Goal: Task Accomplishment & Management: Complete application form

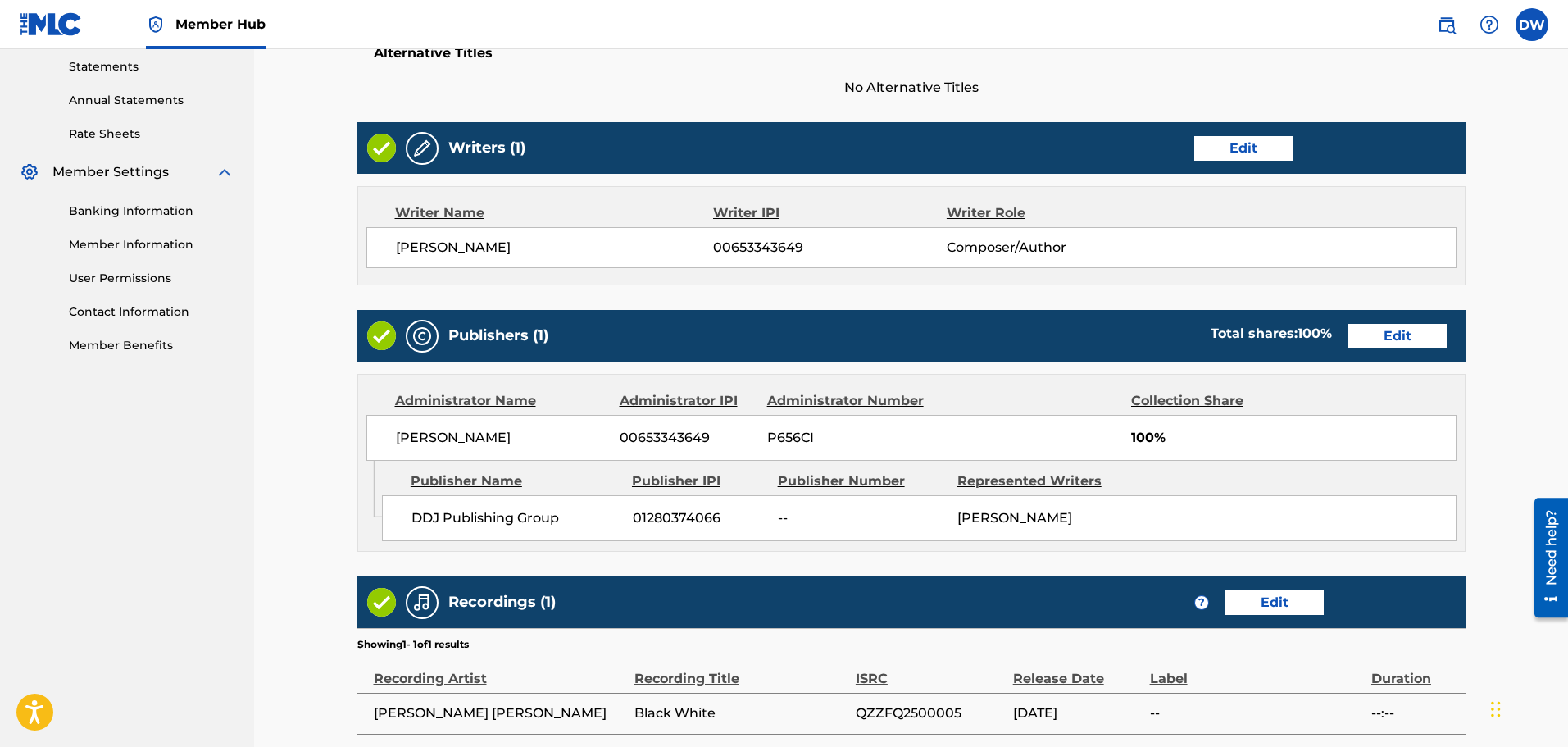
scroll to position [713, 0]
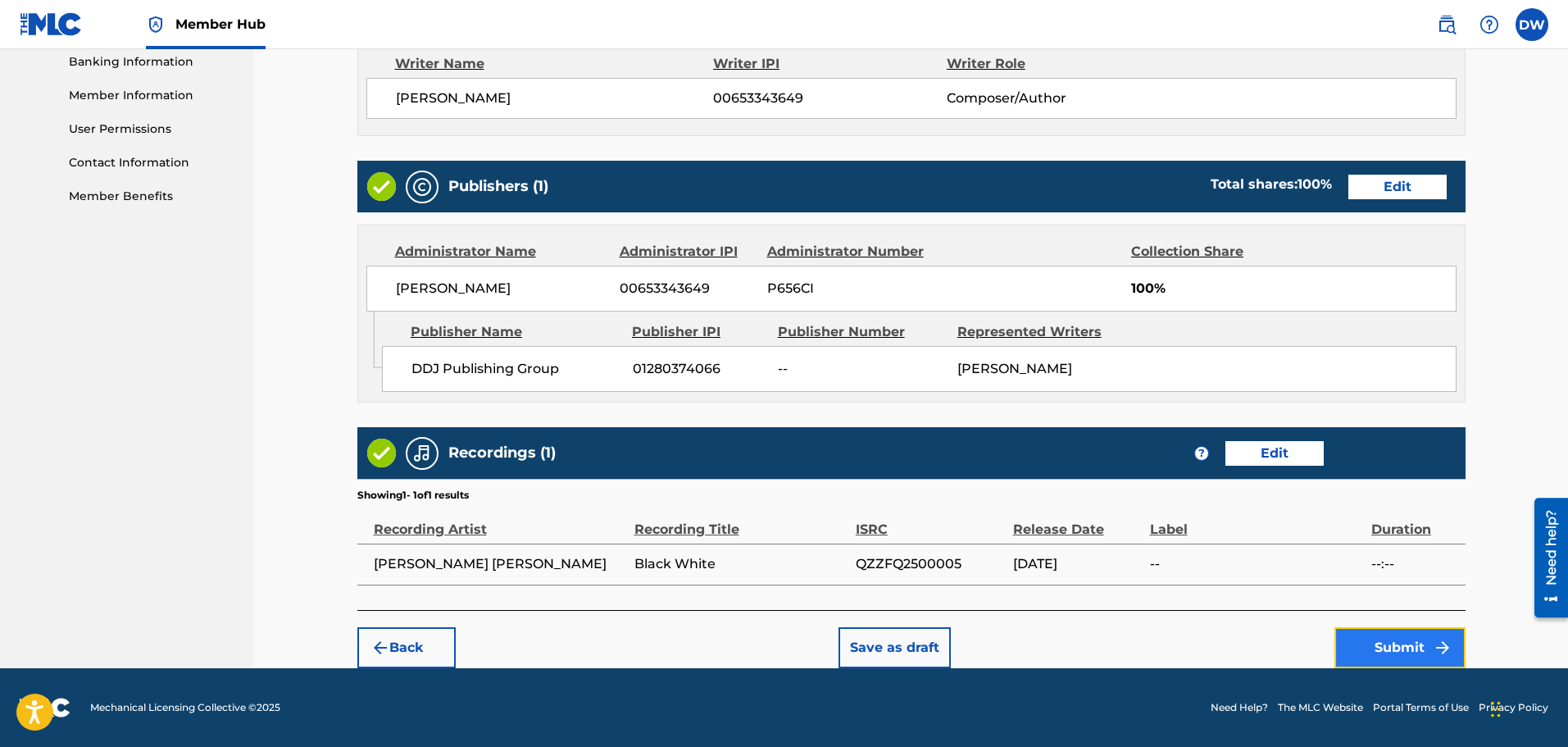
click at [1387, 649] on button "Submit" at bounding box center [1399, 648] width 131 height 41
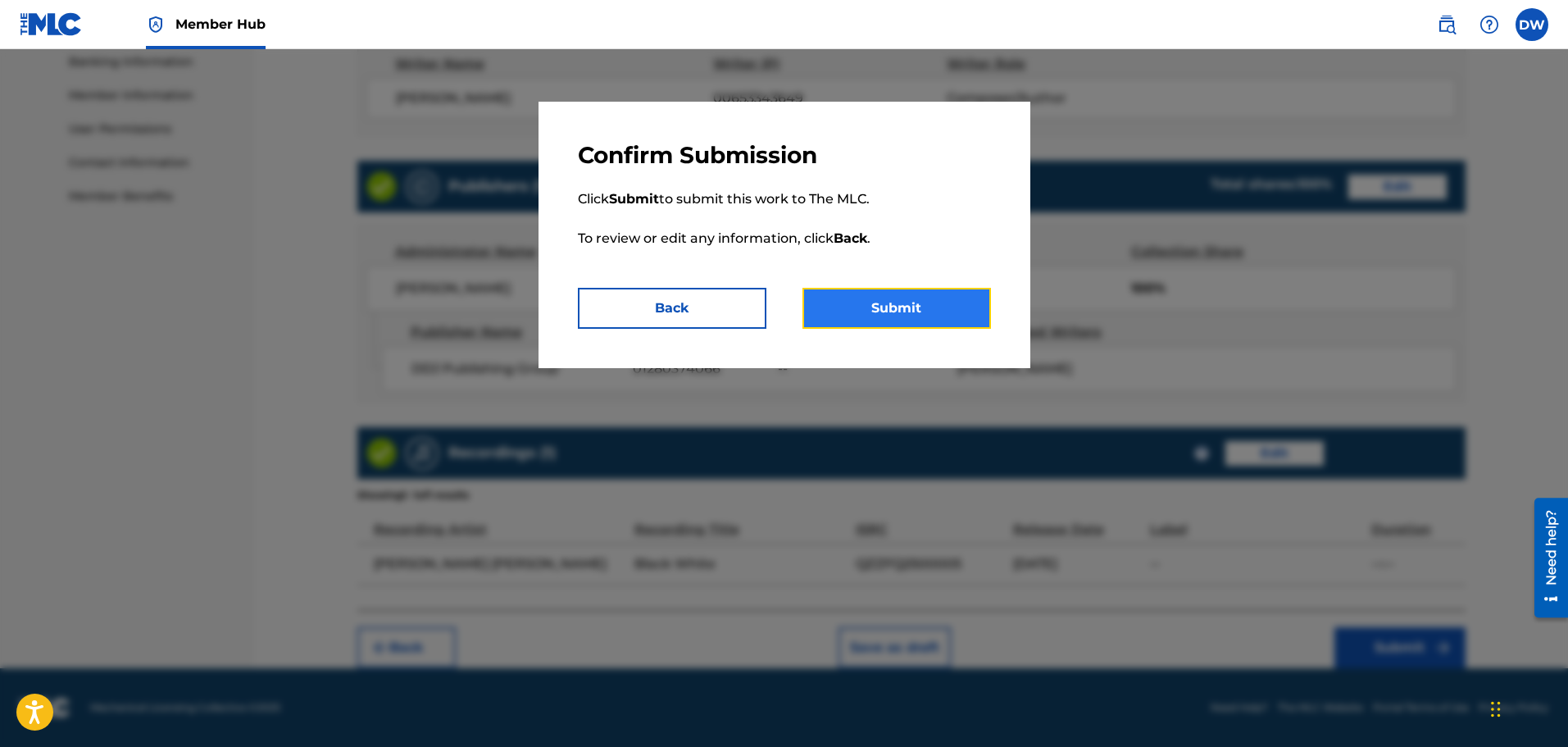
click at [898, 313] on button "Submit" at bounding box center [896, 309] width 188 height 41
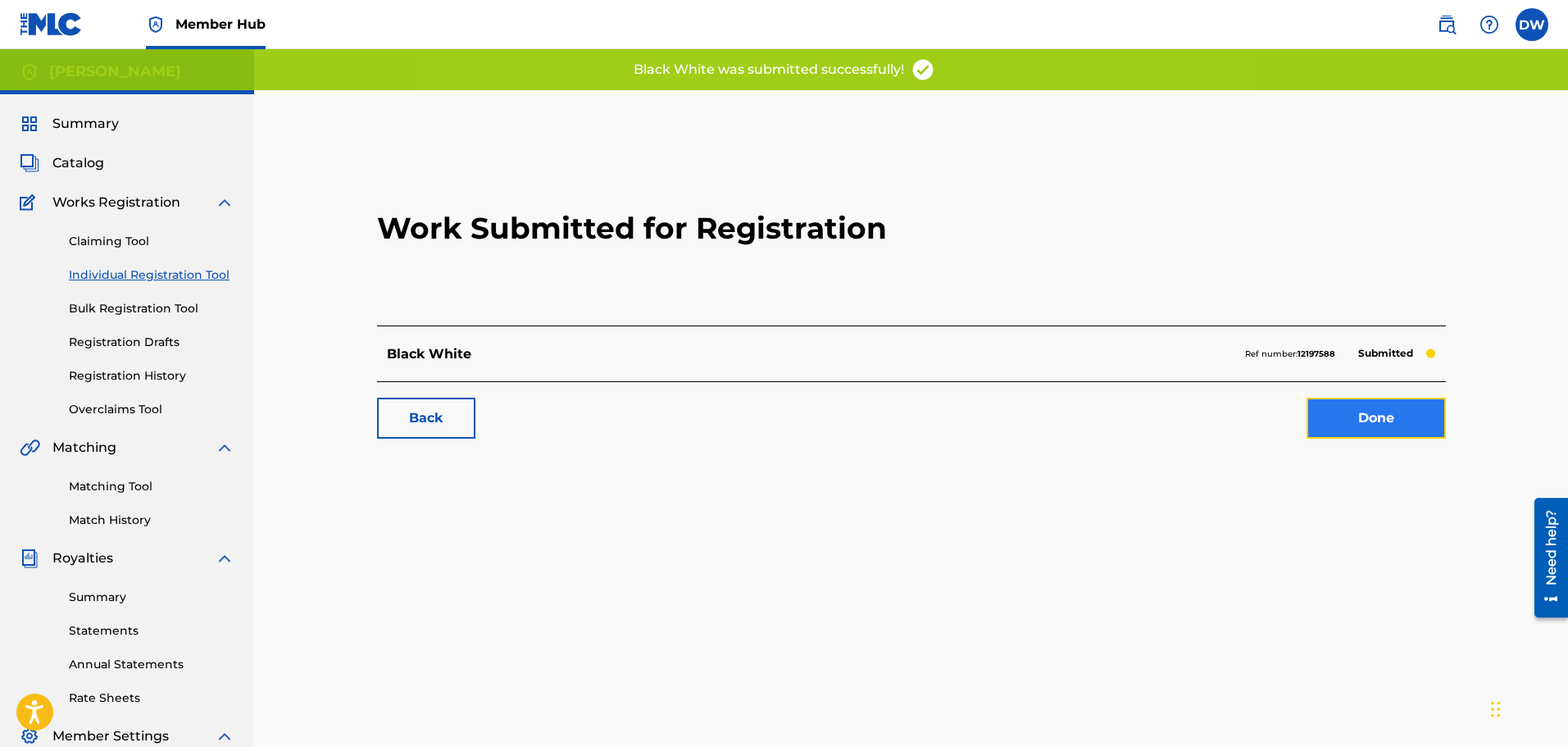
click at [1355, 418] on link "Done" at bounding box center [1375, 418] width 139 height 41
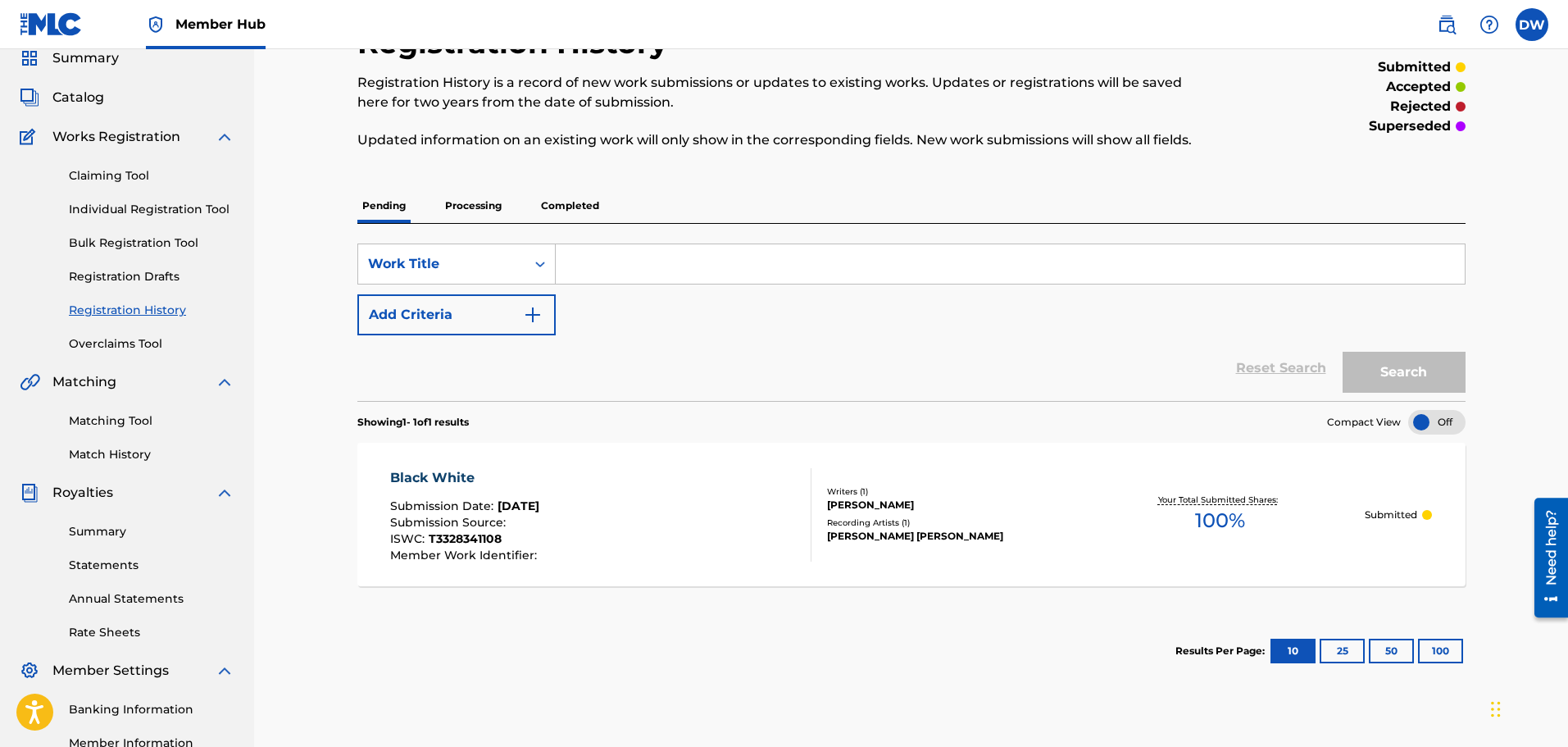
scroll to position [24, 0]
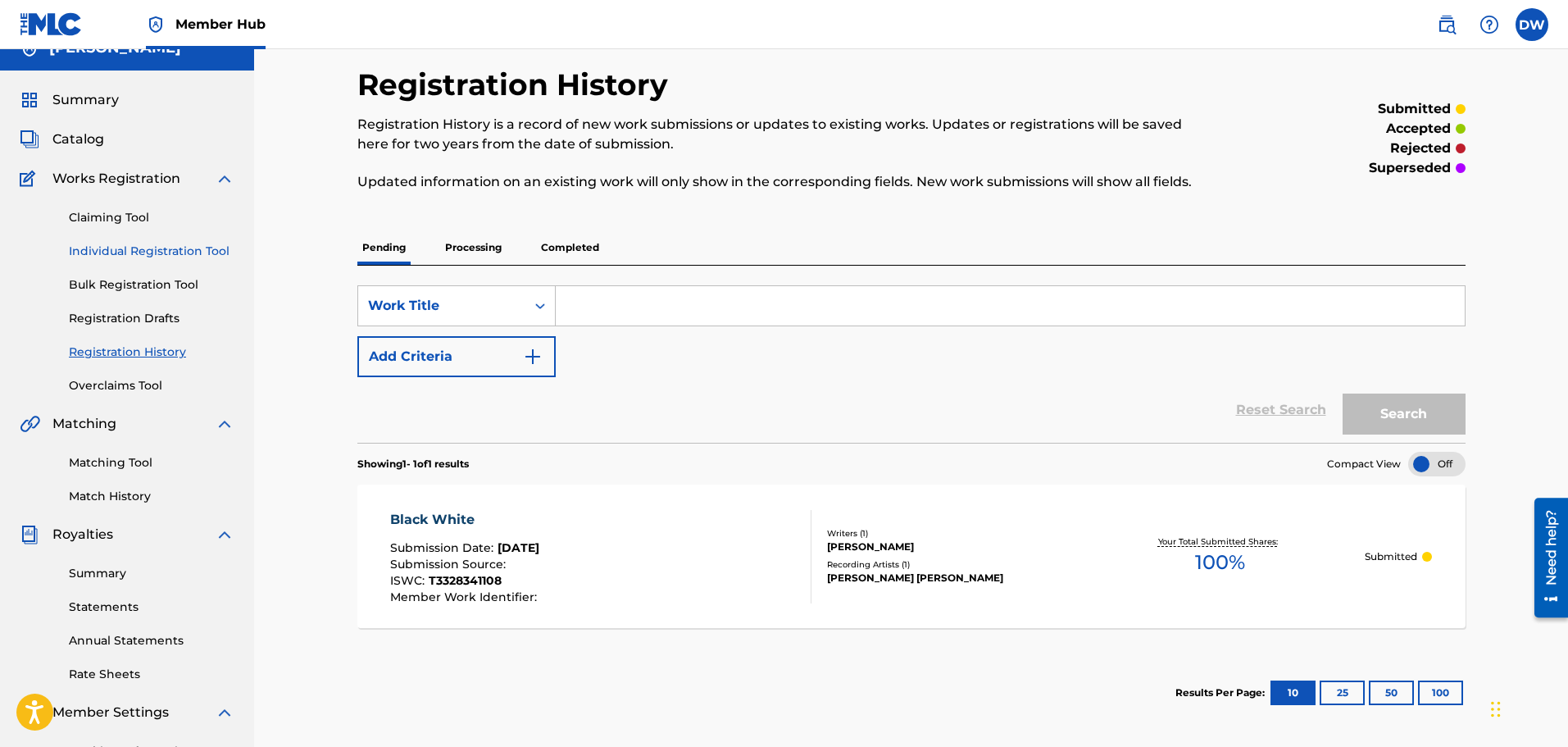
click at [124, 254] on link "Individual Registration Tool" at bounding box center [151, 251] width 165 height 17
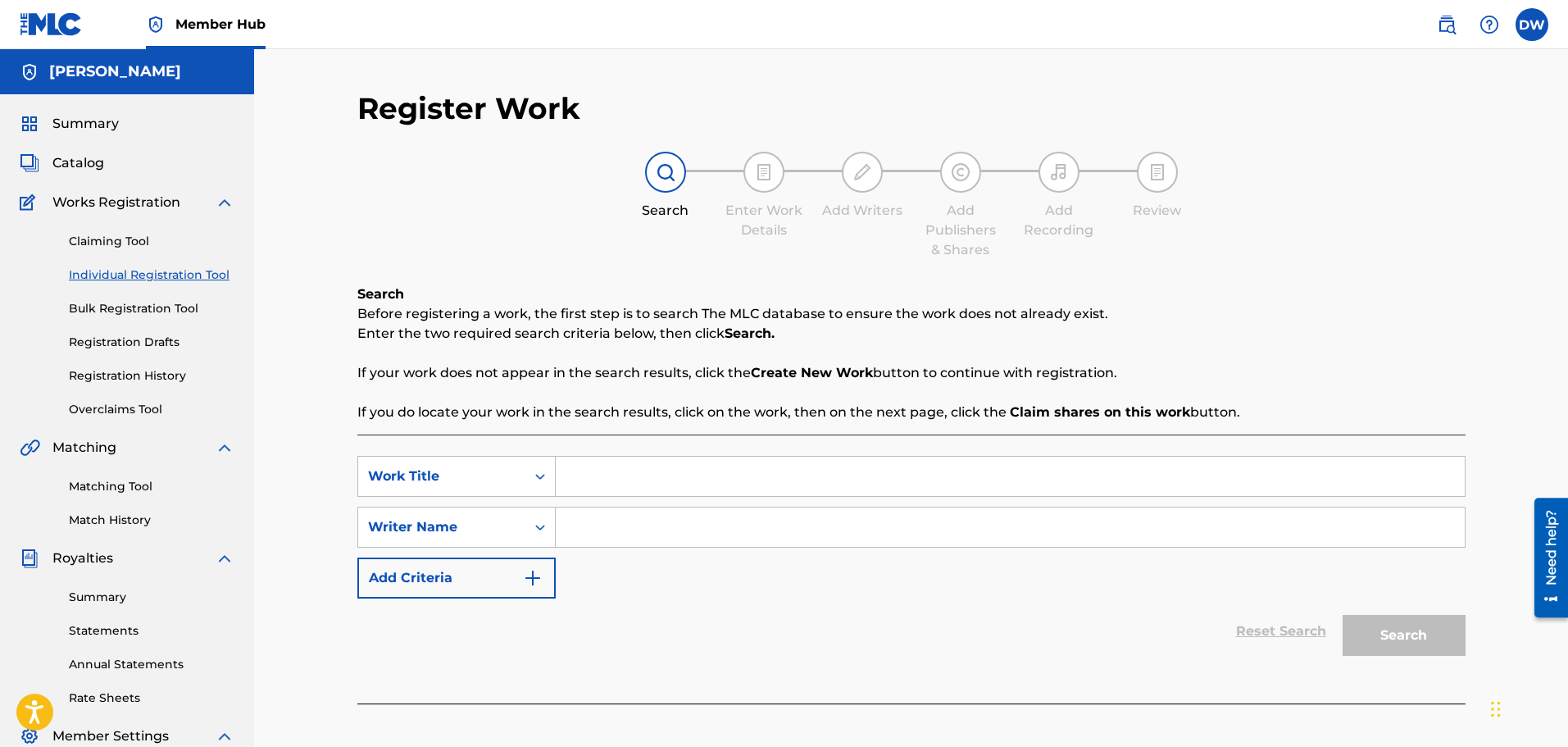
click at [604, 478] on input "Search Form" at bounding box center [1010, 477] width 909 height 40
type input "Celebration [DEMOGRAPHIC_DATA]"
click at [616, 516] on input "Search Form" at bounding box center [1010, 527] width 909 height 40
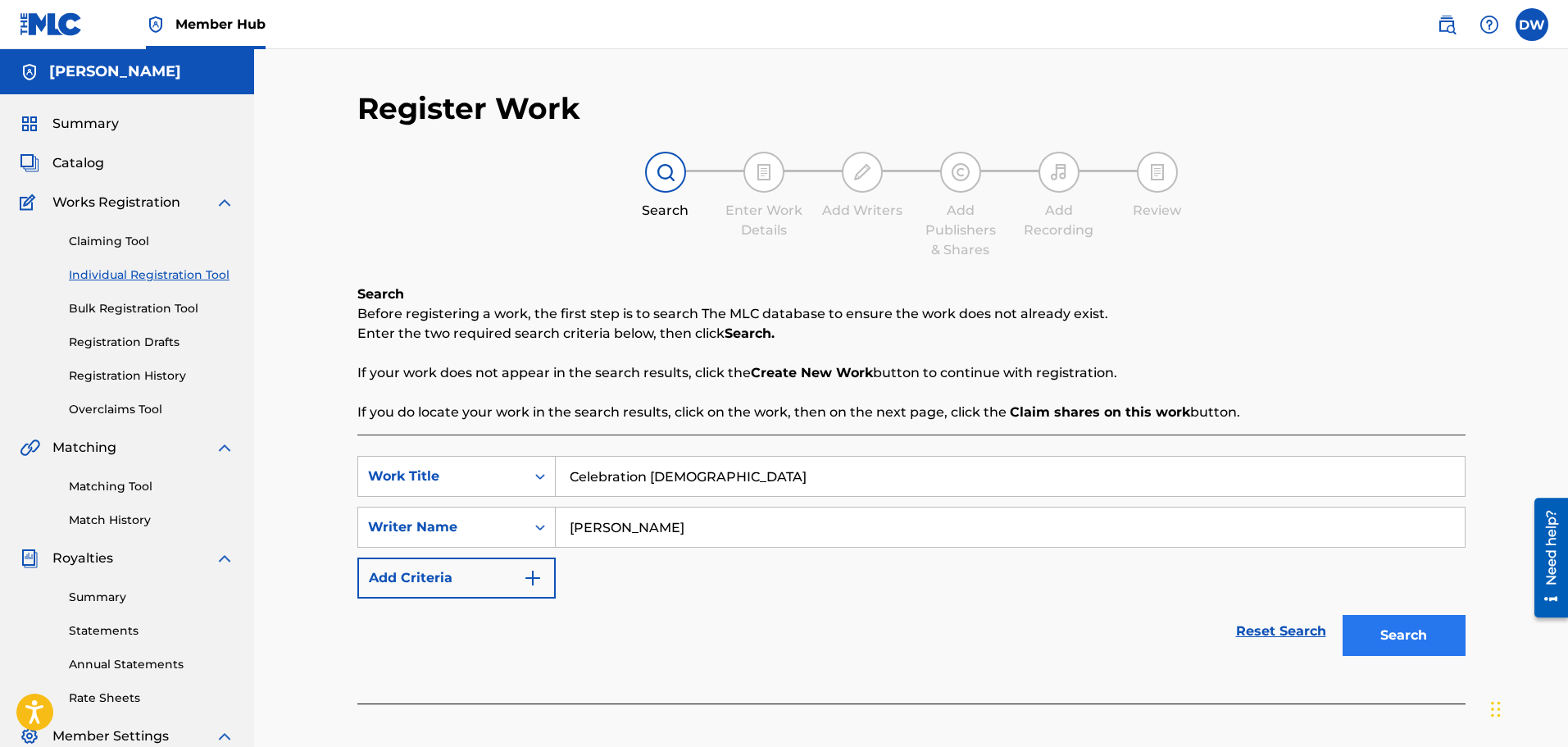
type input "[PERSON_NAME]"
click at [1417, 633] on button "Search" at bounding box center [1403, 636] width 123 height 41
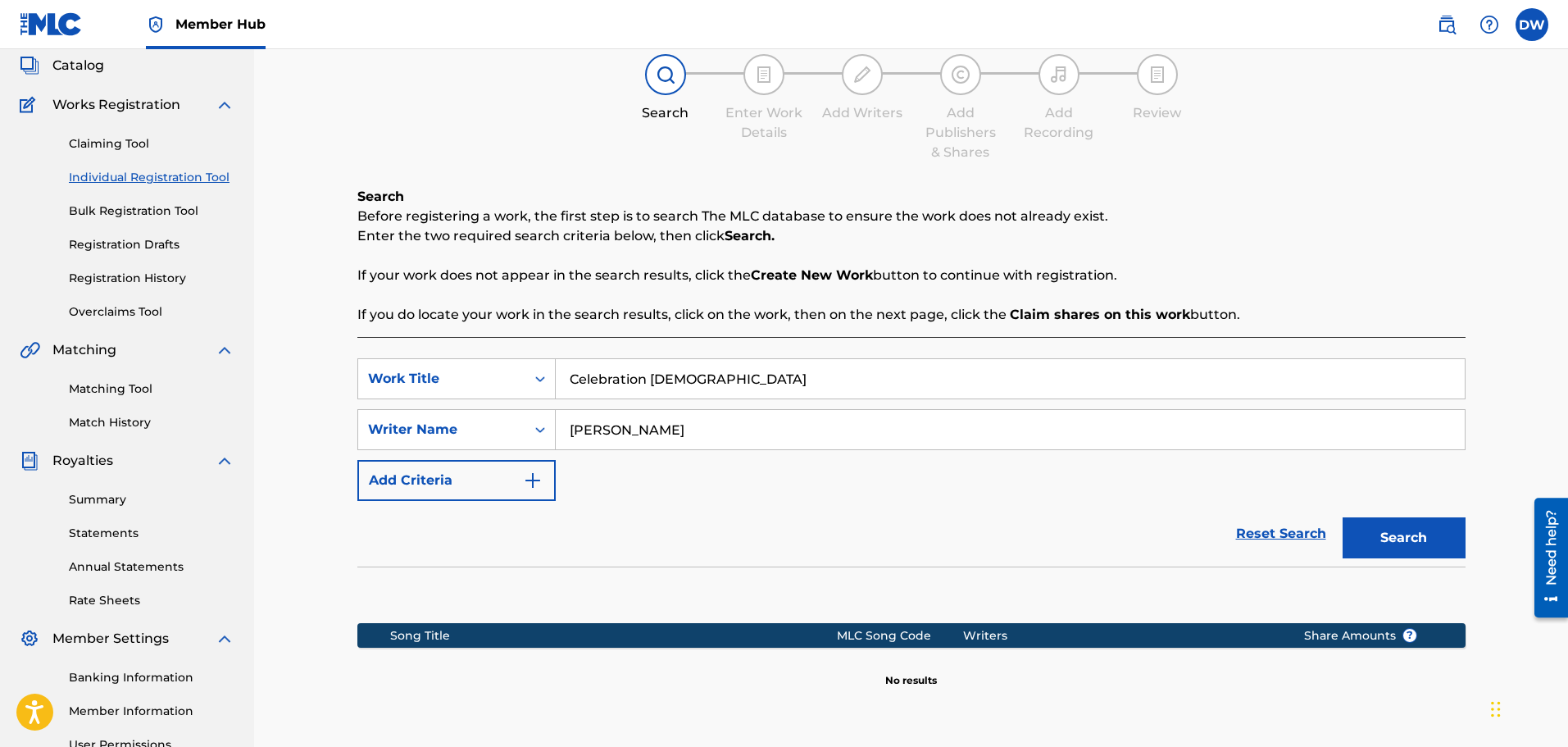
scroll to position [270, 0]
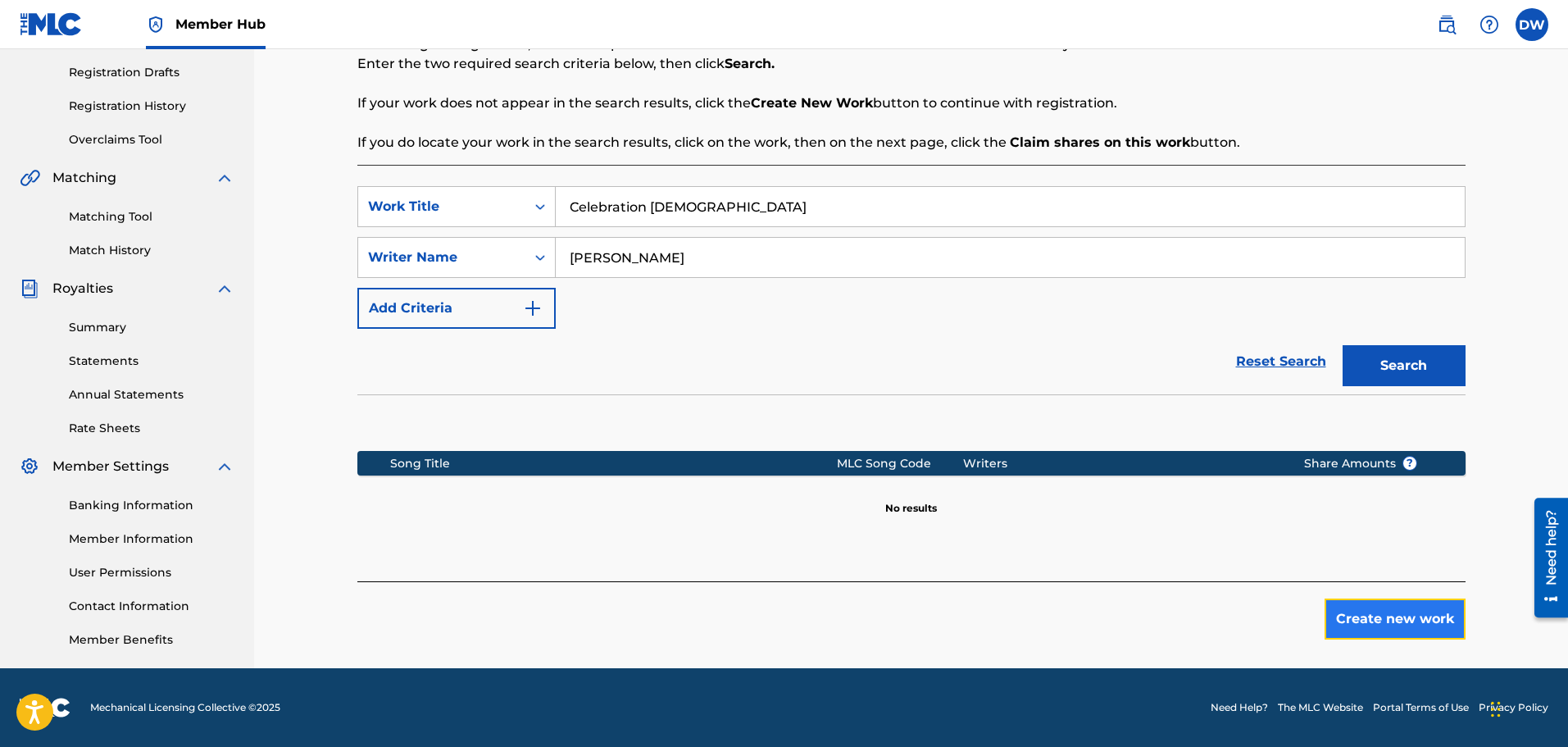
click at [1404, 615] on button "Create new work" at bounding box center [1394, 619] width 141 height 41
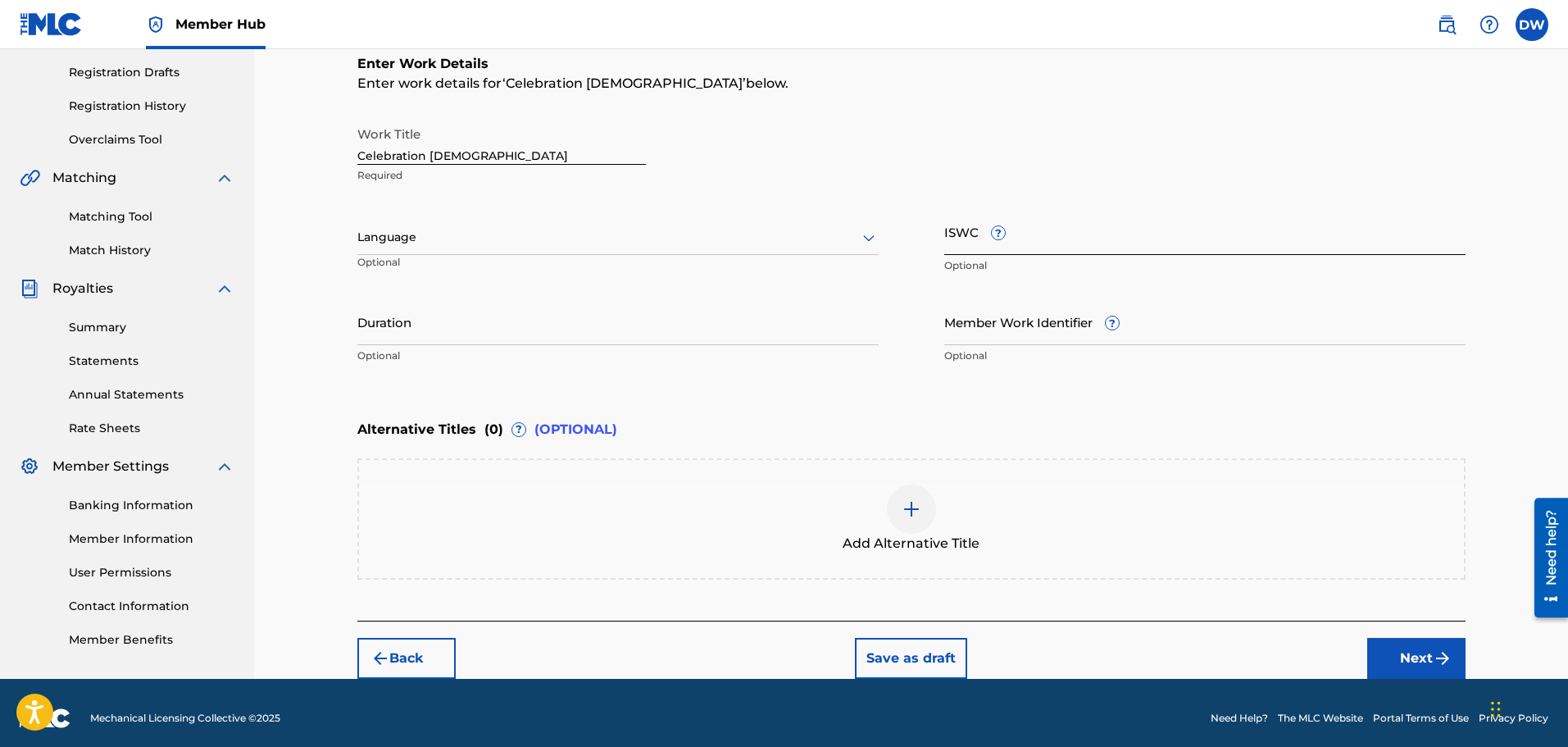
click at [1028, 240] on input "ISWC ?" at bounding box center [1204, 231] width 521 height 47
paste input "T-335.154.813-1"
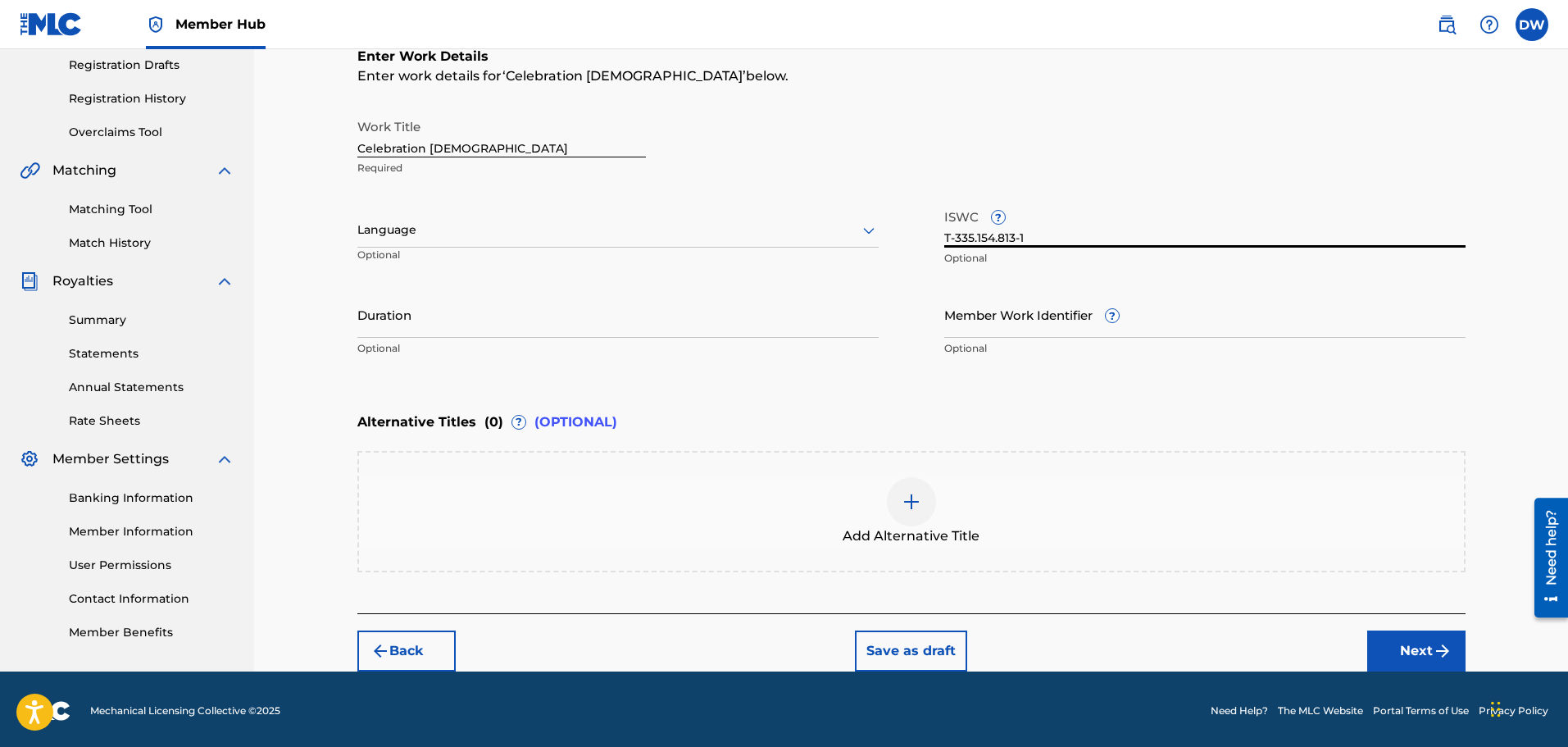
scroll to position [281, 0]
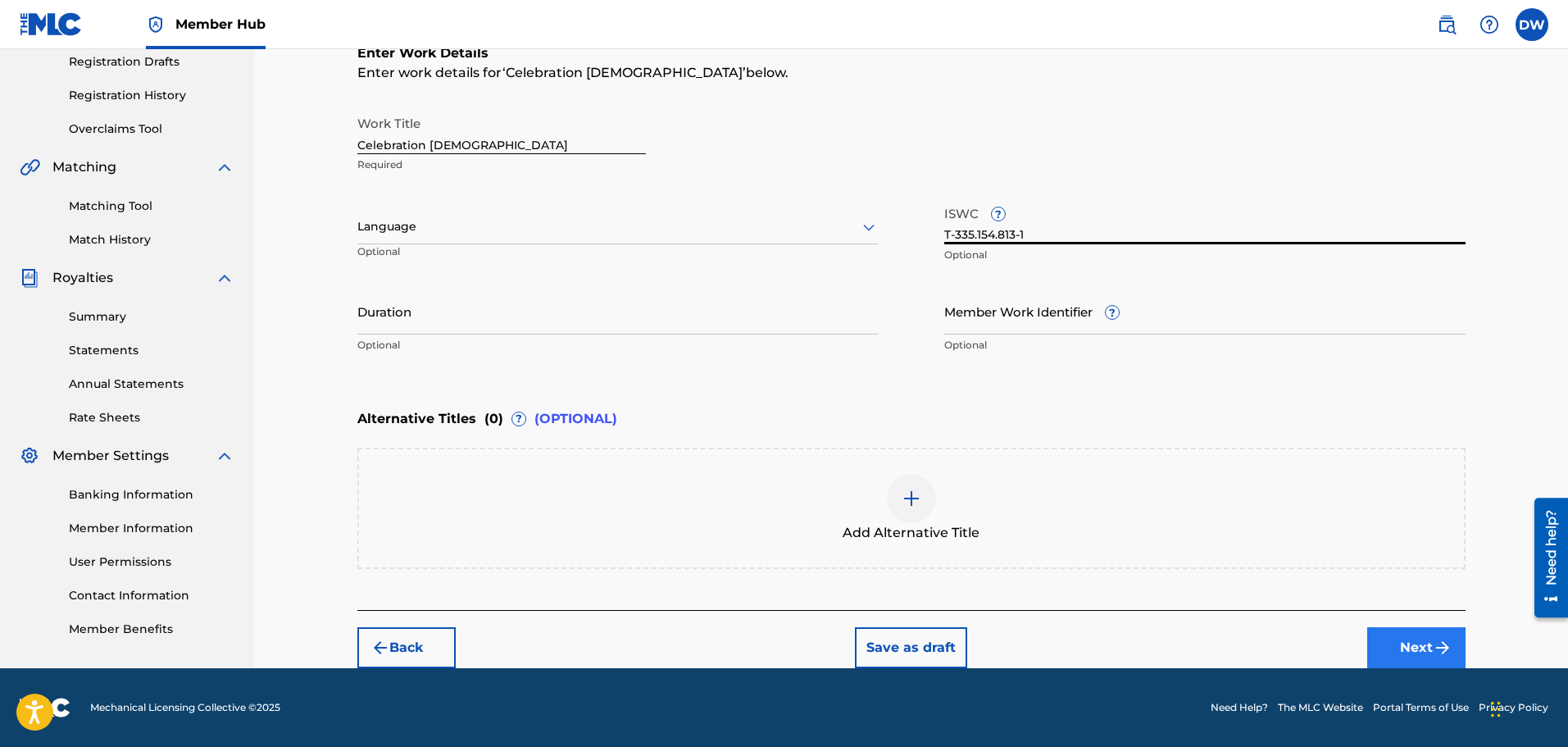
type input "T-335.154.813-1"
click at [1397, 647] on button "Next" at bounding box center [1417, 648] width 99 height 41
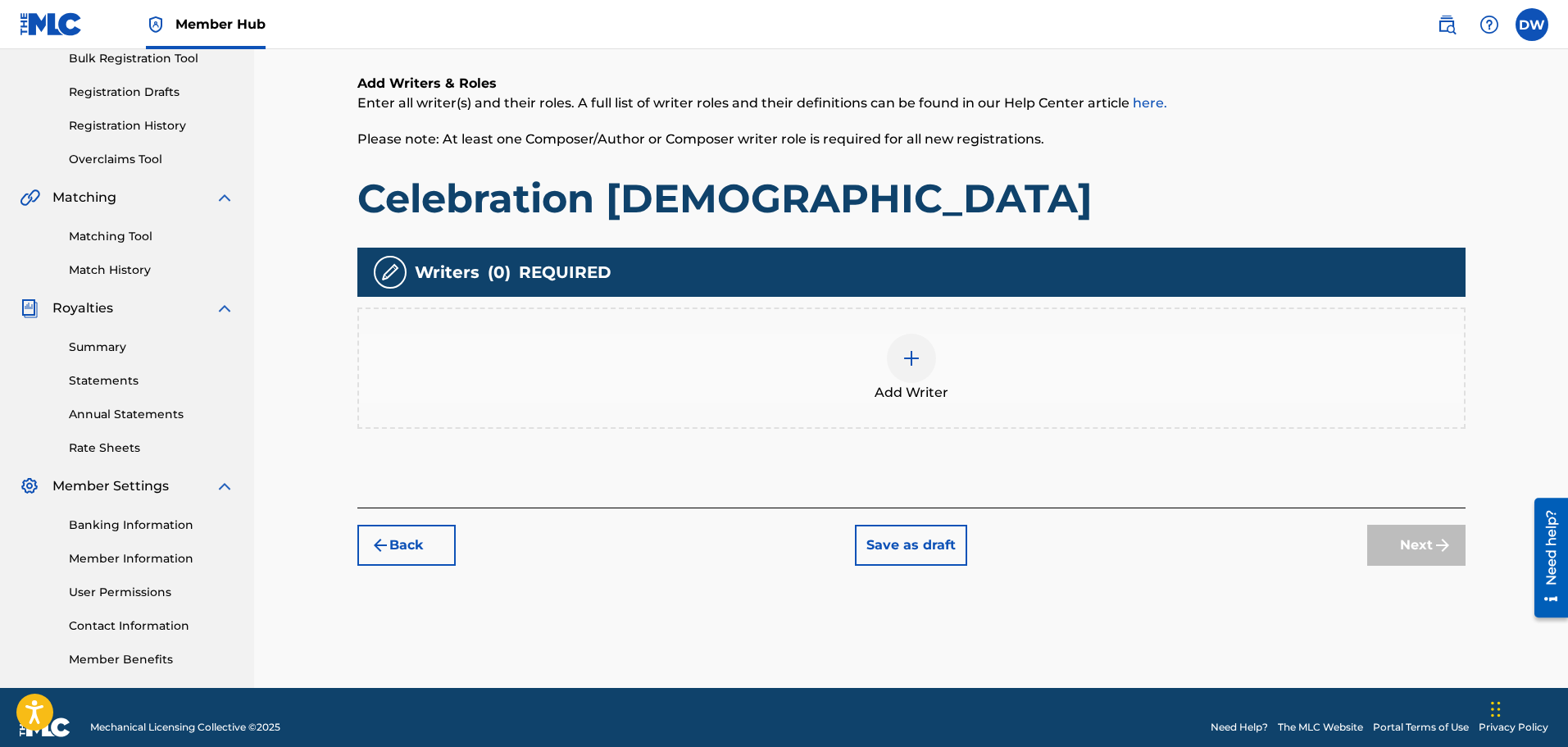
scroll to position [270, 0]
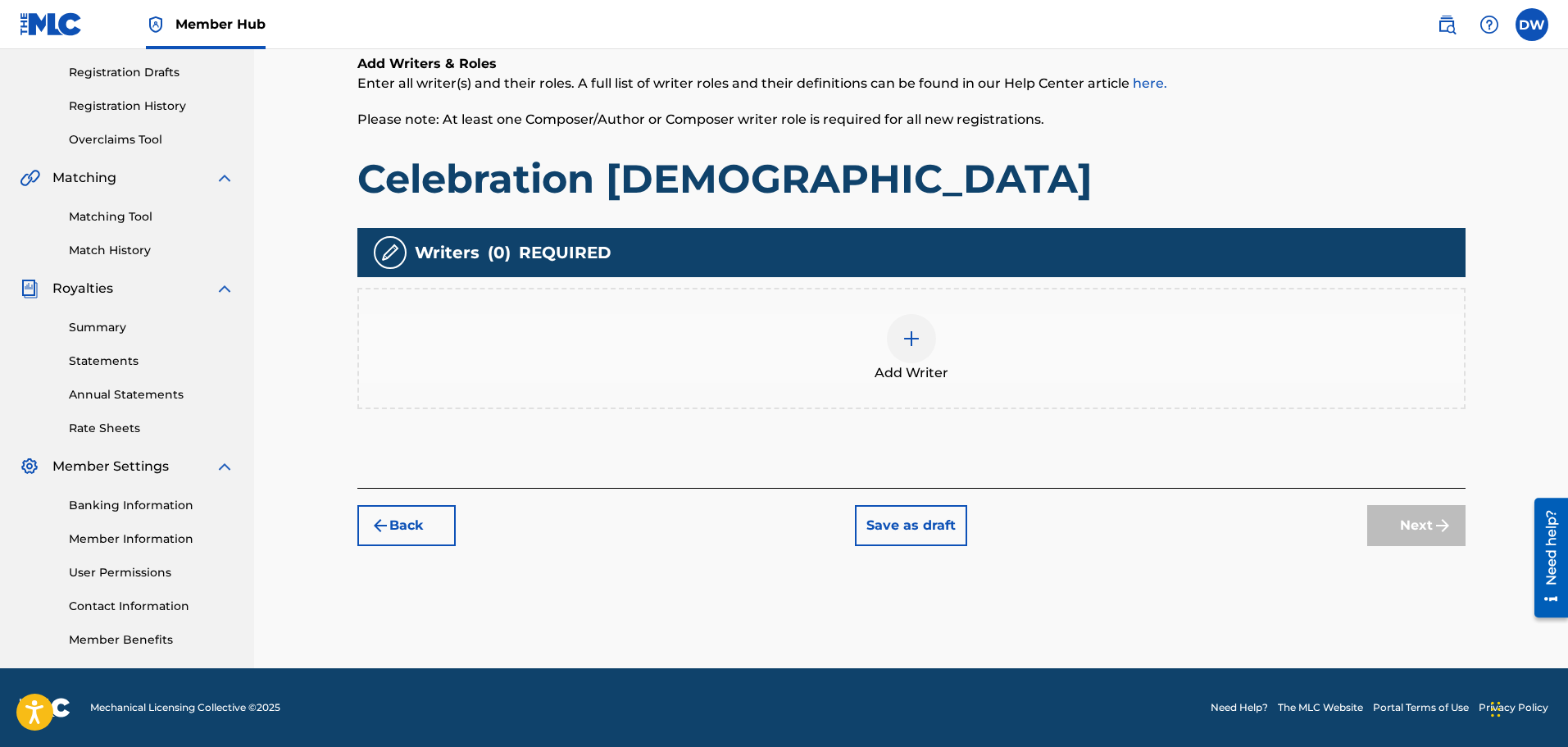
click at [911, 340] on img at bounding box center [912, 338] width 20 height 20
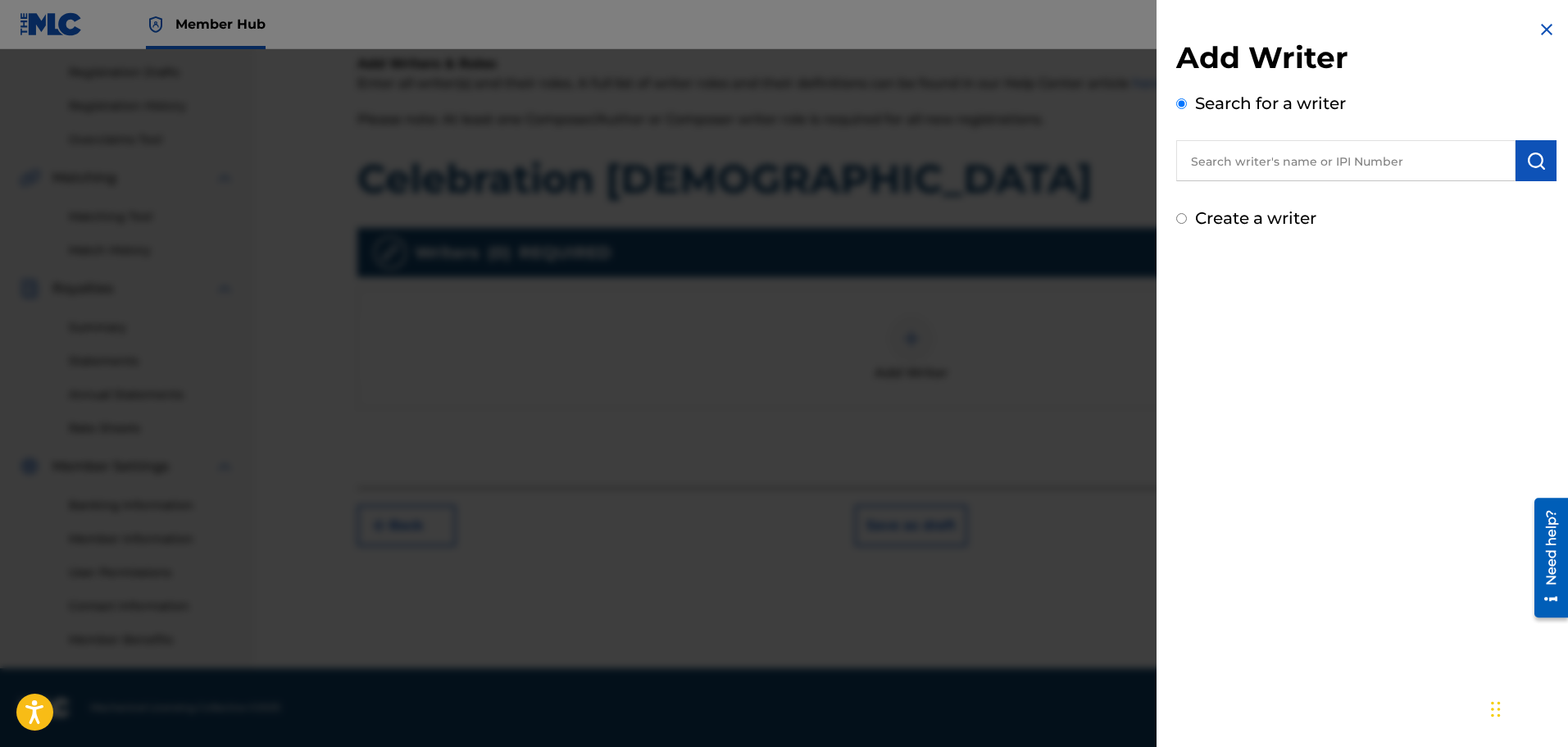
click at [1278, 164] on input "text" at bounding box center [1346, 161] width 339 height 41
click at [1243, 165] on input "text" at bounding box center [1346, 161] width 339 height 41
paste input "00653343649"
type input "00653343649"
click at [1527, 164] on img "submit" at bounding box center [1536, 161] width 20 height 20
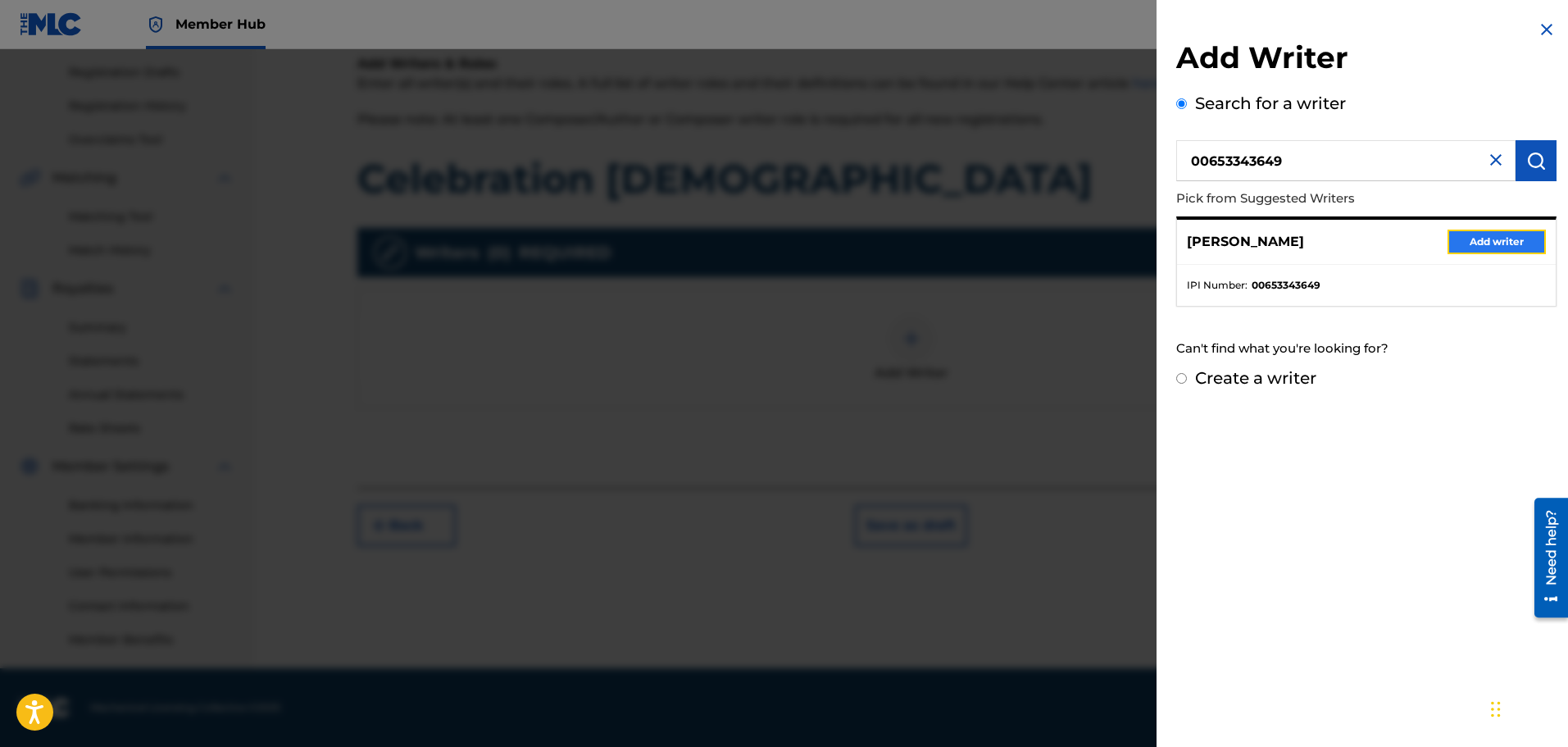
click at [1468, 244] on button "Add writer" at bounding box center [1497, 242] width 99 height 25
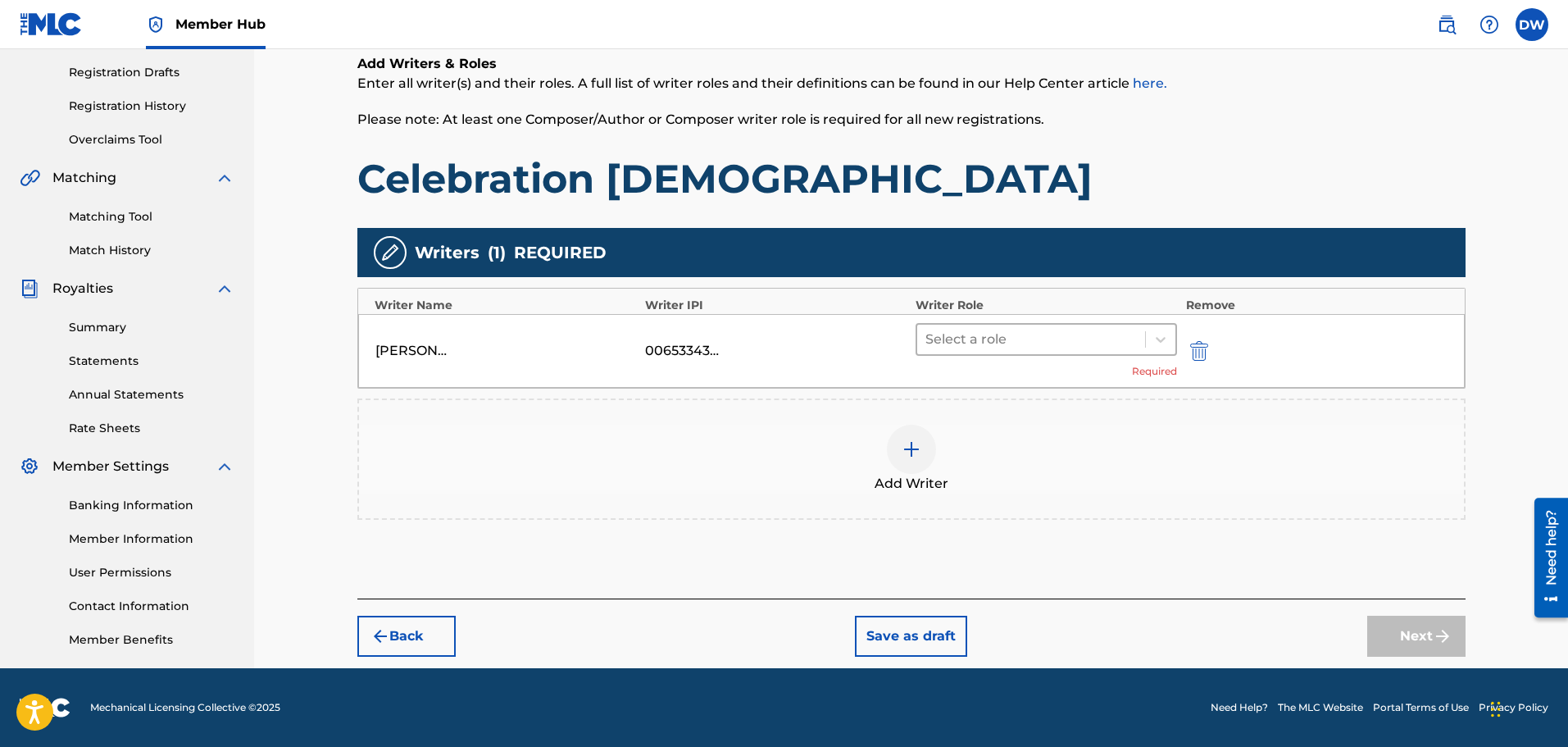
click at [1022, 336] on div at bounding box center [1031, 339] width 212 height 23
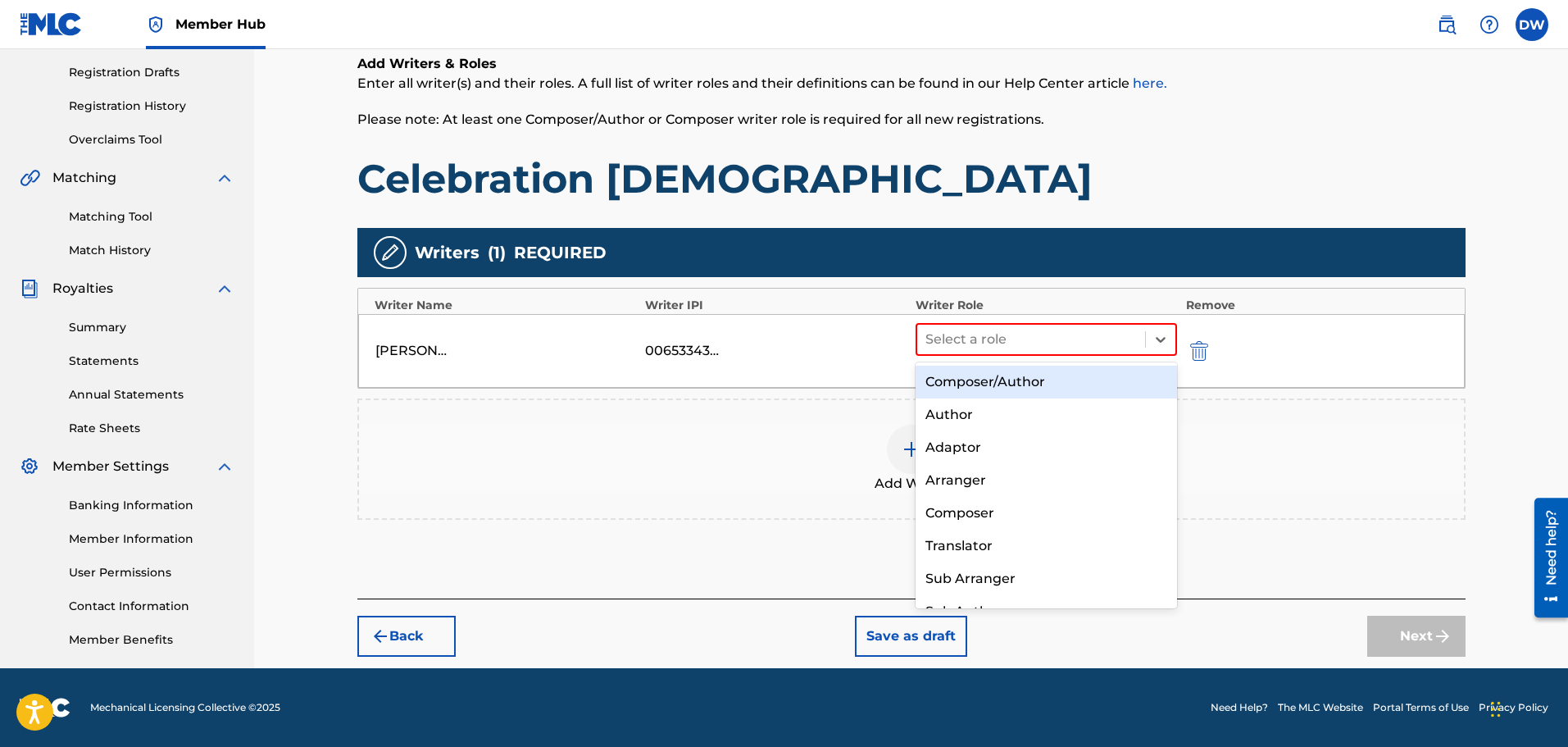
click at [991, 386] on div "Composer/Author" at bounding box center [1046, 382] width 263 height 33
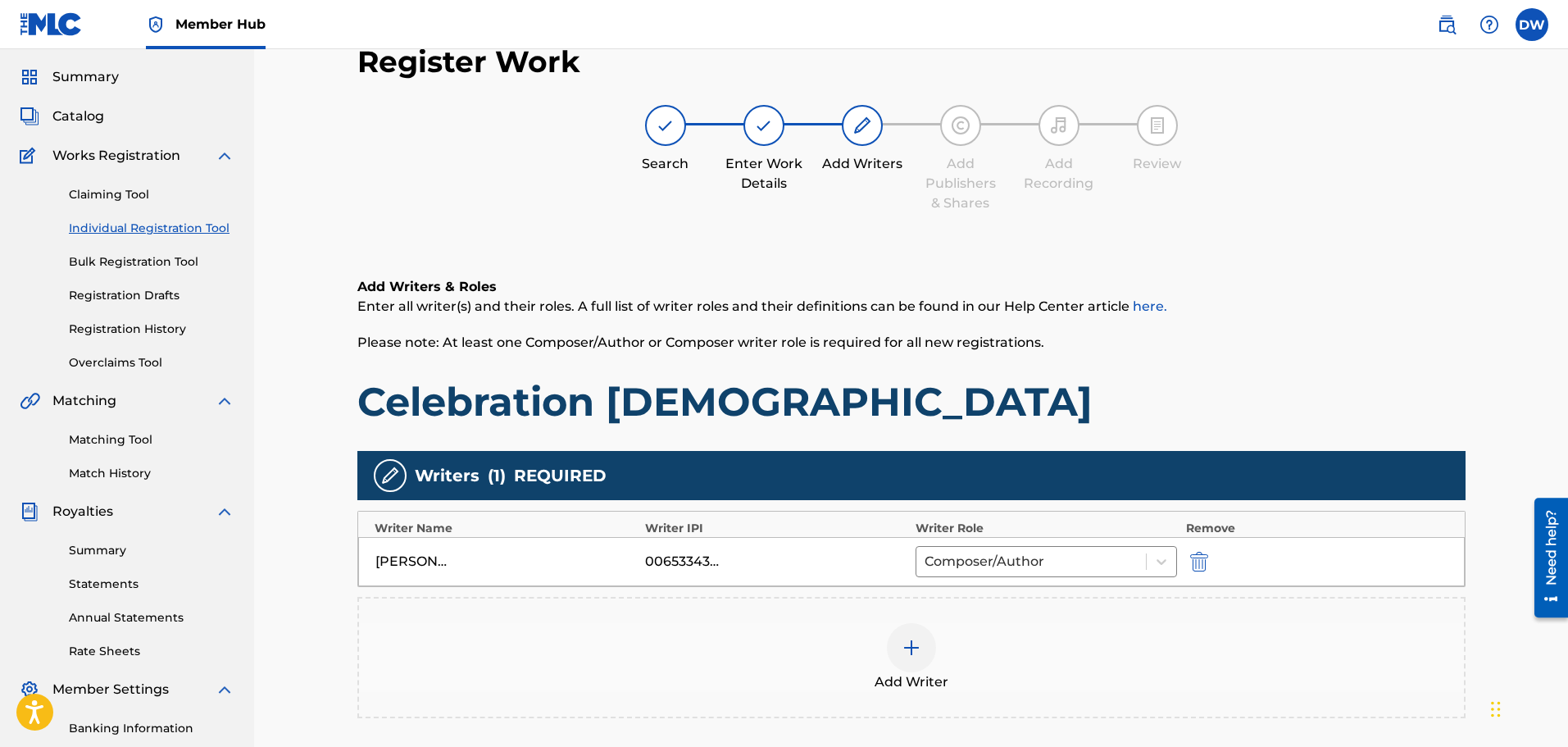
scroll to position [24, 0]
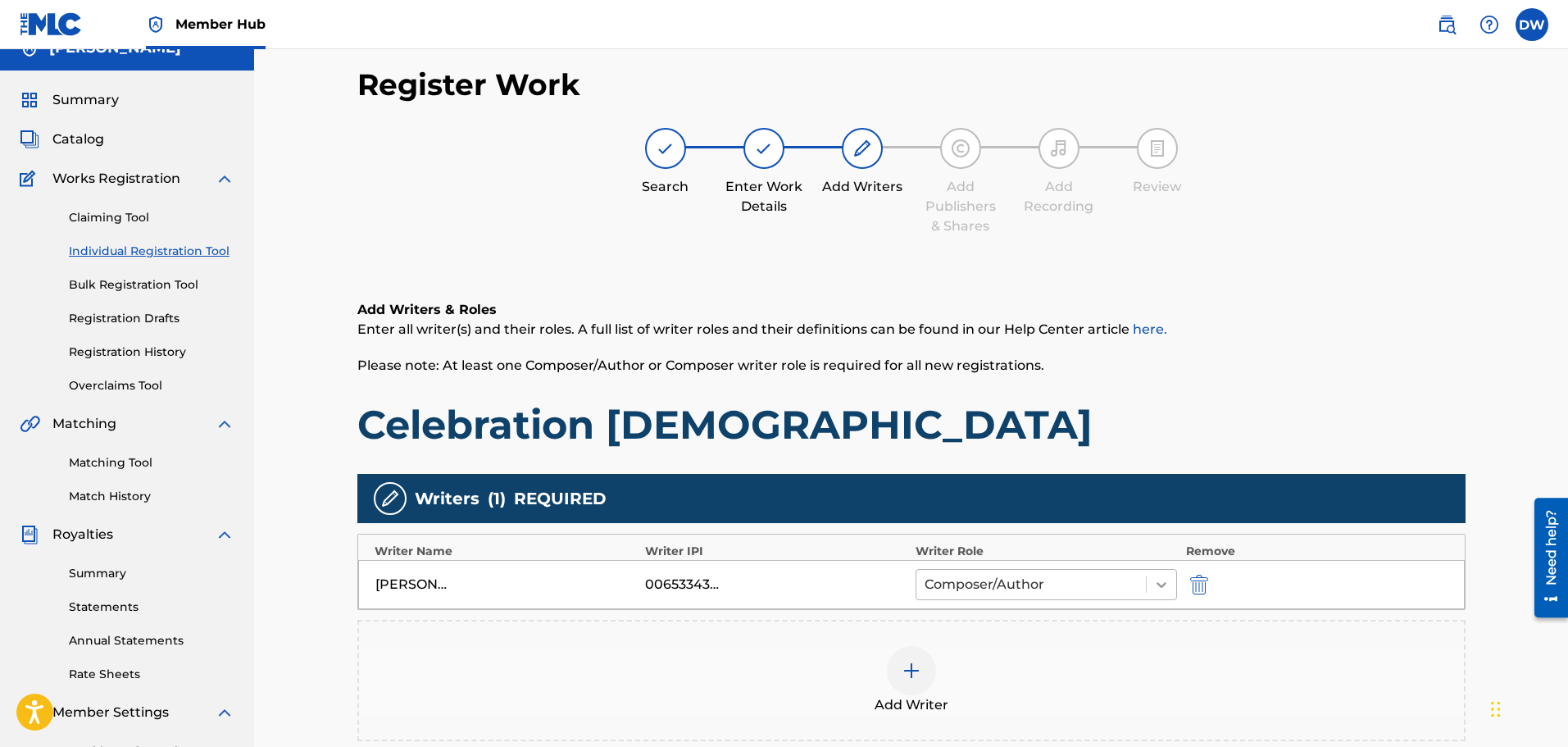
click at [1160, 584] on icon at bounding box center [1161, 585] width 10 height 6
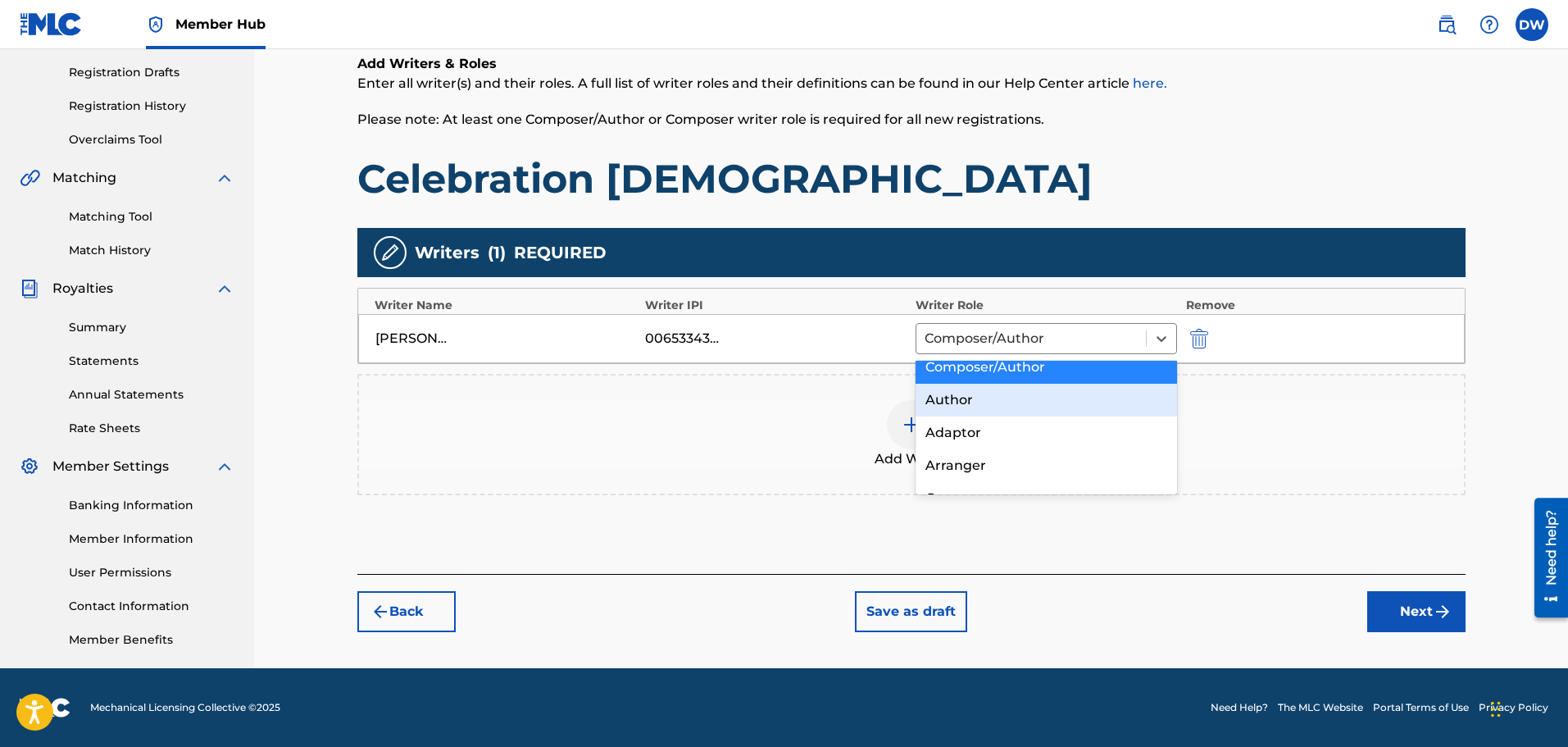
scroll to position [0, 0]
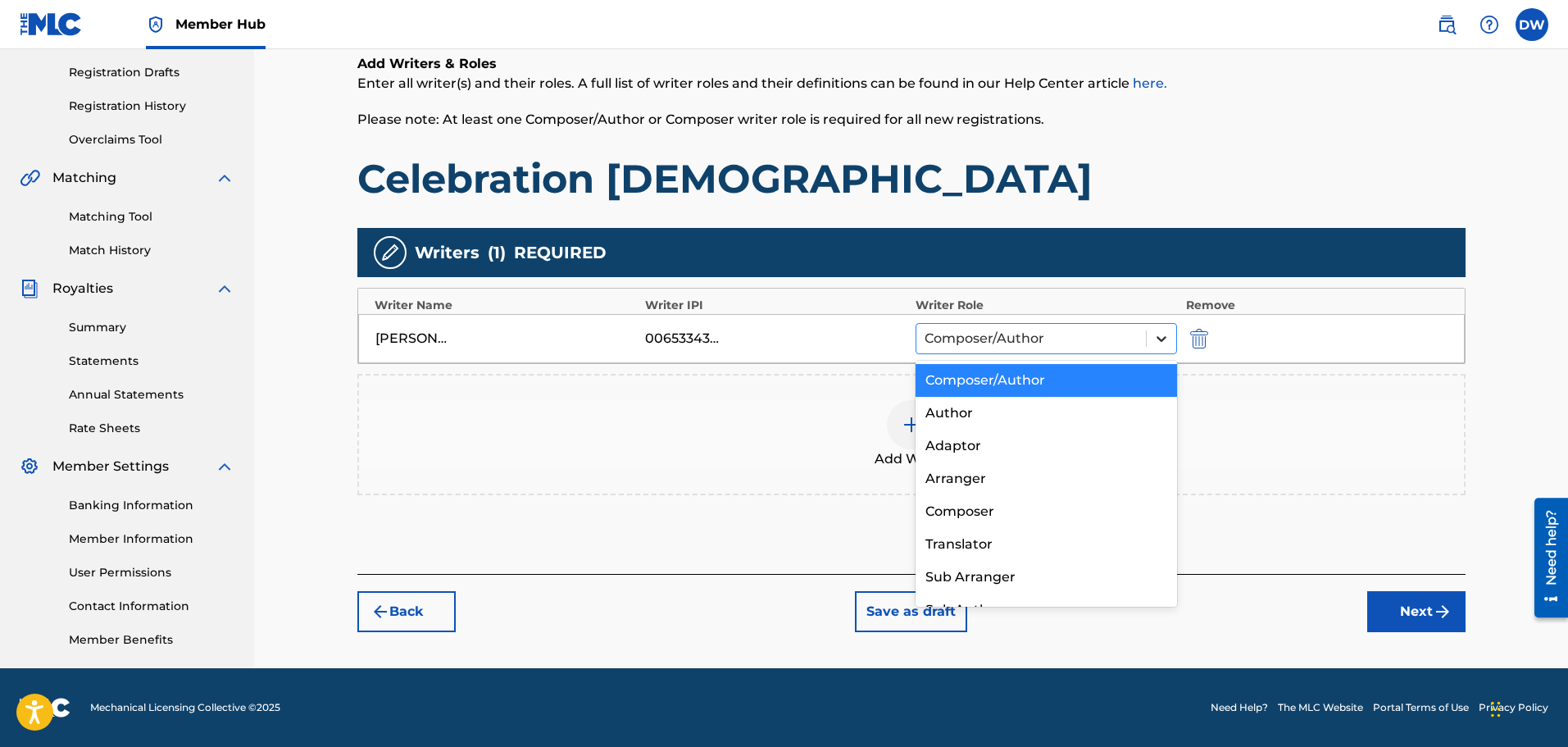
click at [1161, 338] on icon at bounding box center [1161, 338] width 16 height 16
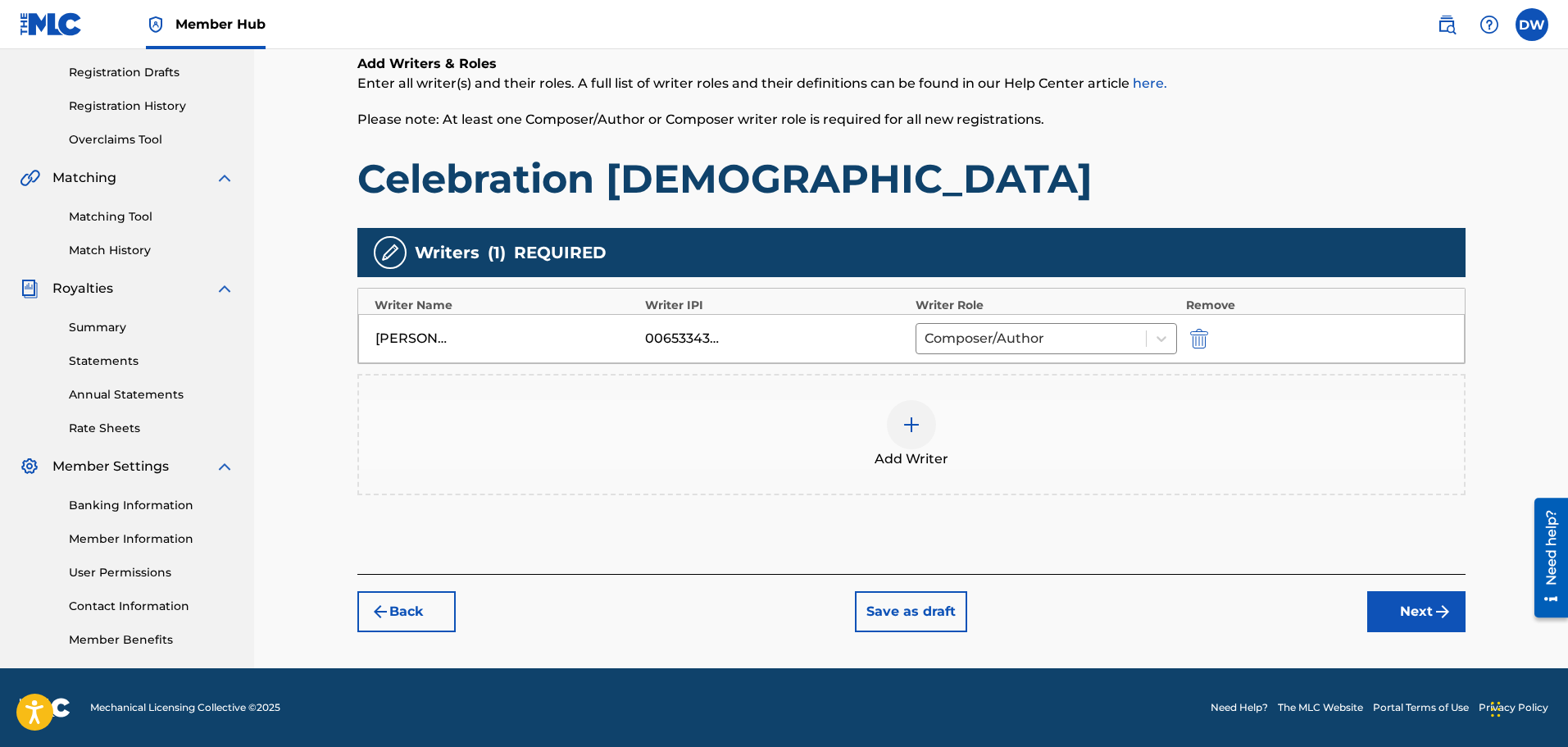
click at [1297, 454] on div "Add Writer" at bounding box center [911, 435] width 1105 height 69
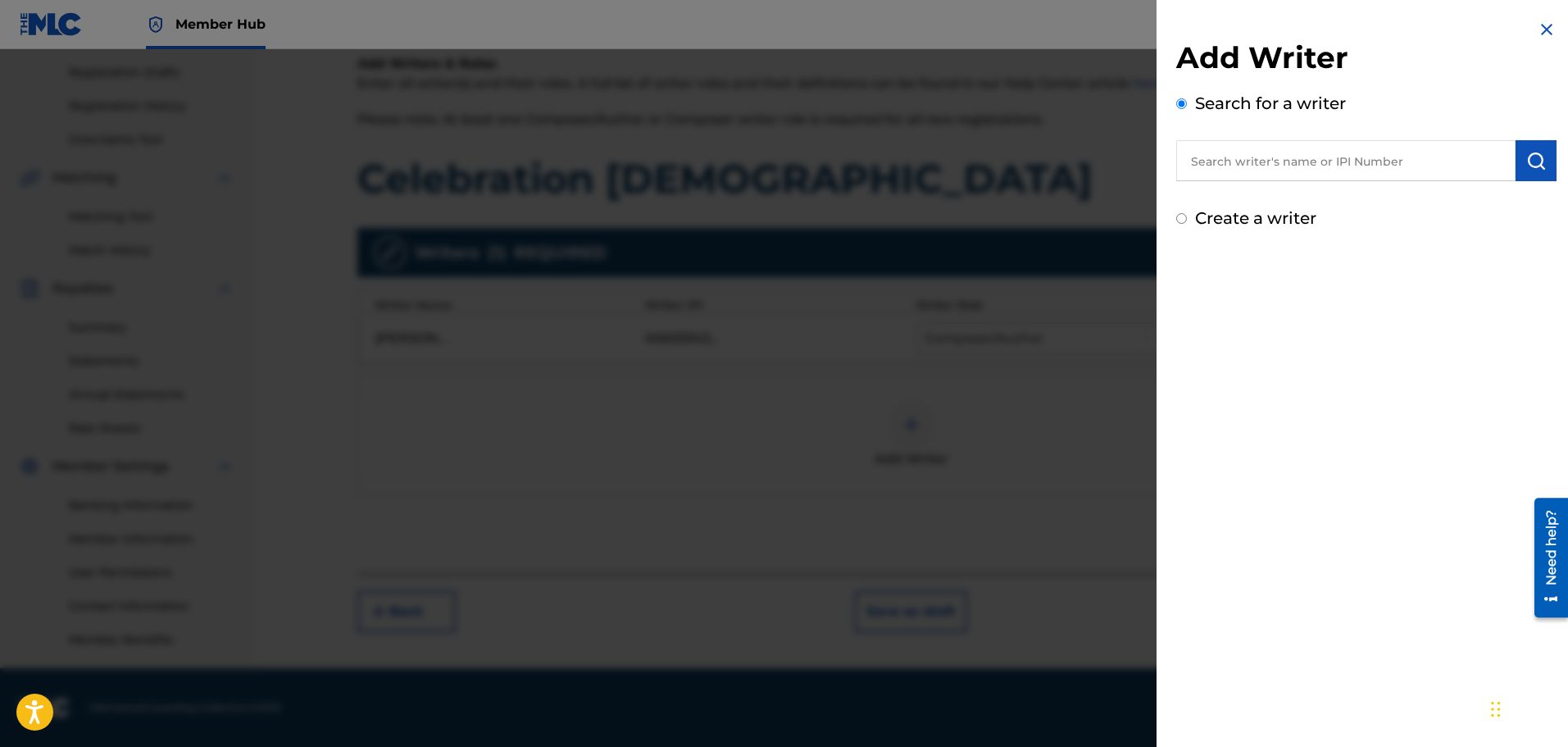
click at [1282, 164] on input "text" at bounding box center [1346, 161] width 339 height 41
paste input "00534006883"
type input "00534006883"
click at [1529, 161] on img "submit" at bounding box center [1536, 161] width 20 height 20
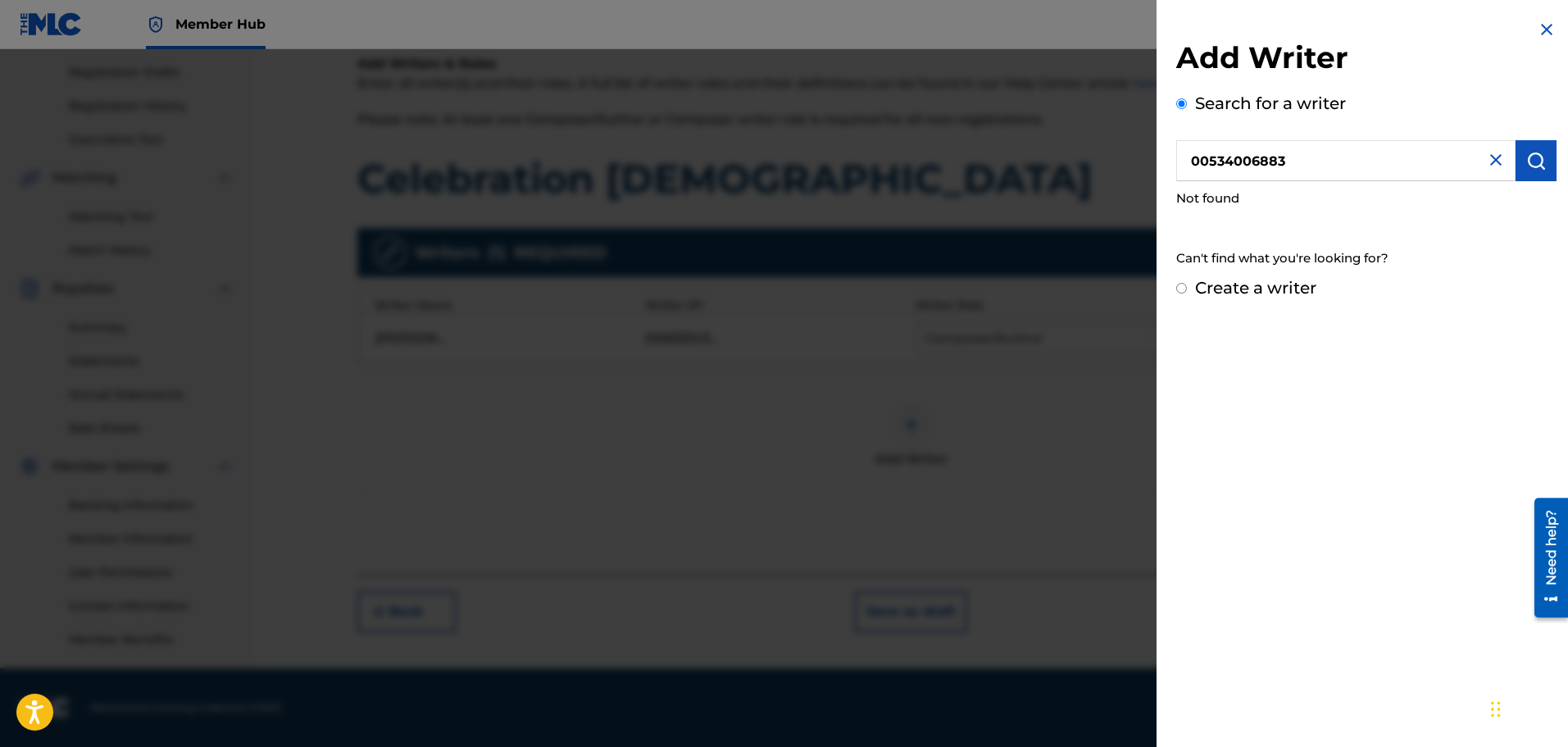
click at [1187, 288] on div "Create a writer" at bounding box center [1366, 288] width 380 height 25
click at [1180, 289] on input "Create a writer" at bounding box center [1181, 288] width 11 height 11
radio input "false"
radio input "true"
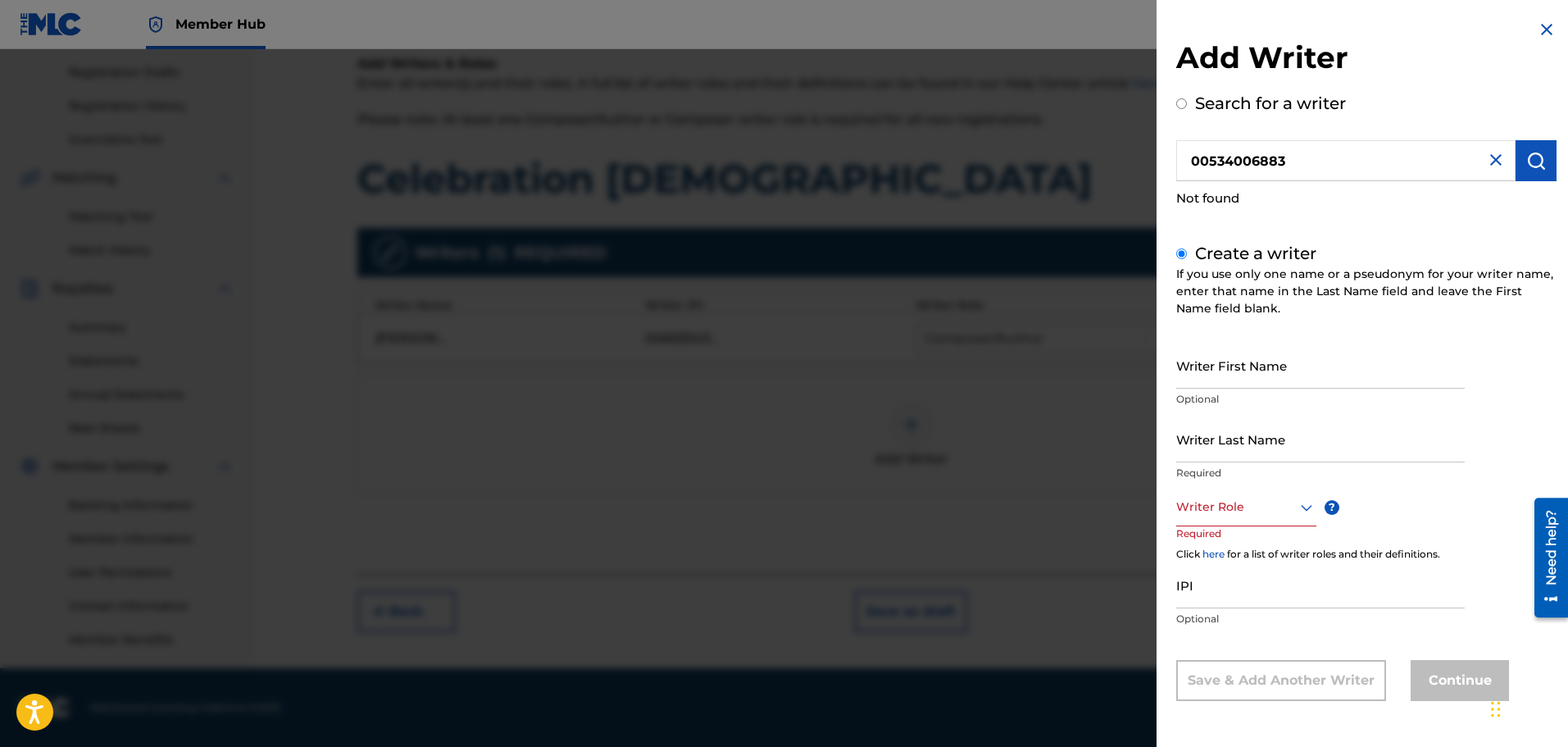
scroll to position [1, 0]
click at [1297, 509] on div at bounding box center [1307, 508] width 20 height 20
click at [1231, 685] on div "Composer" at bounding box center [1246, 692] width 138 height 37
click at [1225, 592] on input "IPI" at bounding box center [1320, 586] width 289 height 47
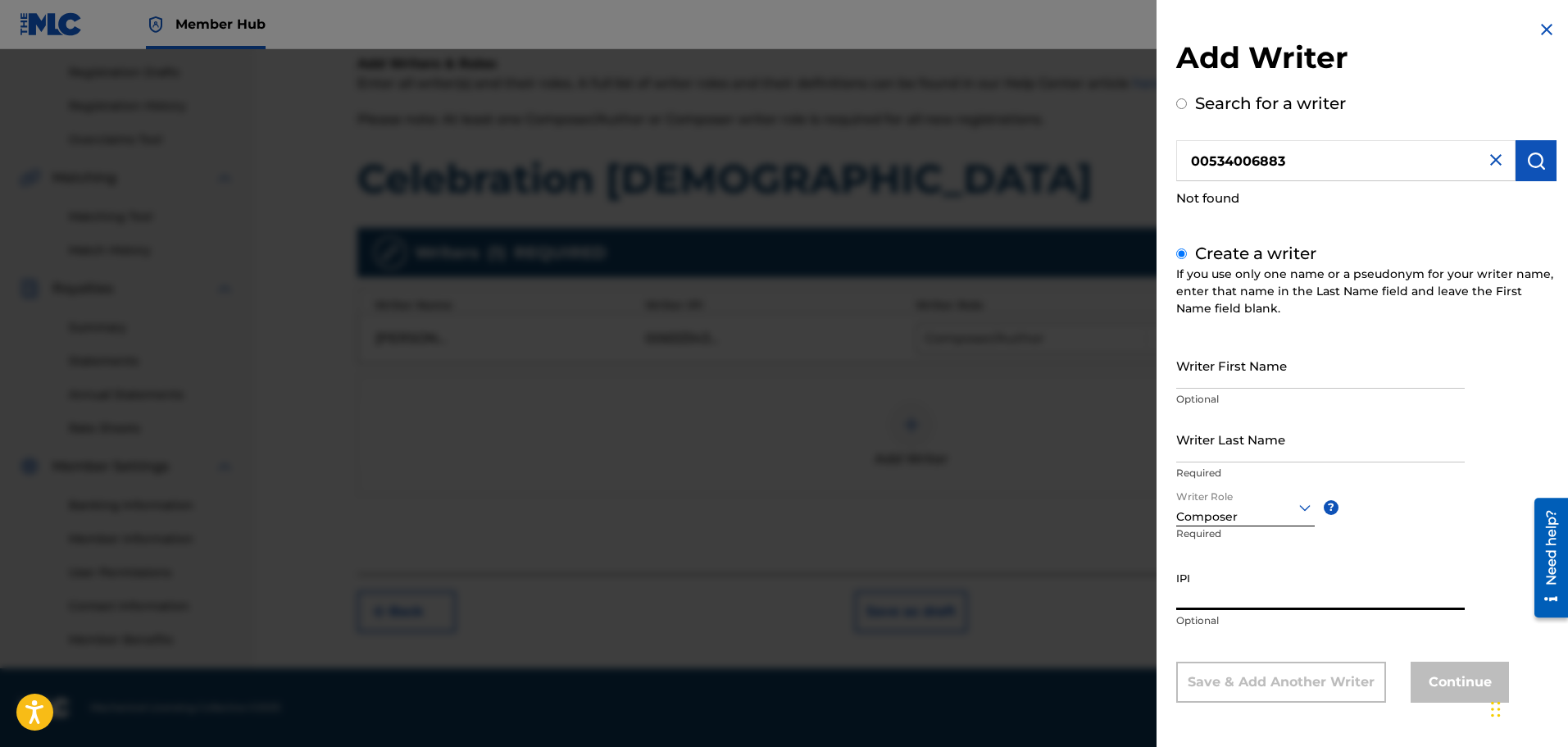
paste input "00534006883"
type input "00534006883"
click at [1231, 364] on input "Writer First Name" at bounding box center [1320, 365] width 289 height 47
type input "[PERSON_NAME]"
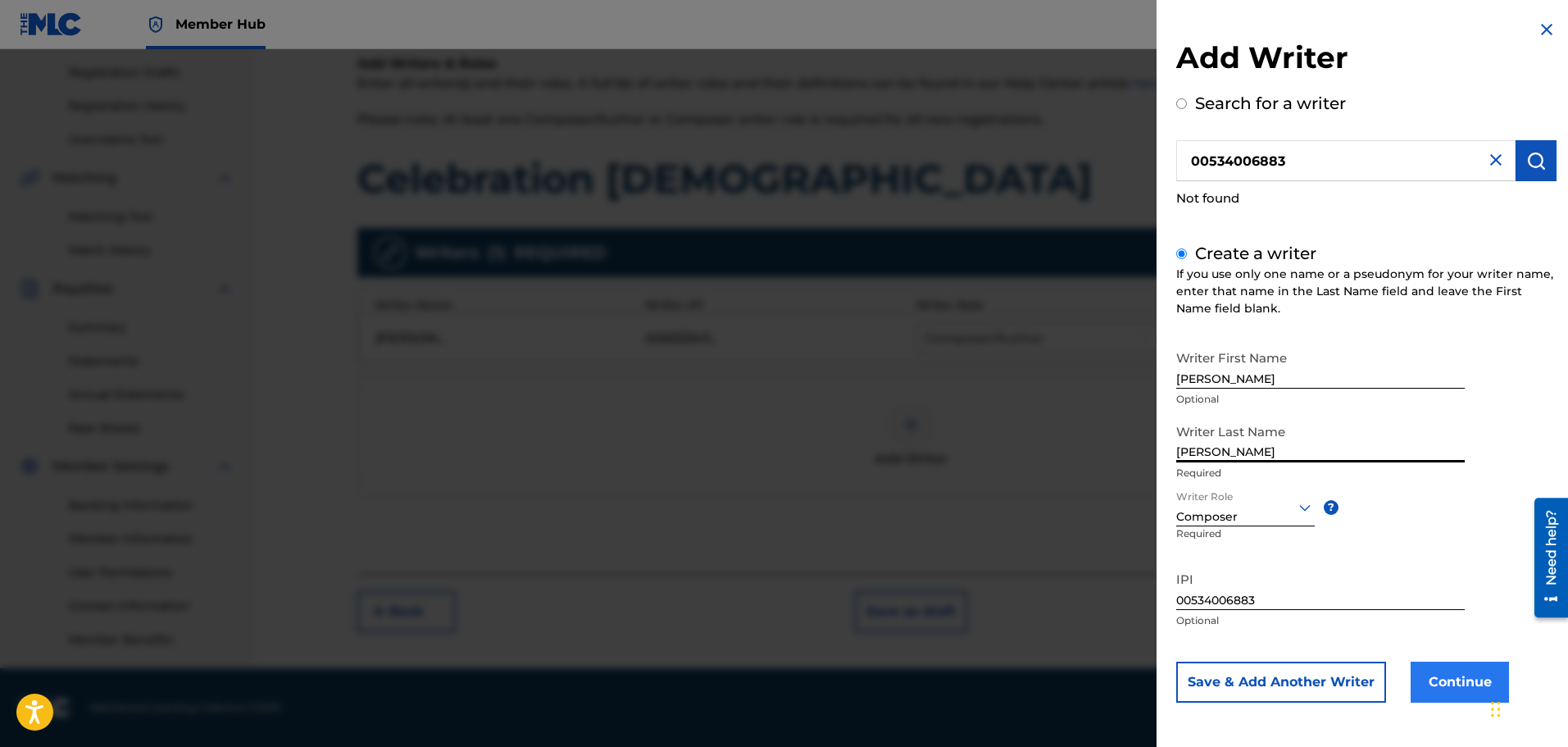
type input "[PERSON_NAME]"
click at [1452, 673] on button "Continue" at bounding box center [1460, 683] width 99 height 41
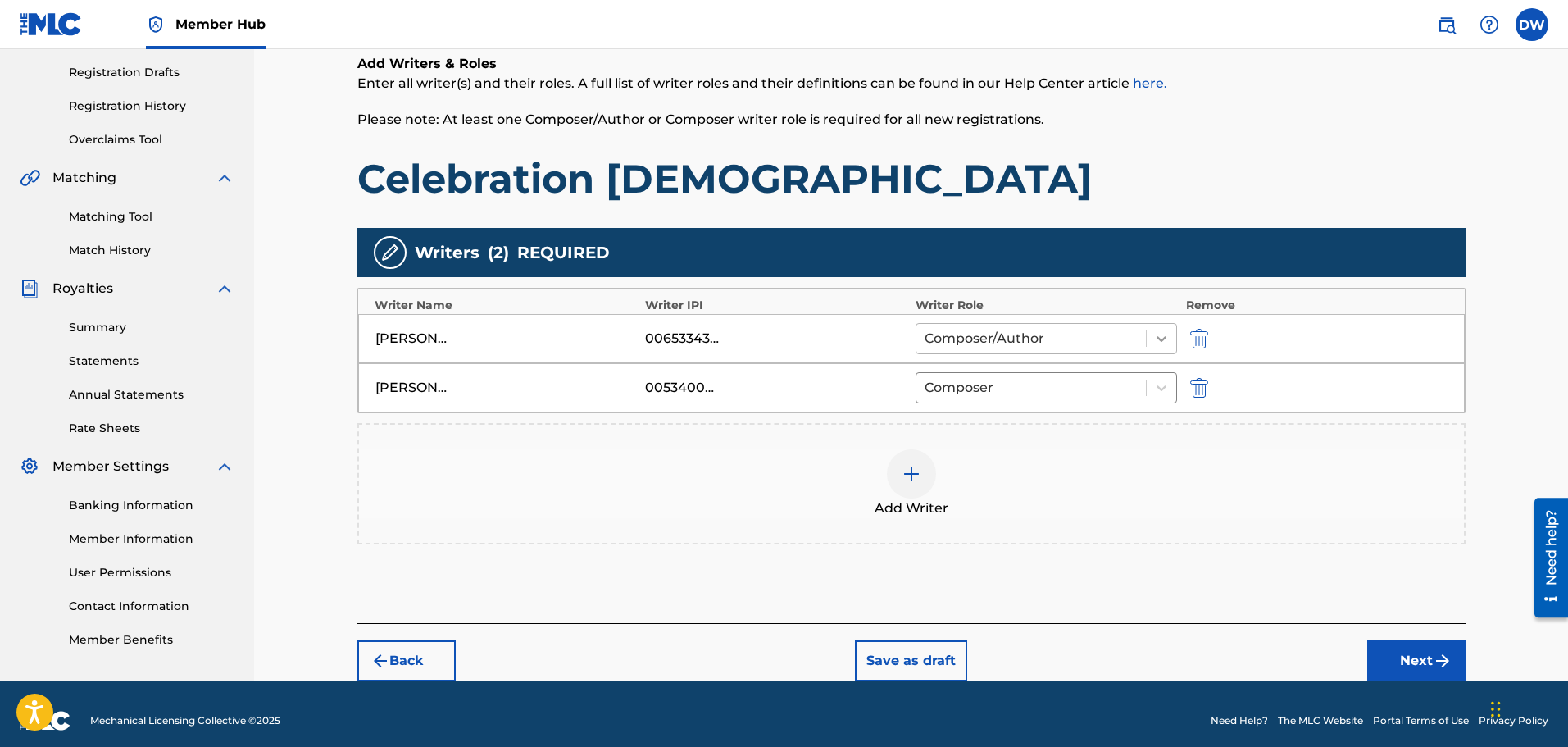
click at [1156, 337] on icon at bounding box center [1161, 338] width 16 height 16
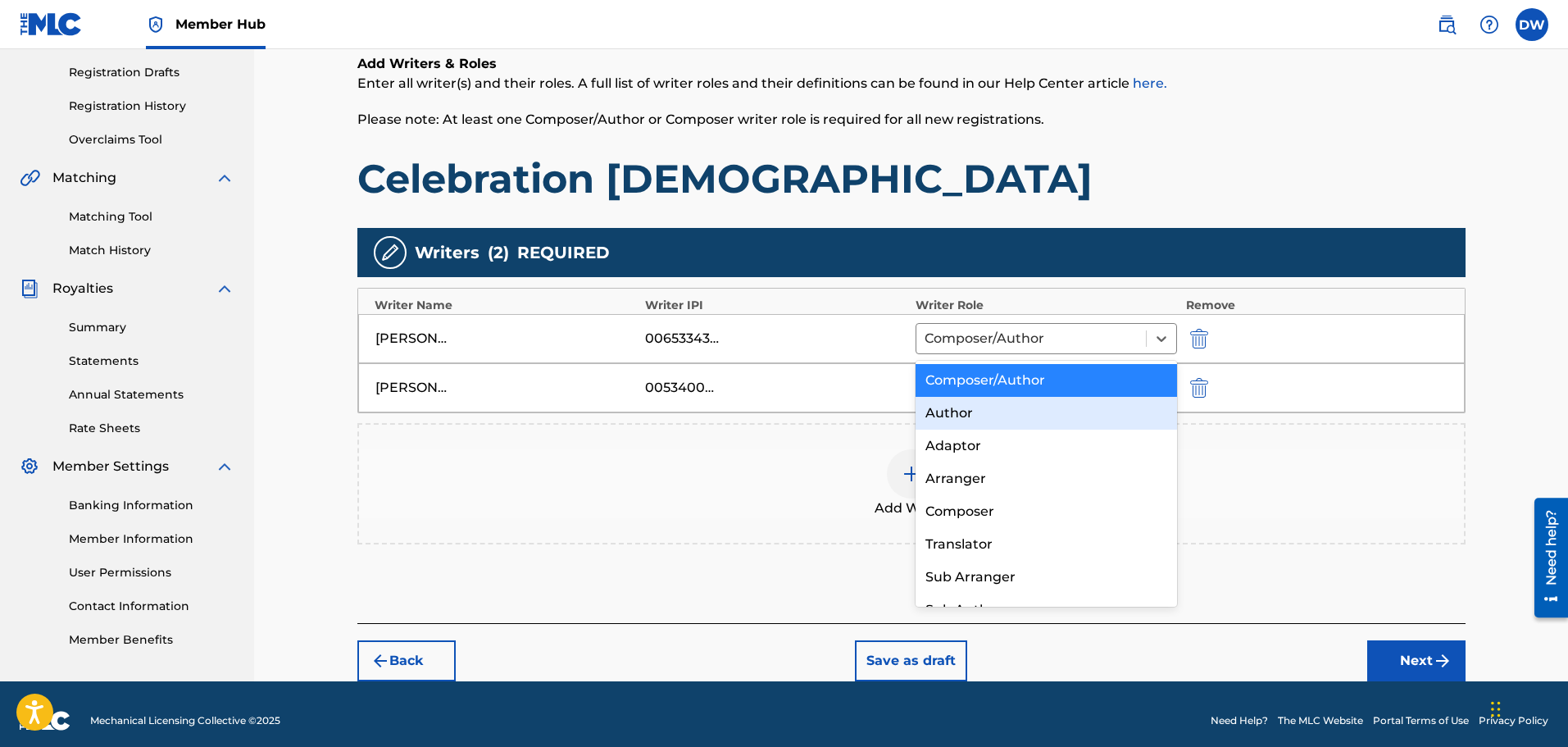
click at [966, 413] on div "Author" at bounding box center [1046, 413] width 263 height 33
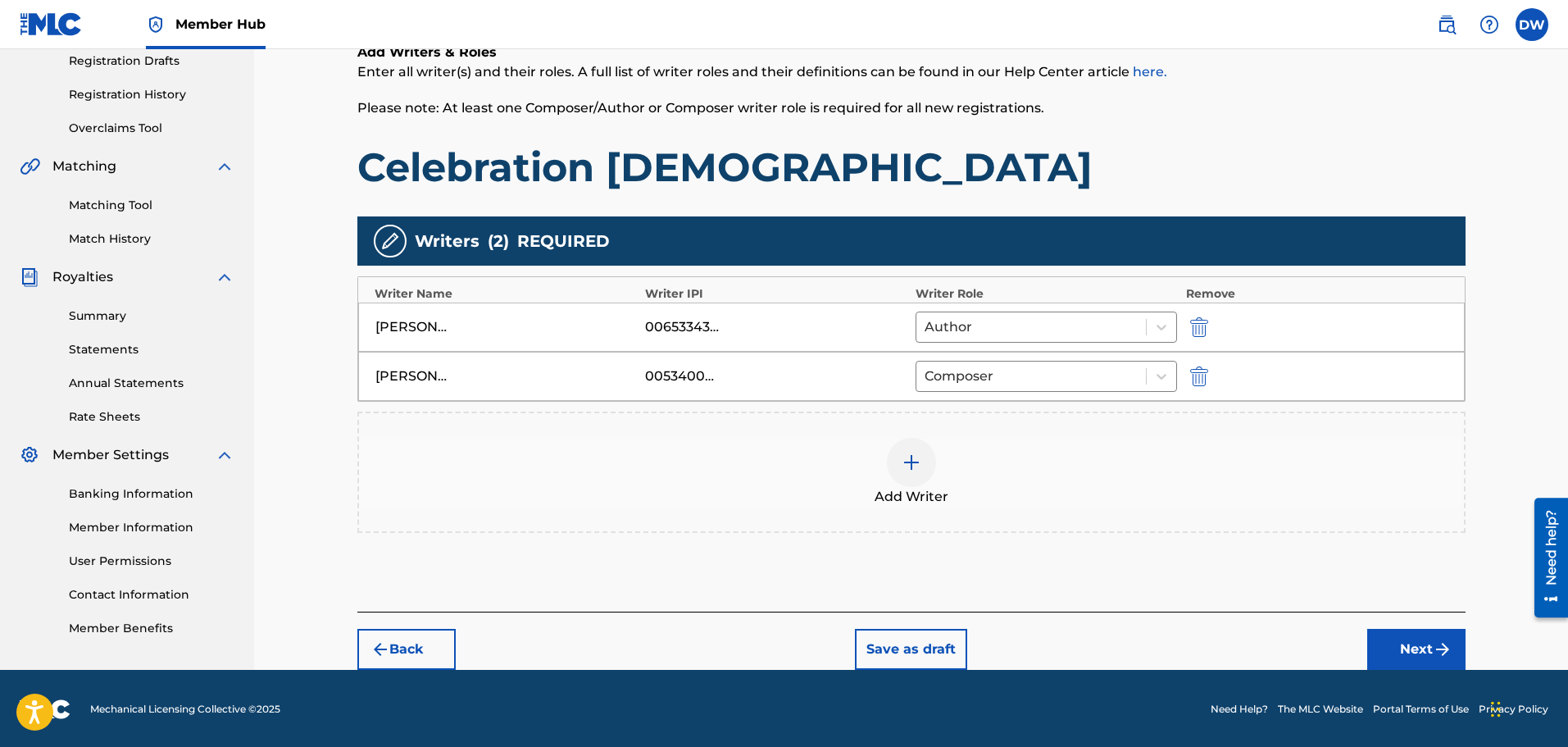
scroll to position [283, 0]
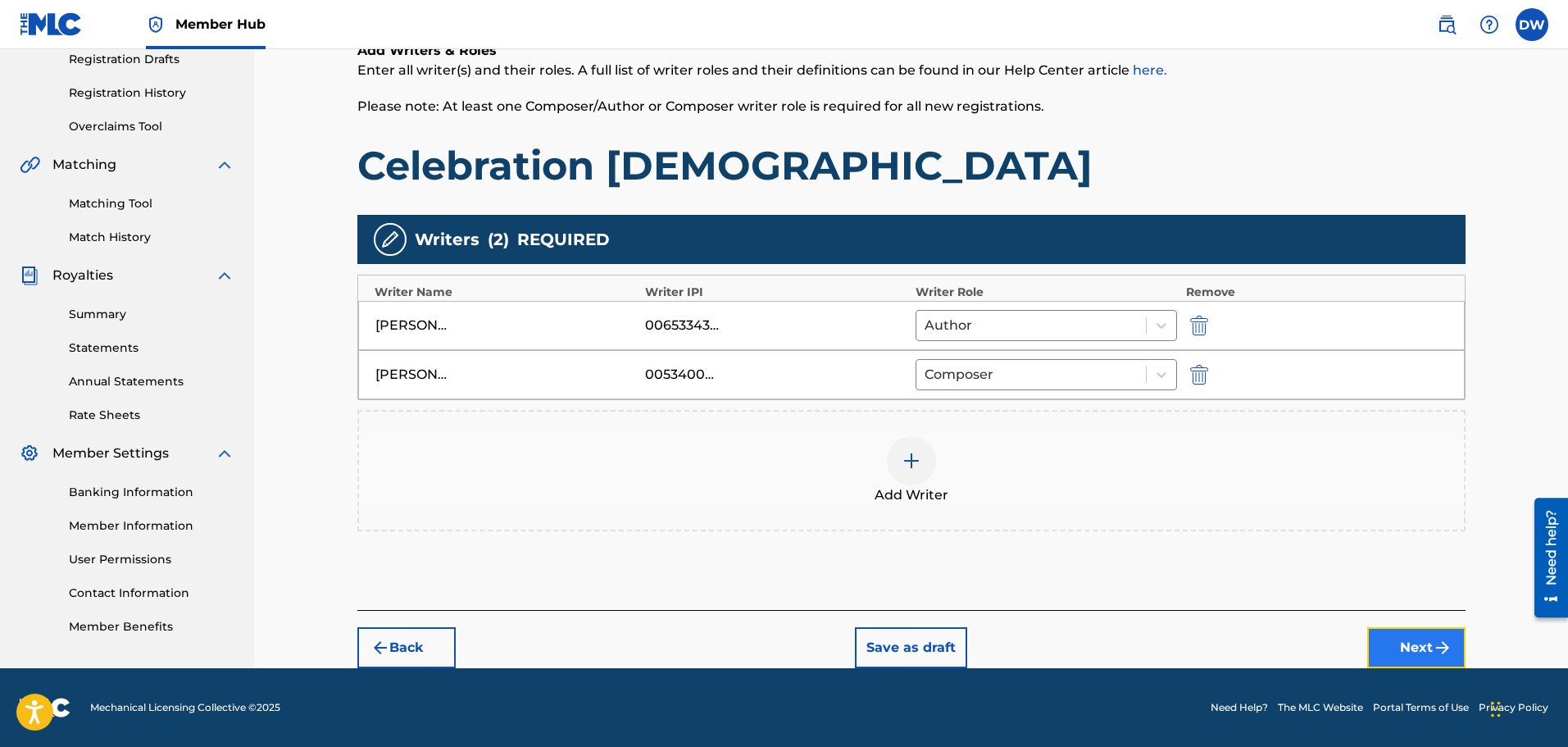
click at [1400, 642] on button "Next" at bounding box center [1417, 648] width 99 height 41
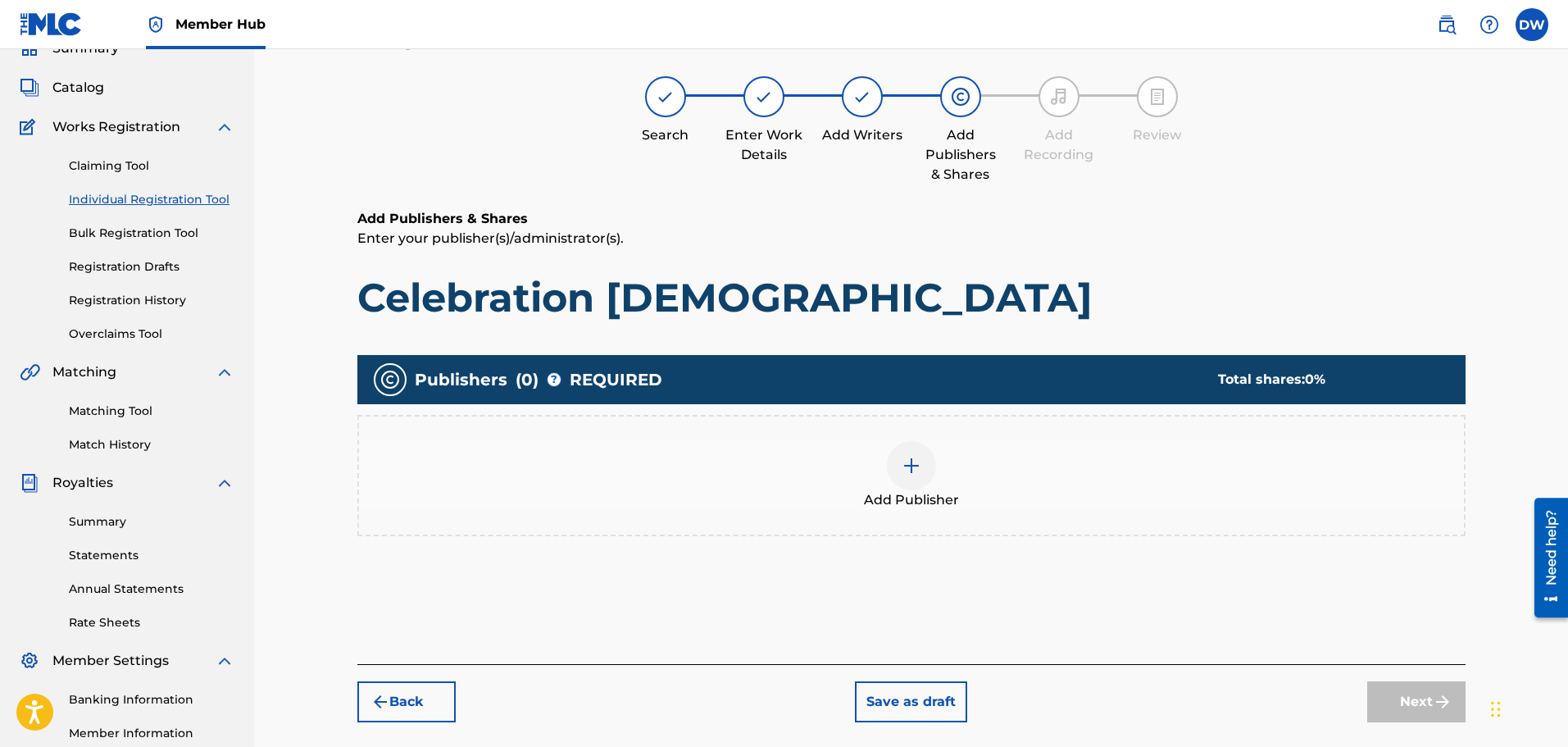
scroll to position [74, 0]
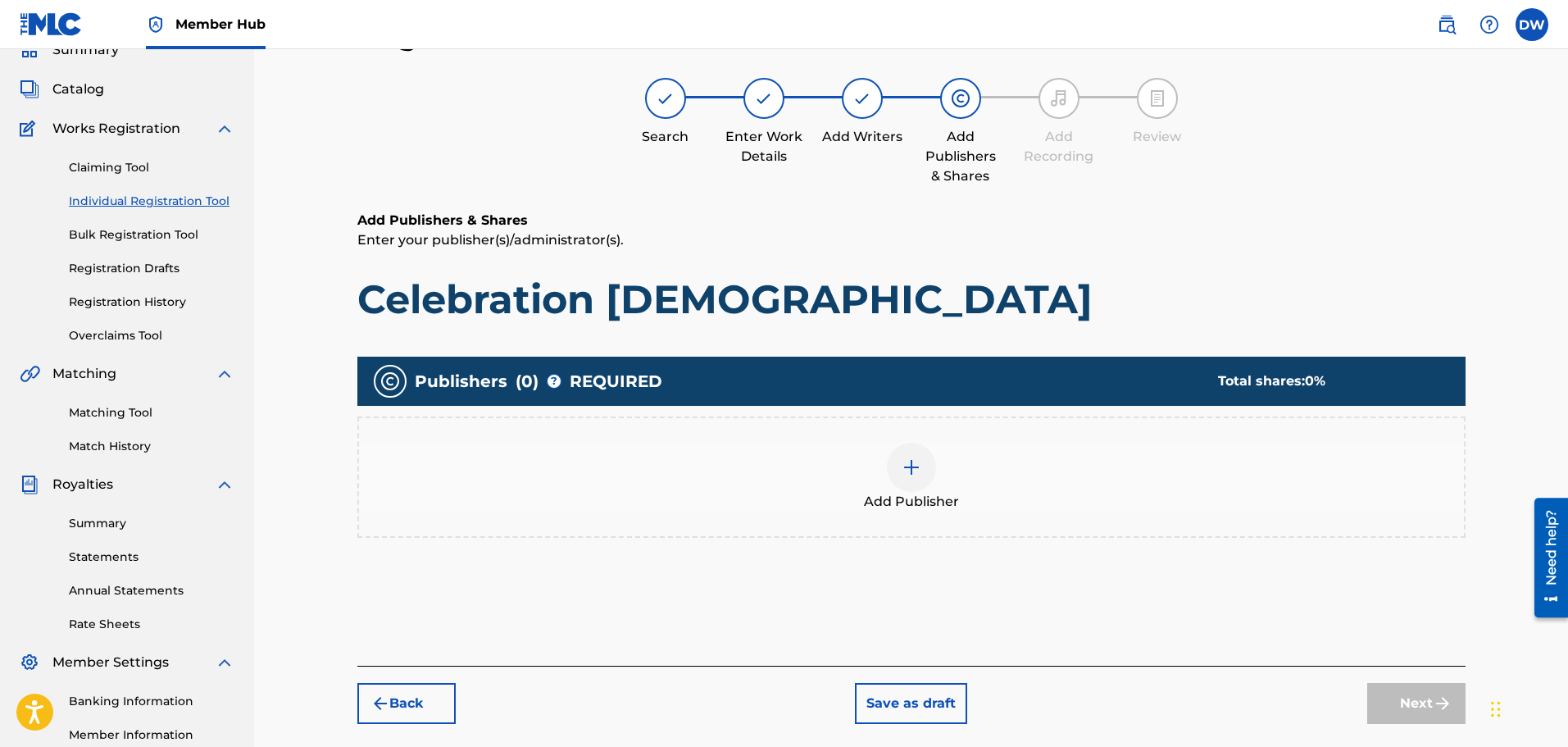
click at [905, 474] on img at bounding box center [912, 468] width 20 height 20
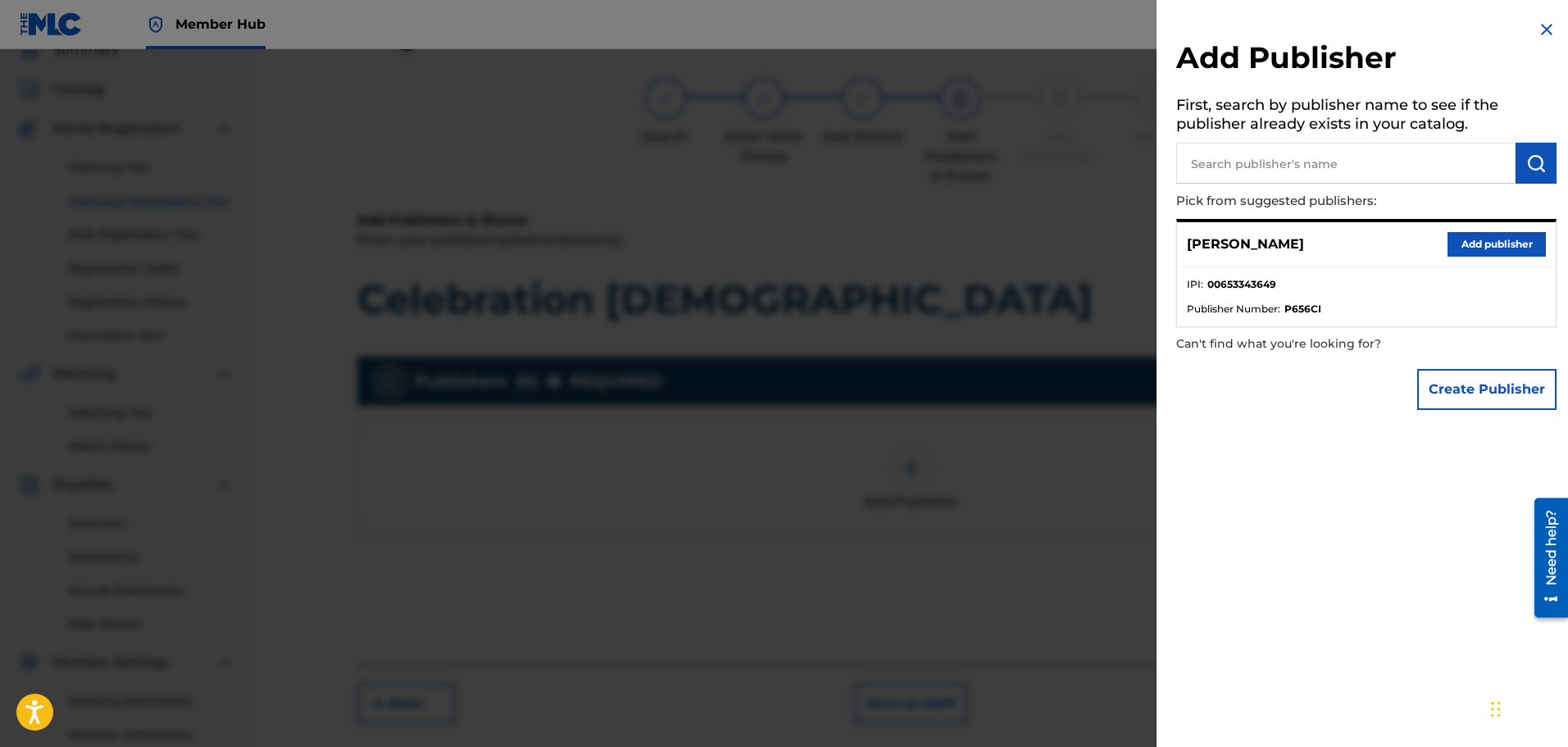
click at [1317, 165] on input "text" at bounding box center [1346, 163] width 339 height 41
type input "DDJ Publishing Group"
click at [1527, 158] on img "submit" at bounding box center [1536, 163] width 20 height 20
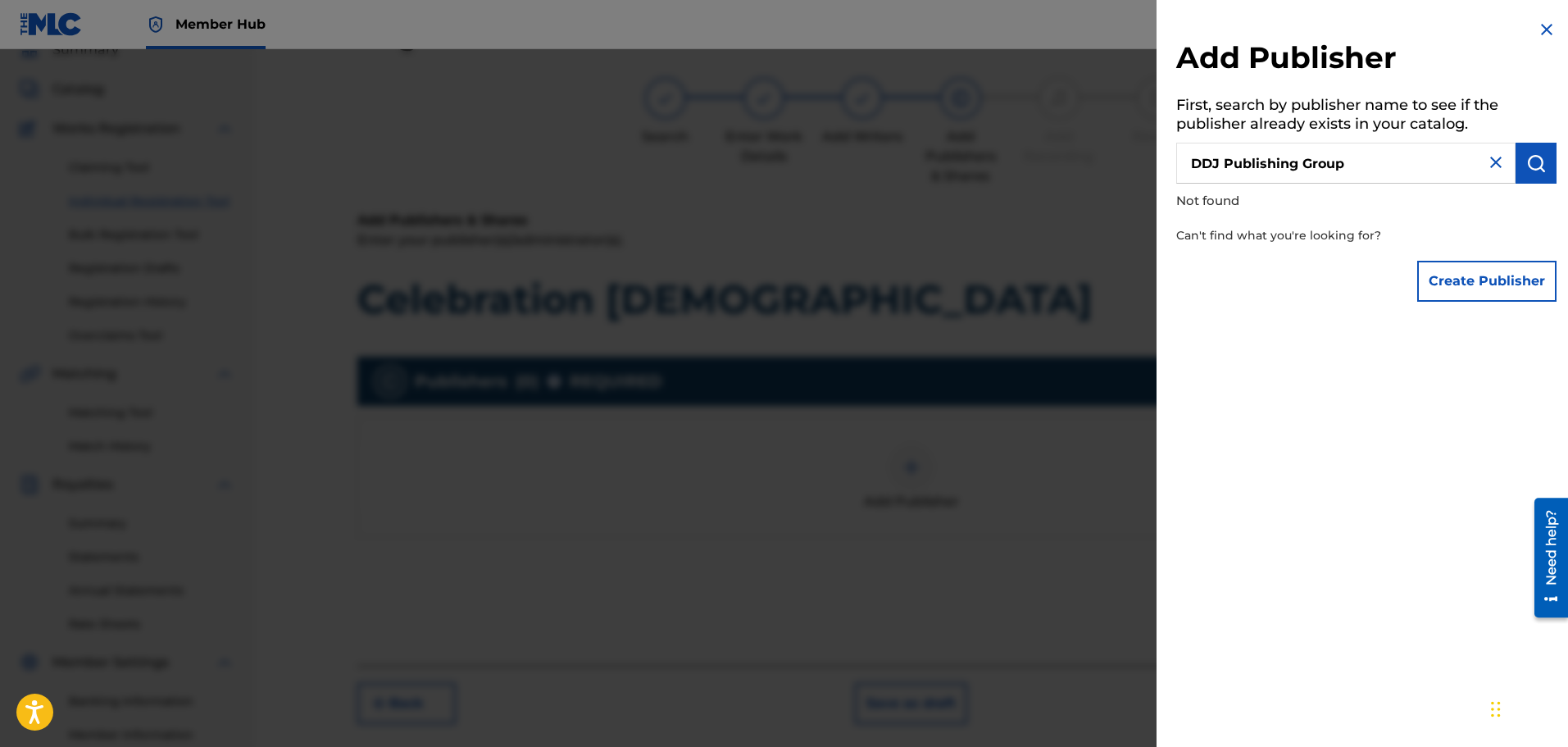
click at [1542, 28] on img at bounding box center [1547, 30] width 20 height 20
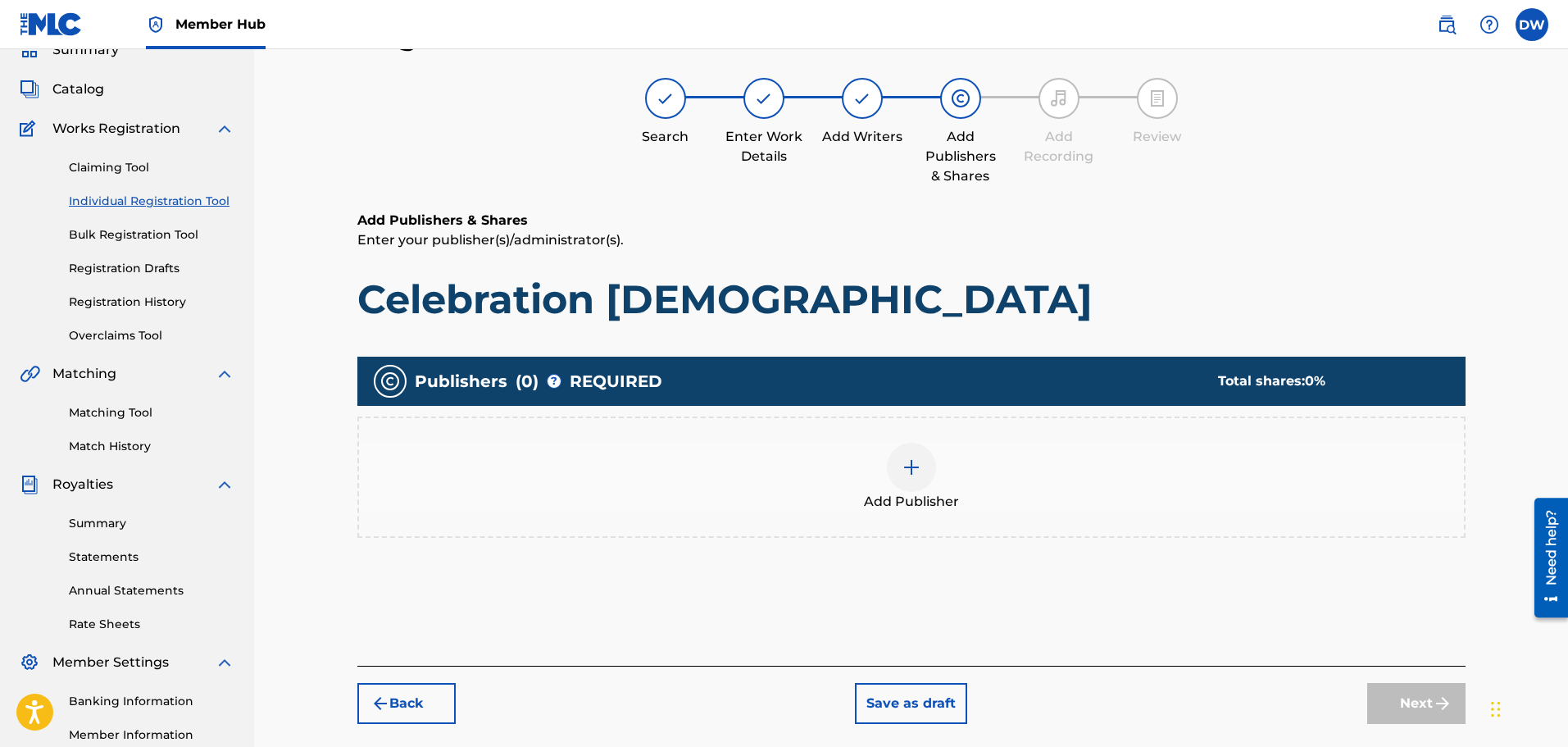
click at [905, 469] on img at bounding box center [912, 468] width 20 height 20
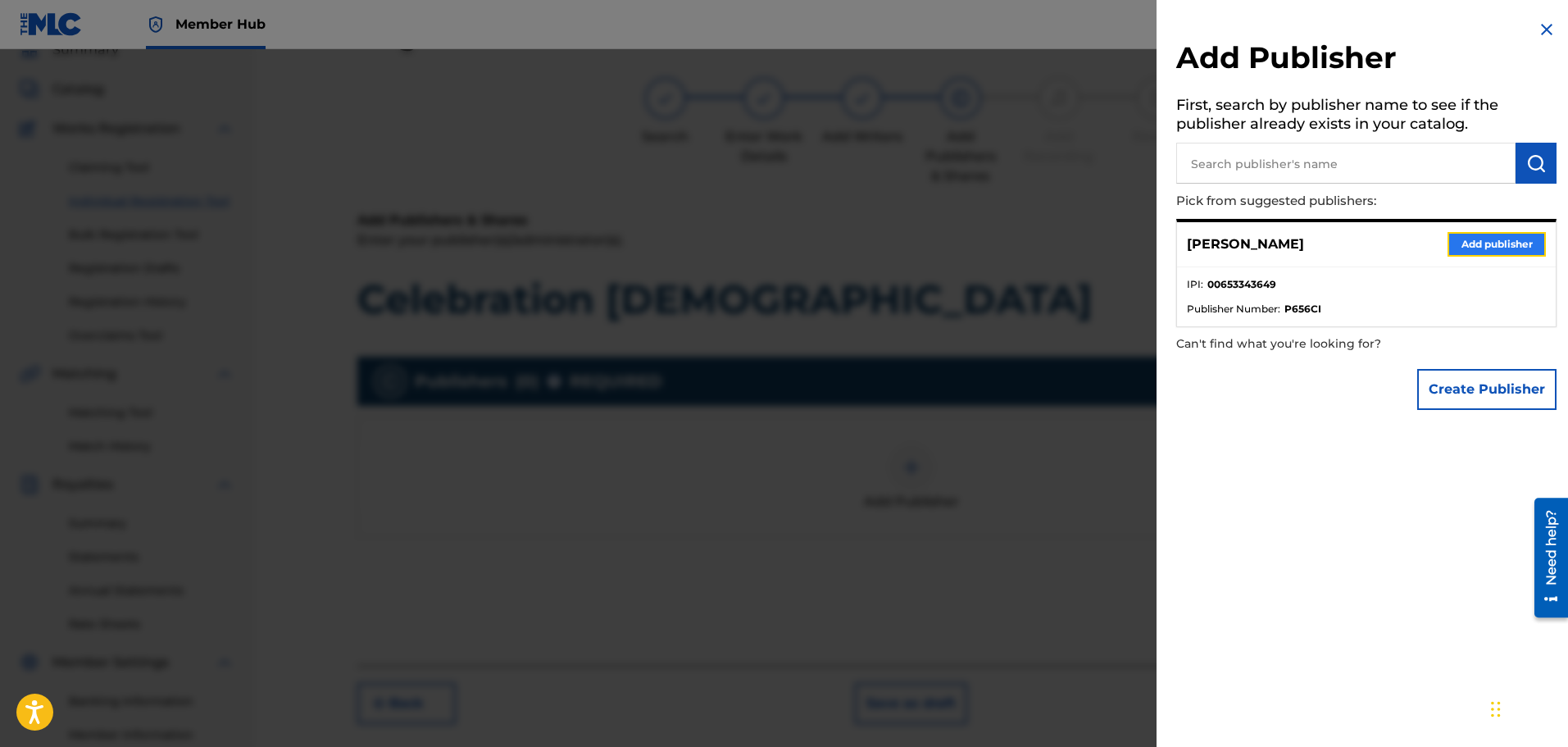
click at [1468, 242] on button "Add publisher" at bounding box center [1497, 245] width 99 height 25
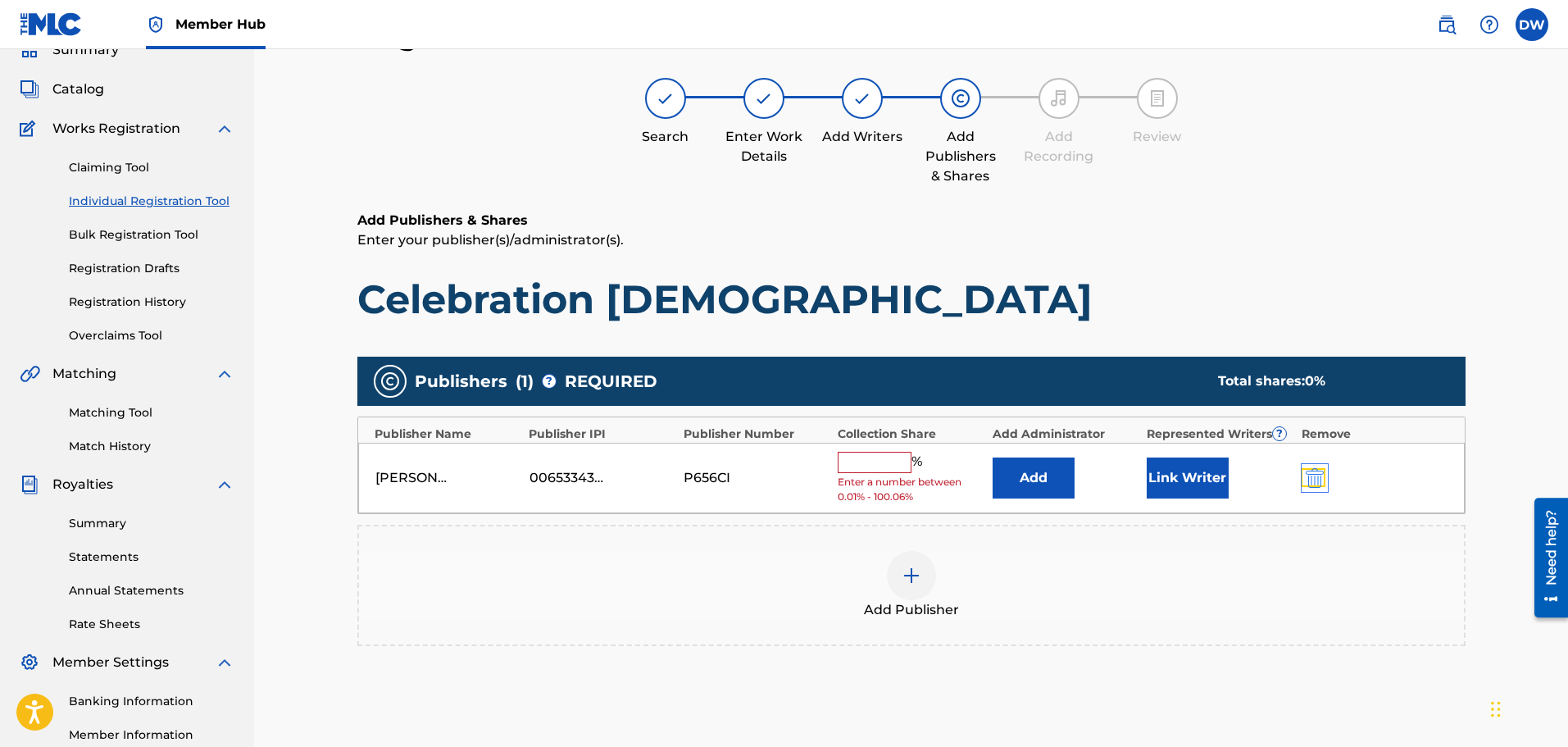
click at [1321, 476] on img "submit" at bounding box center [1314, 479] width 18 height 20
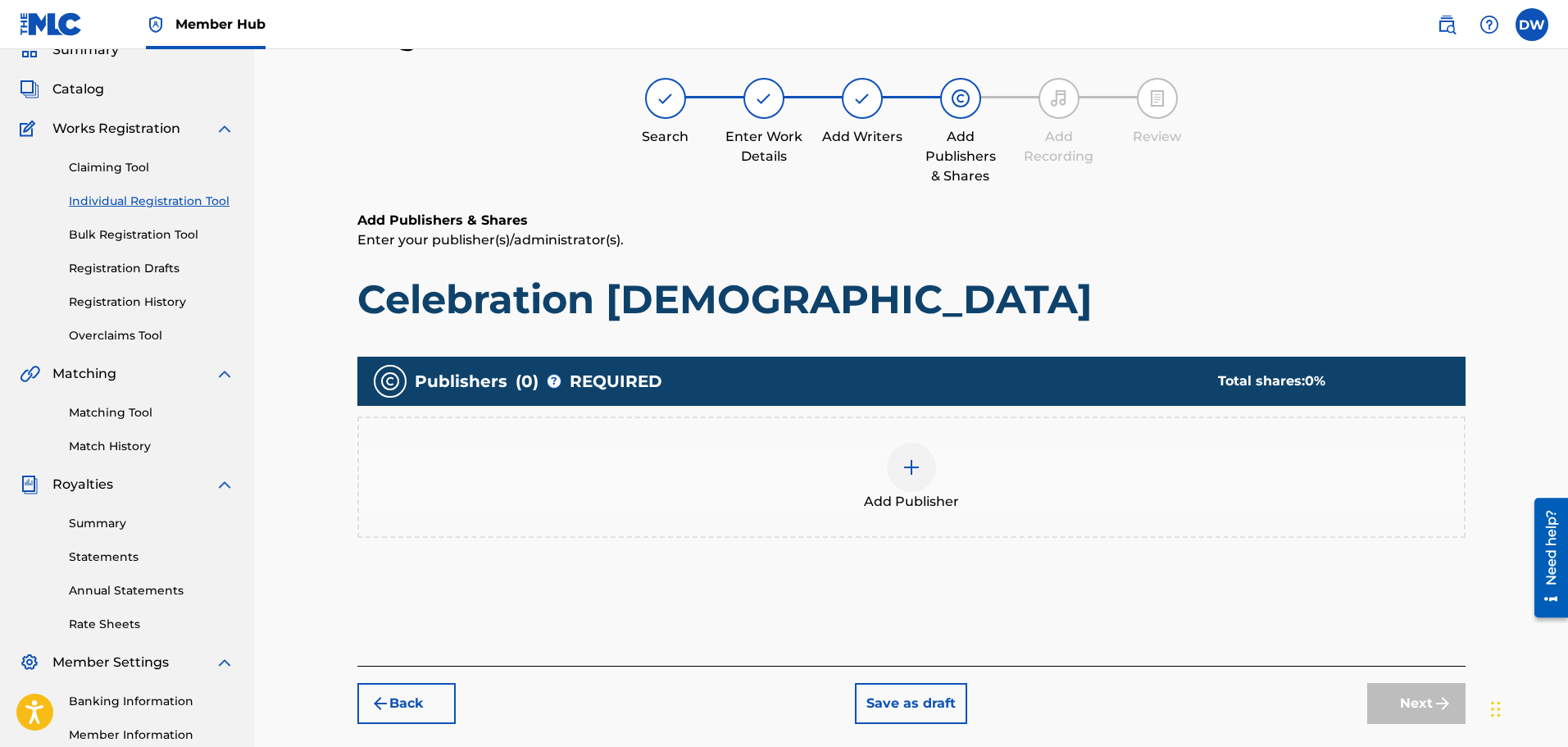
click at [915, 468] on img at bounding box center [912, 468] width 20 height 20
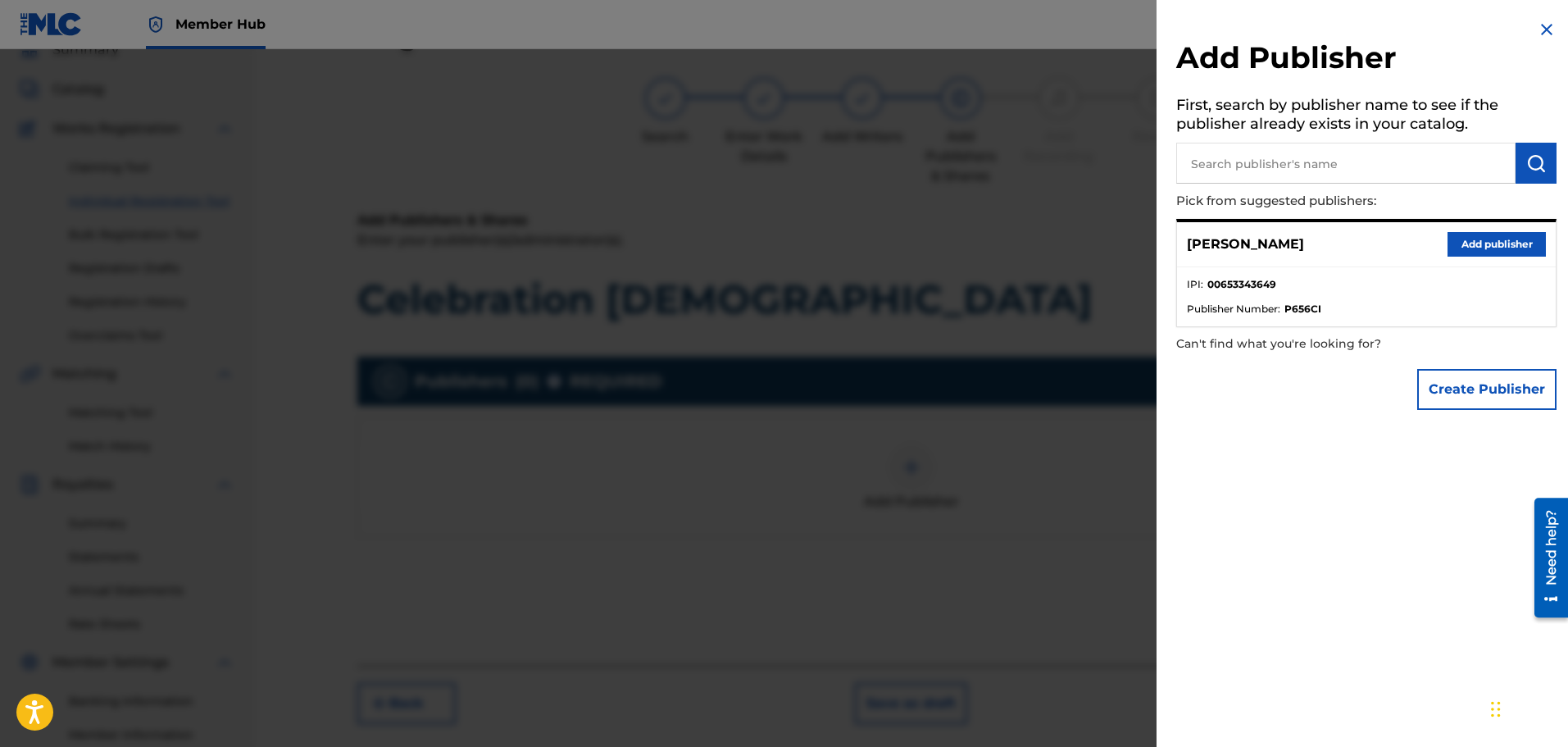
click at [1255, 160] on input "text" at bounding box center [1346, 163] width 339 height 41
paste input "01280374066"
type input "01280374066"
click at [1535, 166] on img "submit" at bounding box center [1536, 163] width 20 height 20
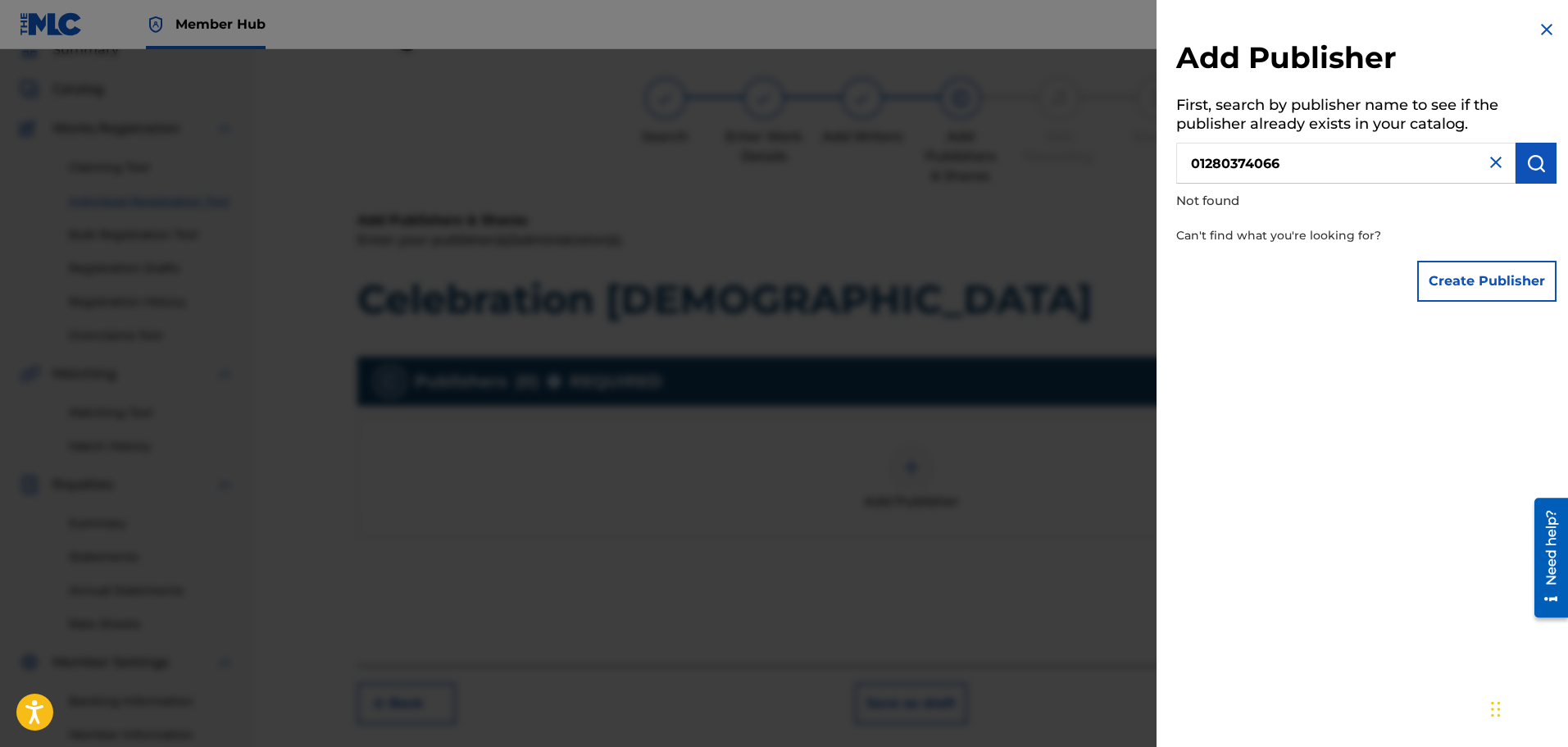
drag, startPoint x: 1305, startPoint y: 164, endPoint x: 1161, endPoint y: 162, distance: 144.0
click at [1161, 162] on div "Add Publisher First, search by publisher name to see if the publisher already e…" at bounding box center [1366, 165] width 420 height 329
click at [1543, 152] on button "submit" at bounding box center [1536, 163] width 41 height 41
click at [1481, 285] on button "Create Publisher" at bounding box center [1487, 282] width 139 height 41
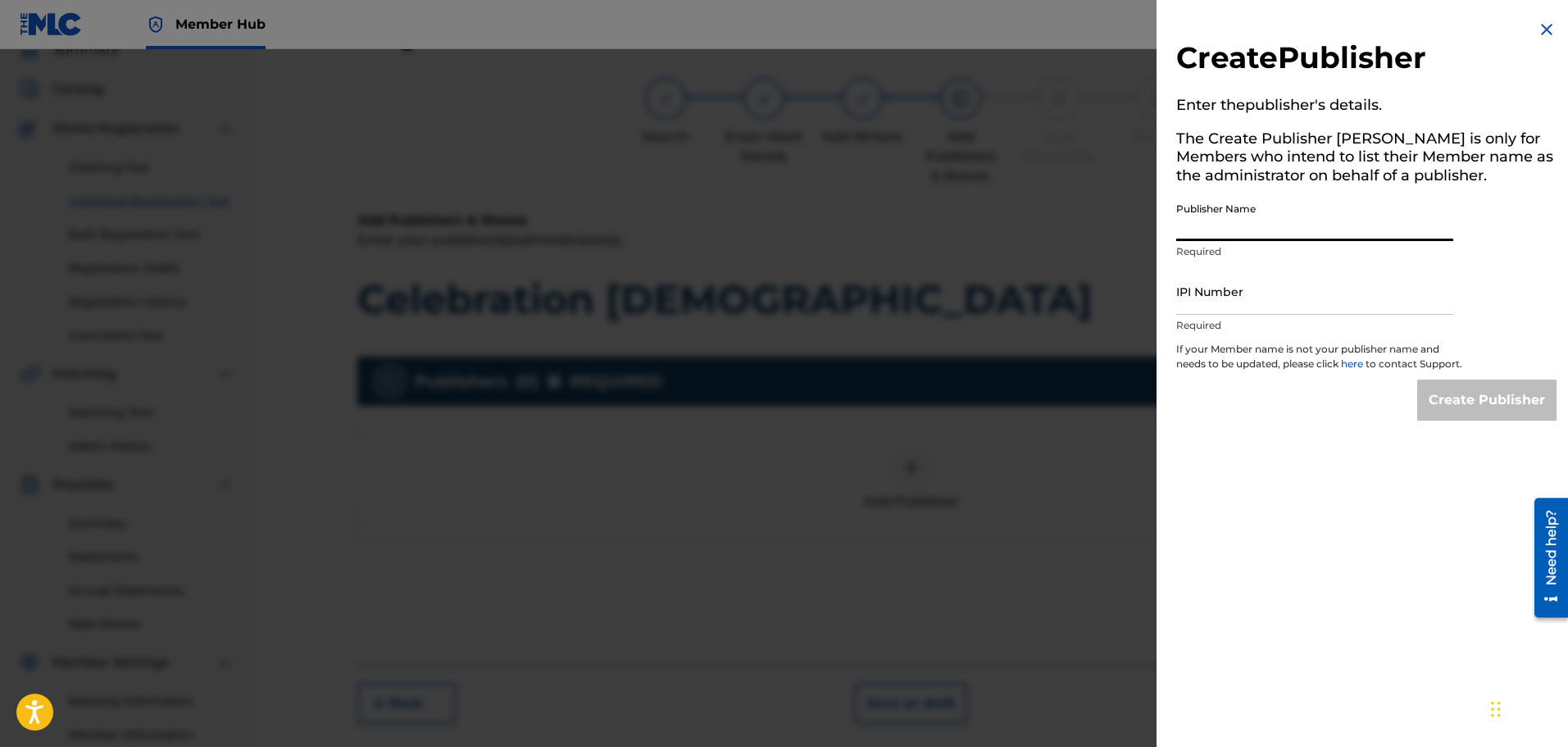
click at [1227, 220] on input "Publisher Name" at bounding box center [1314, 217] width 277 height 47
type input "DDJ Publishing Group"
click at [1219, 301] on input "IPI Number" at bounding box center [1314, 292] width 277 height 47
paste input "01280374066"
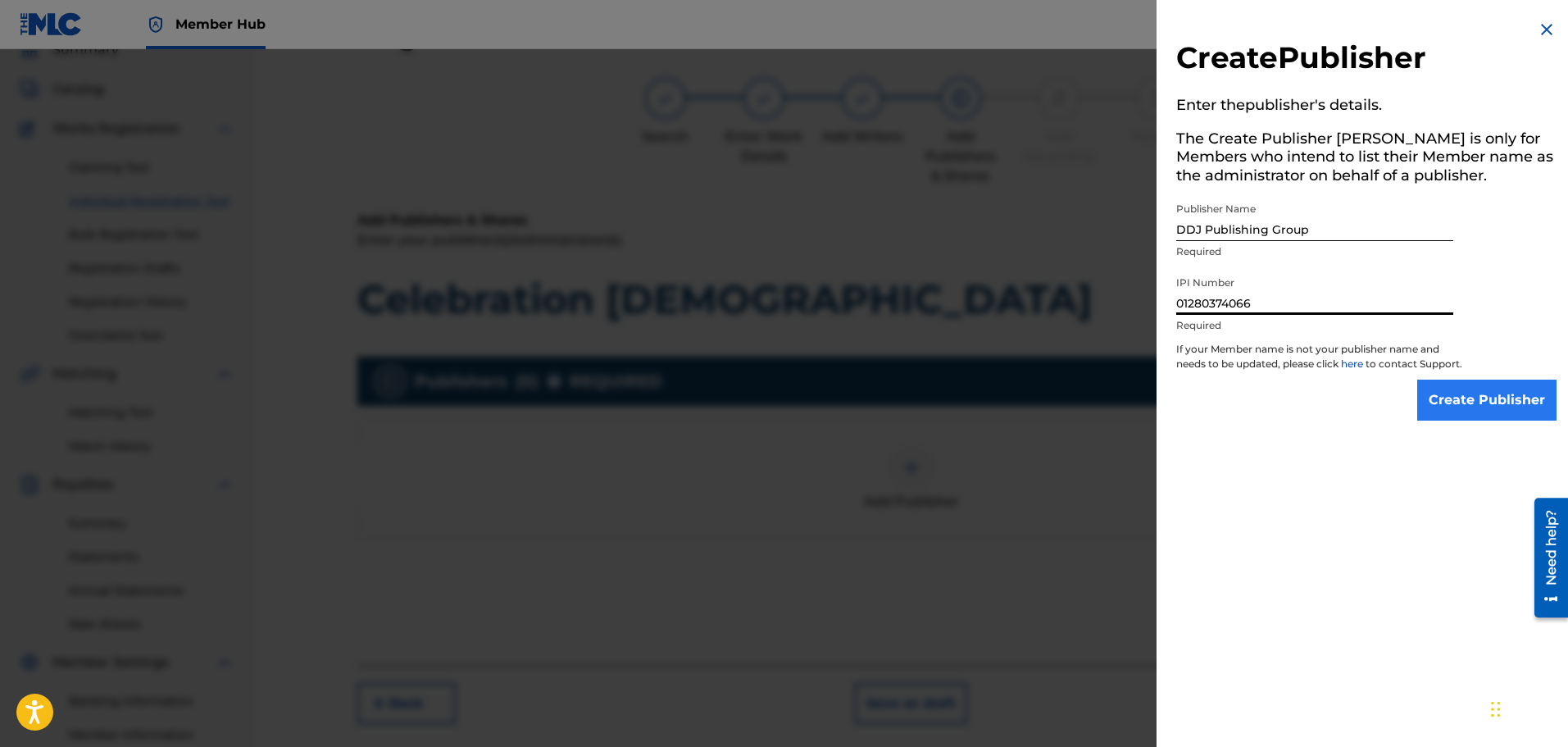
type input "01280374066"
click at [1464, 409] on input "Create Publisher" at bounding box center [1487, 400] width 139 height 41
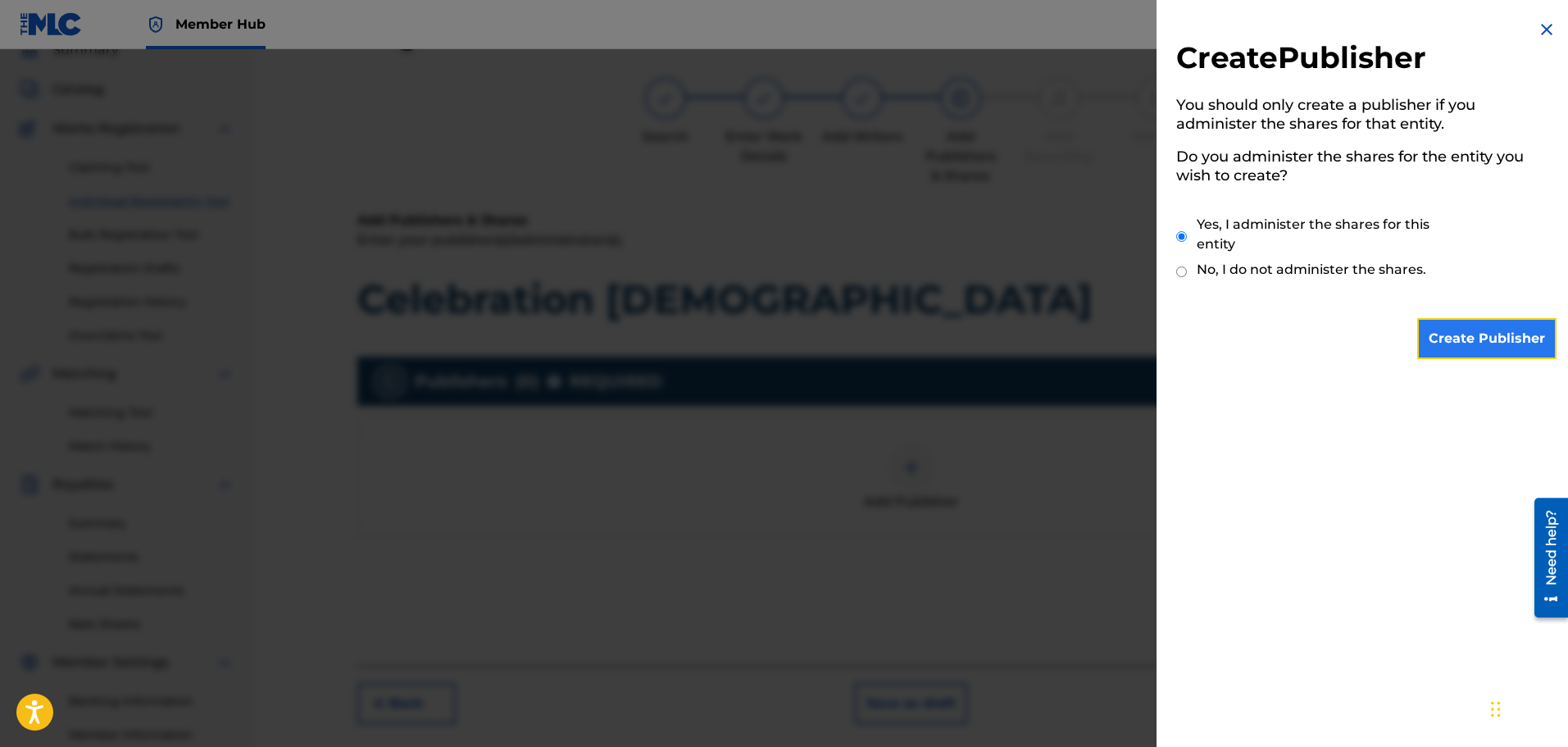
click at [1482, 336] on input "Create Publisher" at bounding box center [1487, 338] width 139 height 41
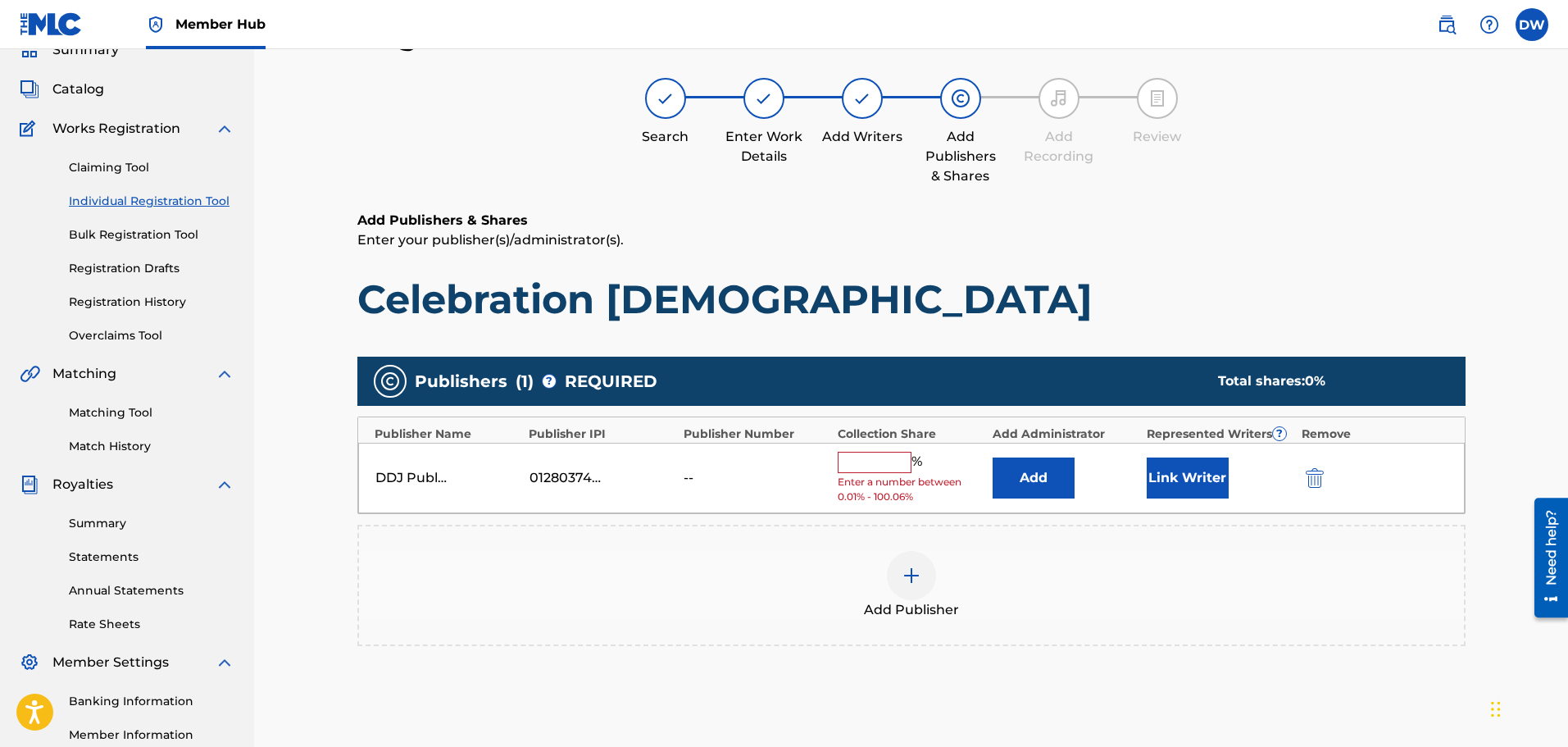
click at [863, 462] on input "text" at bounding box center [875, 463] width 74 height 21
type input "100"
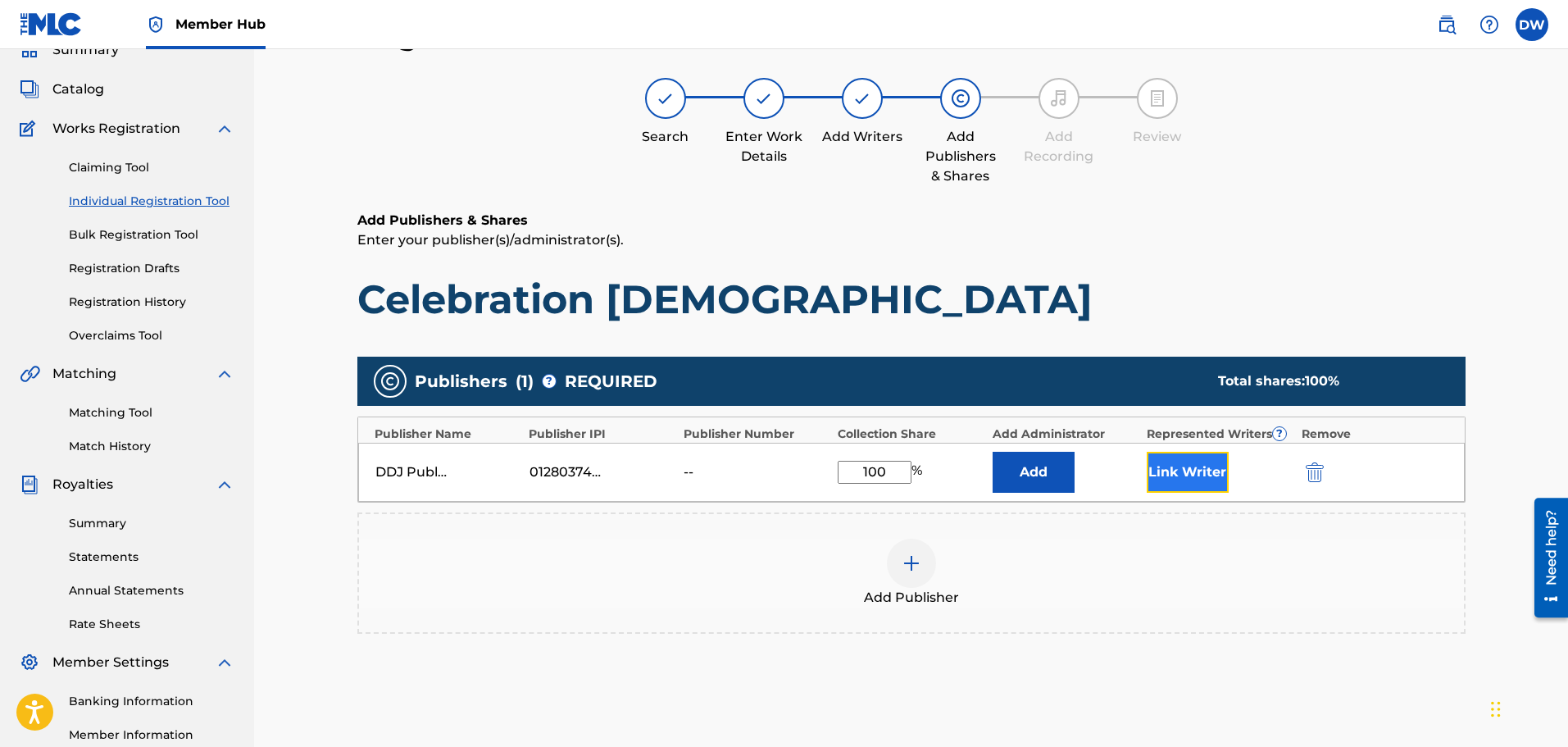
click at [1182, 474] on button "Link Writer" at bounding box center [1188, 473] width 82 height 41
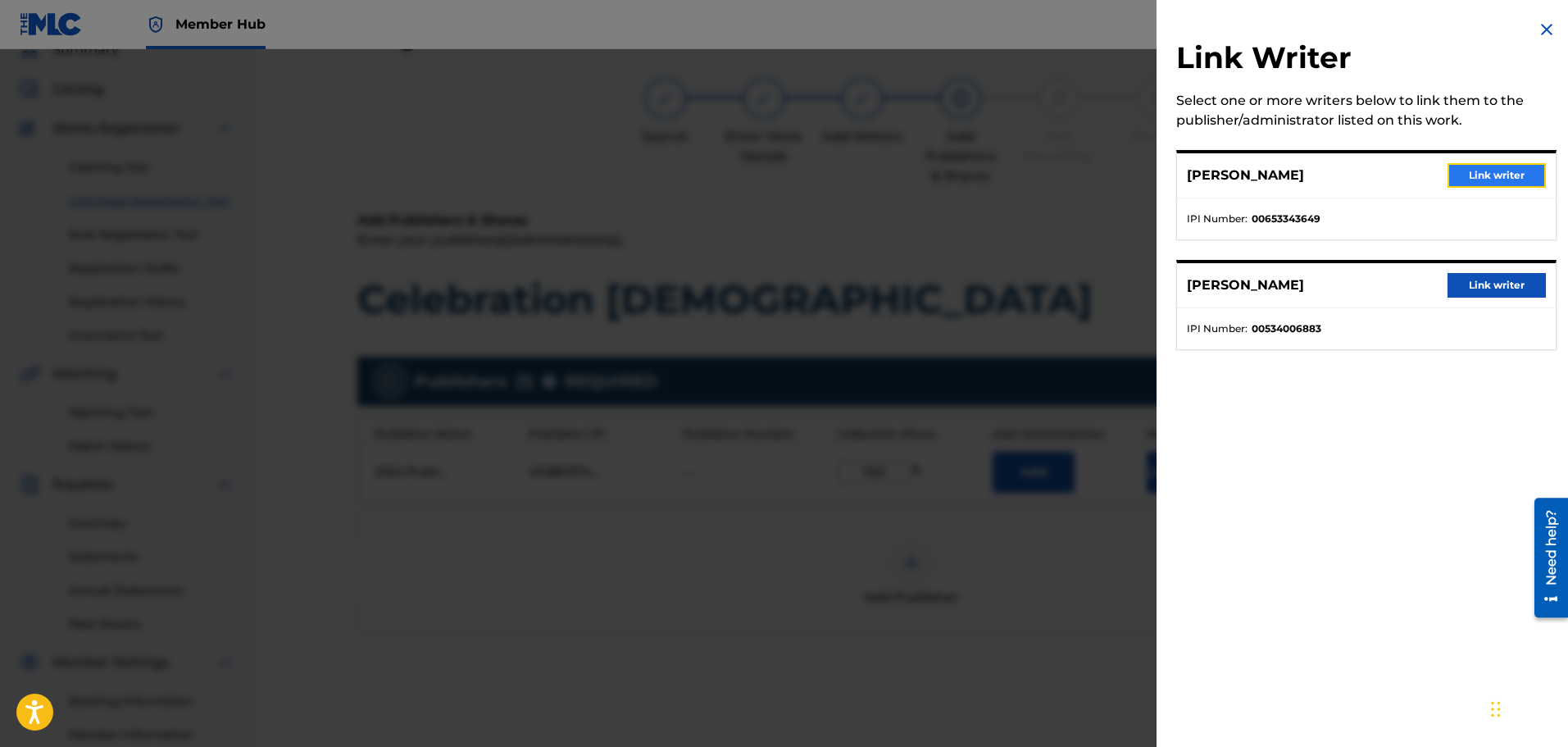
click at [1486, 176] on button "Link writer" at bounding box center [1497, 175] width 99 height 25
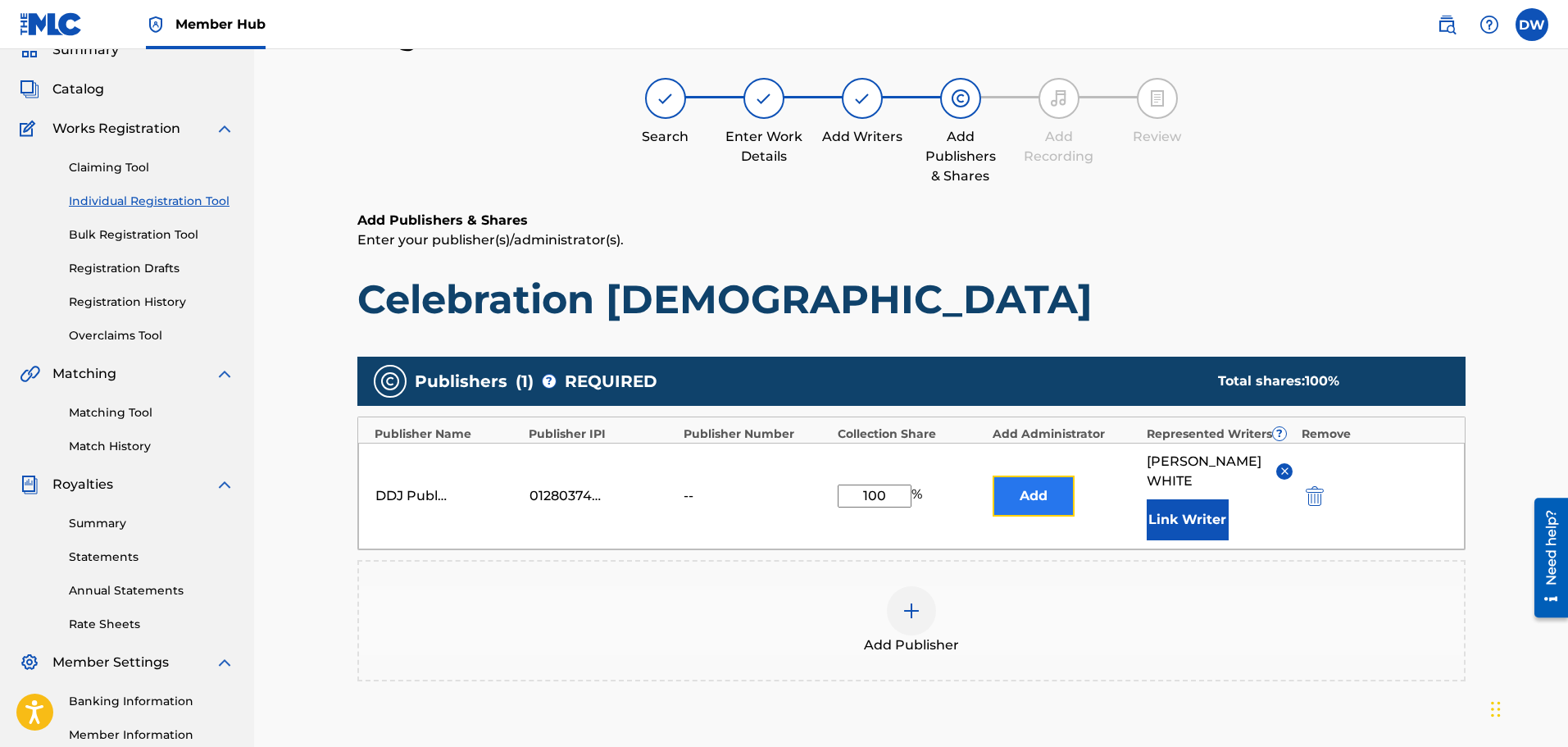
click at [1040, 479] on button "Add" at bounding box center [1034, 497] width 82 height 41
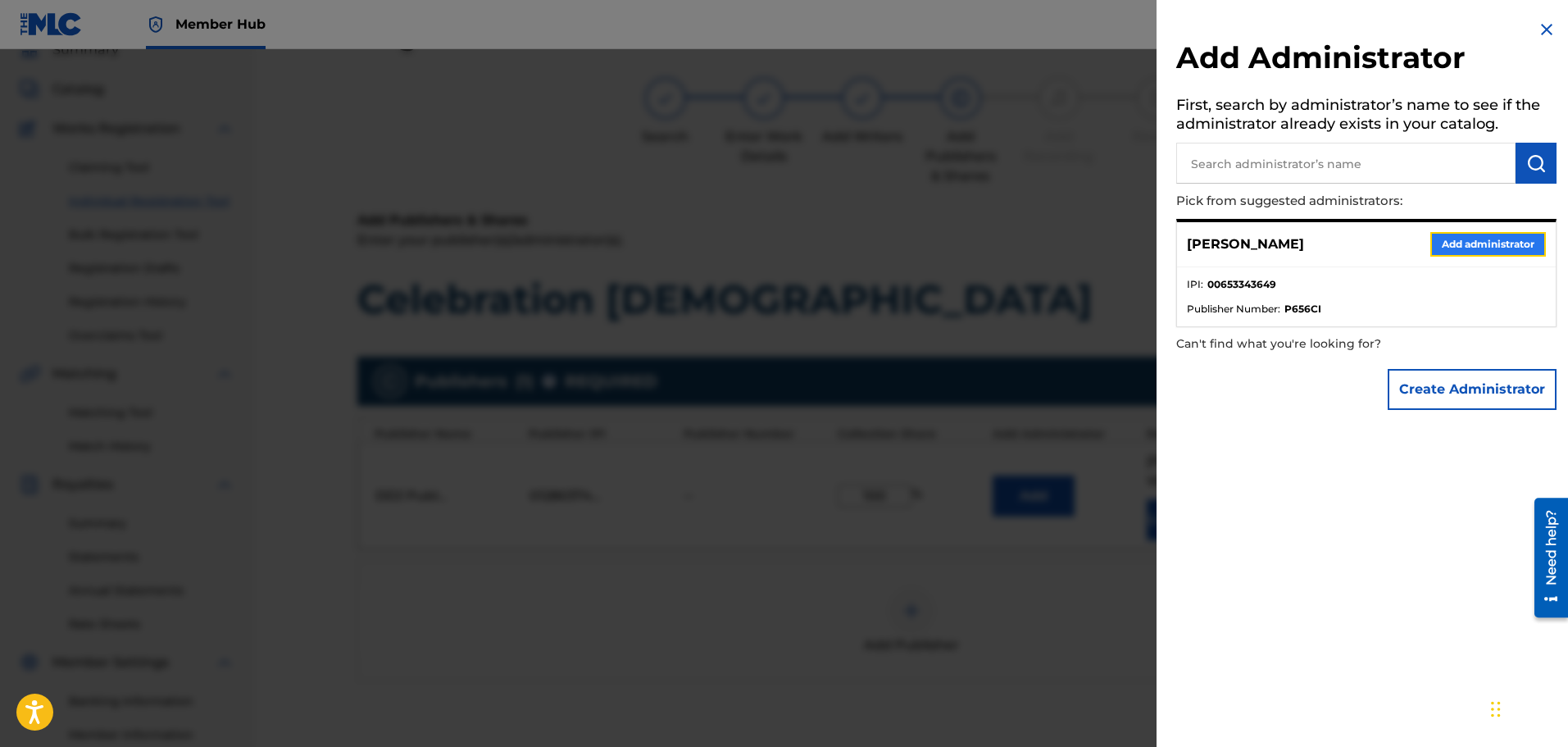
click at [1470, 241] on button "Add administrator" at bounding box center [1488, 245] width 115 height 25
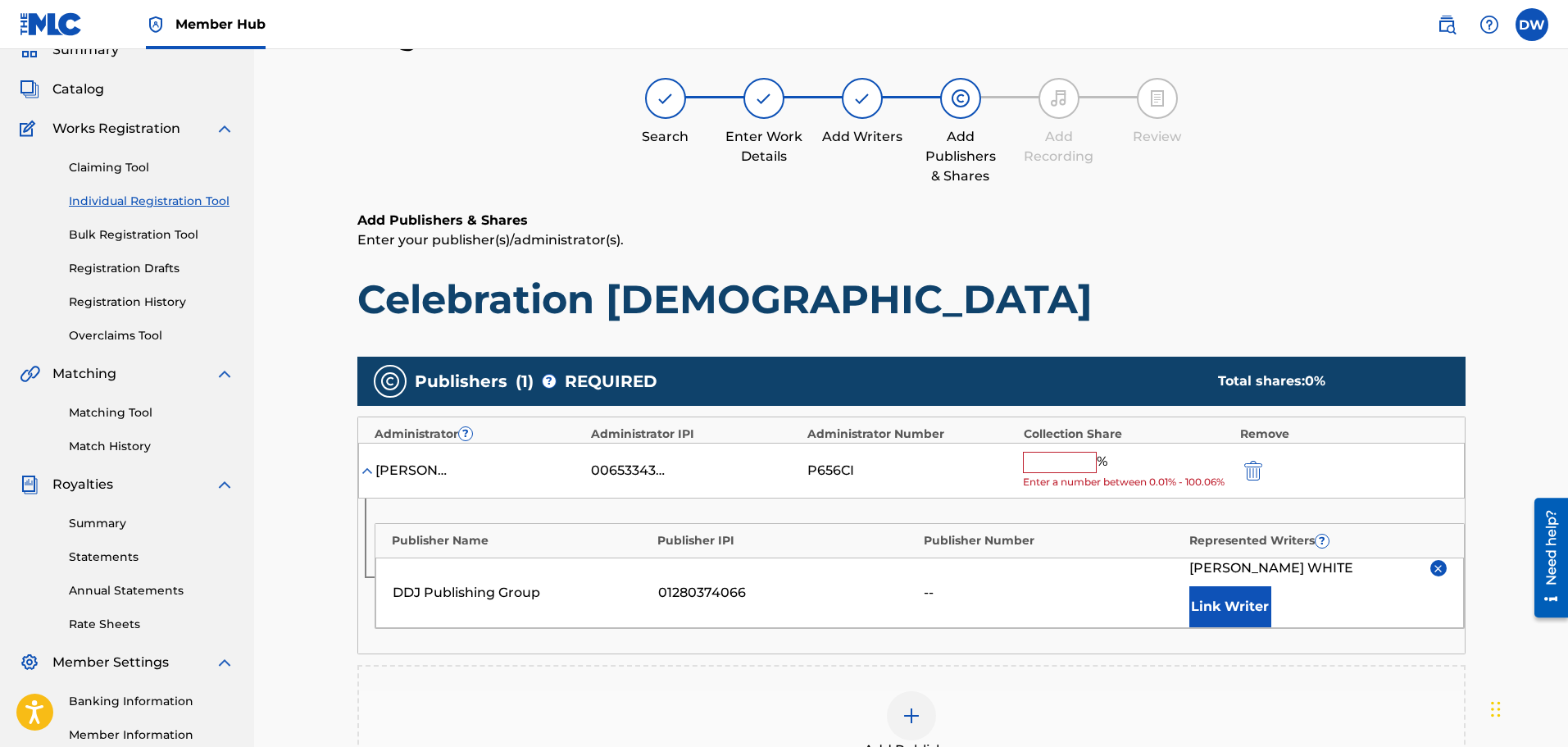
click at [1060, 460] on input "text" at bounding box center [1060, 463] width 74 height 21
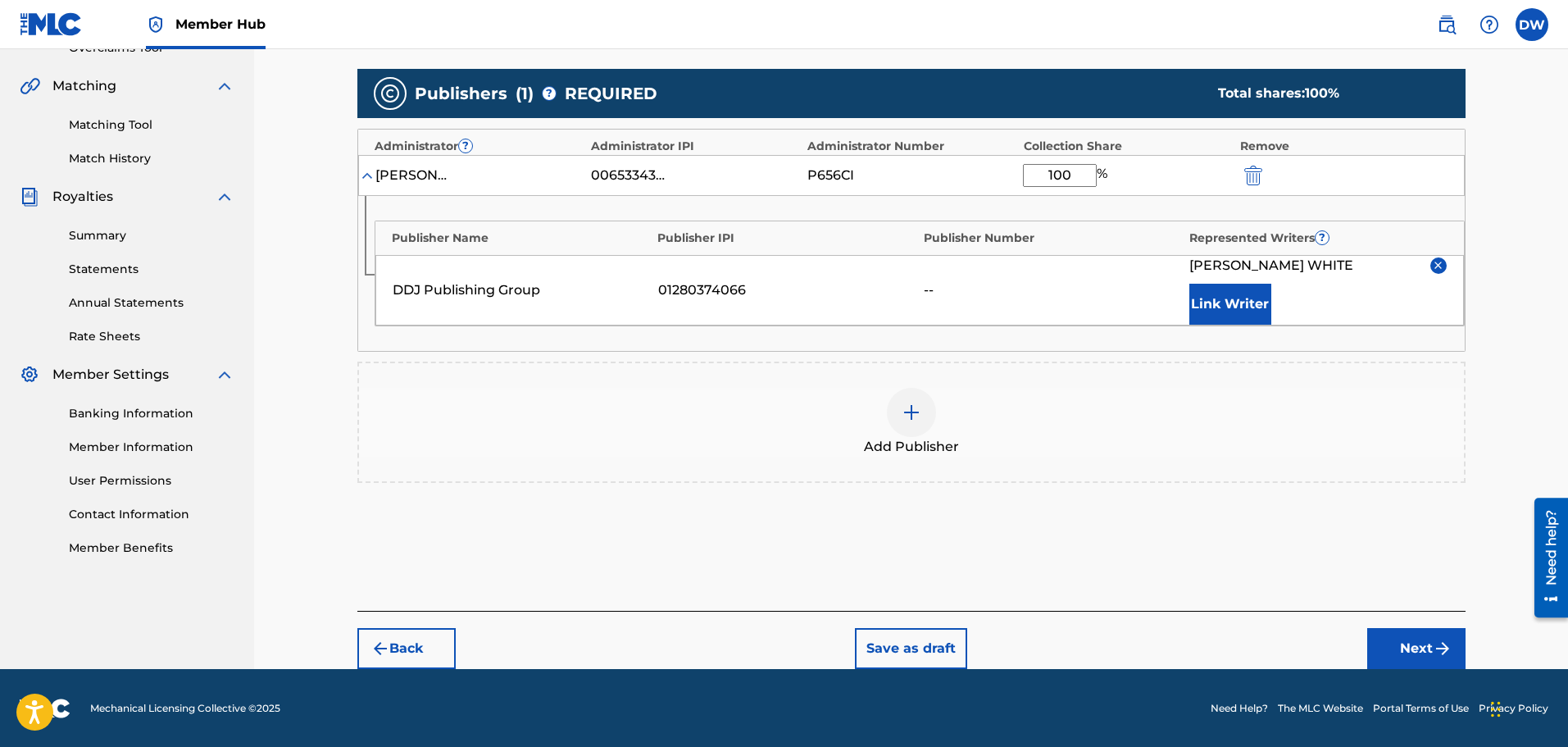
scroll to position [362, 0]
type input "100"
click at [514, 544] on div "Add Publishers & Shares Enter your publisher(s)/administrator(s). Celebration […" at bounding box center [911, 266] width 1108 height 689
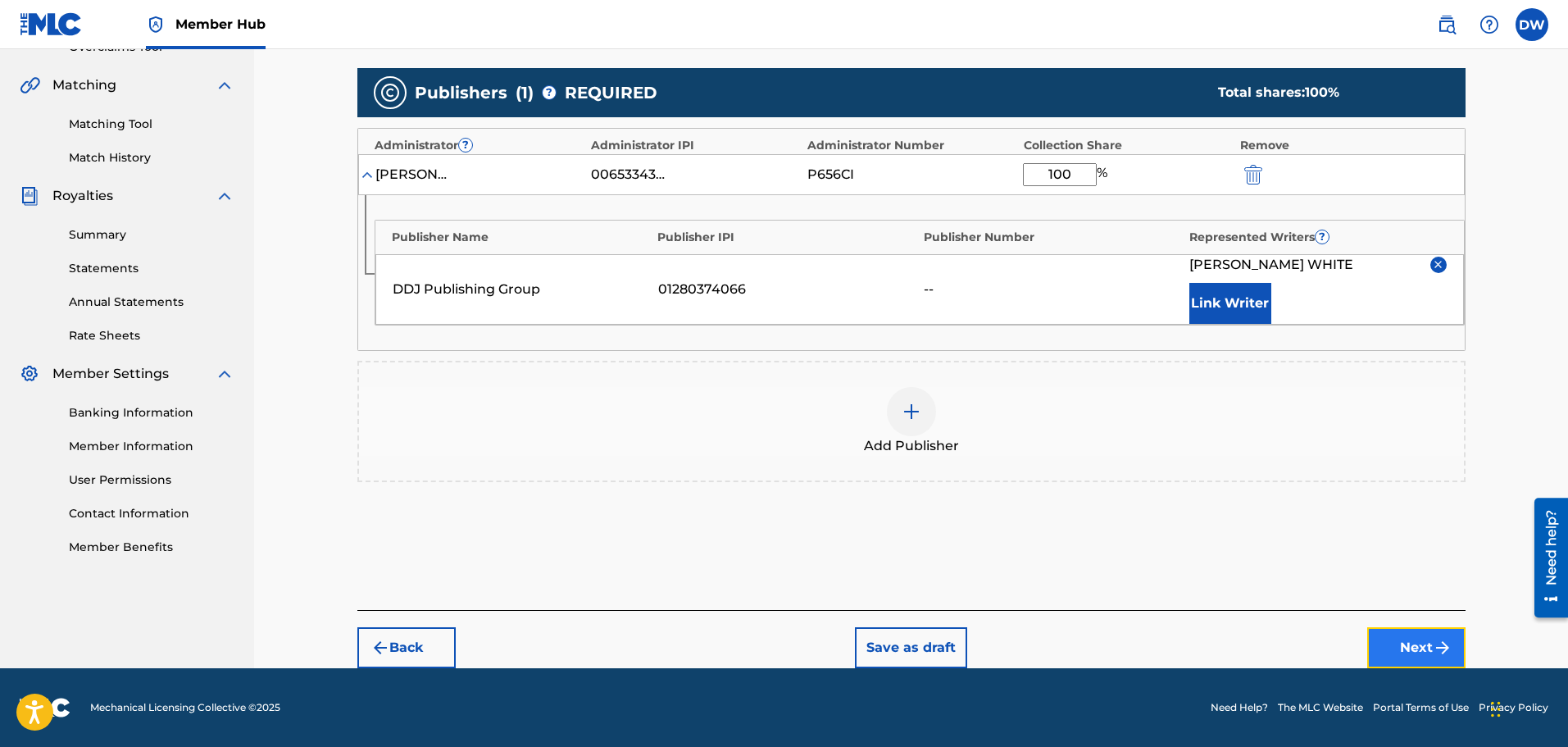
click at [1412, 648] on button "Next" at bounding box center [1417, 648] width 99 height 41
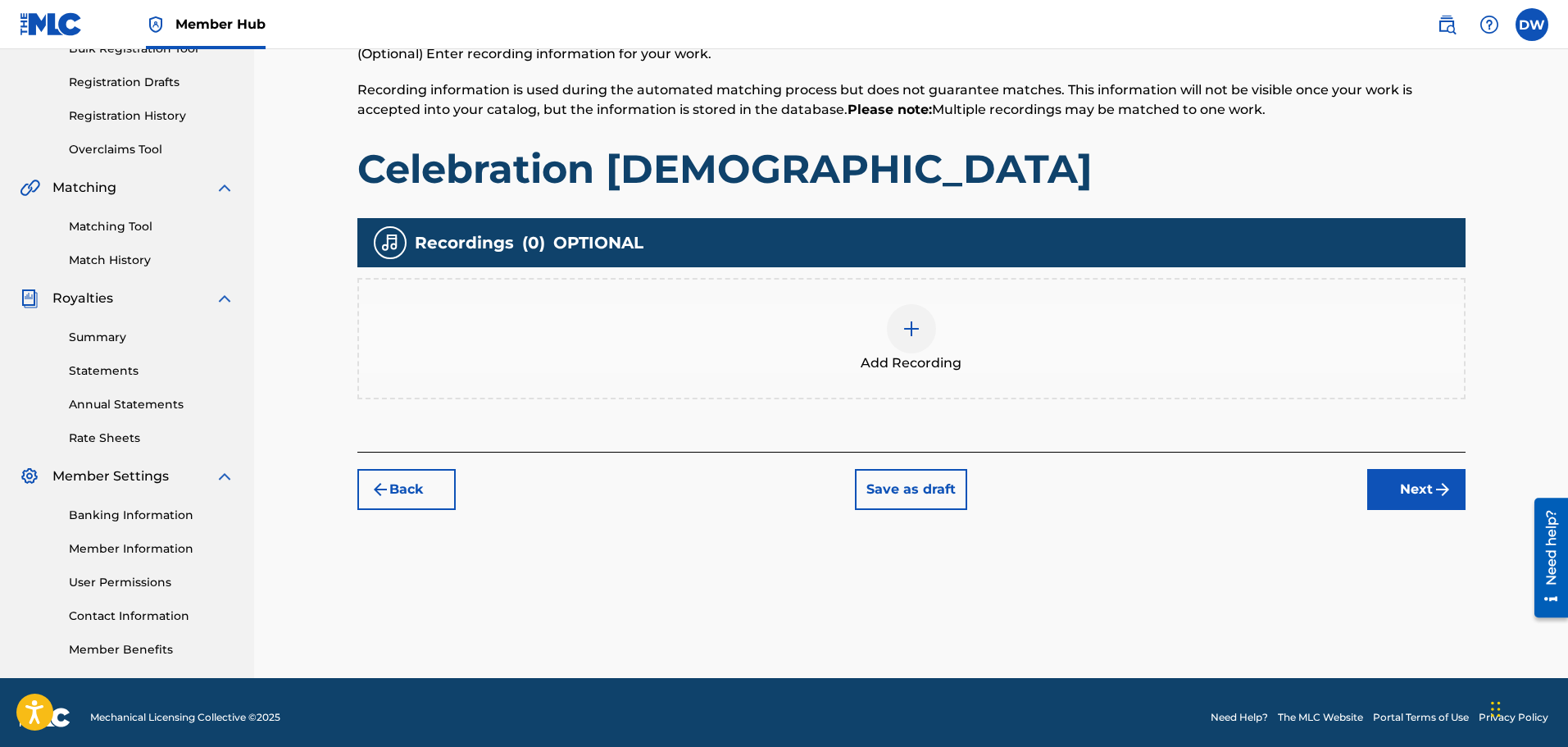
scroll to position [270, 0]
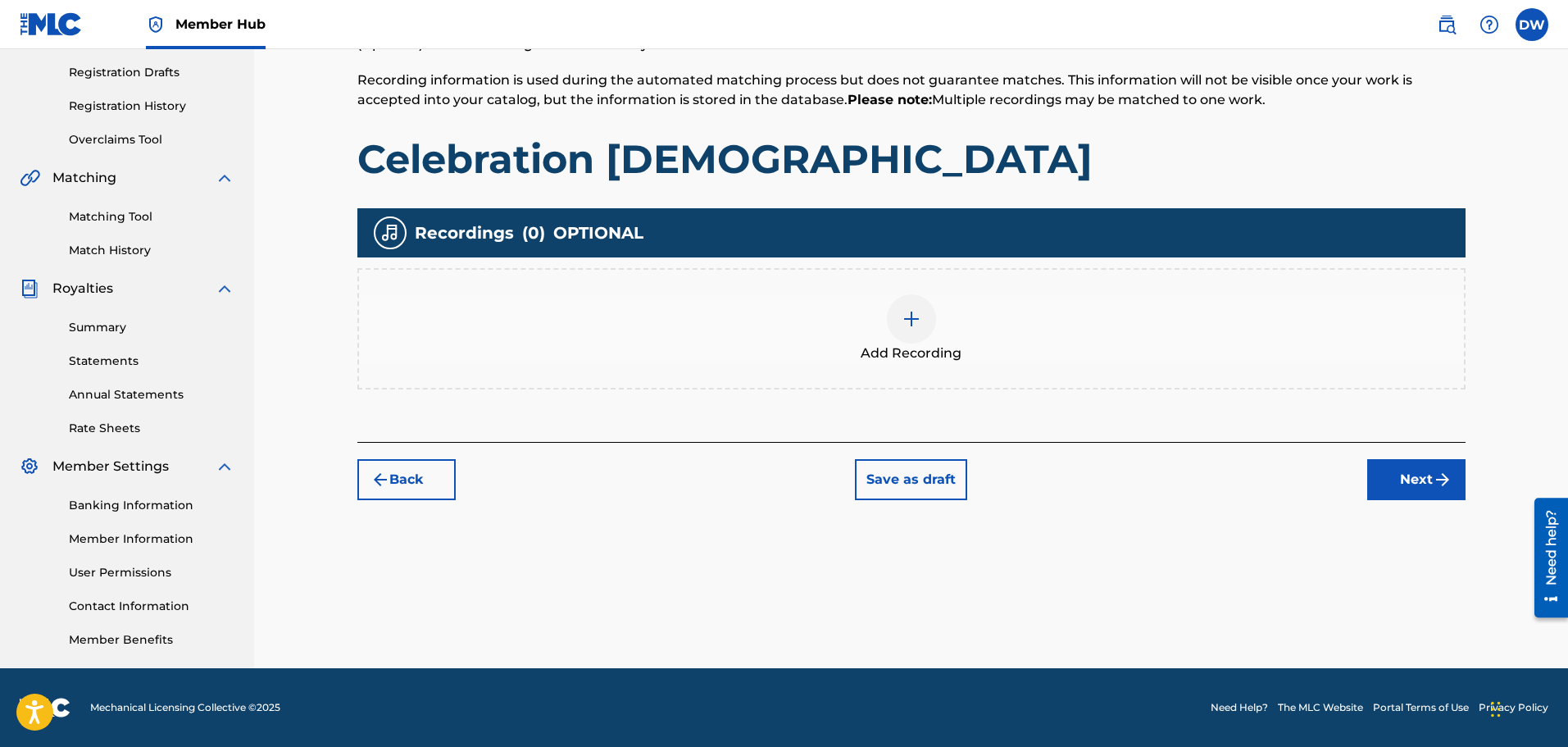
click at [911, 312] on img at bounding box center [912, 319] width 20 height 20
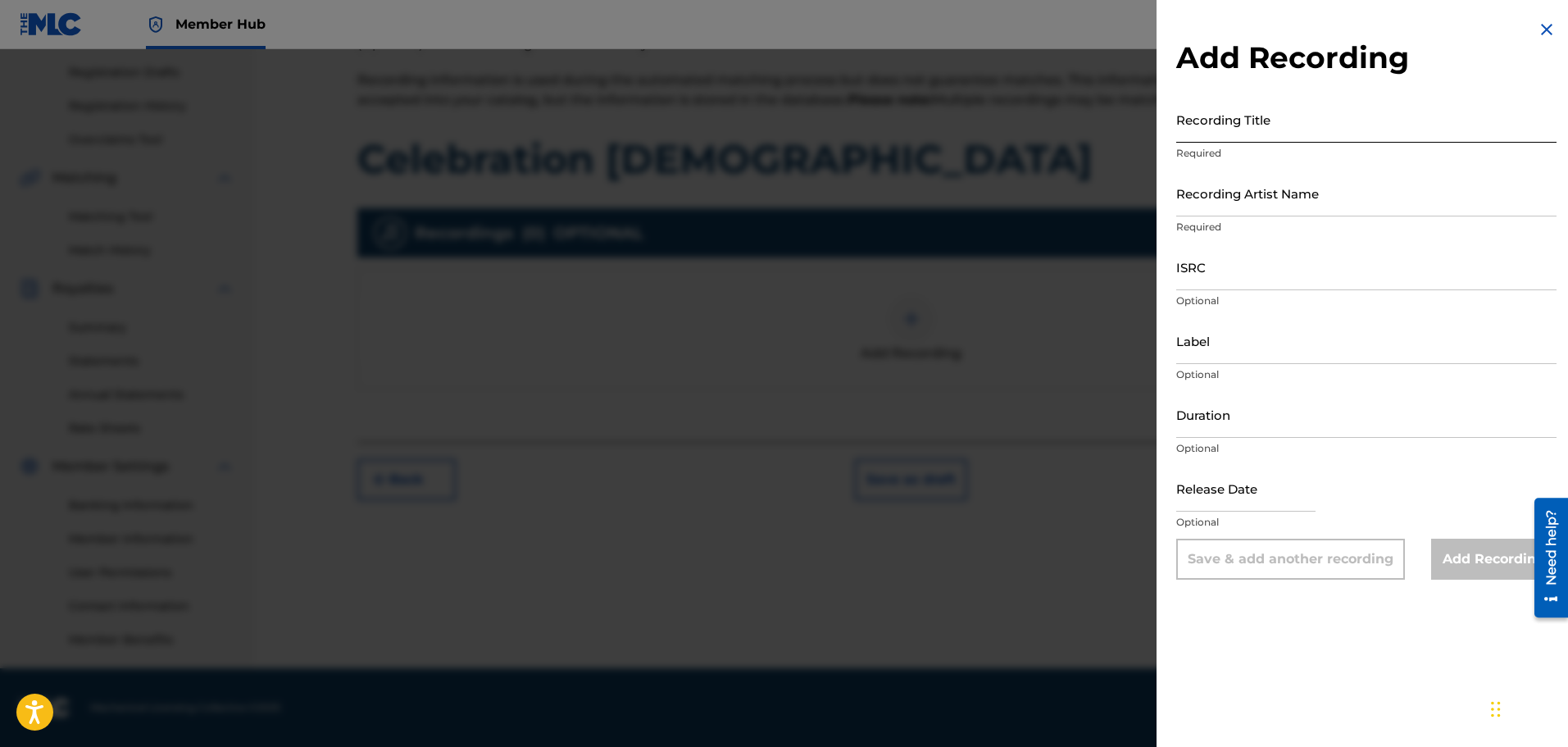
click at [1224, 119] on input "Recording Title" at bounding box center [1366, 119] width 380 height 47
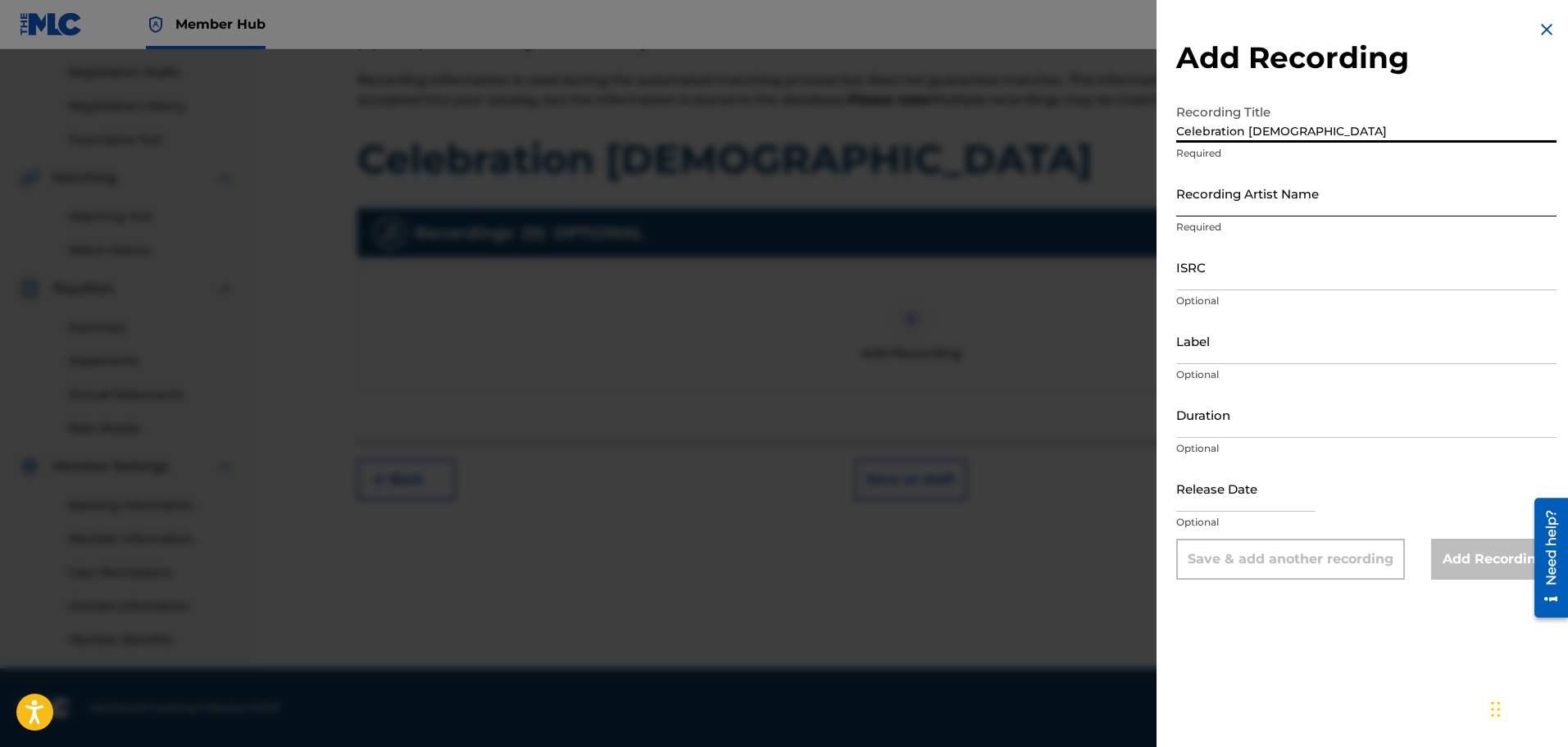
type input "Celebration [DEMOGRAPHIC_DATA]"
click at [1275, 200] on input "Recording Artist Name" at bounding box center [1366, 193] width 380 height 47
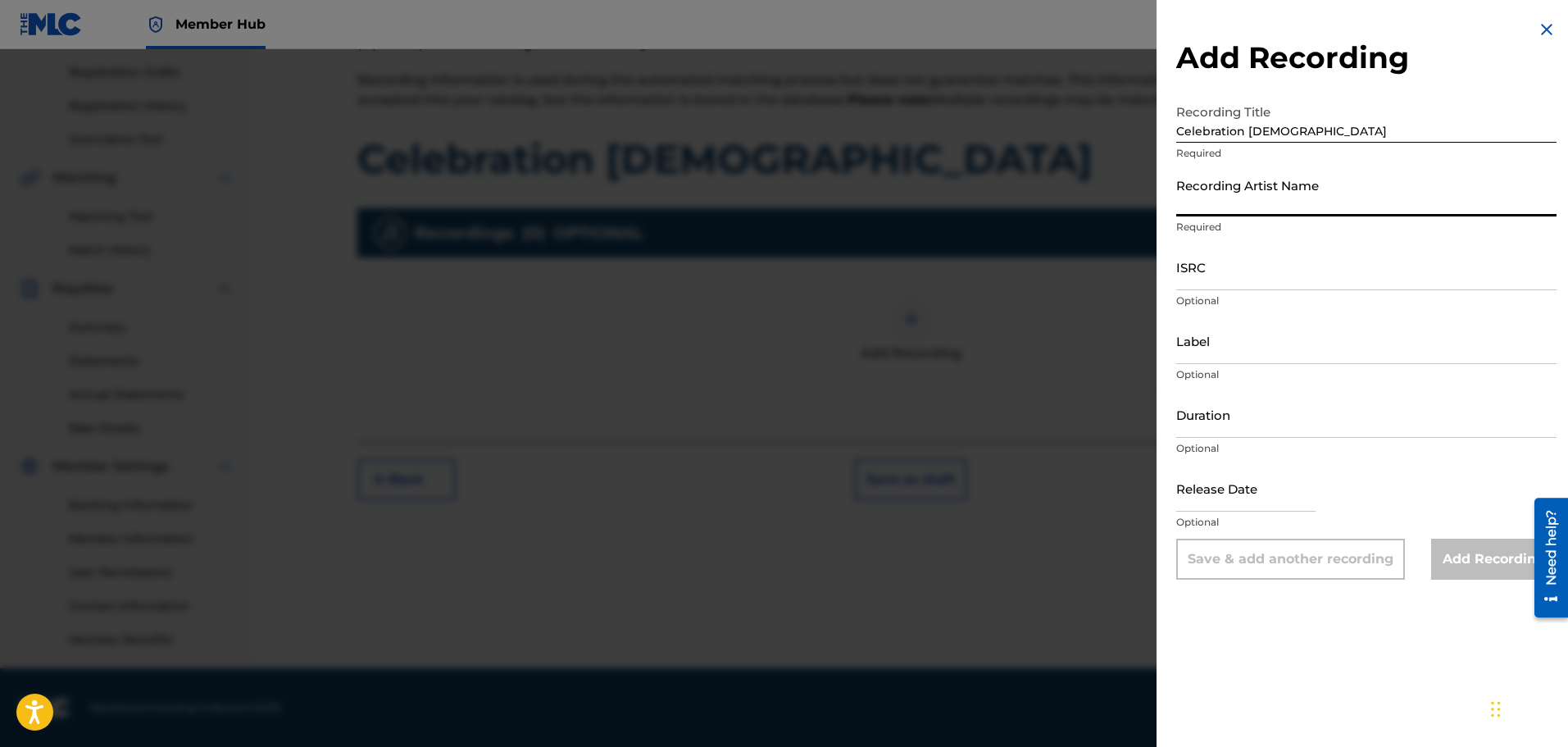
type input "[PERSON_NAME] [PERSON_NAME]"
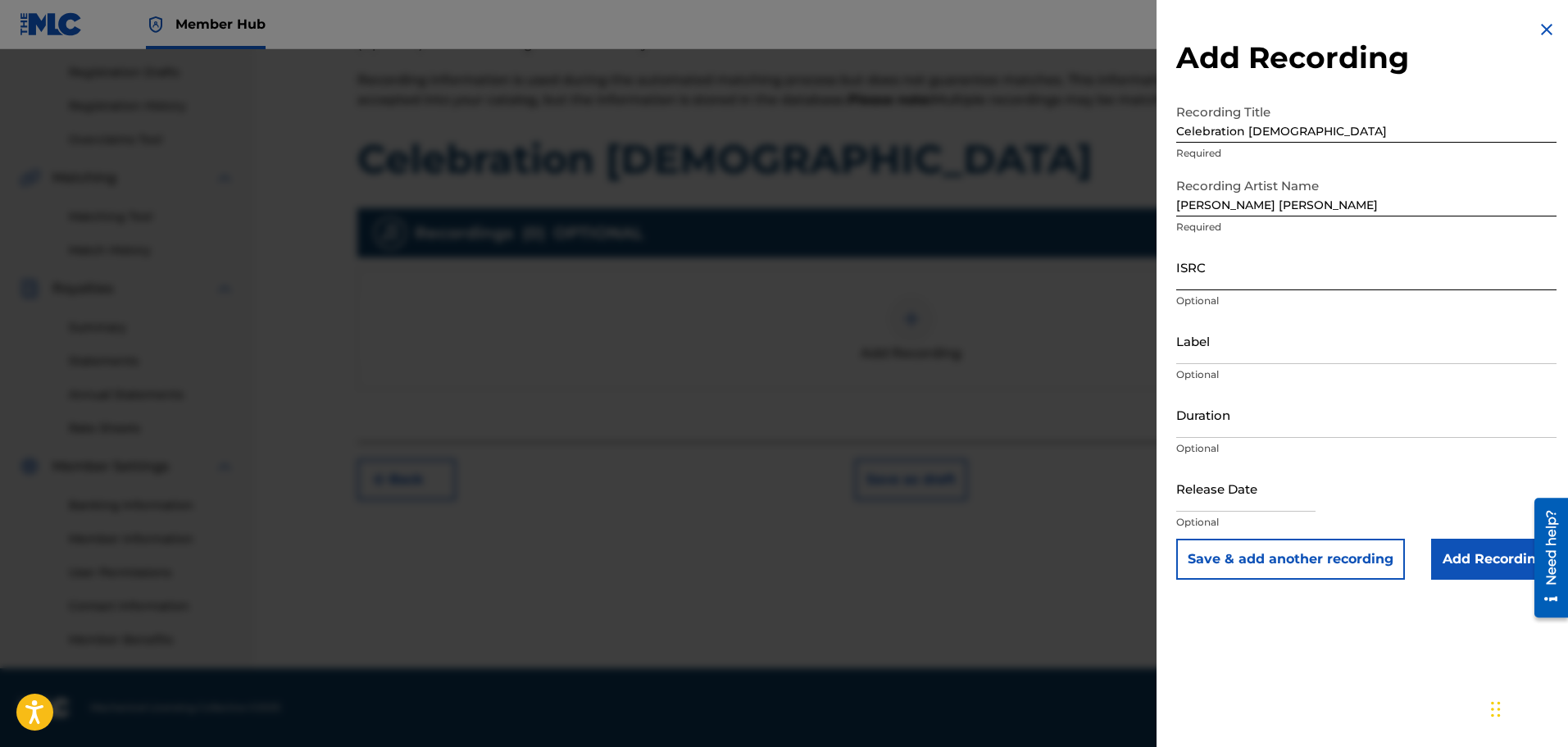
click at [1218, 272] on input "ISRC" at bounding box center [1366, 267] width 380 height 47
paste input "QZZFQ2500010"
type input "QZZFQ2500010"
click at [1227, 497] on input "text" at bounding box center [1245, 488] width 139 height 47
select select "8"
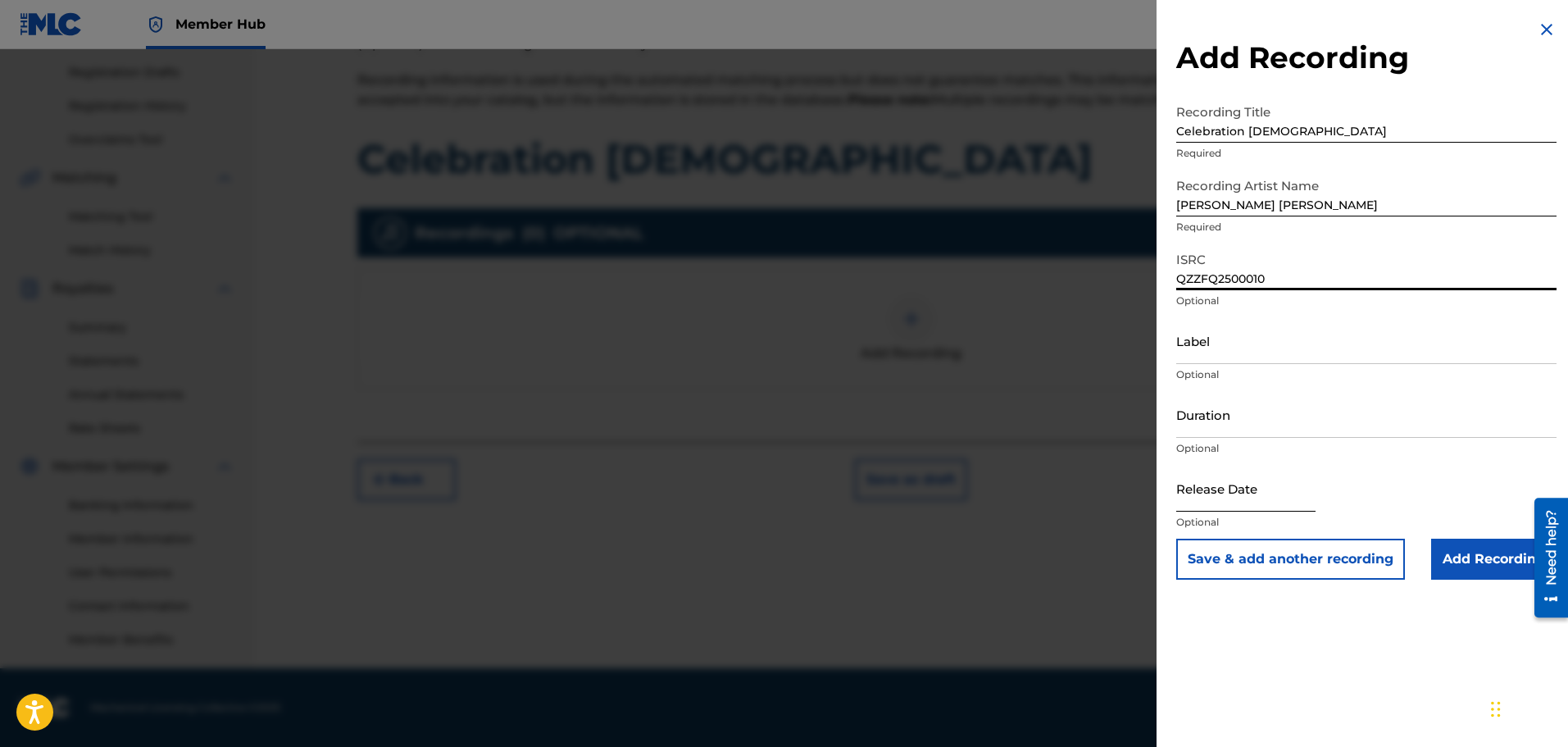
select select "2025"
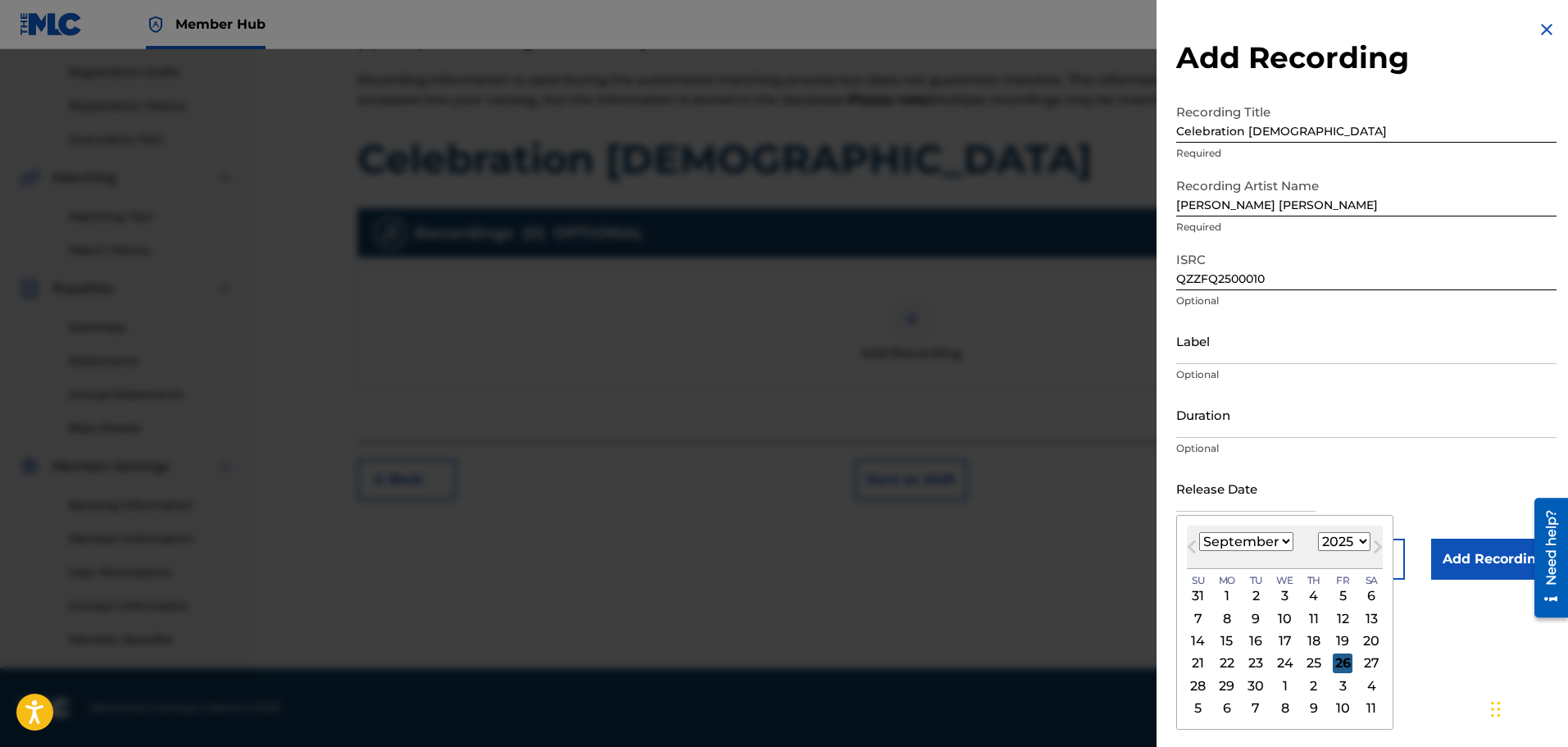
click at [1341, 656] on div "26" at bounding box center [1342, 664] width 20 height 20
type input "[DATE]"
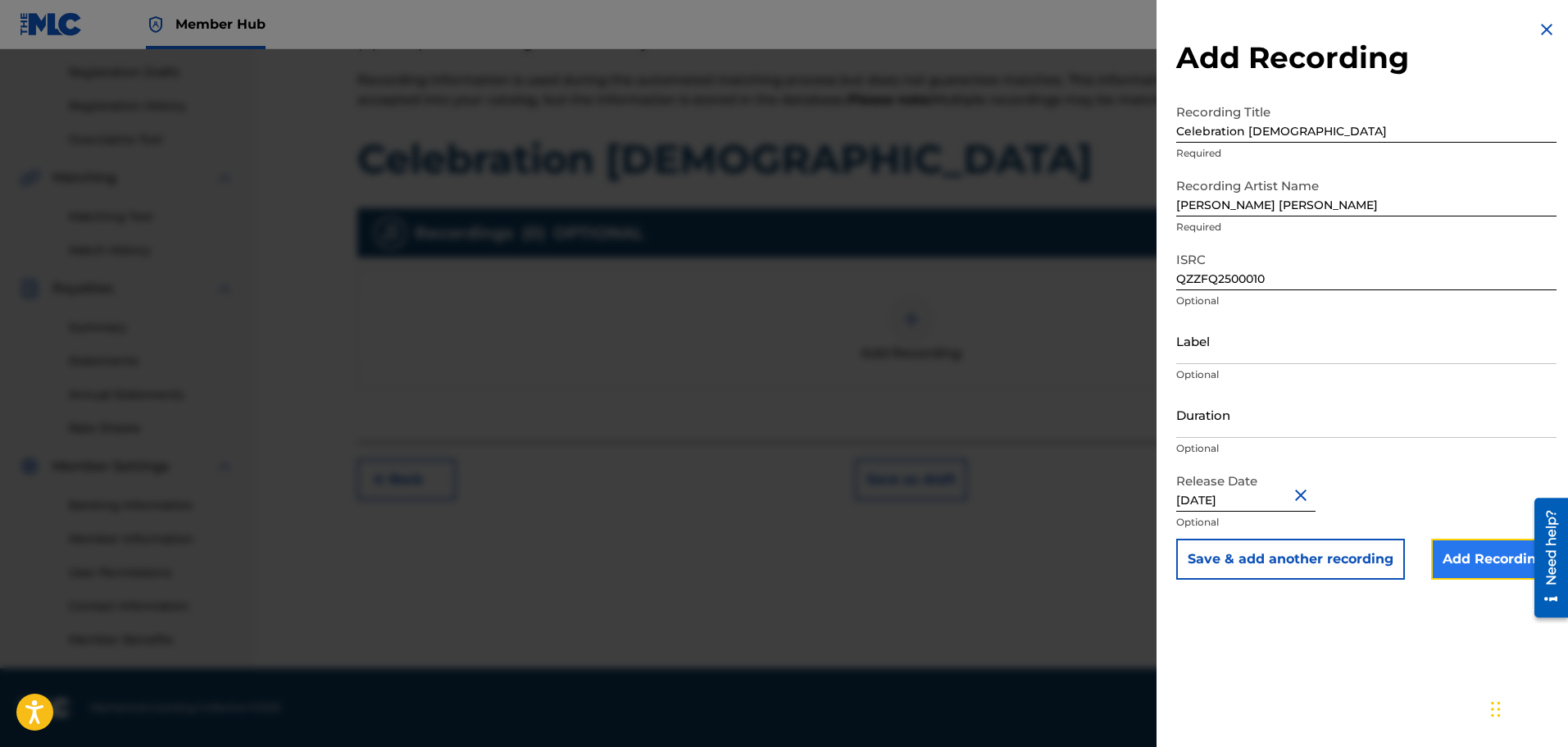
click at [1479, 559] on input "Add Recording" at bounding box center [1494, 559] width 125 height 41
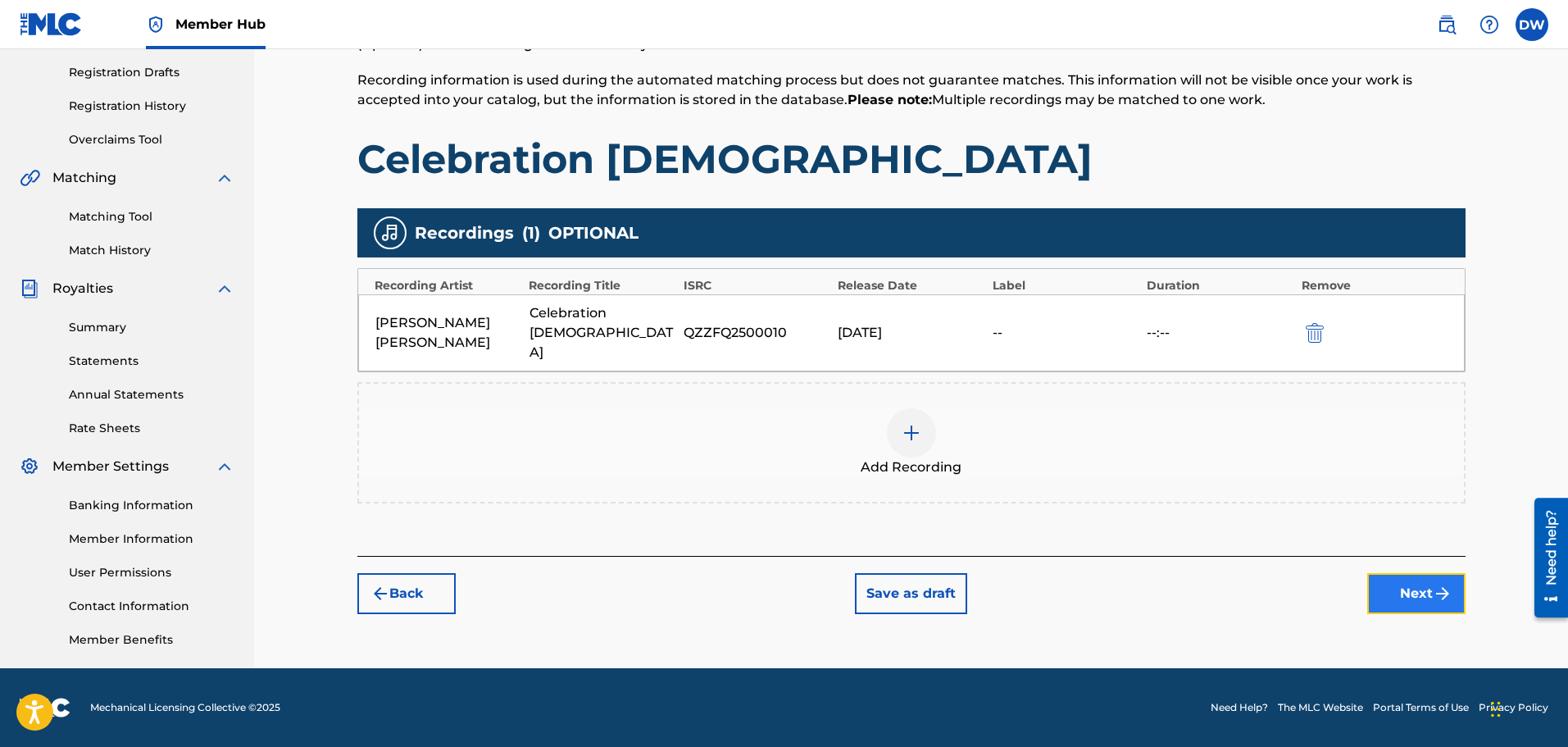
click at [1411, 573] on button "Next" at bounding box center [1417, 594] width 99 height 41
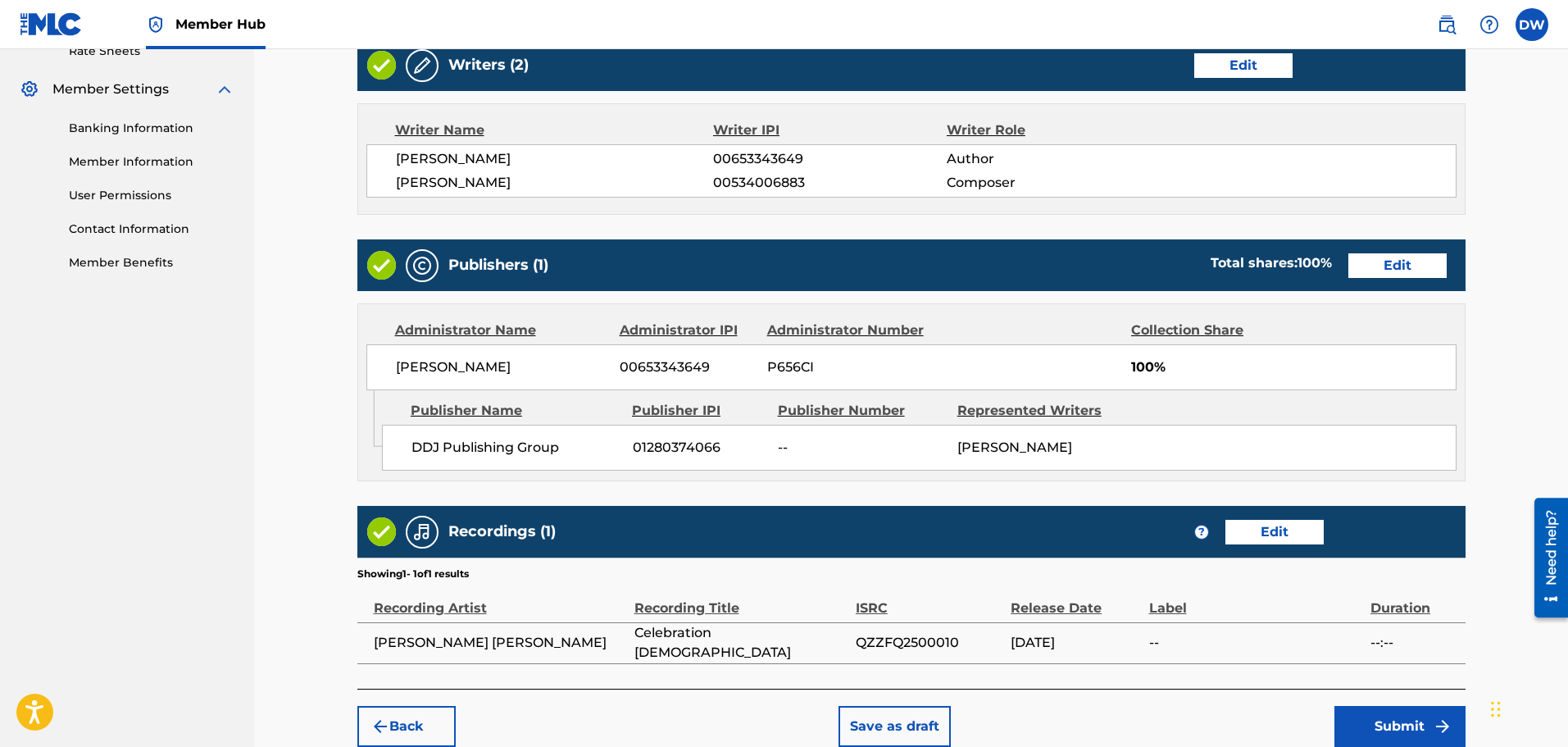
scroll to position [726, 0]
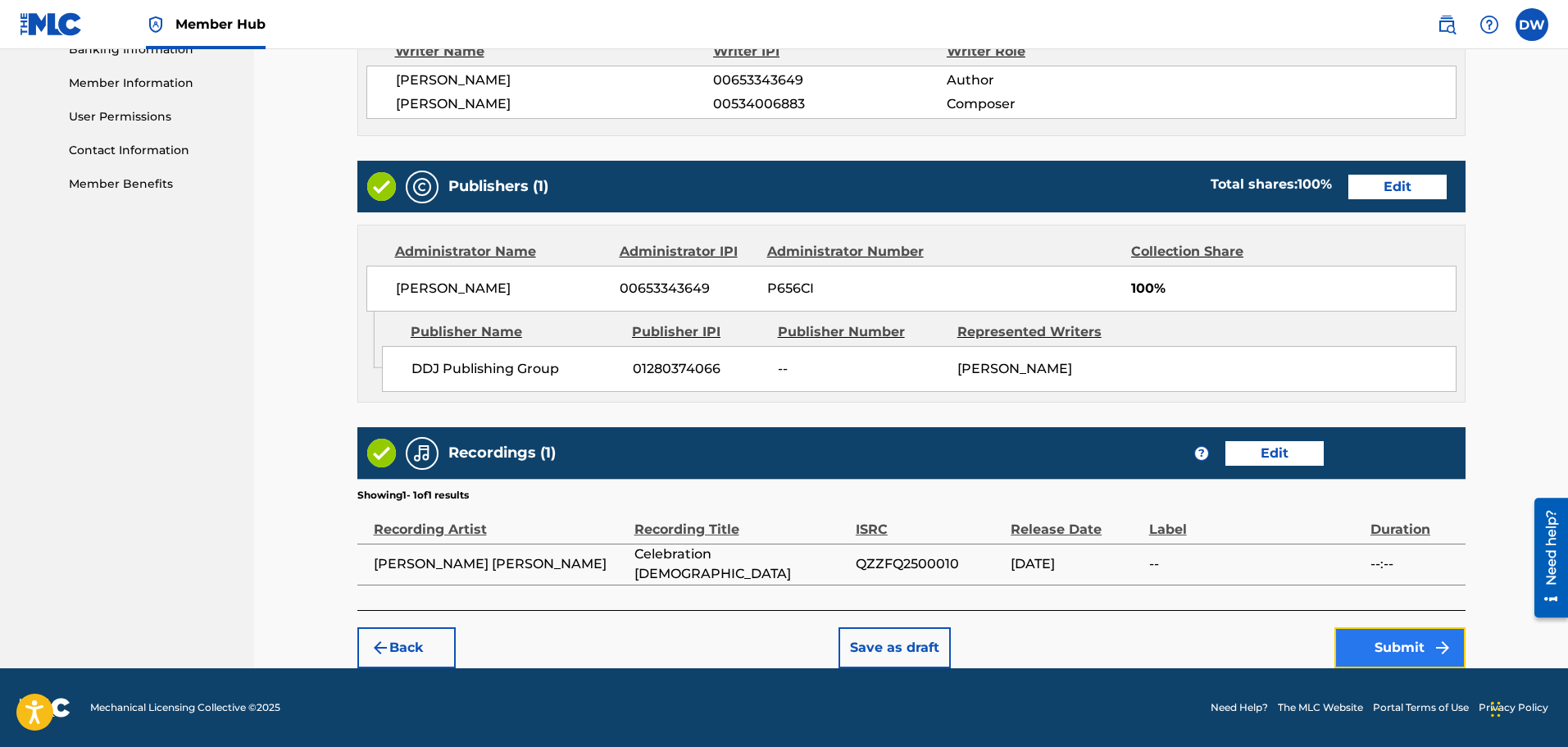
click at [1396, 648] on button "Submit" at bounding box center [1399, 648] width 131 height 41
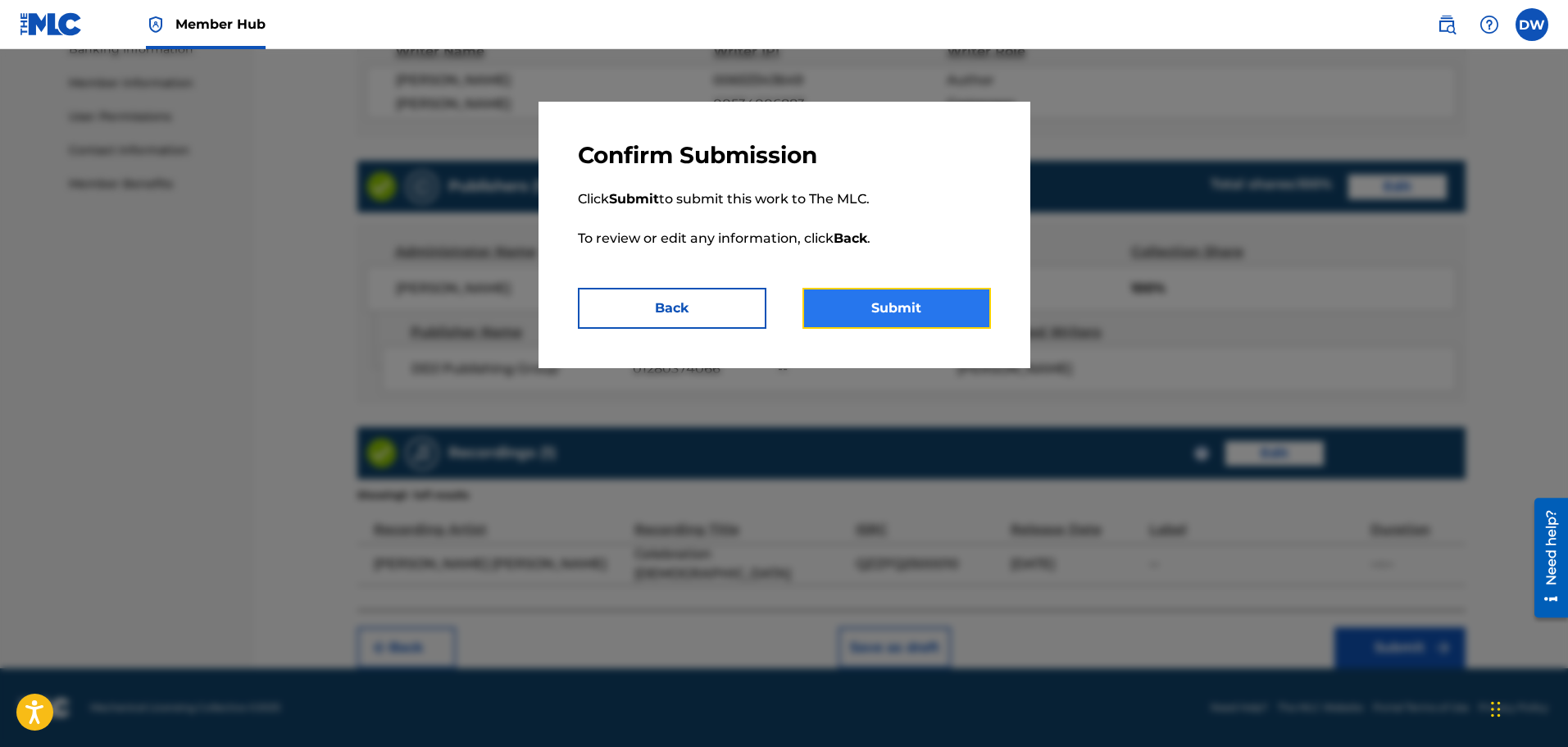
click at [911, 320] on button "Submit" at bounding box center [896, 309] width 188 height 41
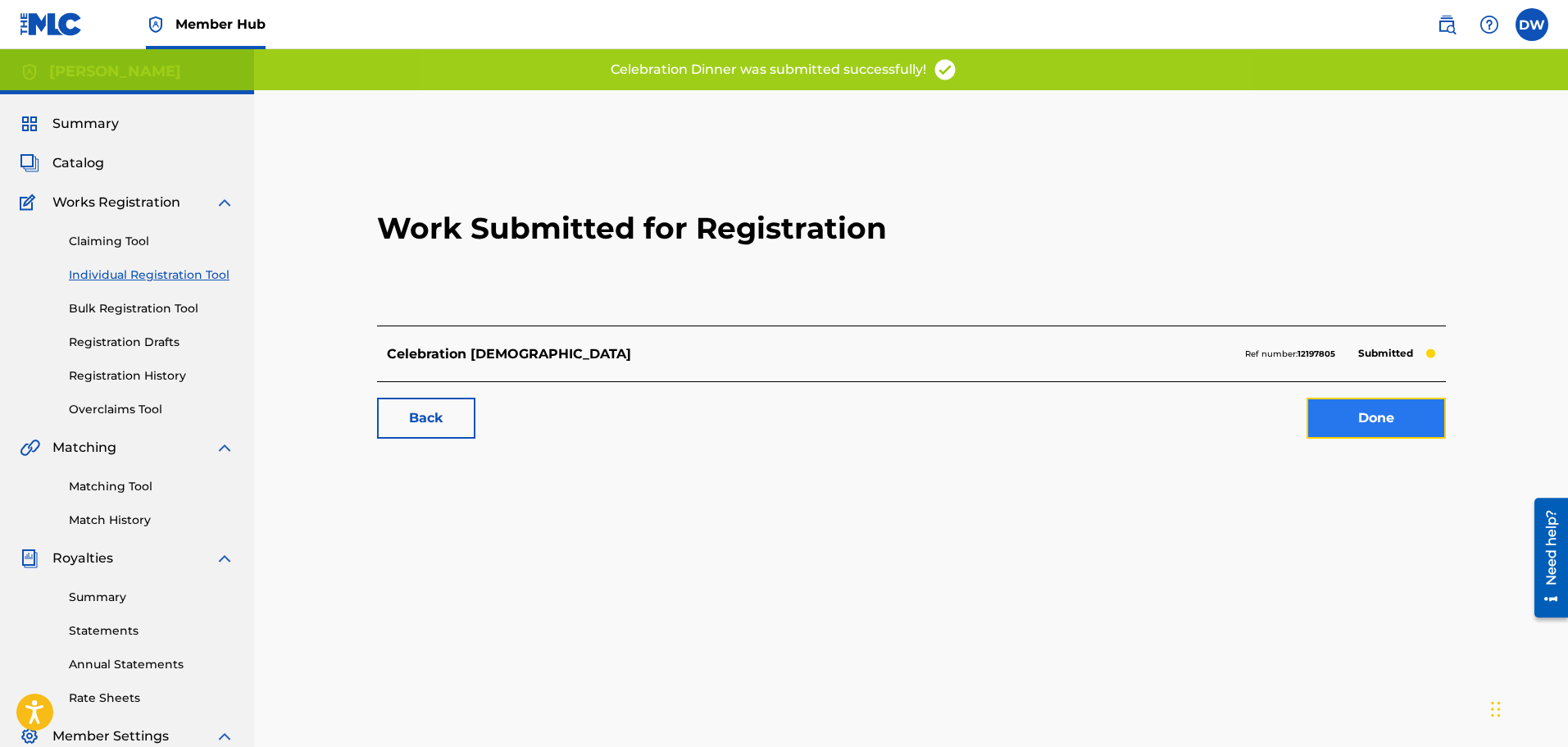
click at [1380, 418] on link "Done" at bounding box center [1375, 418] width 139 height 41
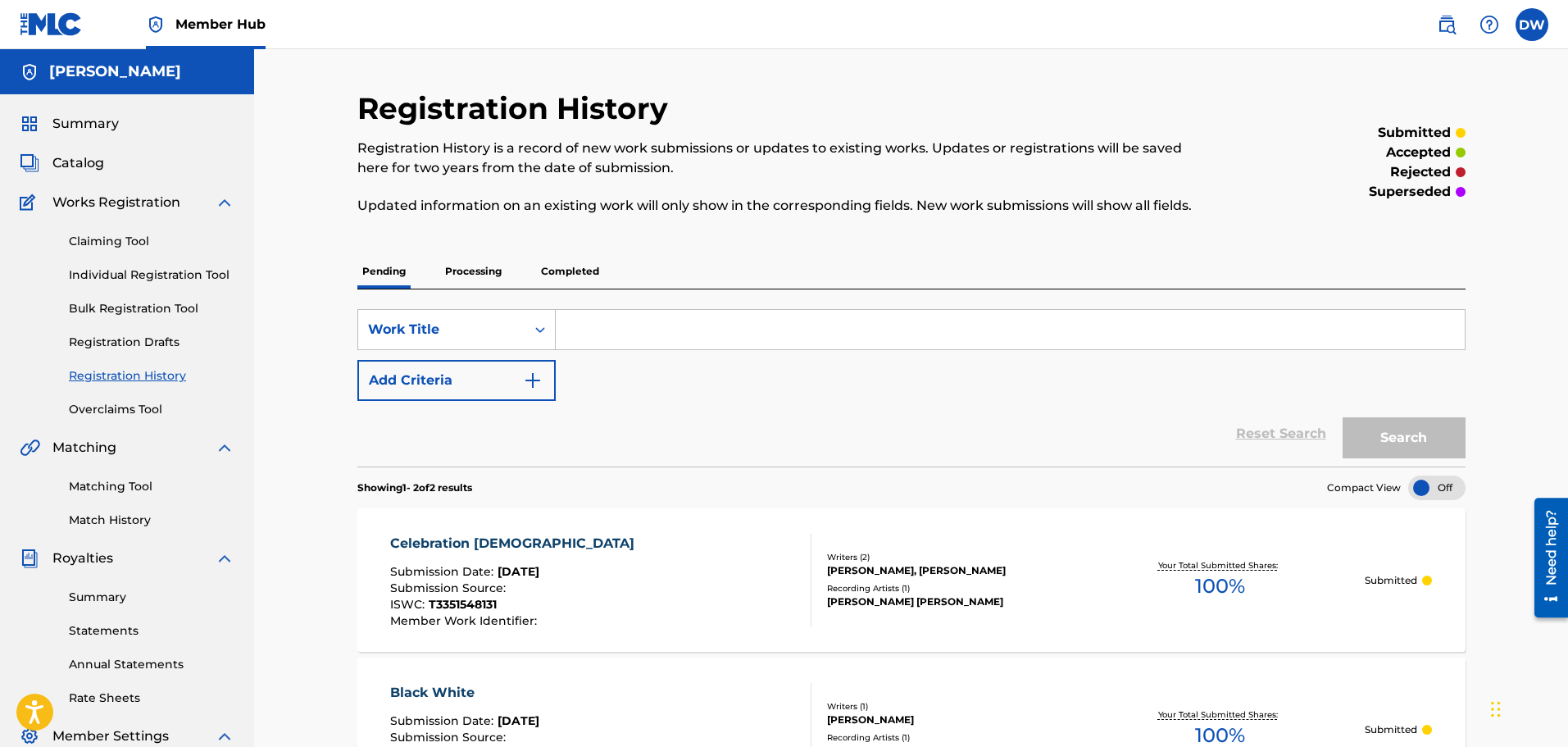
click at [609, 332] on input "Search Form" at bounding box center [1010, 329] width 909 height 40
click at [126, 281] on link "Individual Registration Tool" at bounding box center [151, 275] width 165 height 17
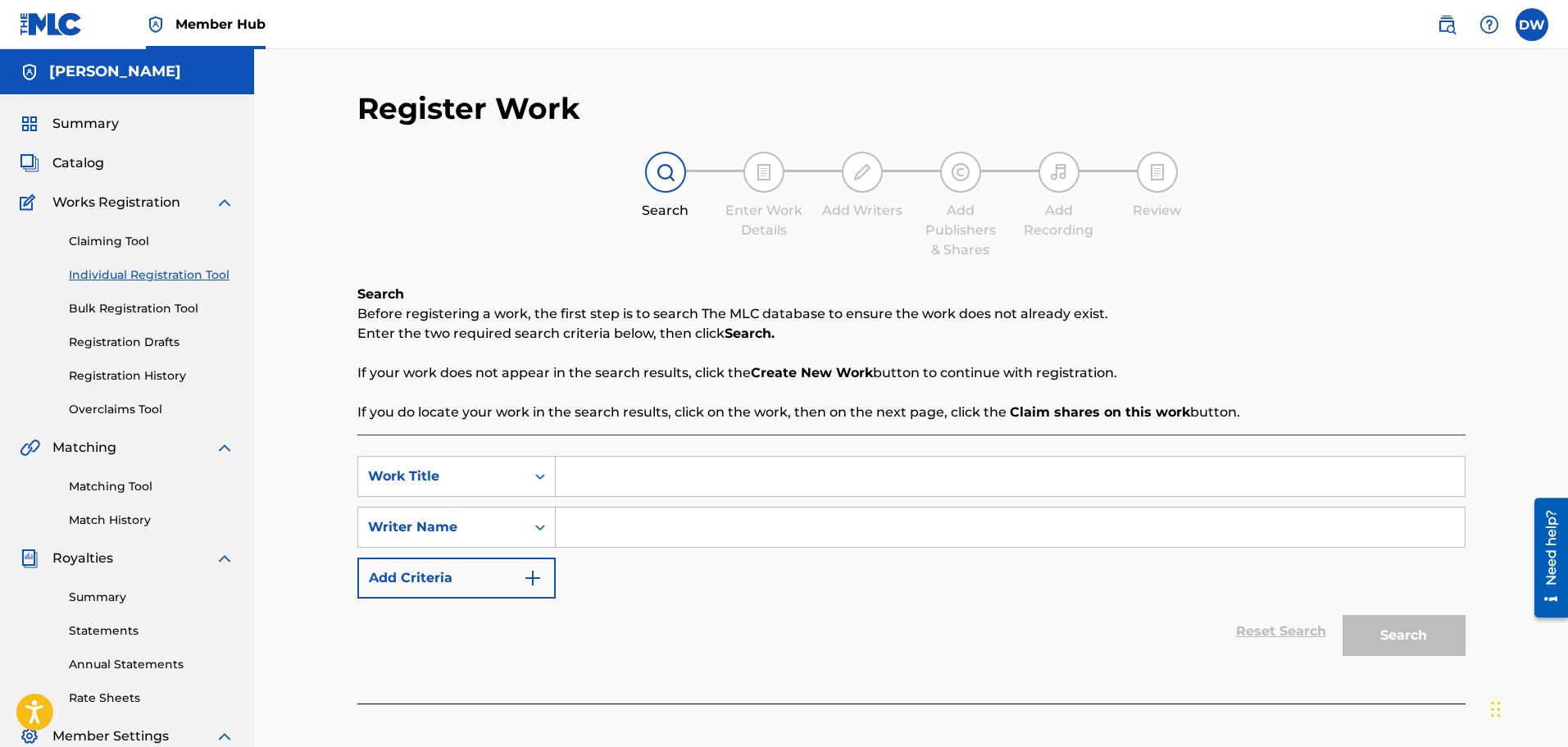
click at [661, 483] on input "Search Form" at bounding box center [1010, 477] width 909 height 40
type input "f"
type input "Father Time"
click at [650, 518] on input "Search Form" at bounding box center [1010, 527] width 909 height 40
type input "[PERSON_NAME]"
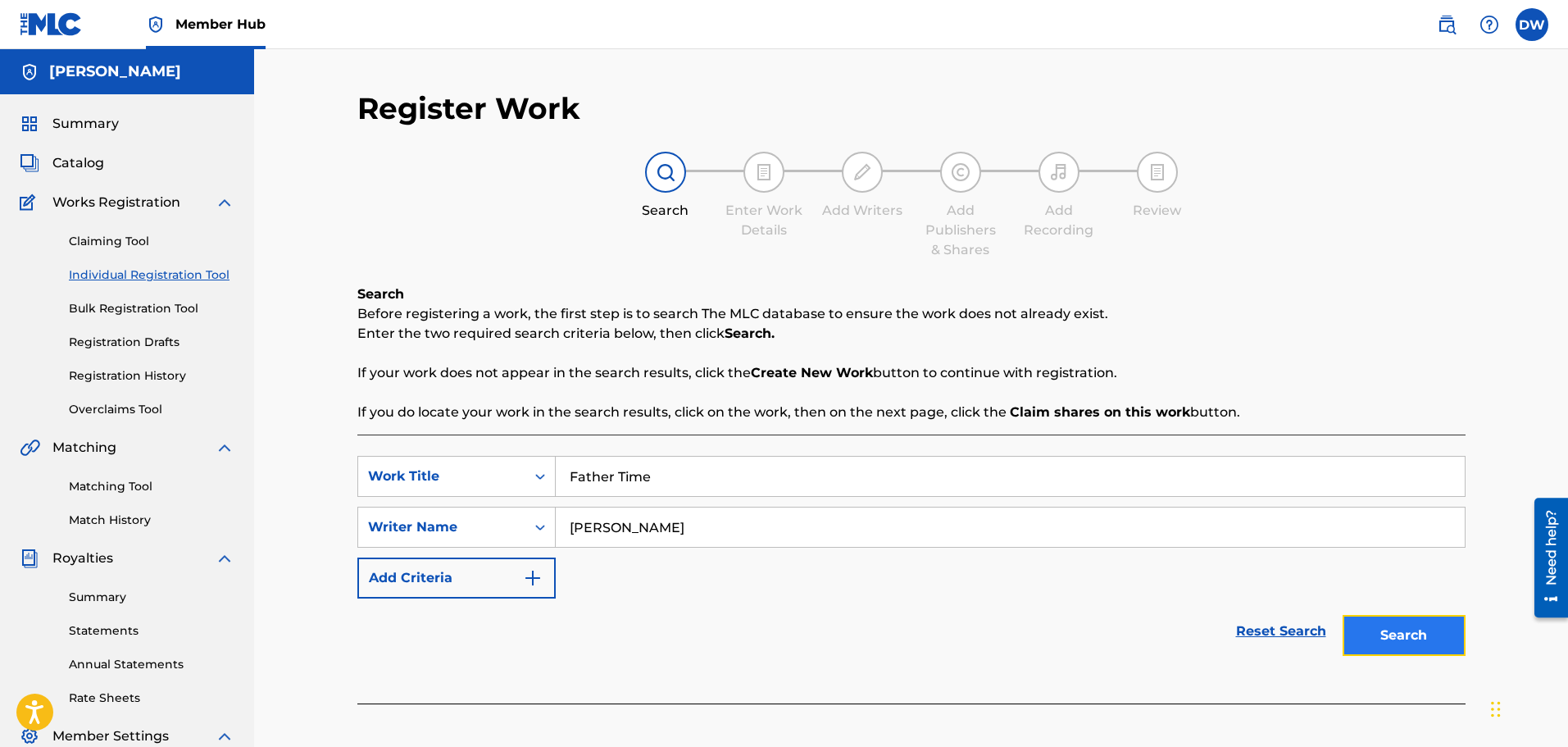
click at [1394, 646] on button "Search" at bounding box center [1403, 636] width 123 height 41
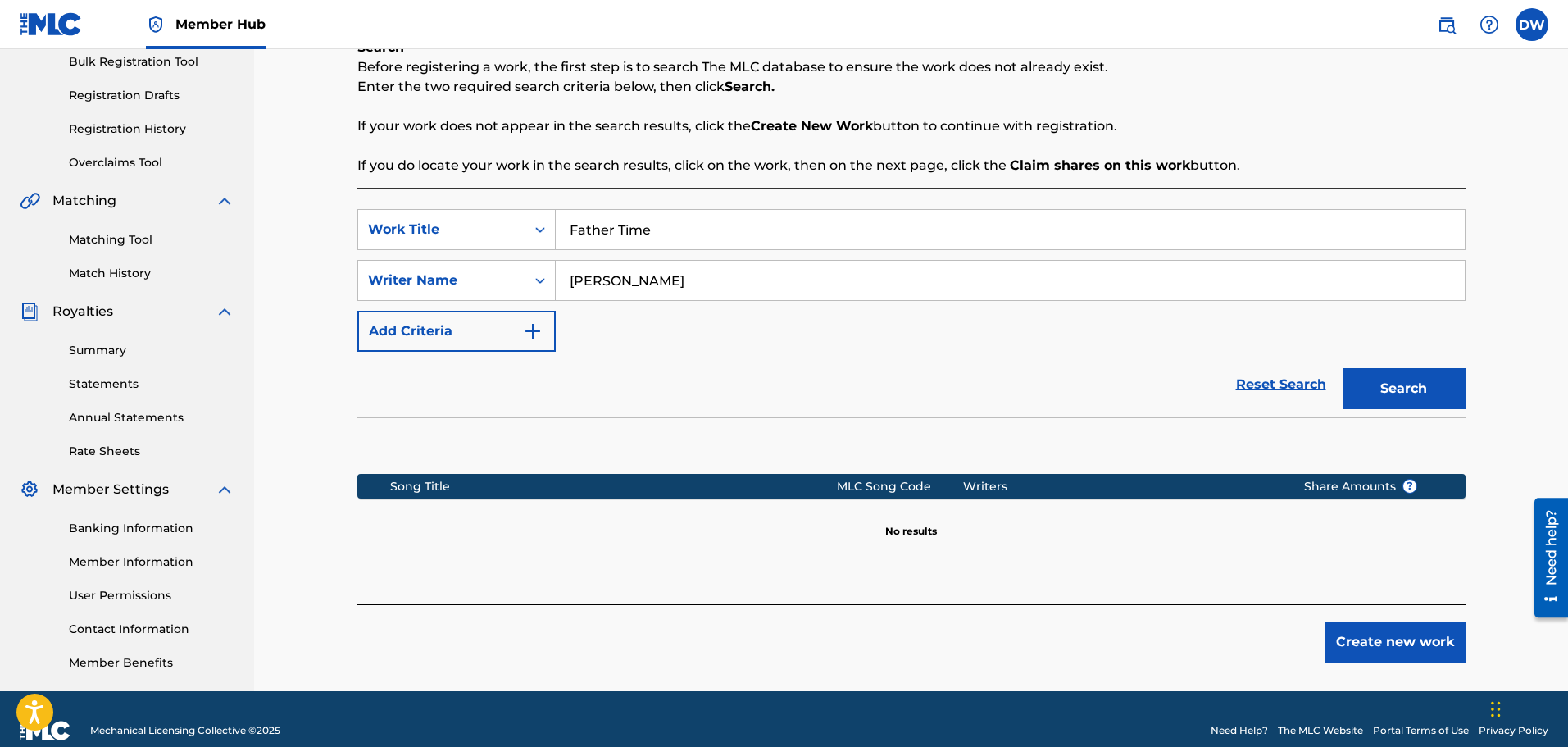
scroll to position [270, 0]
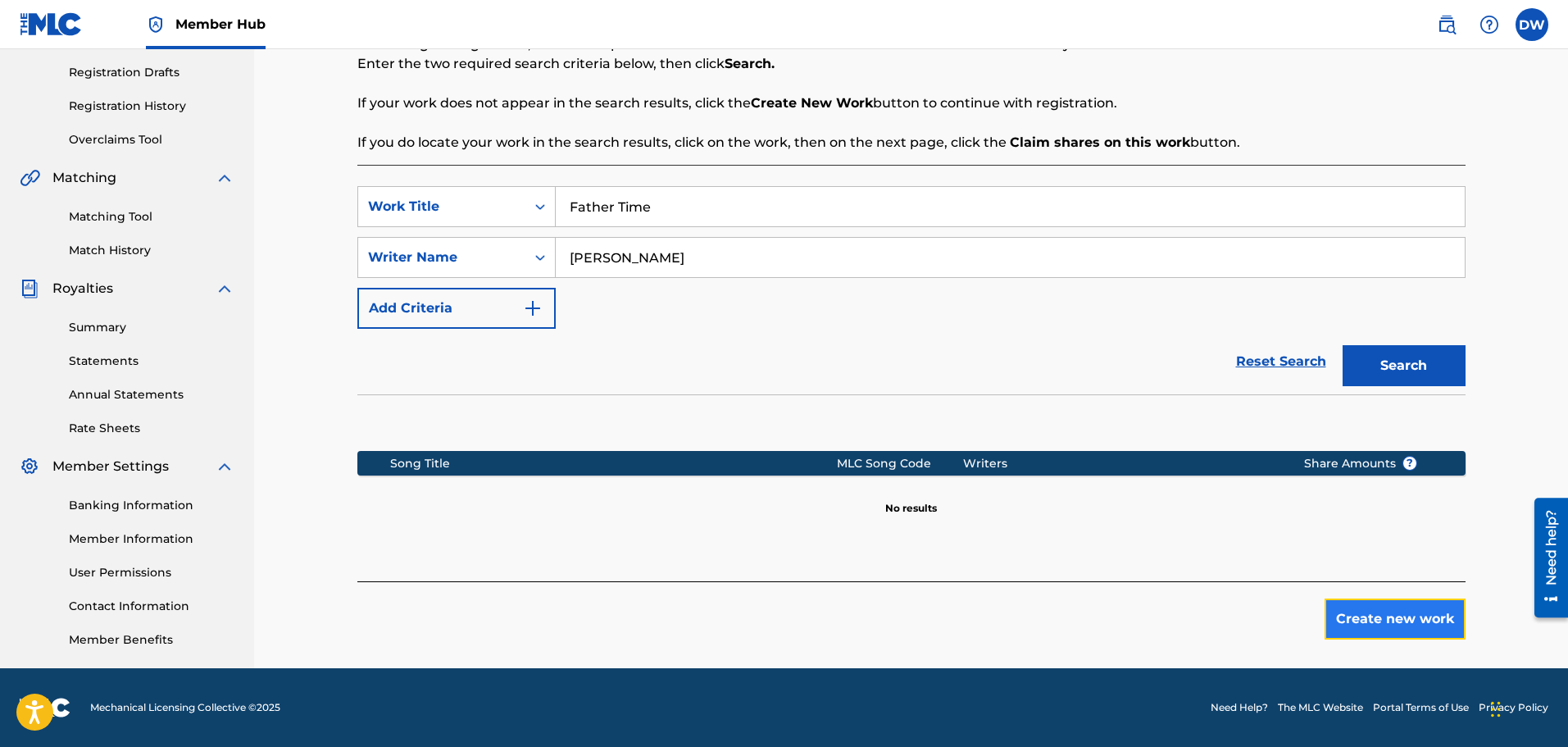
click at [1395, 623] on button "Create new work" at bounding box center [1394, 619] width 141 height 41
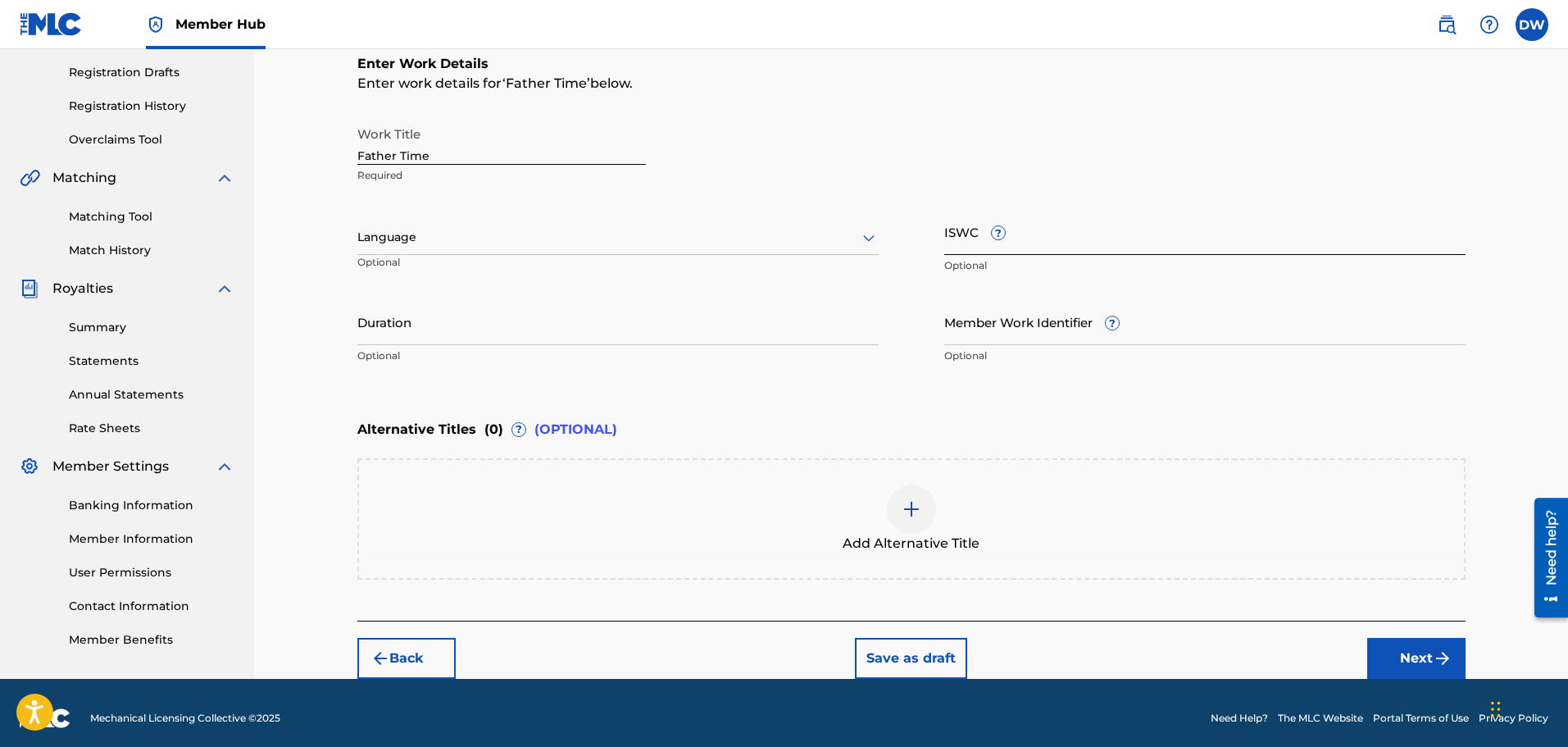
click at [965, 239] on input "ISWC ?" at bounding box center [1204, 231] width 521 height 47
paste input "T-335.144.989-9"
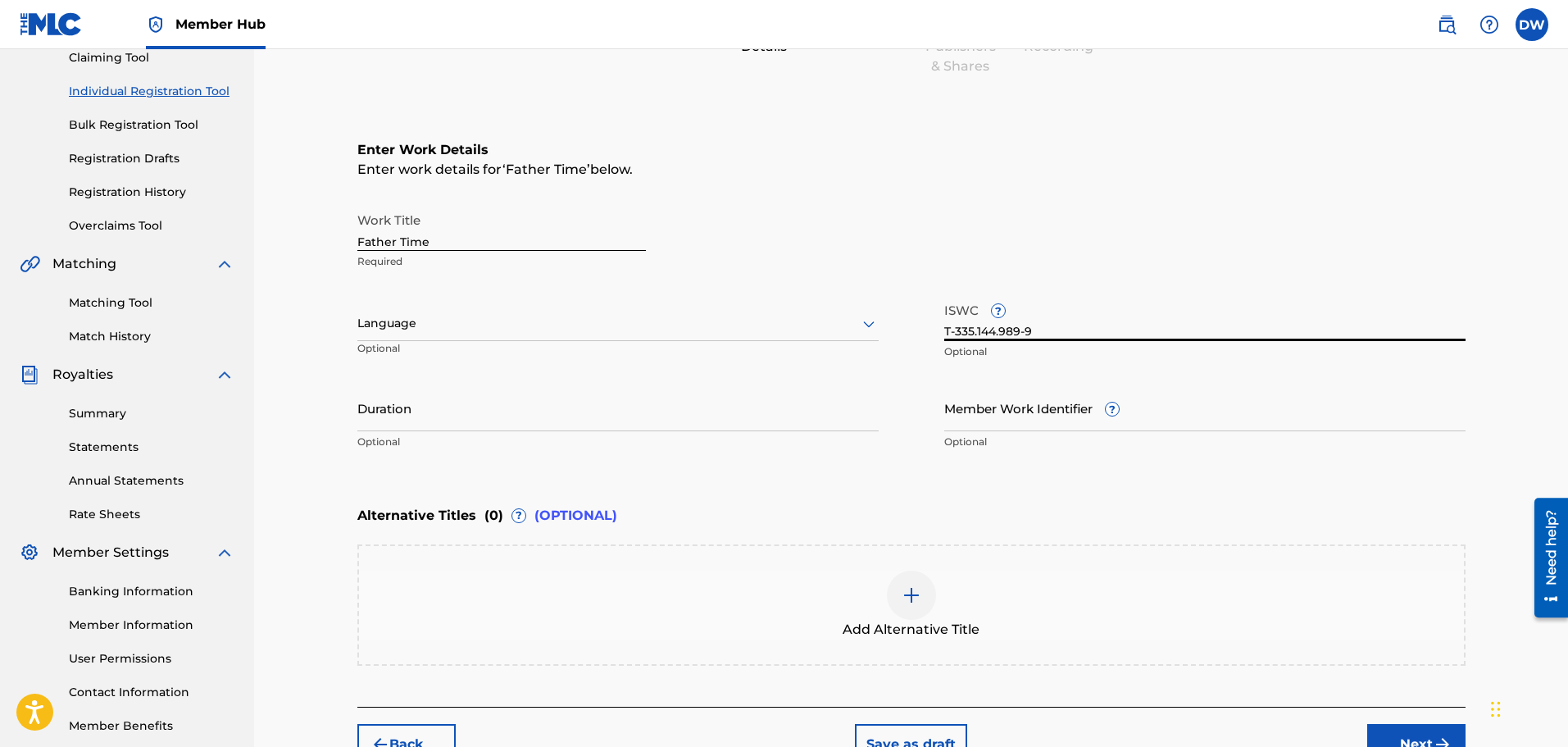
scroll to position [281, 0]
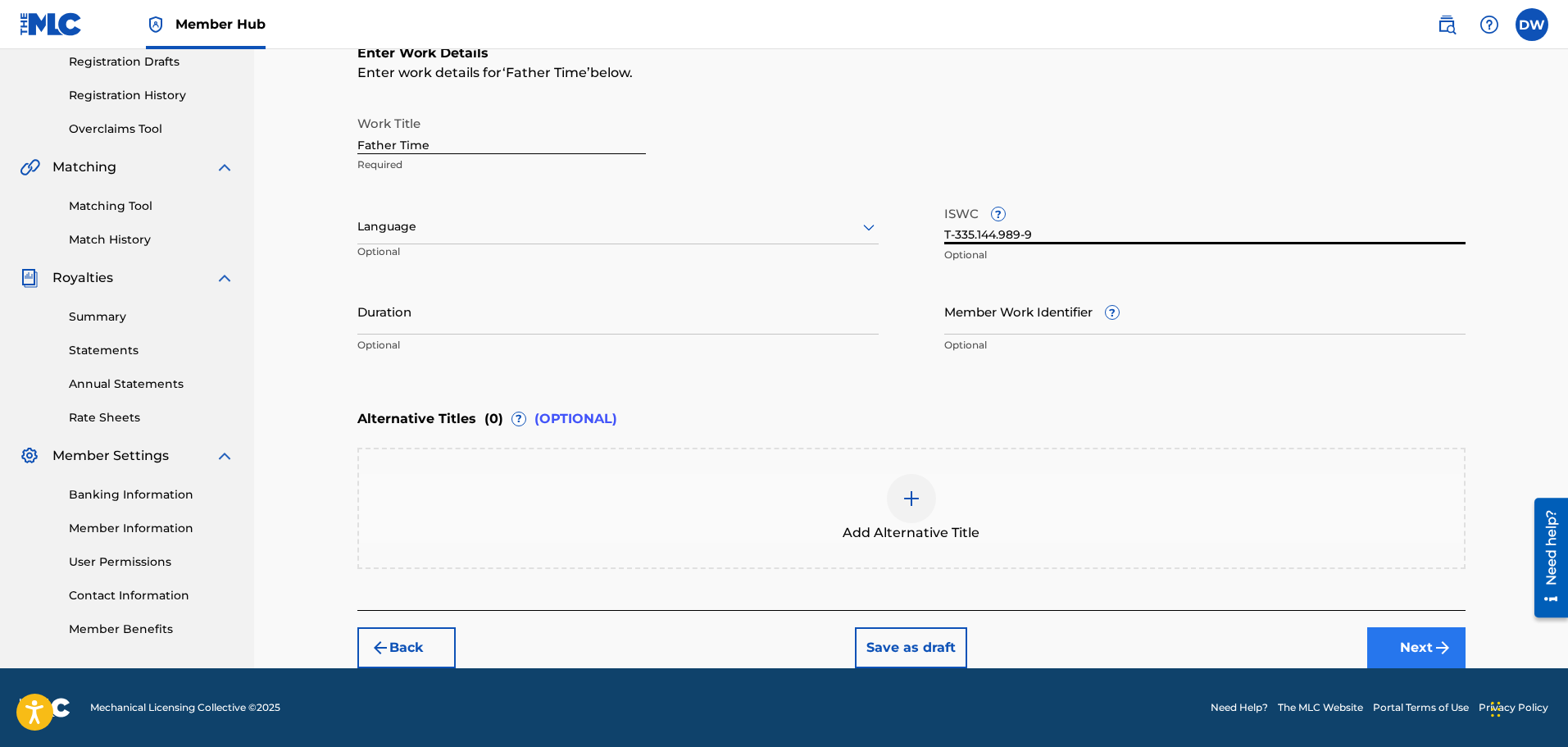
type input "T-335.144.989-9"
click at [1402, 643] on button "Next" at bounding box center [1417, 648] width 99 height 41
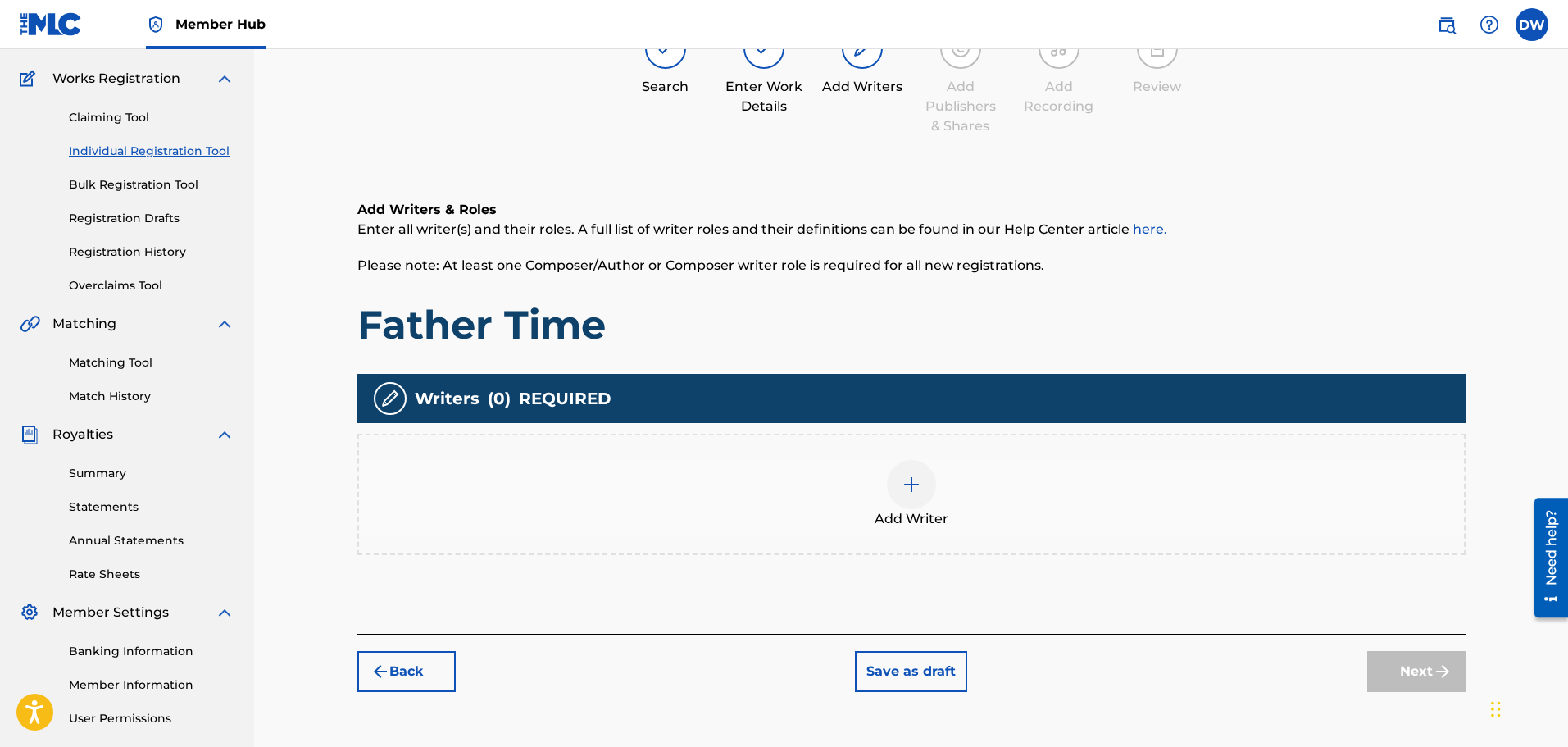
scroll to position [74, 0]
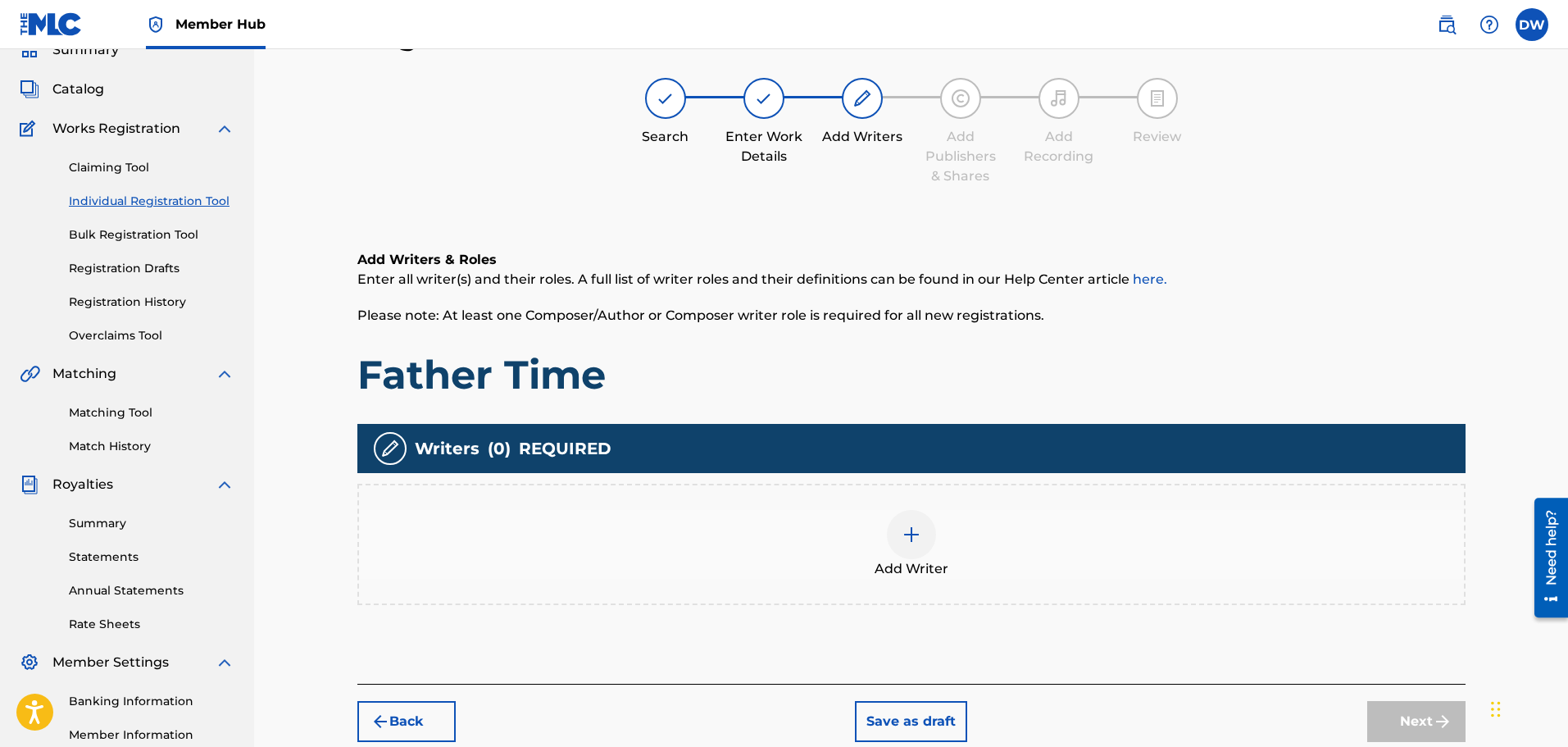
click at [900, 534] on div at bounding box center [912, 535] width 49 height 49
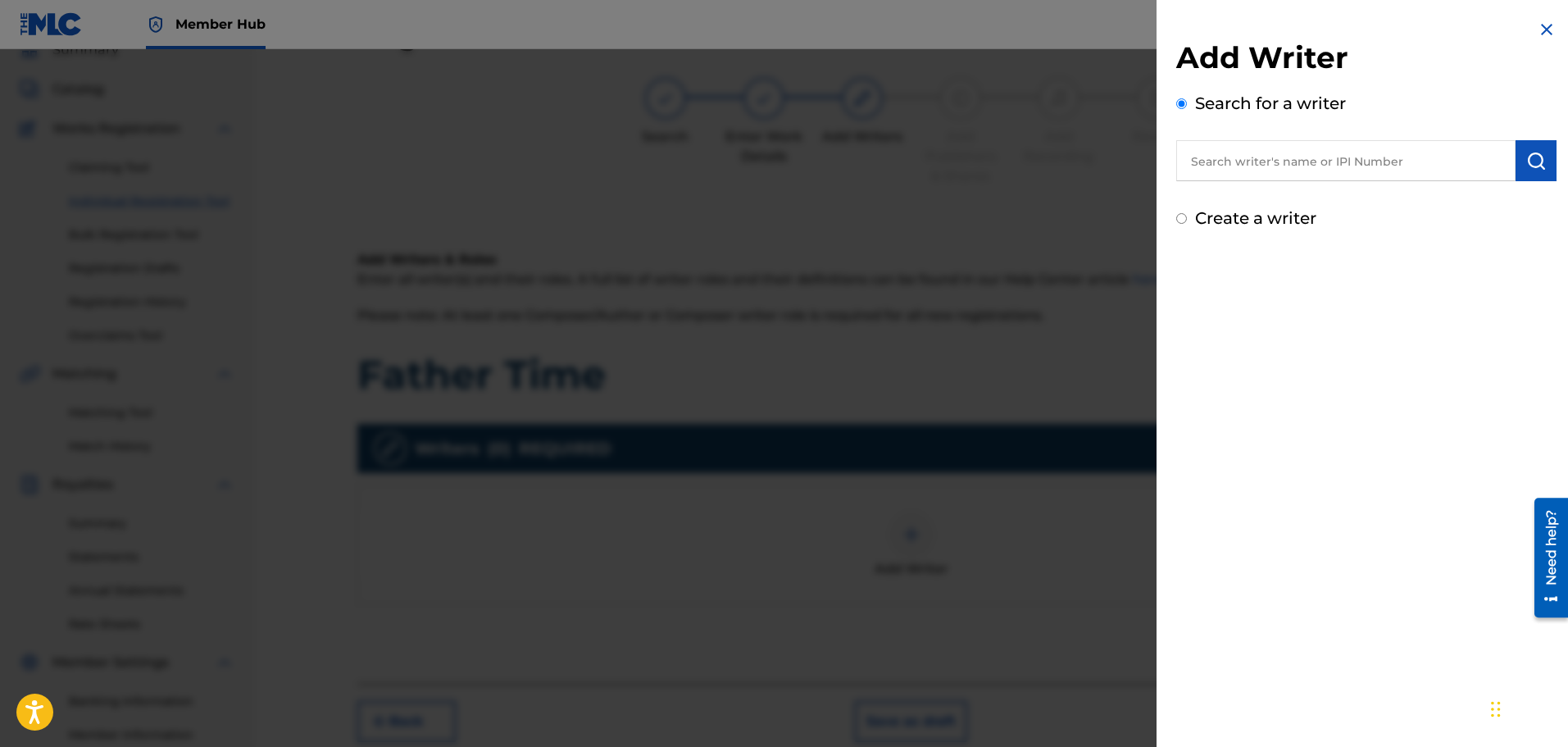
click at [1243, 167] on input "text" at bounding box center [1346, 161] width 339 height 41
click at [1248, 154] on input "text" at bounding box center [1346, 161] width 339 height 41
paste input "00653343649"
type input "00653343649"
click at [1532, 164] on img "submit" at bounding box center [1536, 161] width 20 height 20
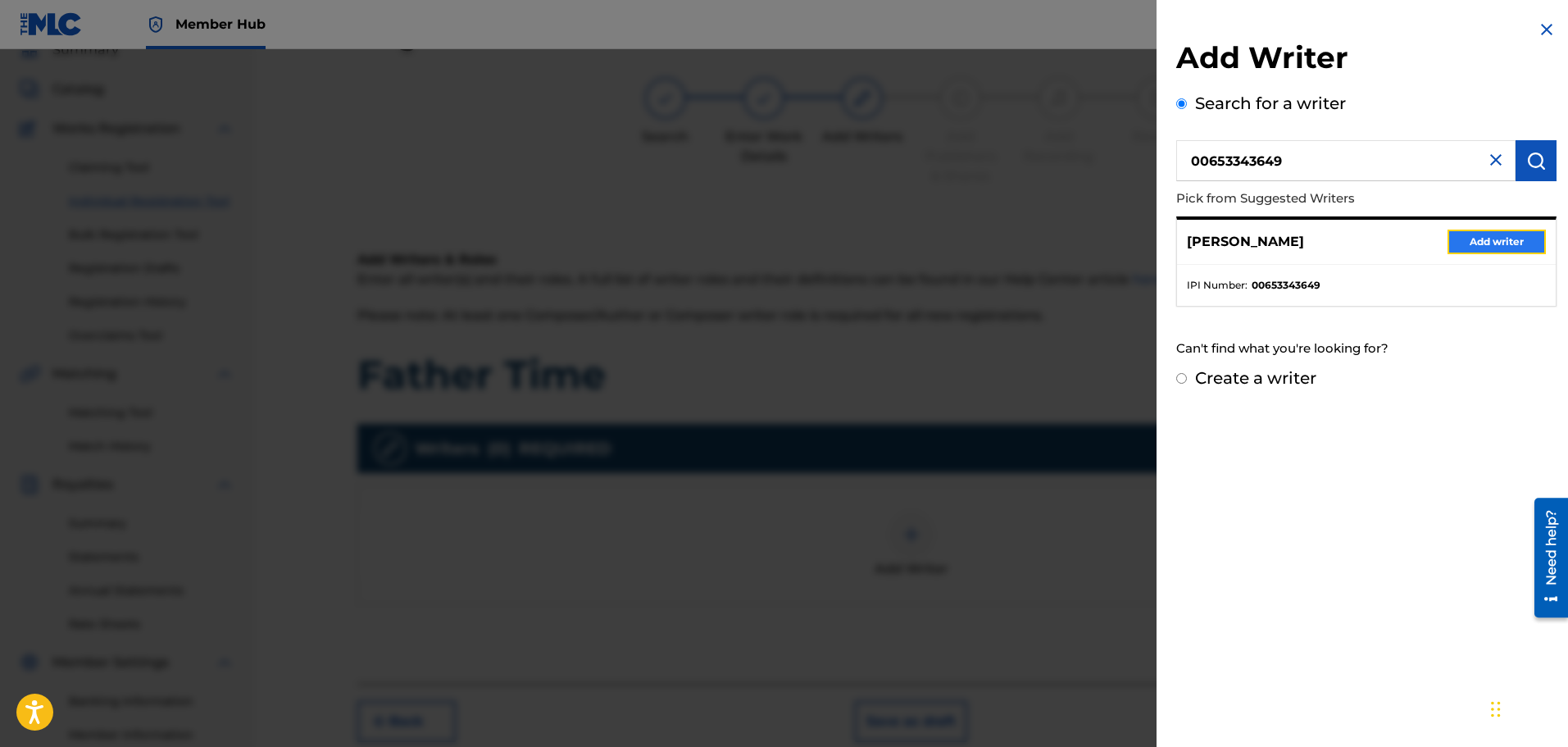
click at [1487, 245] on button "Add writer" at bounding box center [1497, 242] width 99 height 25
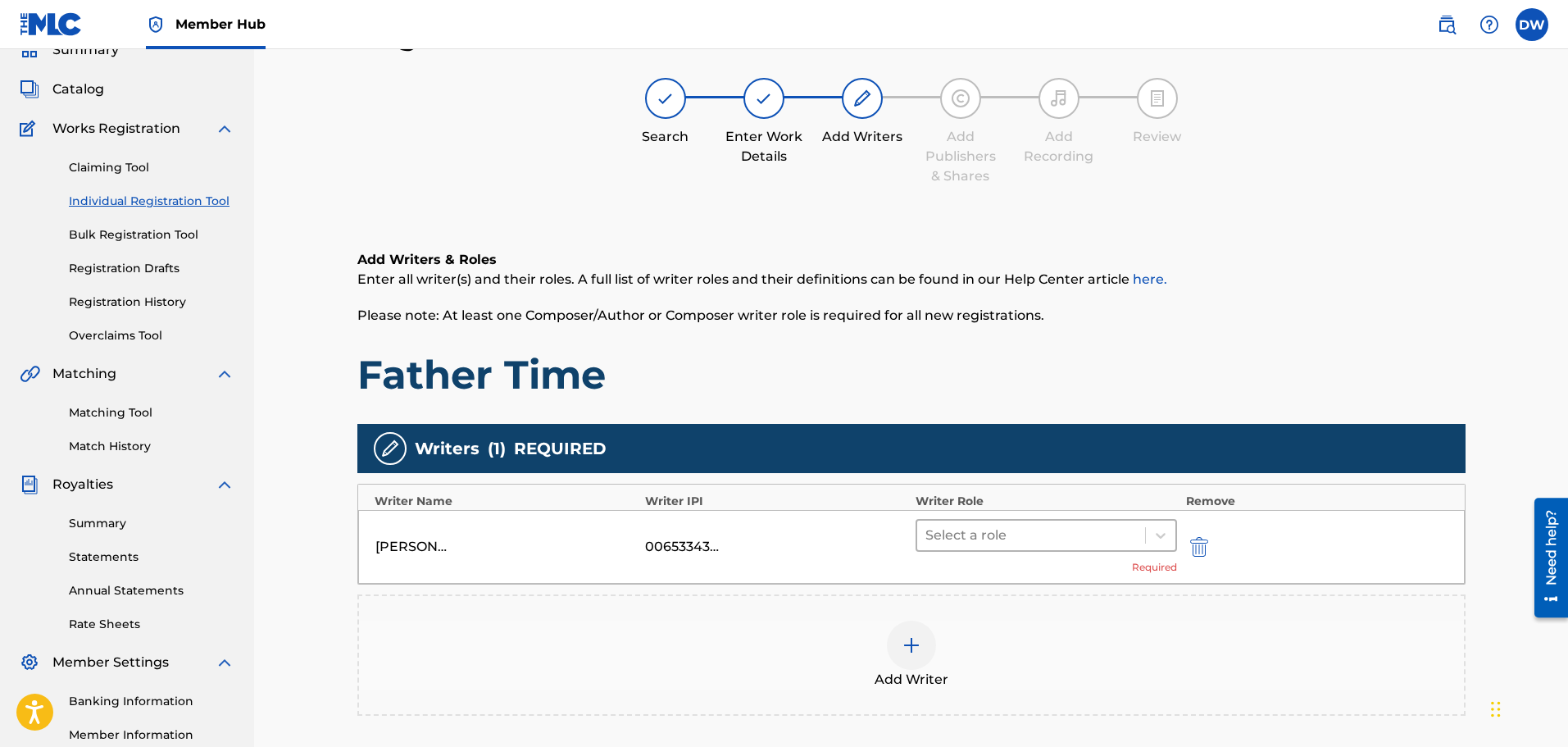
click at [993, 533] on div at bounding box center [1031, 535] width 212 height 23
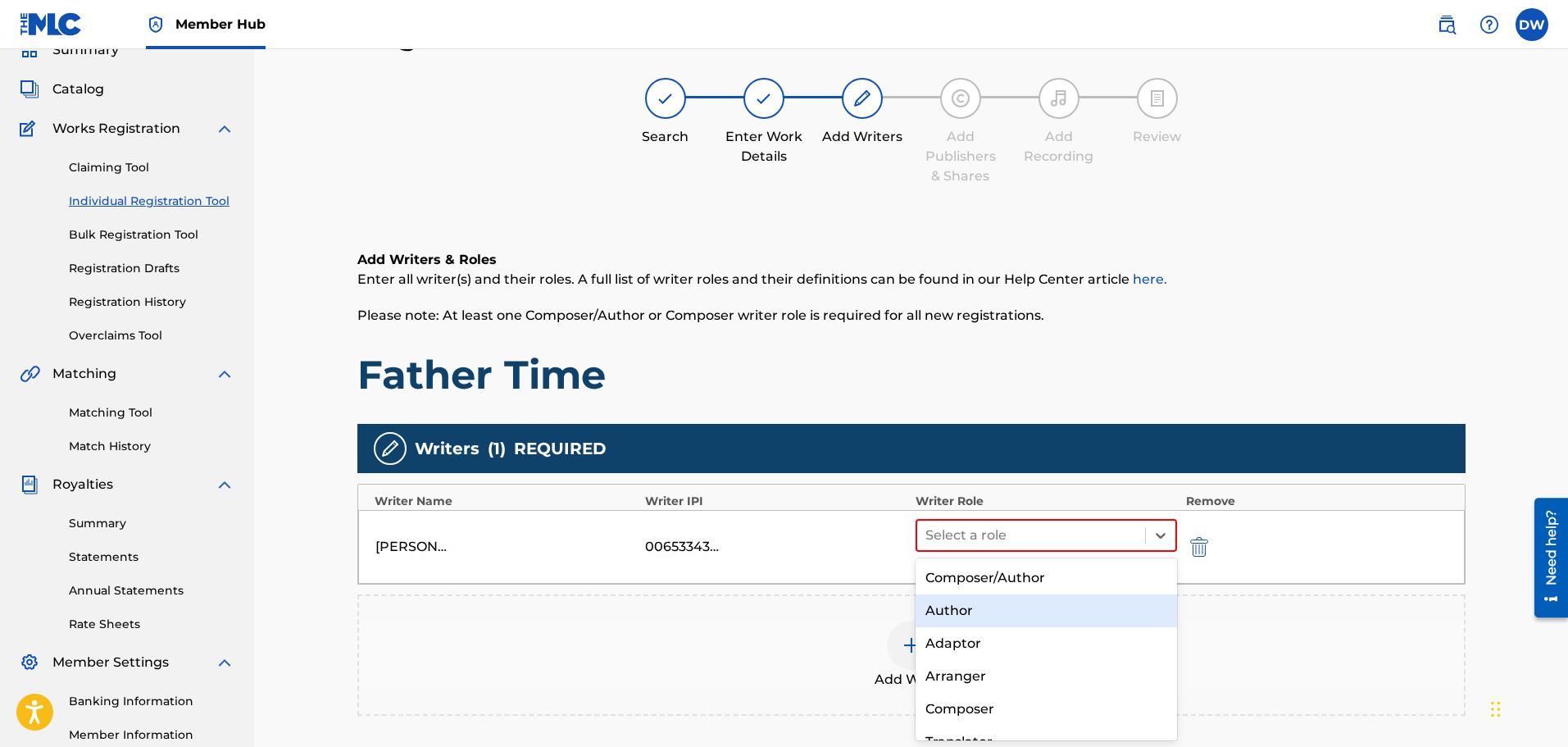
click at [966, 615] on div "Author" at bounding box center [1046, 611] width 263 height 33
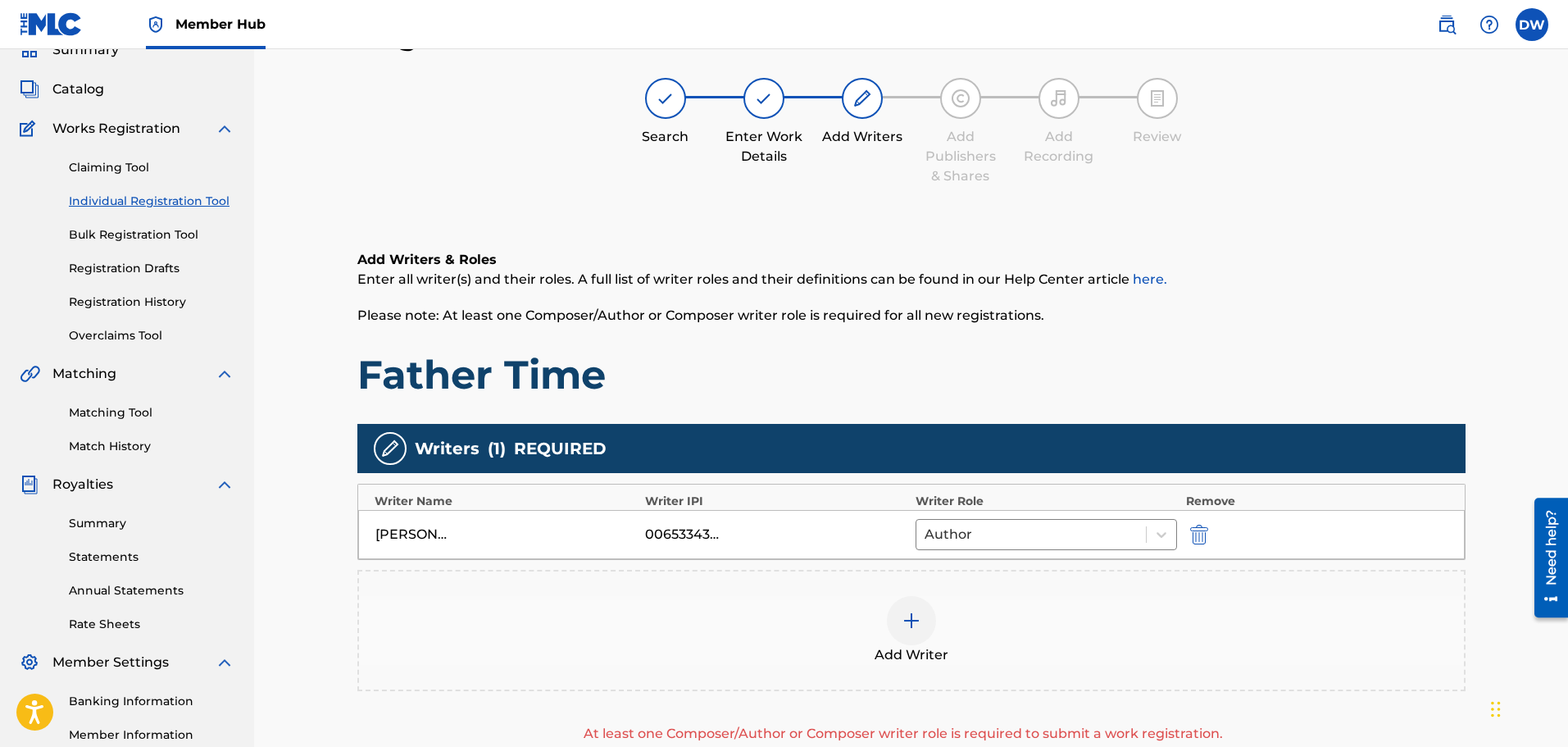
click at [916, 625] on img at bounding box center [912, 621] width 20 height 20
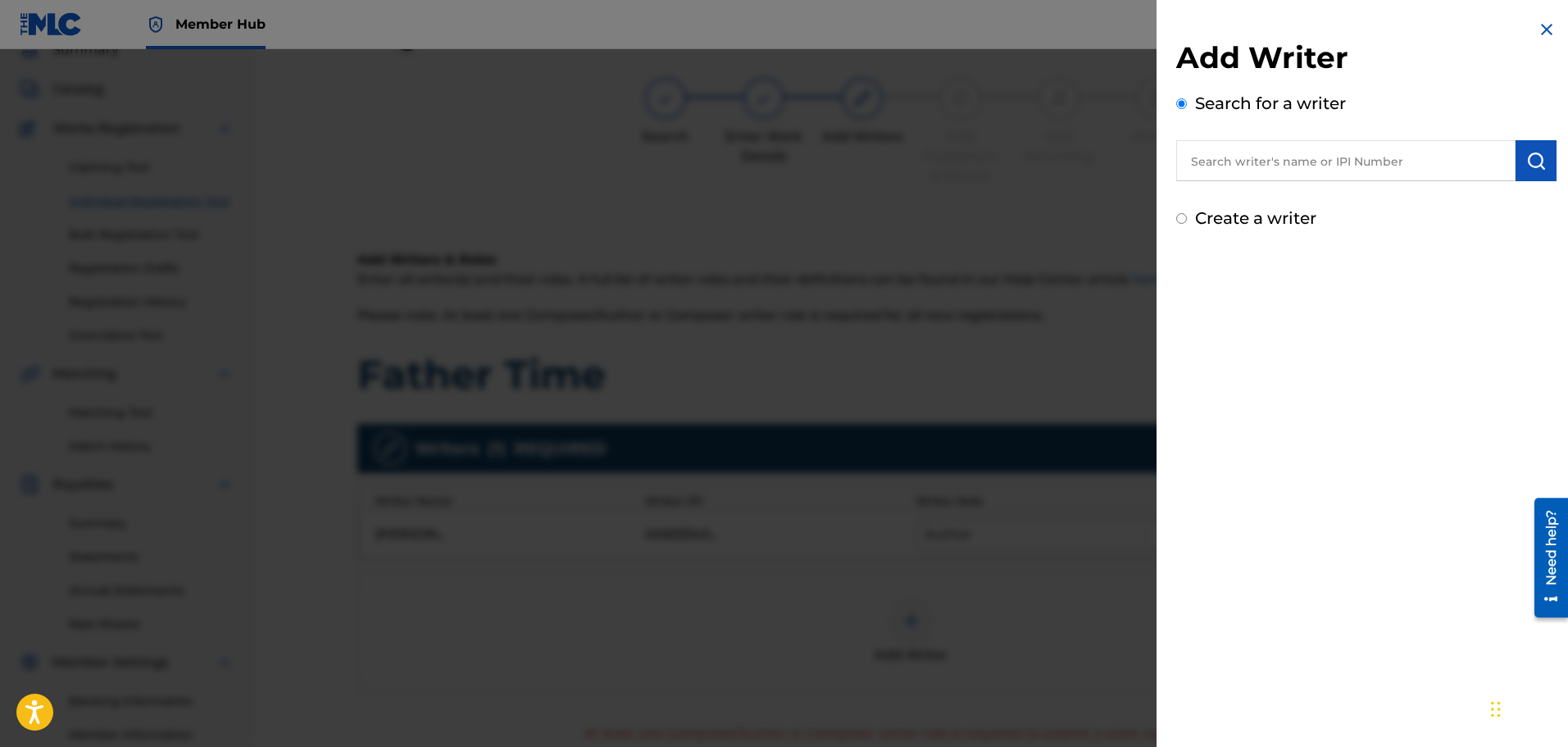
click at [1231, 164] on input "text" at bounding box center [1346, 161] width 339 height 41
paste input "00534006883"
type input "00534006883"
click at [1531, 167] on img "submit" at bounding box center [1536, 161] width 20 height 20
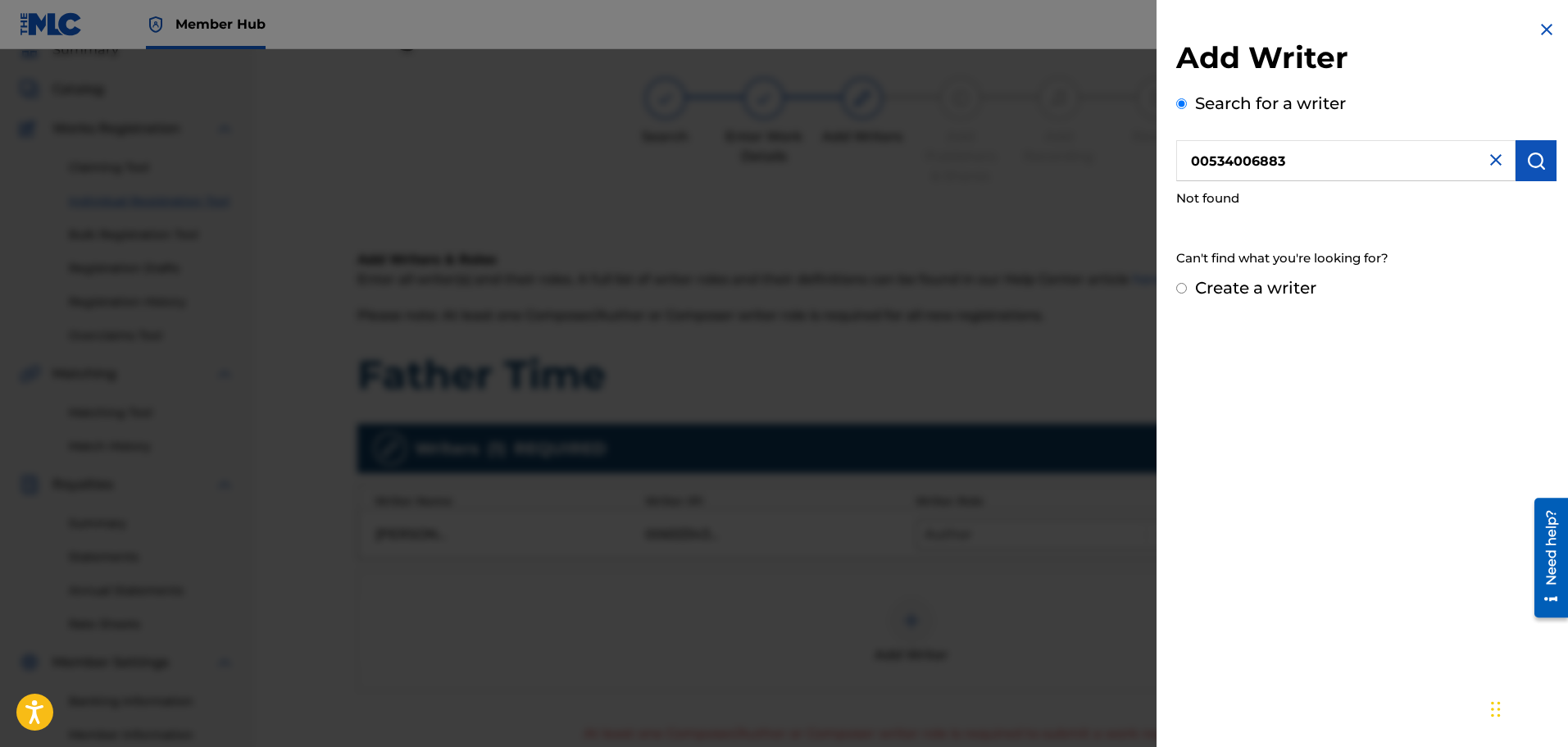
click at [1188, 288] on div "Create a writer" at bounding box center [1366, 288] width 380 height 25
click at [1493, 158] on img at bounding box center [1496, 160] width 20 height 20
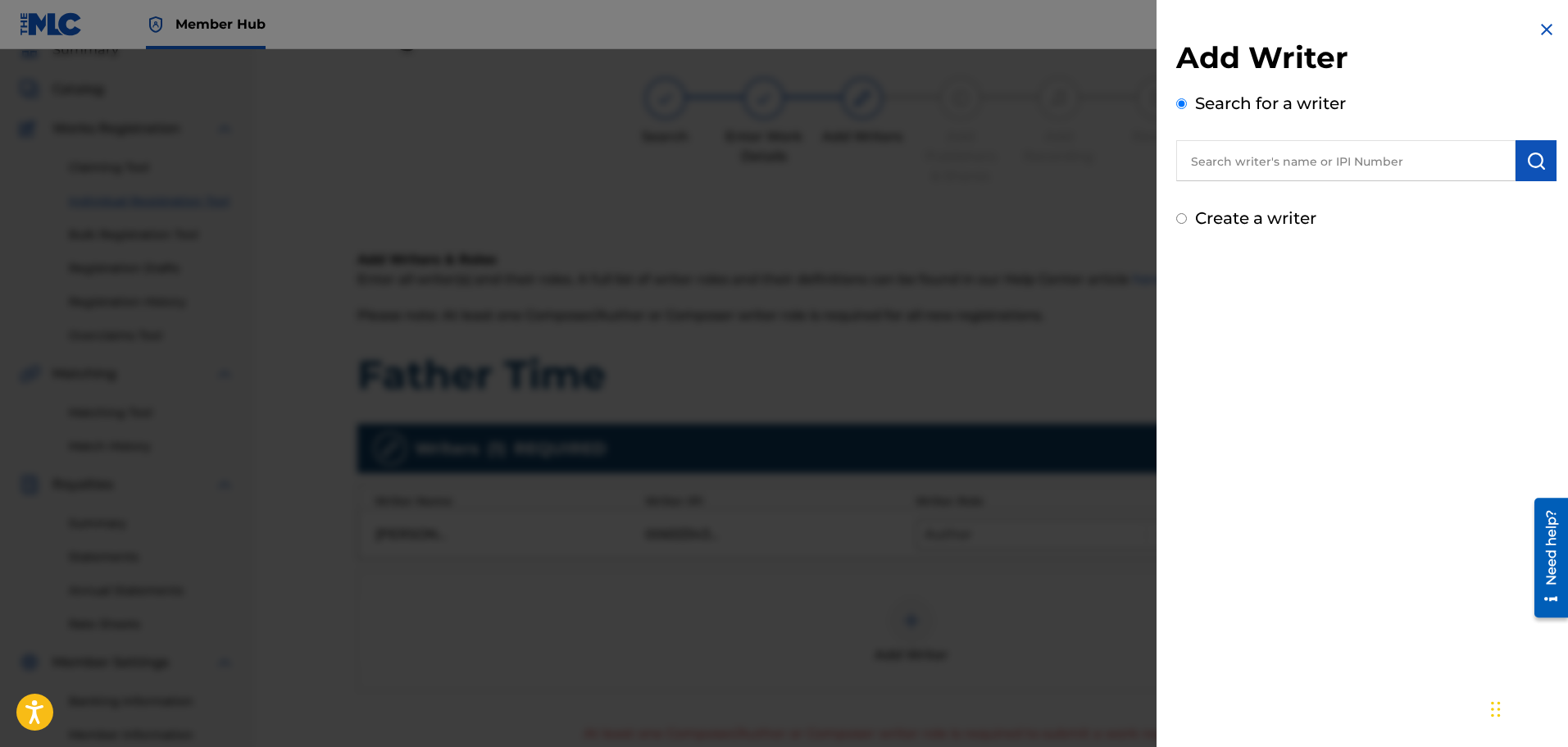
click at [1187, 218] on div "Create a writer" at bounding box center [1366, 218] width 380 height 25
drag, startPoint x: 1261, startPoint y: 219, endPoint x: 1282, endPoint y: 217, distance: 21.1
click at [1262, 219] on label "Create a writer" at bounding box center [1255, 218] width 121 height 20
radio input "true"
click at [1187, 219] on input "Create a writer" at bounding box center [1181, 218] width 11 height 11
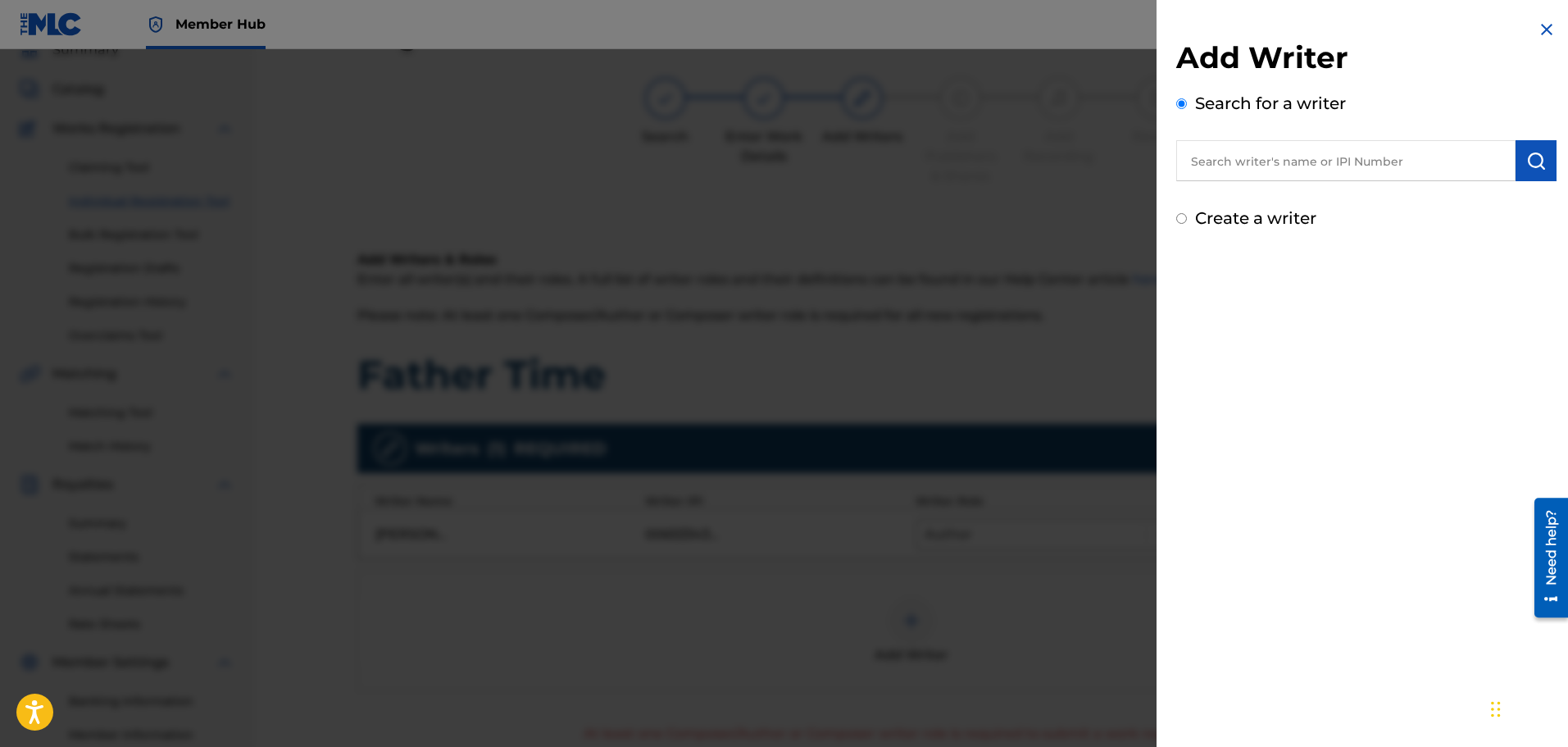
radio input "false"
radio input "true"
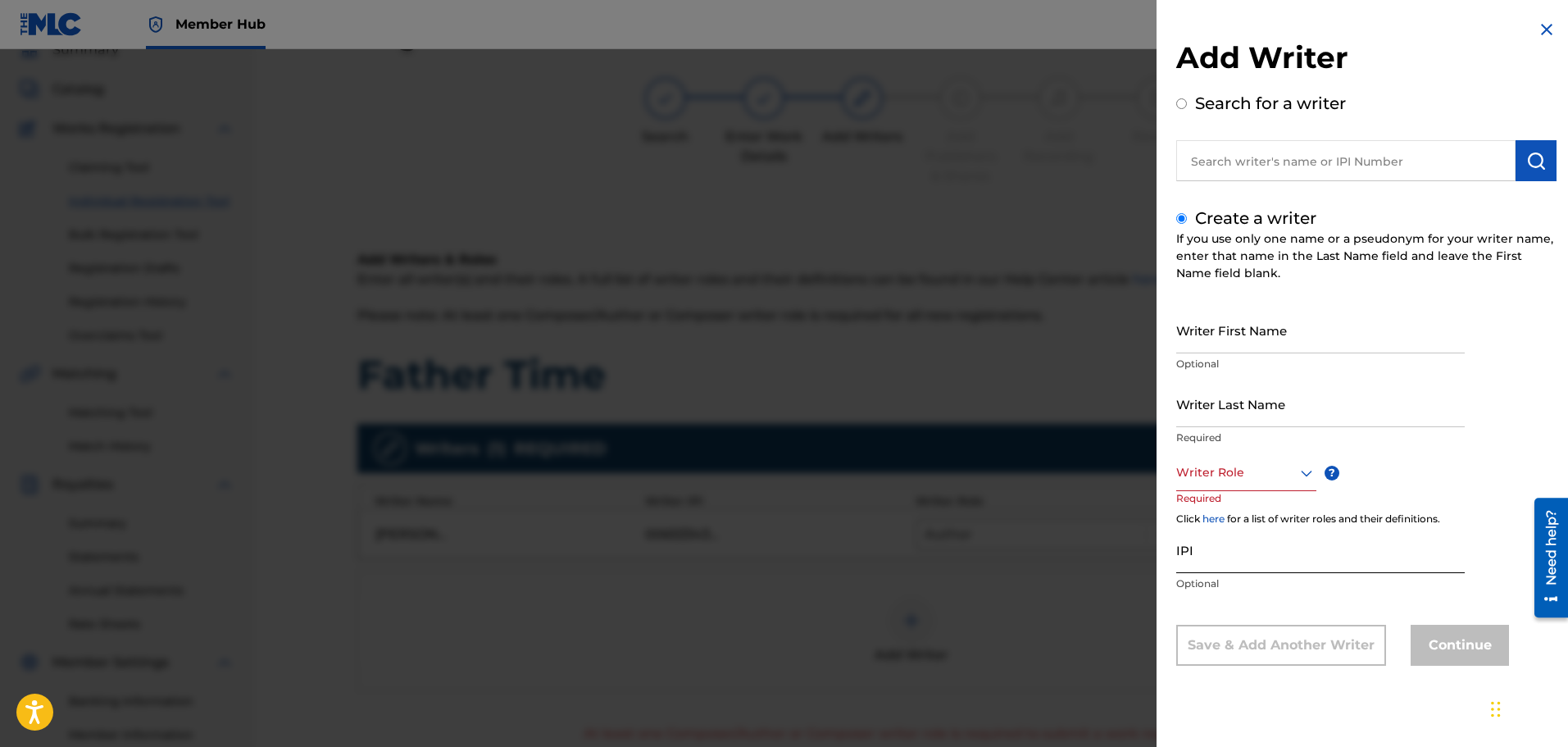
click at [1221, 559] on input "IPI" at bounding box center [1320, 549] width 289 height 47
paste input "00534006883"
type input "00534006883"
click at [1282, 478] on div at bounding box center [1246, 473] width 140 height 21
click at [1247, 512] on div "Composer/Author" at bounding box center [1246, 510] width 138 height 37
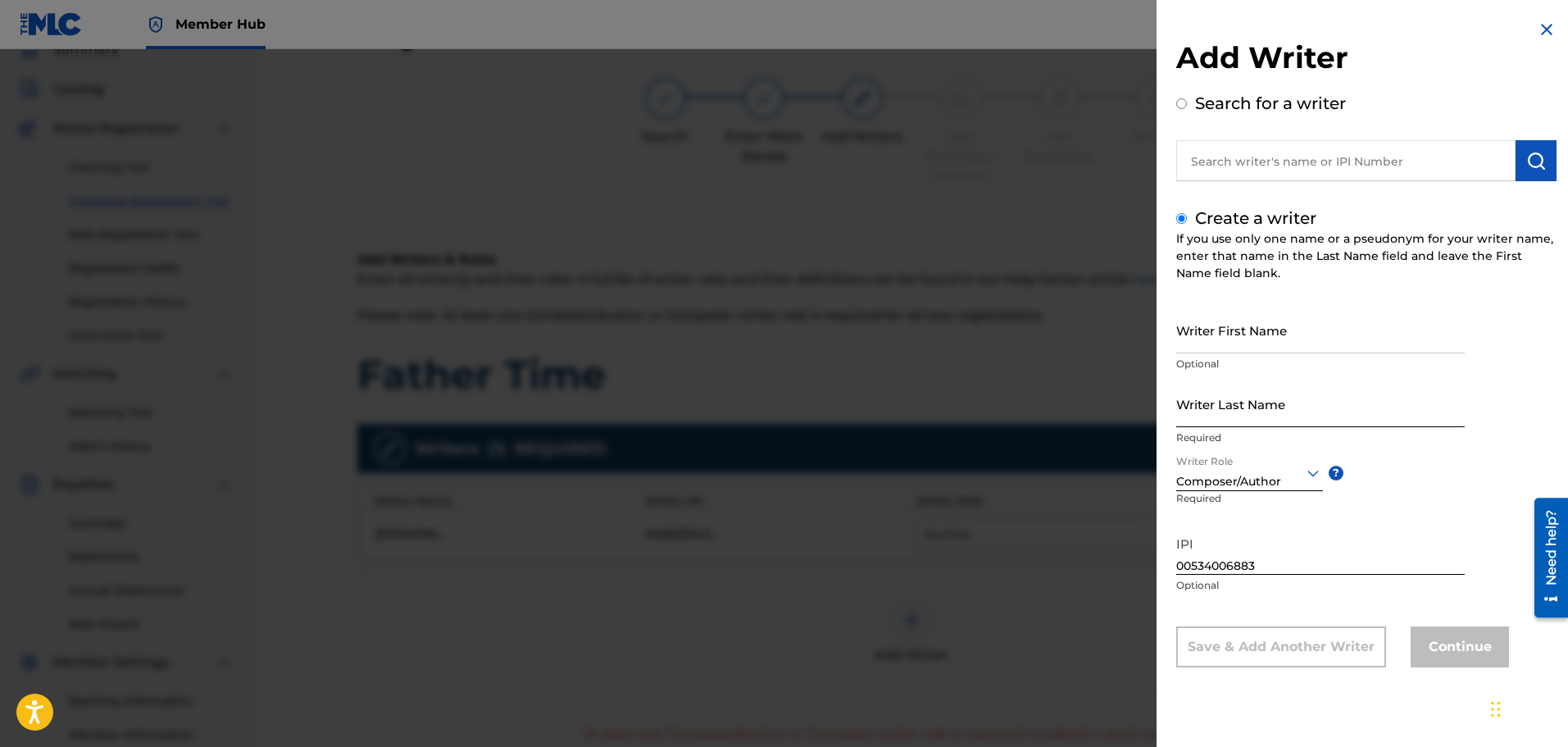
click at [1233, 411] on input "Writer Last Name" at bounding box center [1320, 404] width 289 height 47
click at [1232, 338] on input "Writer First Name" at bounding box center [1320, 329] width 289 height 47
type input "[PERSON_NAME]"
click at [1243, 401] on input "Writer Last Name" at bounding box center [1320, 404] width 289 height 47
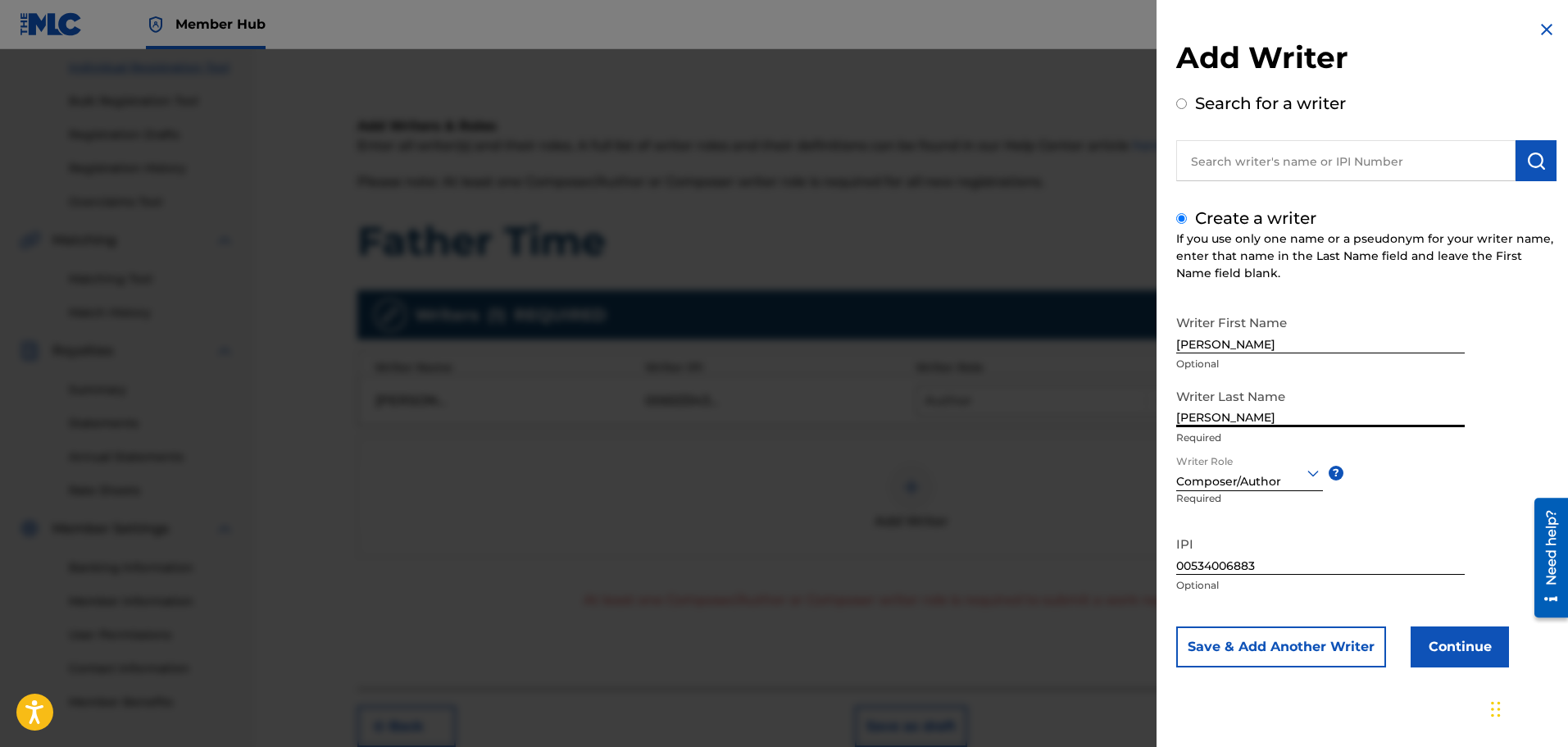
scroll to position [287, 0]
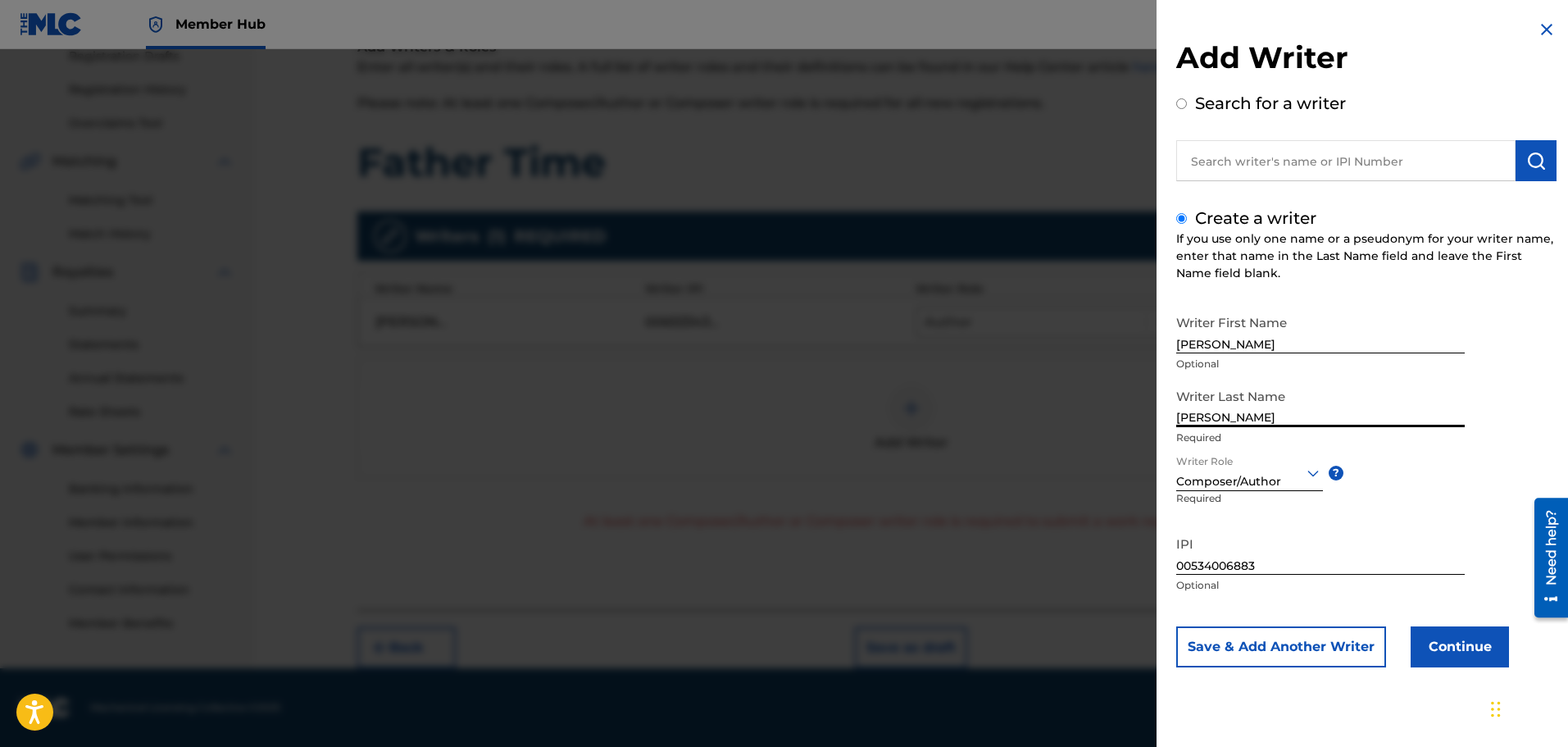
type input "[PERSON_NAME]"
click at [1302, 469] on div at bounding box center [1249, 473] width 147 height 21
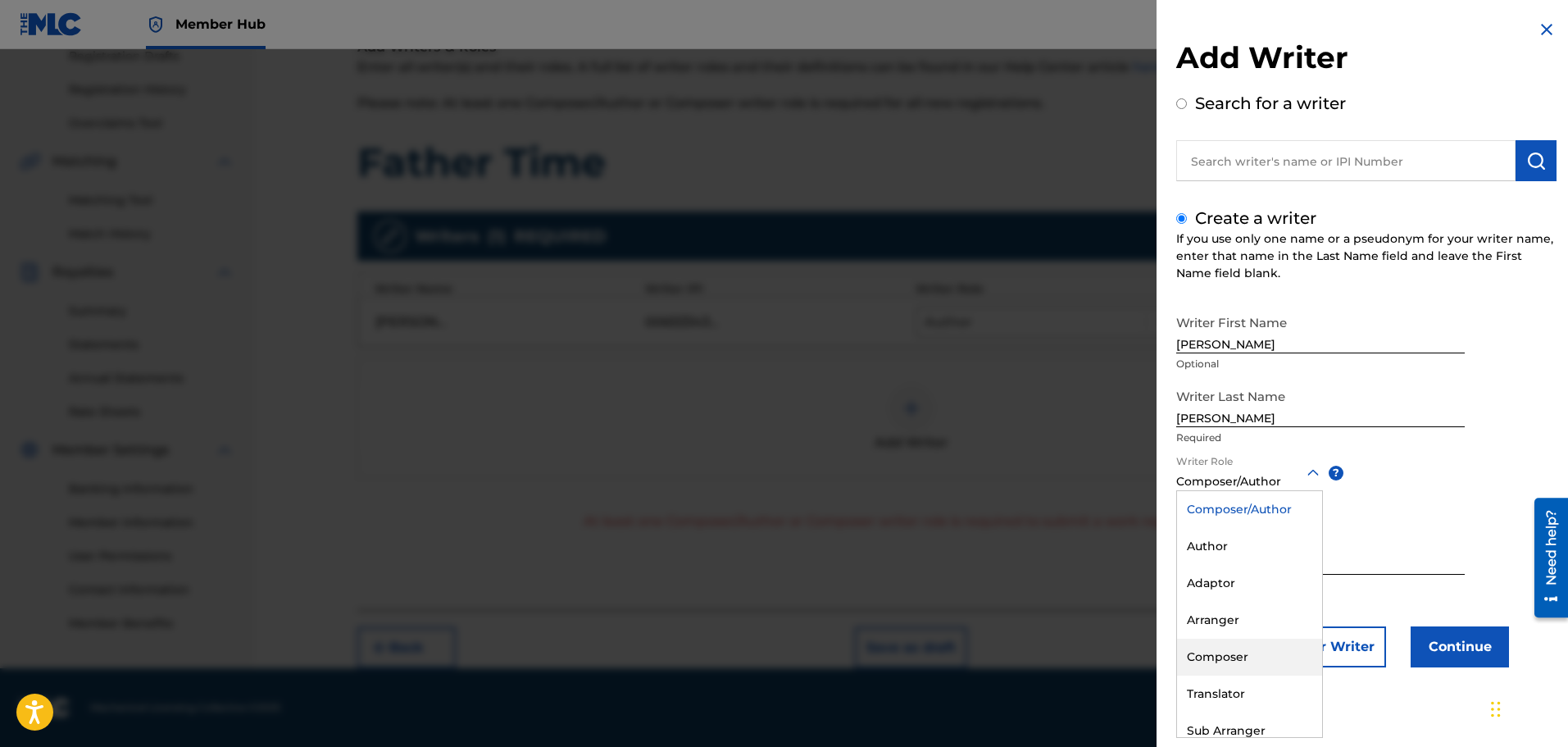
click at [1231, 654] on div "Composer" at bounding box center [1249, 657] width 145 height 37
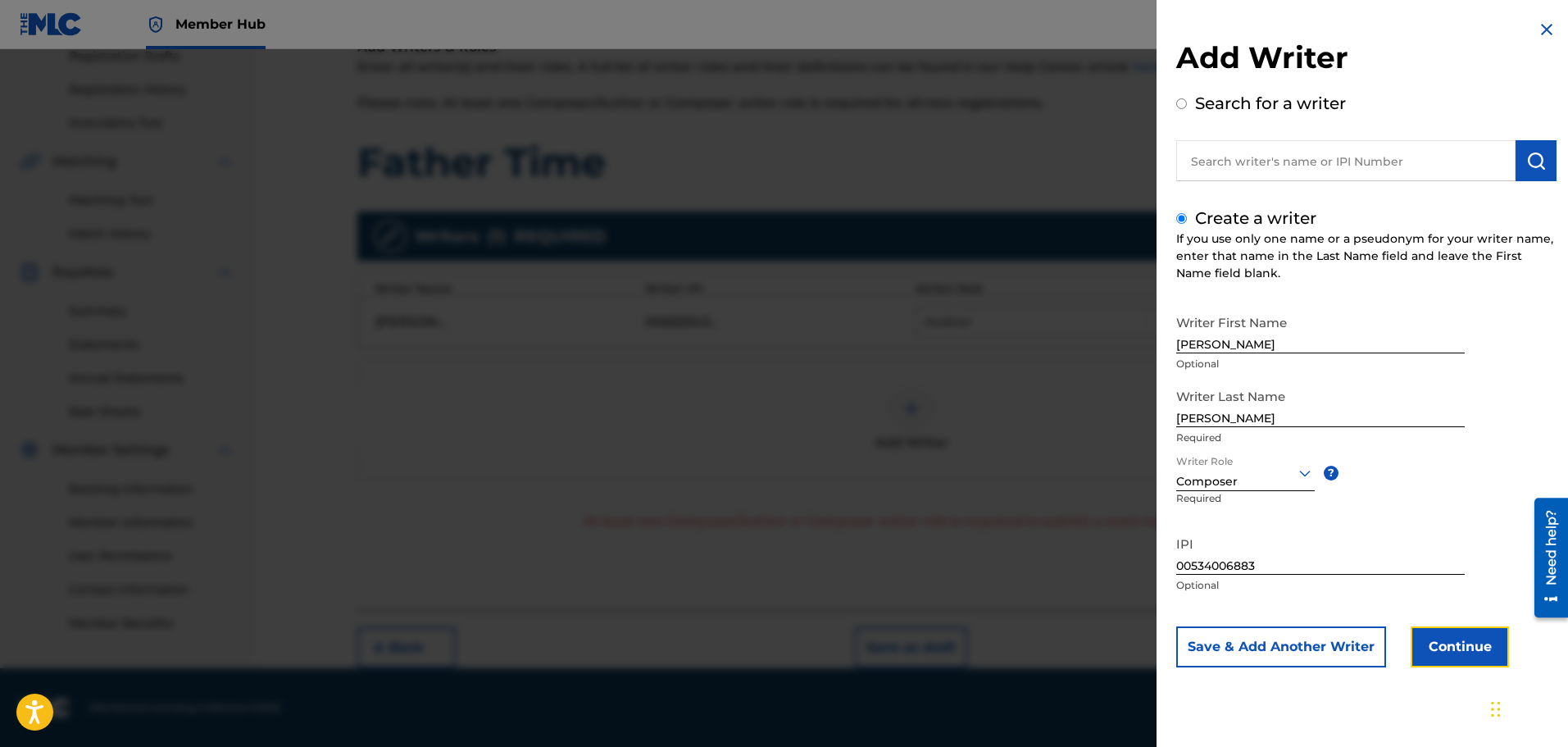
drag, startPoint x: 1468, startPoint y: 648, endPoint x: 1459, endPoint y: 647, distance: 9.1
click at [1468, 649] on button "Continue" at bounding box center [1460, 647] width 99 height 41
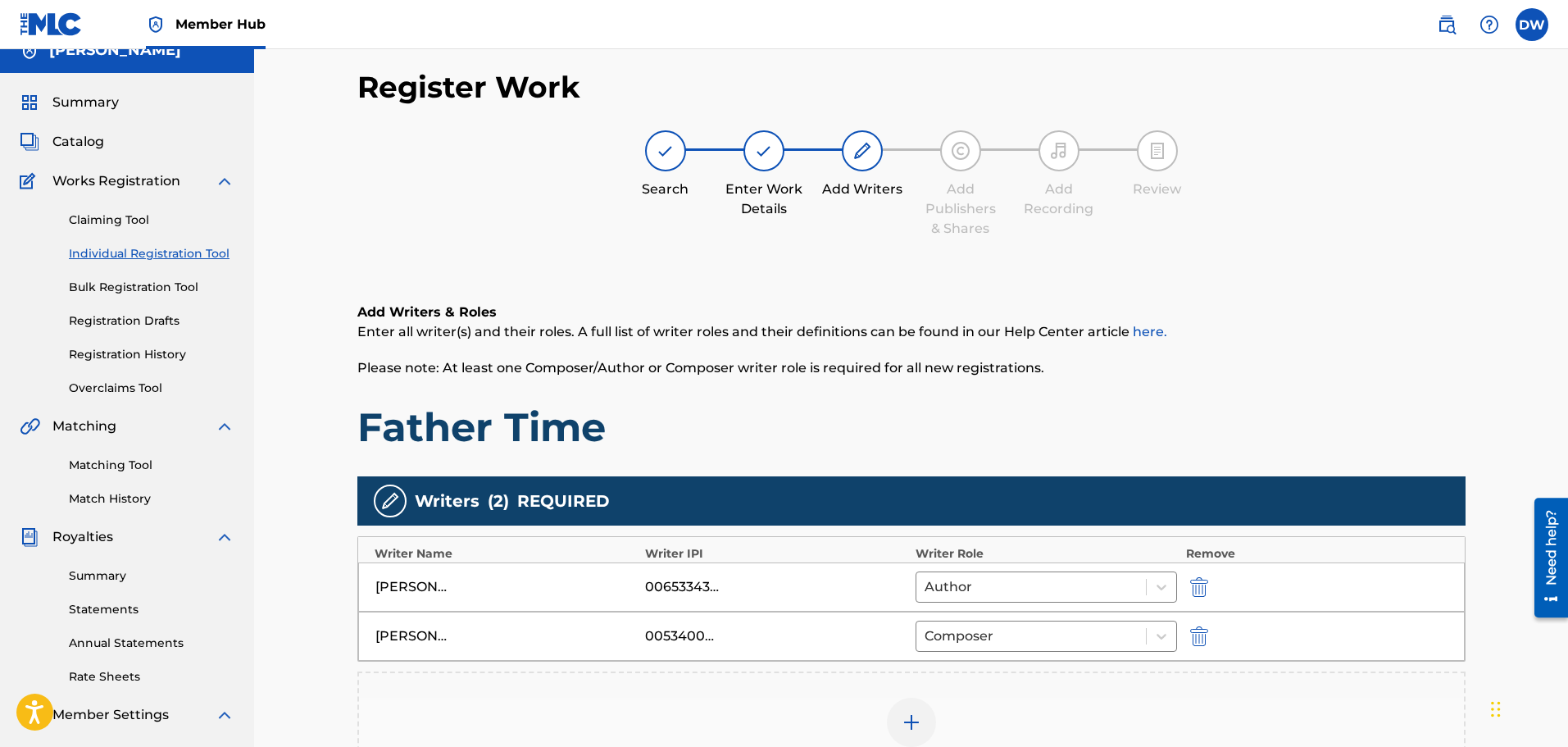
scroll to position [0, 0]
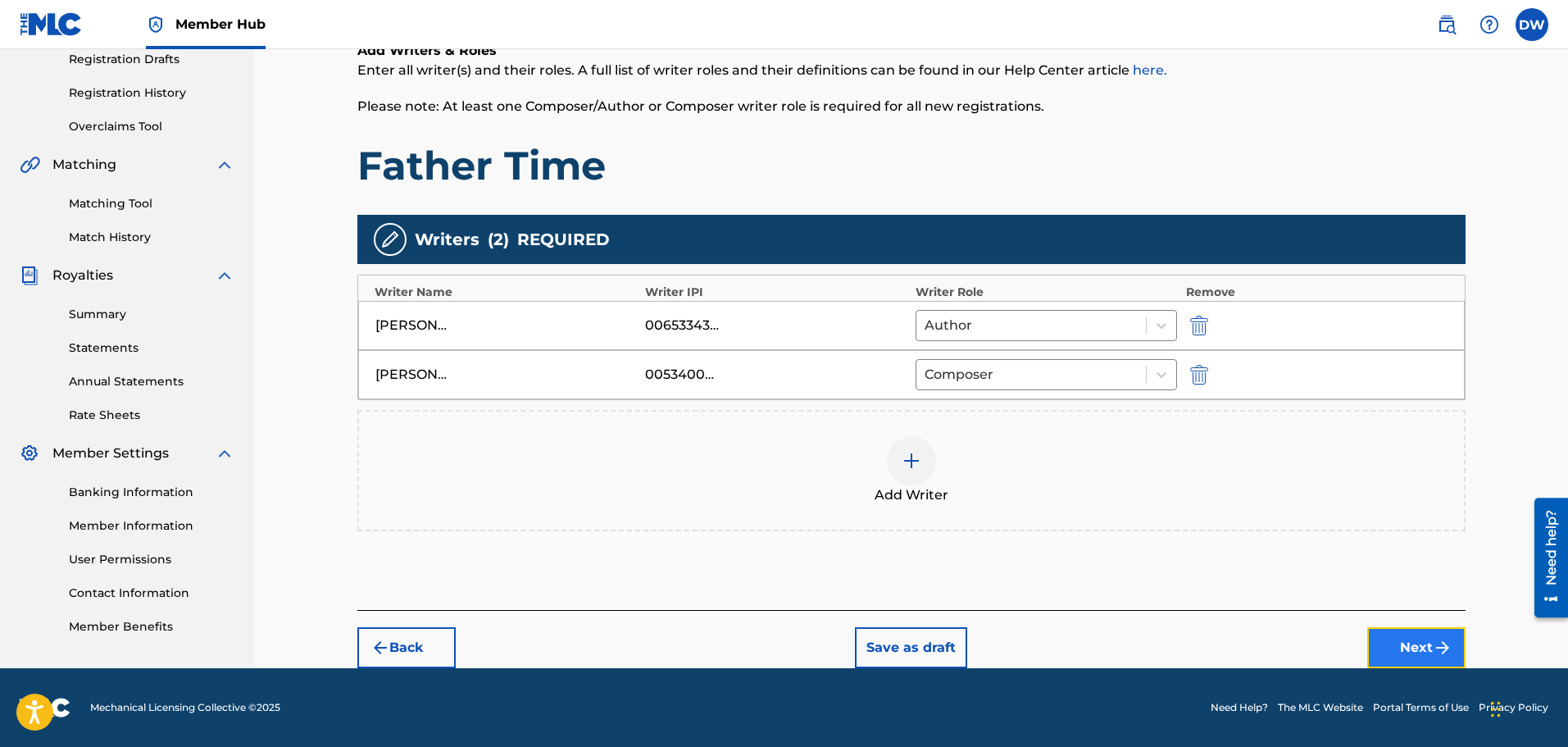
click at [1403, 640] on button "Next" at bounding box center [1417, 648] width 99 height 41
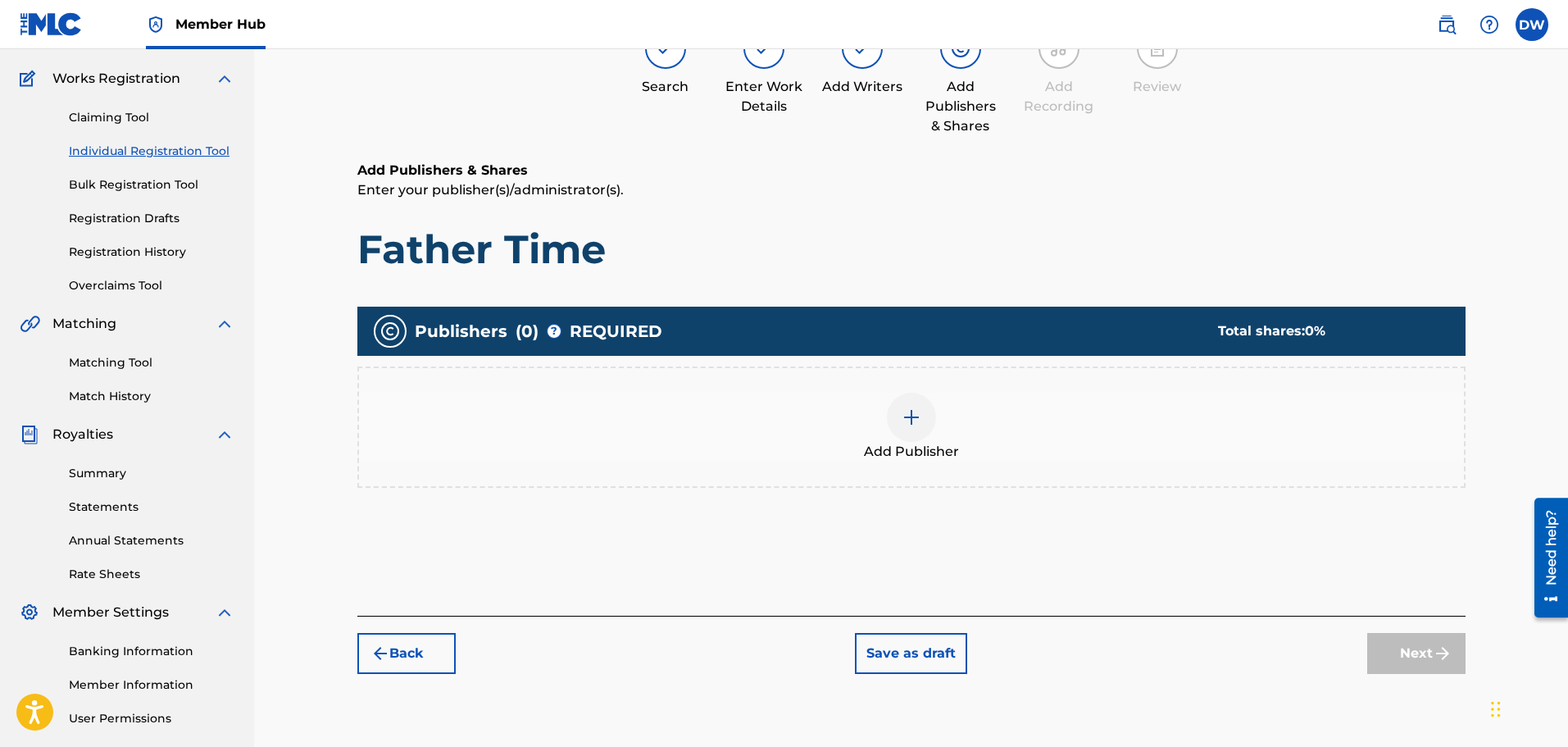
scroll to position [74, 0]
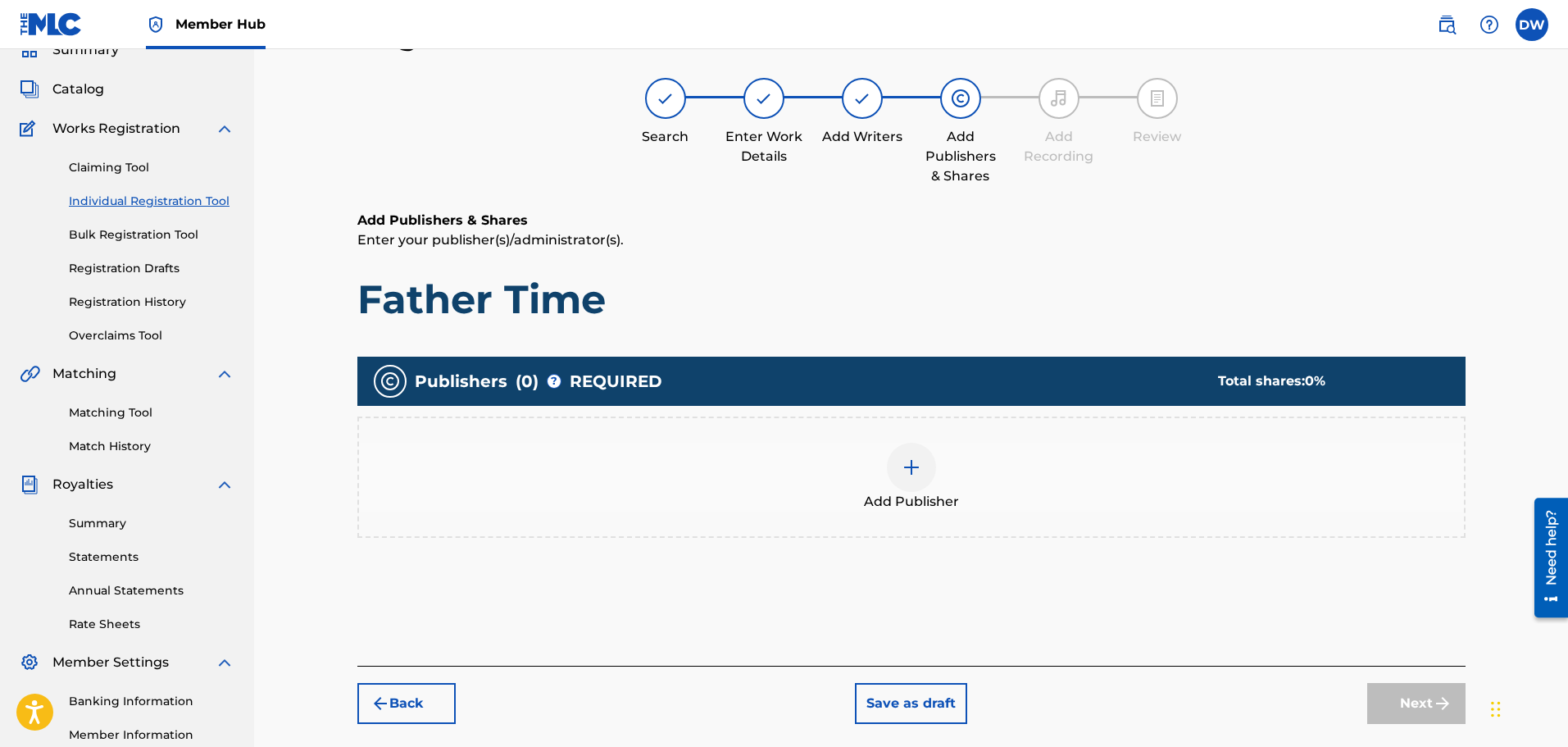
click at [912, 462] on img at bounding box center [912, 468] width 20 height 20
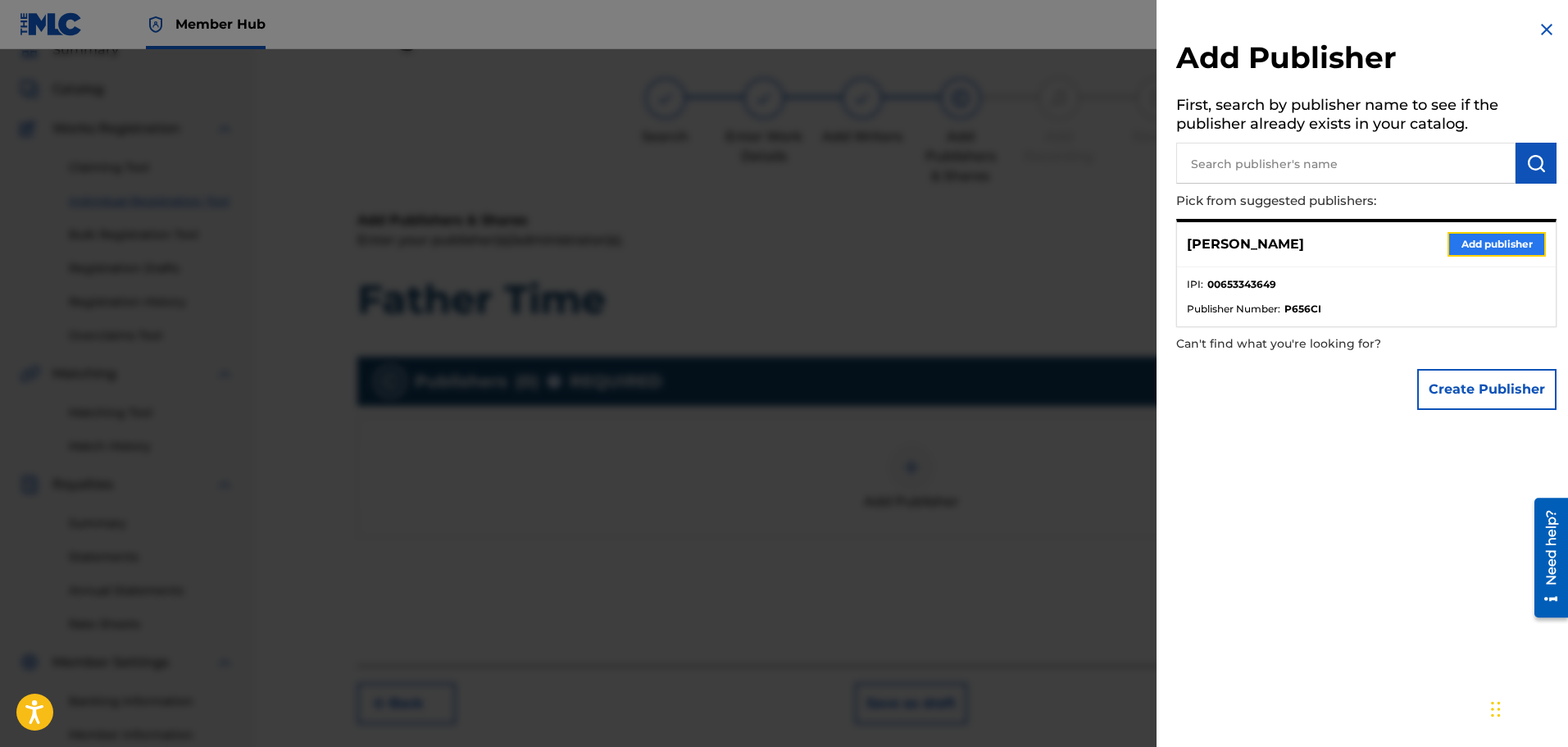
click at [1475, 245] on button "Add publisher" at bounding box center [1497, 245] width 99 height 25
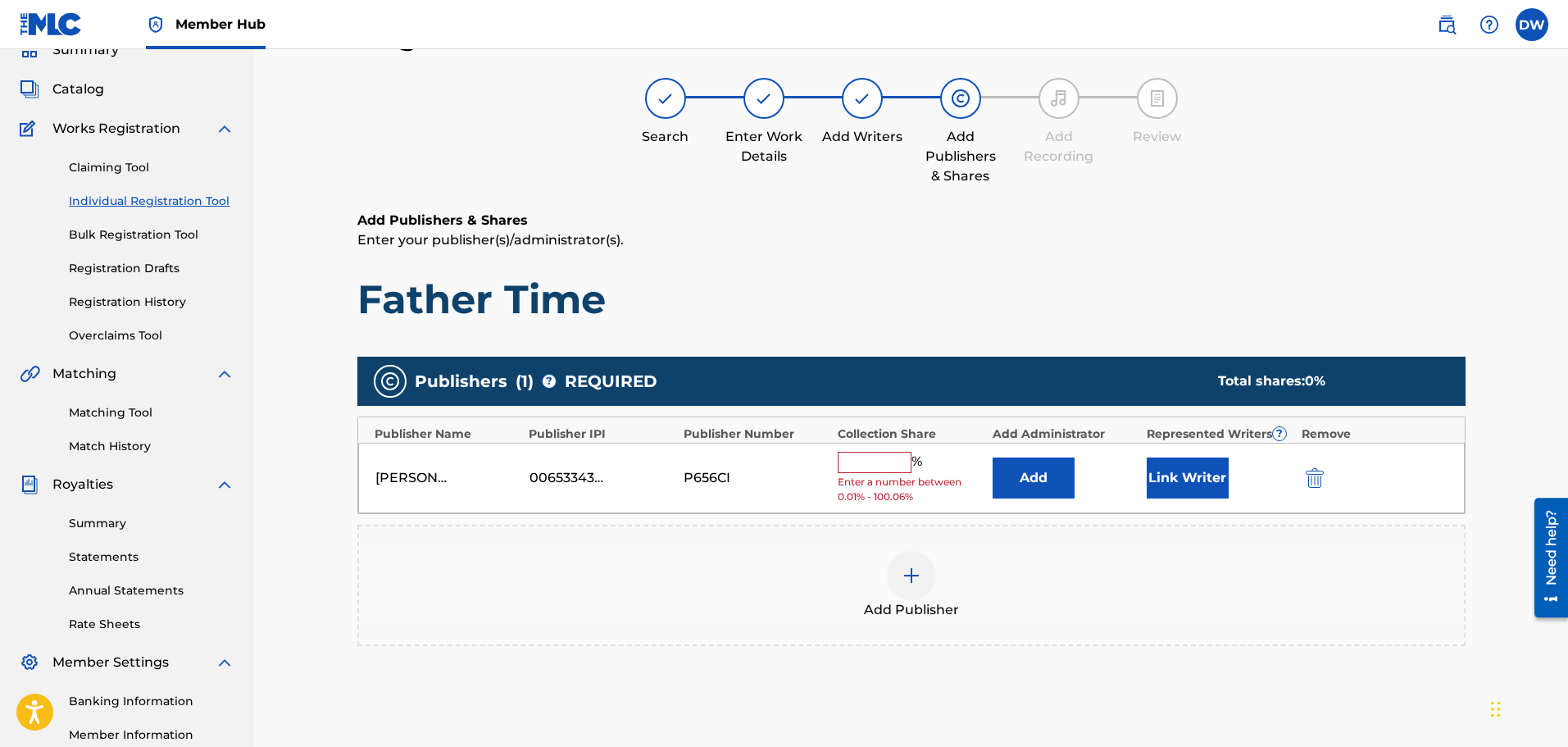
click at [868, 460] on input "text" at bounding box center [875, 463] width 74 height 21
type input "100"
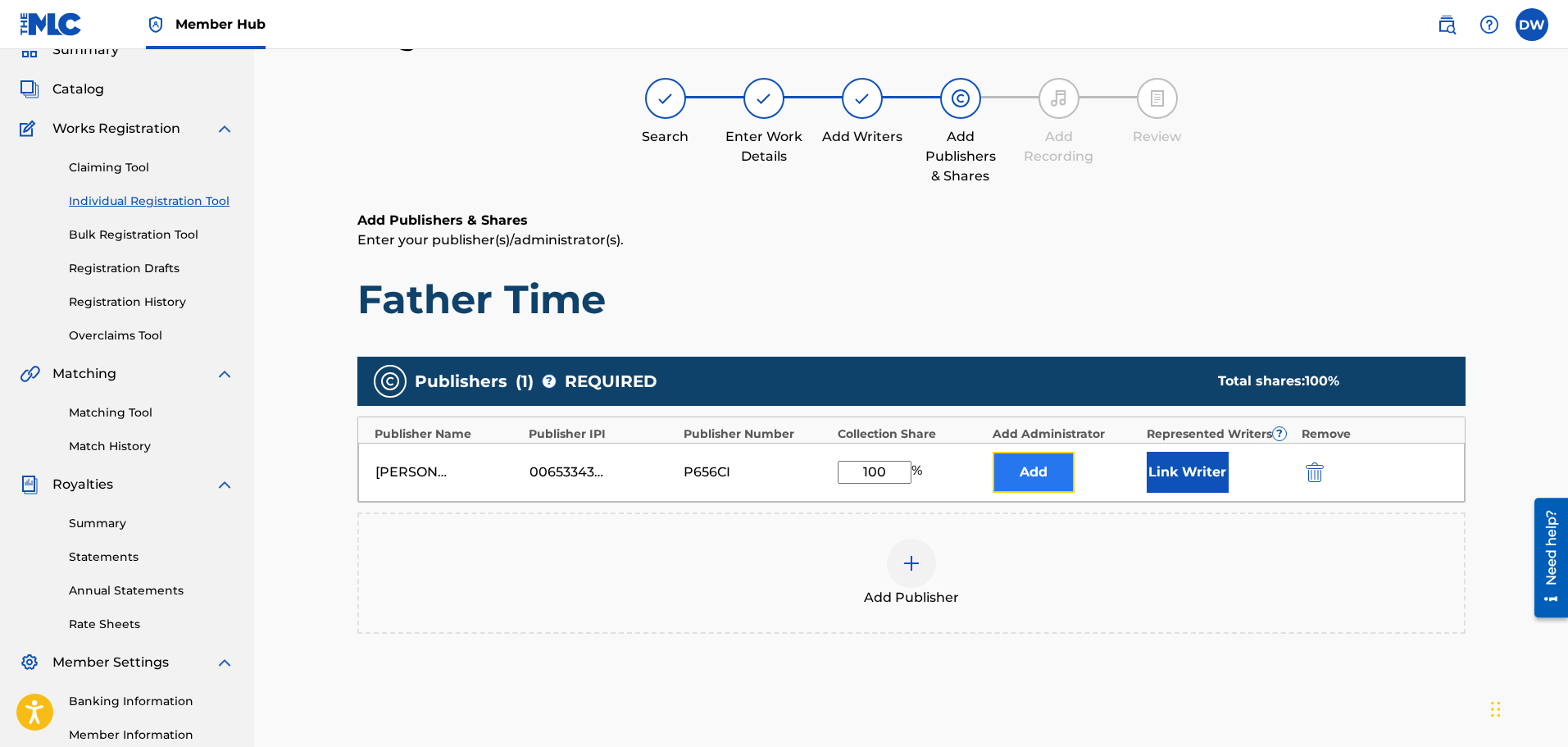
click at [1049, 476] on button "Add" at bounding box center [1034, 473] width 82 height 41
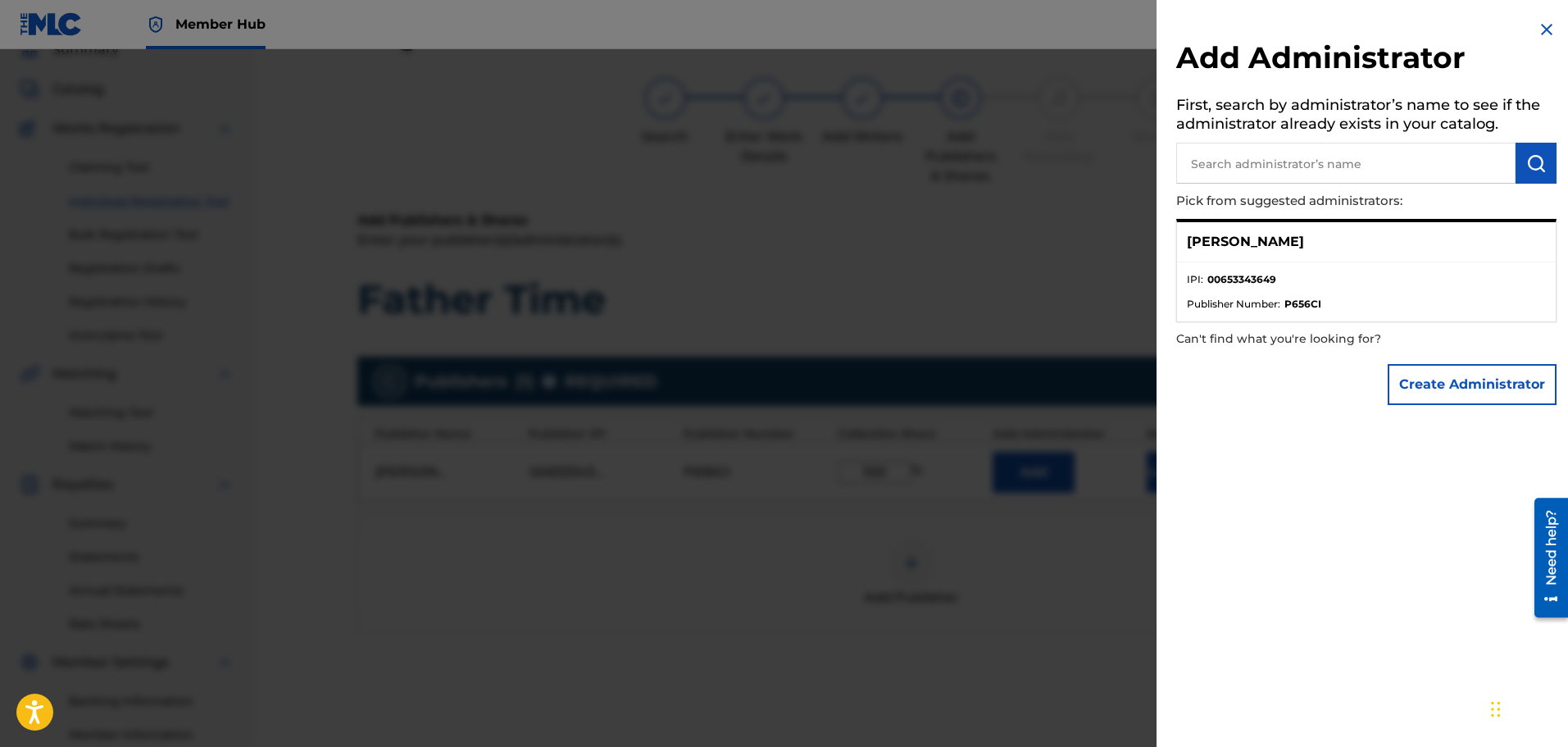
click at [1267, 241] on p "[PERSON_NAME]" at bounding box center [1245, 242] width 117 height 20
click at [1541, 27] on img at bounding box center [1547, 30] width 20 height 20
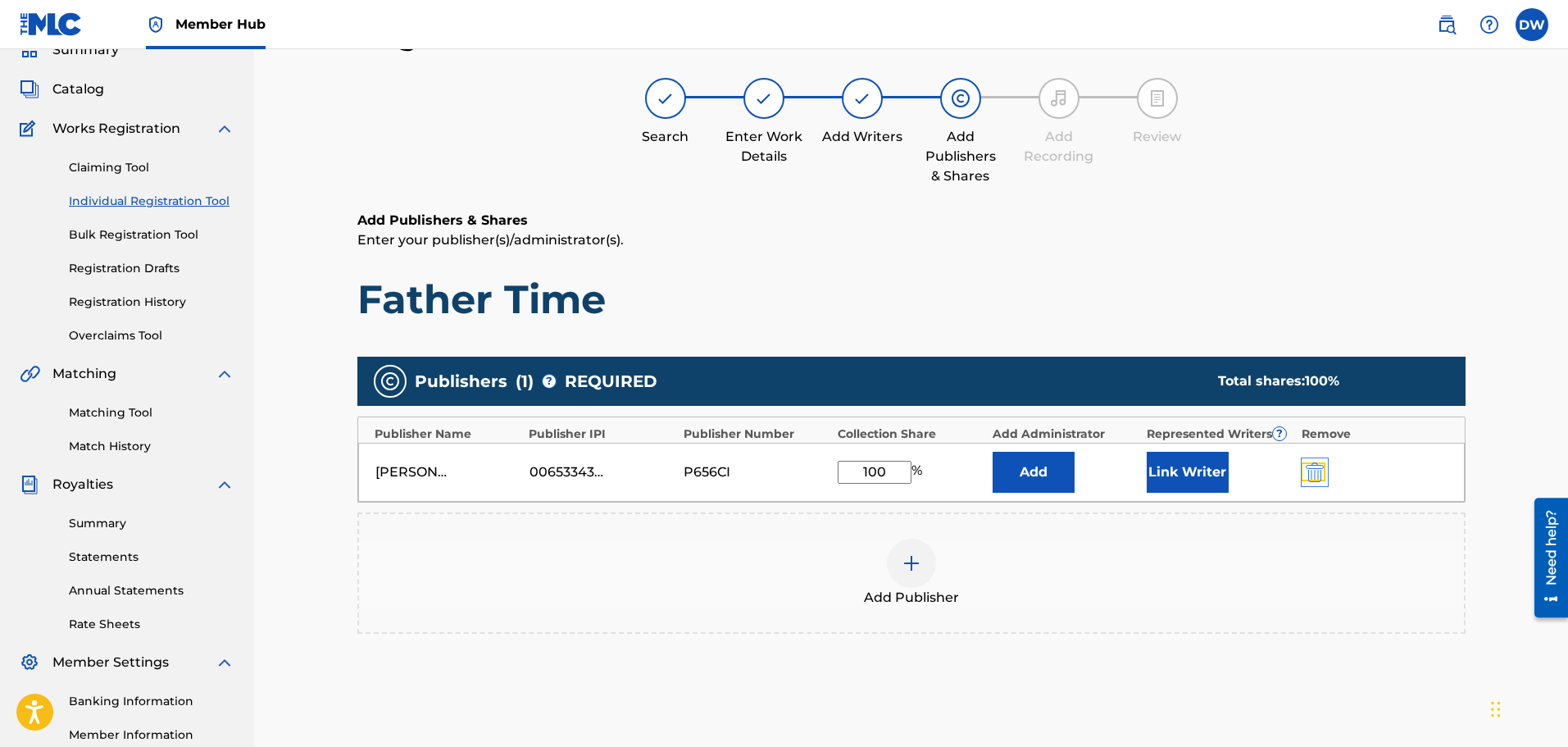
click at [1320, 471] on img "submit" at bounding box center [1314, 473] width 18 height 20
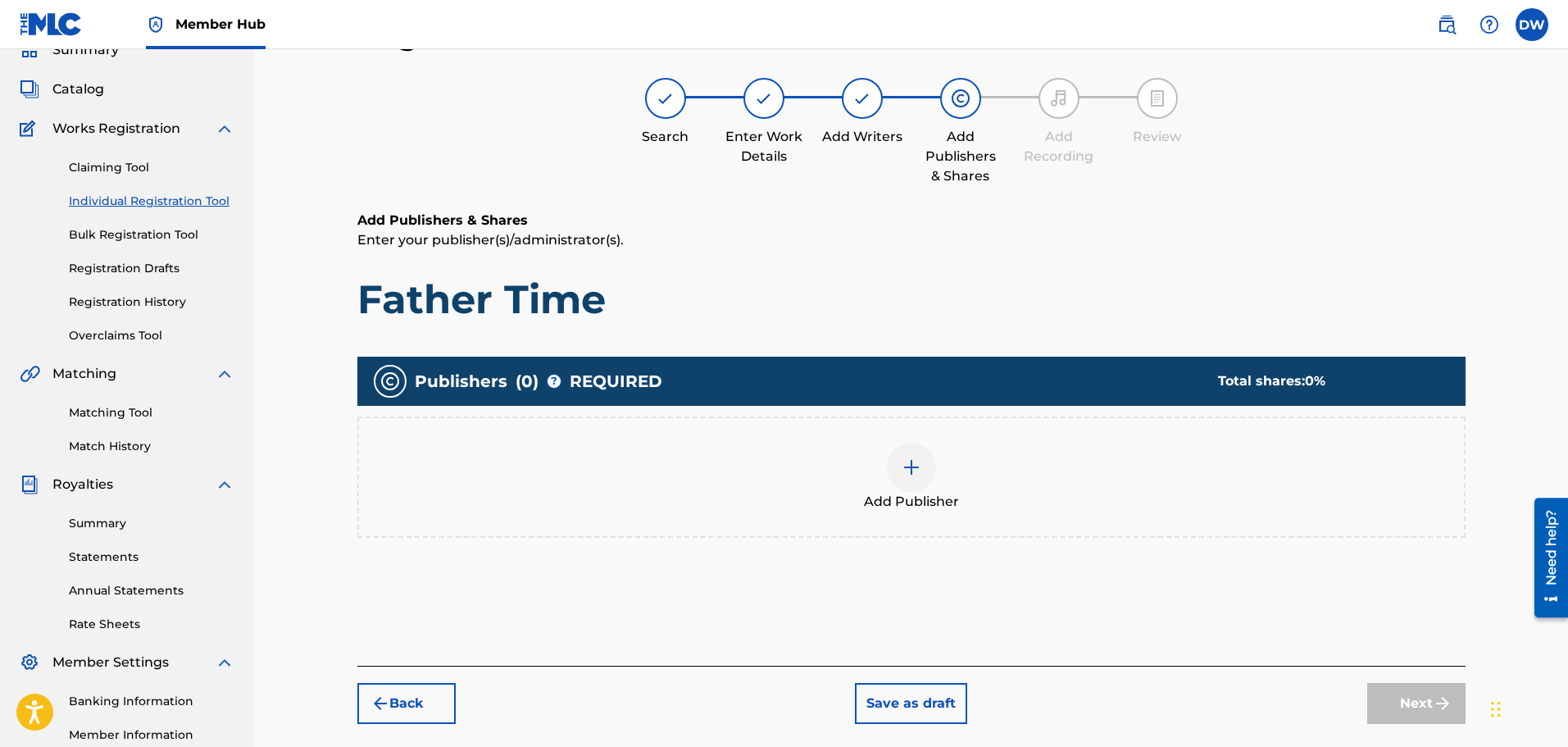
click at [925, 464] on div at bounding box center [912, 468] width 49 height 49
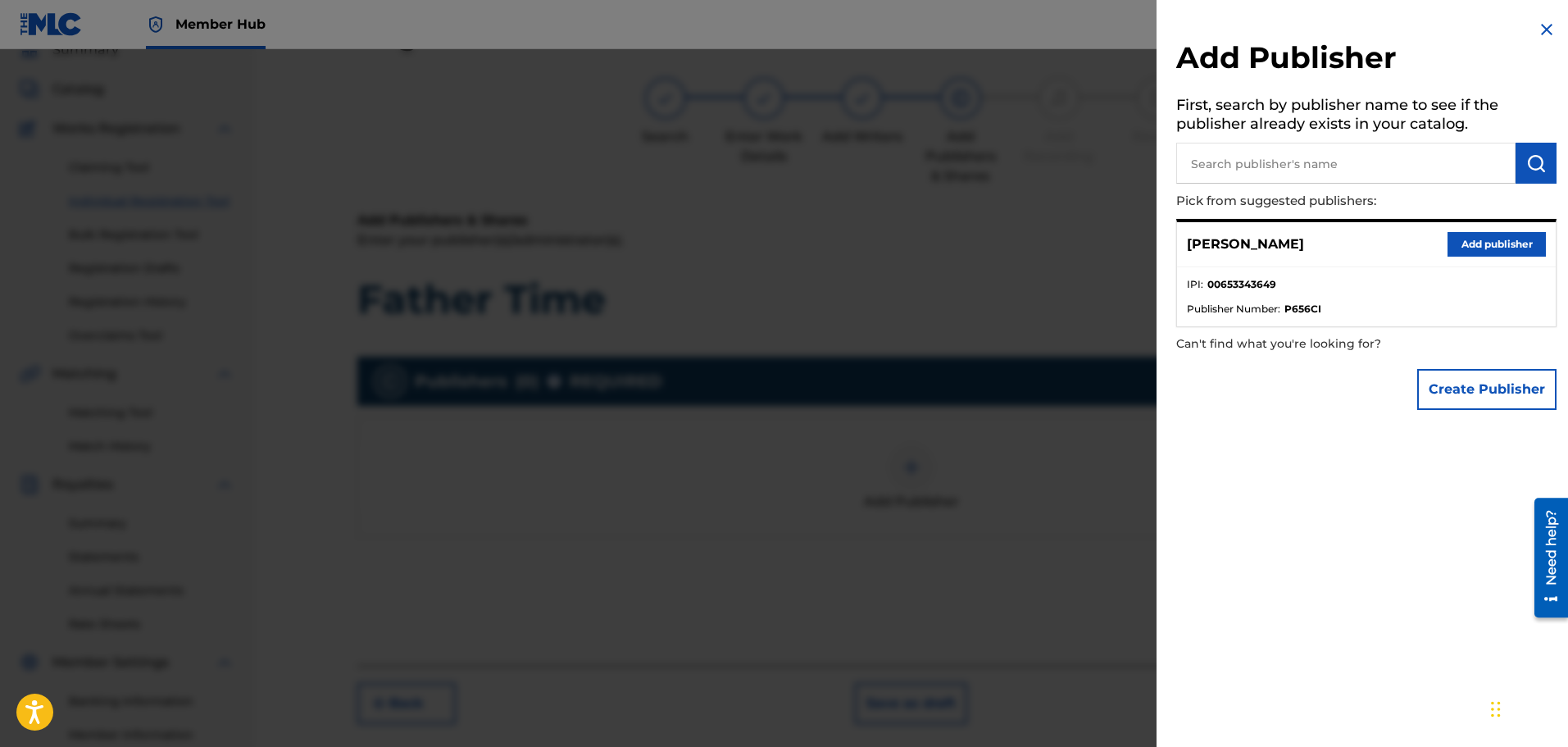
click at [1267, 161] on input "text" at bounding box center [1346, 163] width 339 height 41
paste input "01280374066"
type input "01280374066"
click at [1526, 166] on img "submit" at bounding box center [1536, 163] width 20 height 20
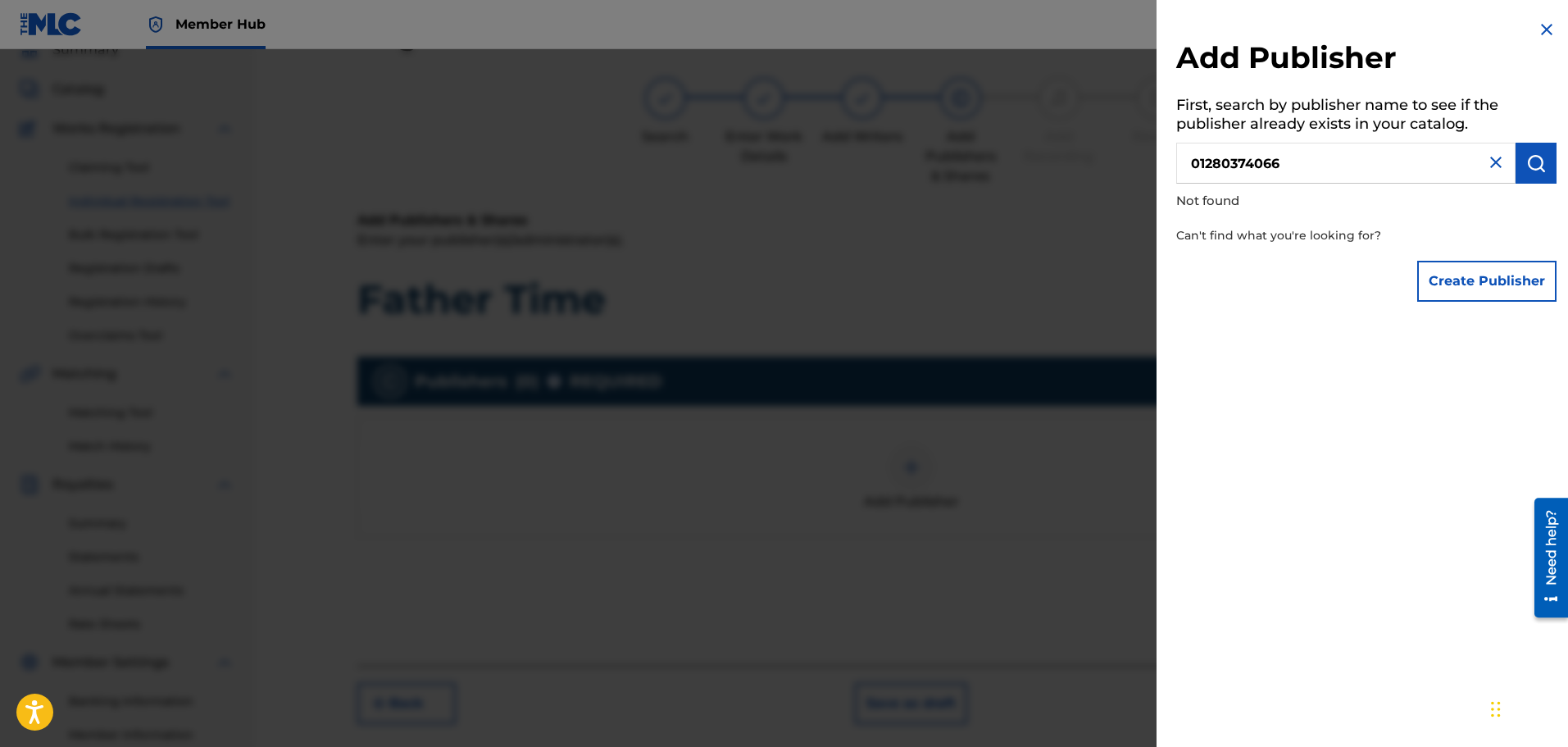
click at [1496, 161] on img at bounding box center [1496, 162] width 20 height 20
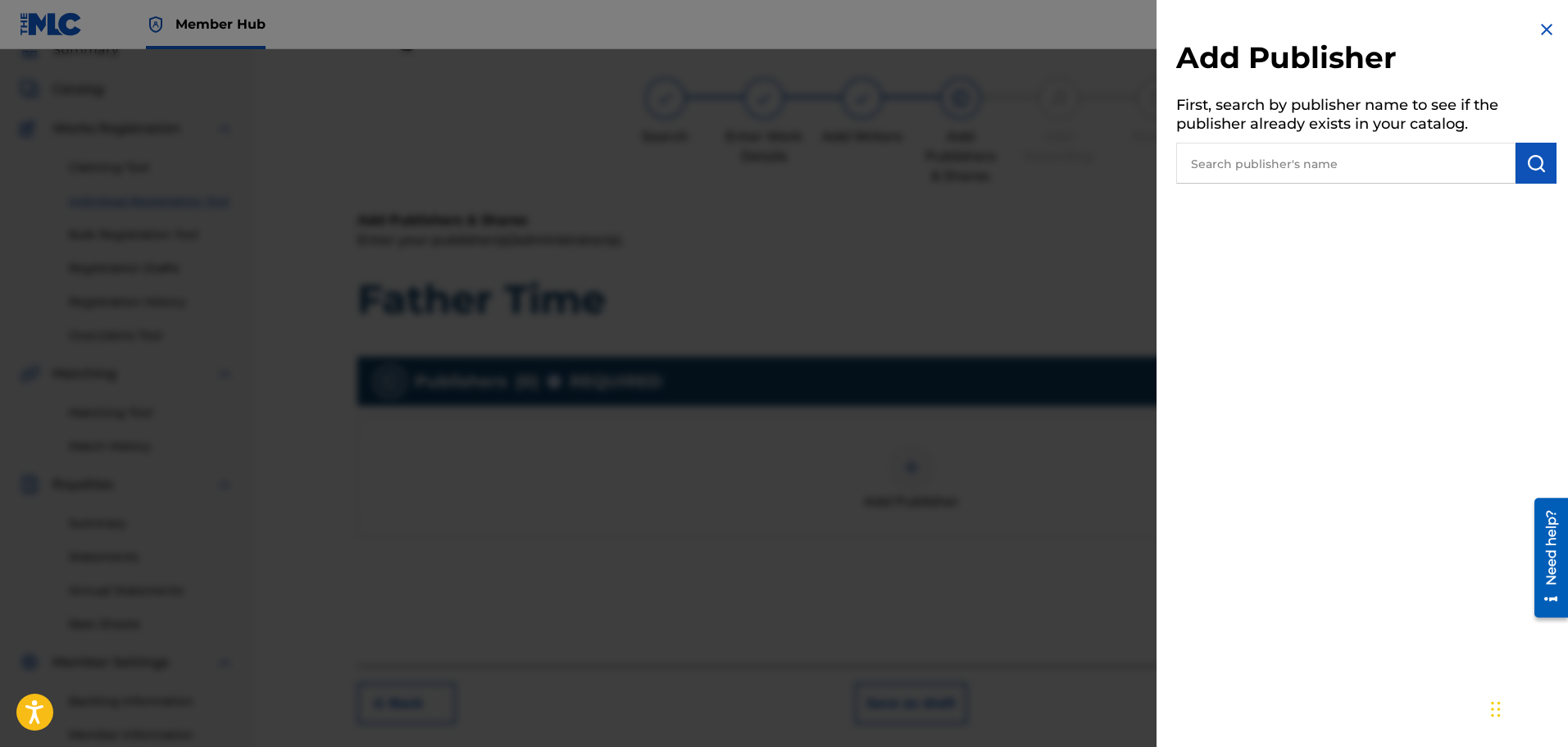
click at [1537, 21] on img at bounding box center [1547, 30] width 20 height 20
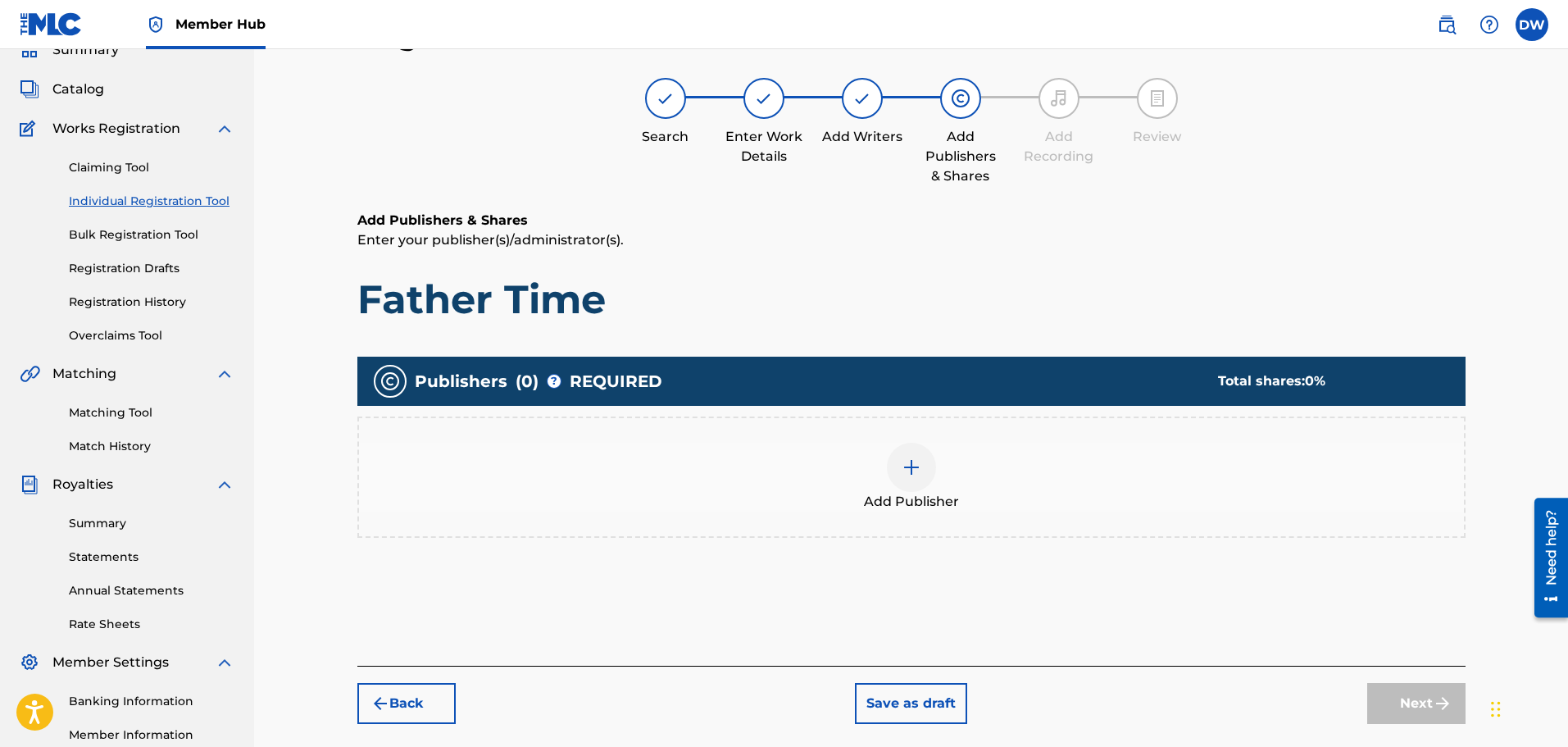
click at [898, 475] on div at bounding box center [912, 468] width 49 height 49
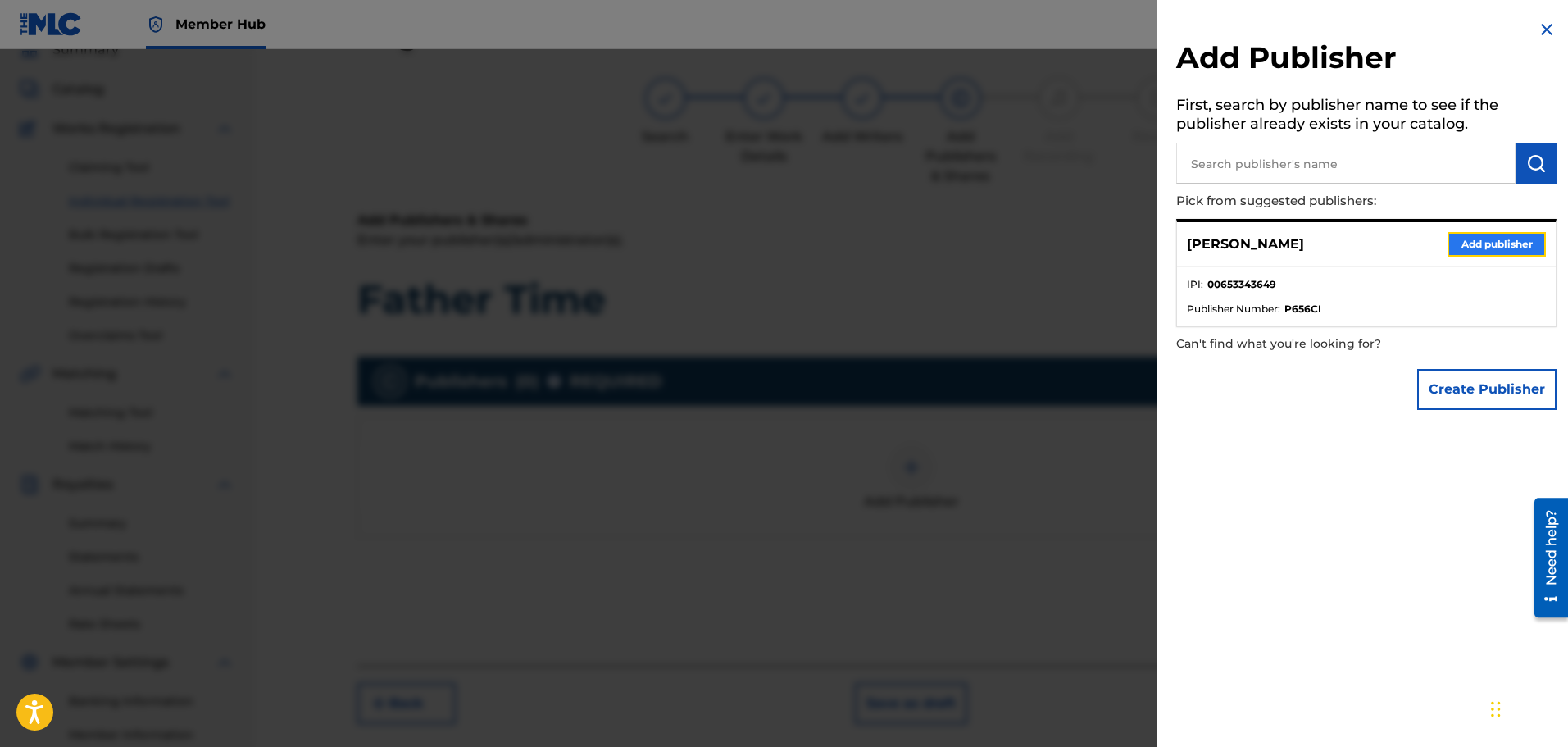
click at [1466, 248] on button "Add publisher" at bounding box center [1497, 245] width 99 height 25
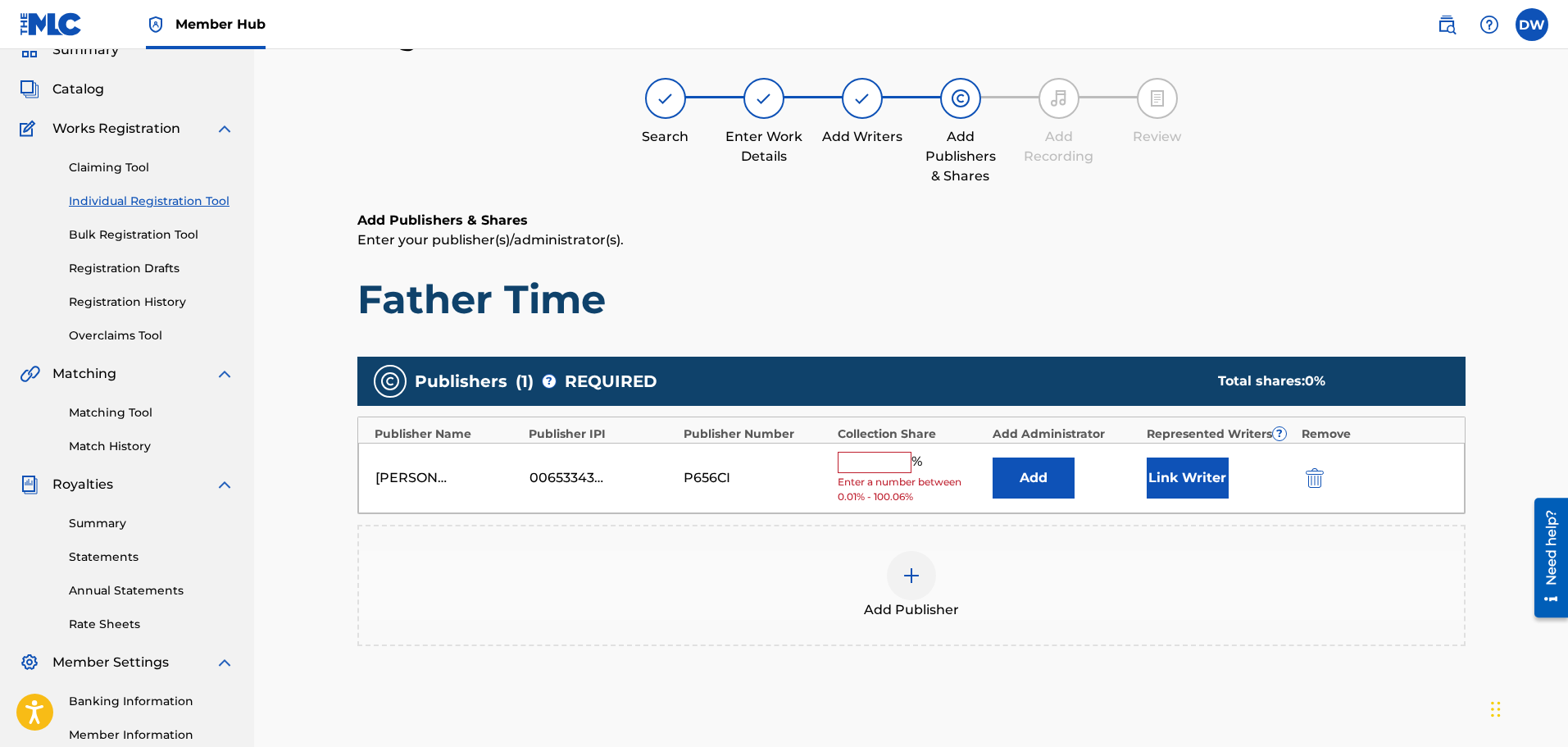
click at [884, 460] on input "text" at bounding box center [875, 463] width 74 height 21
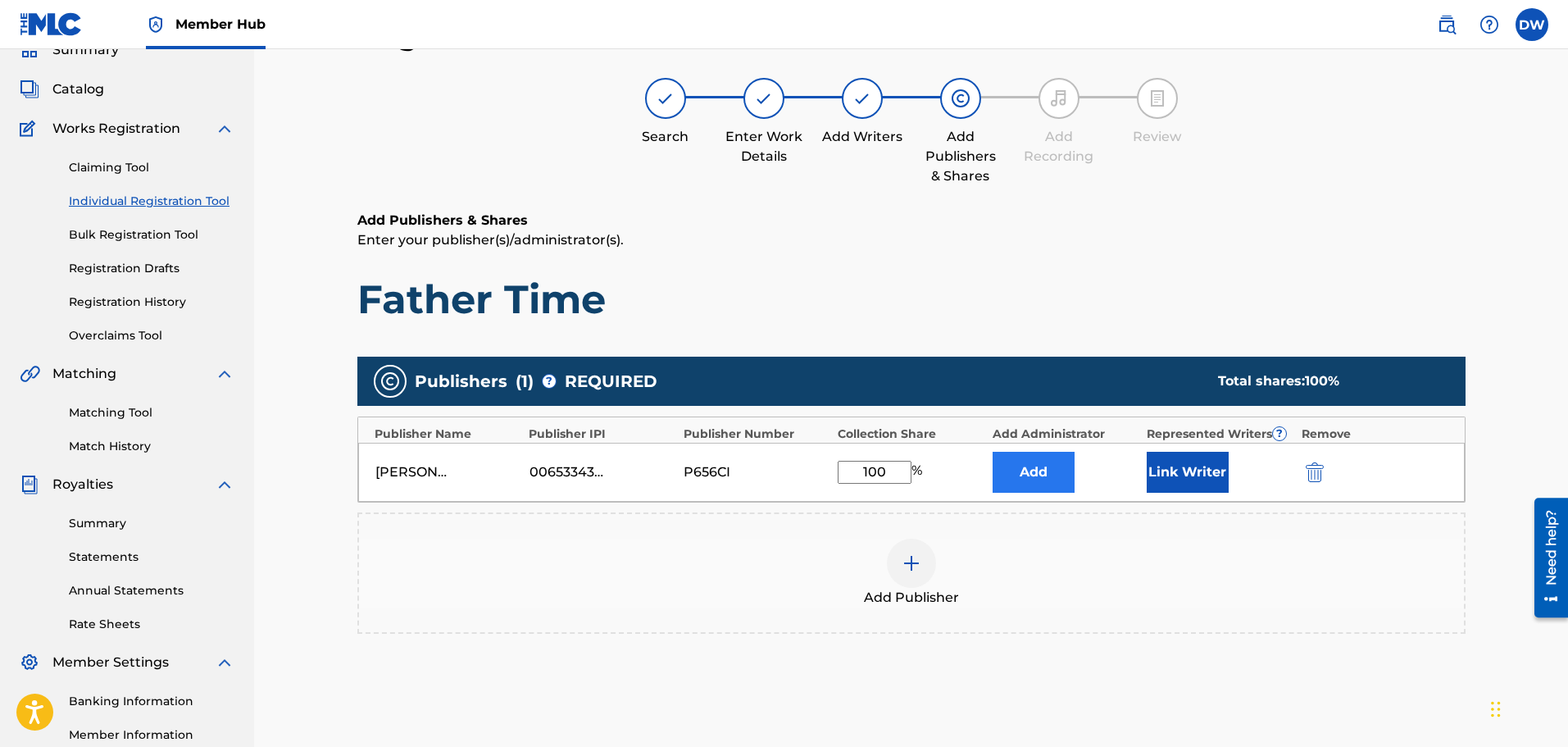
type input "100"
click at [1036, 471] on button "Add" at bounding box center [1034, 473] width 82 height 41
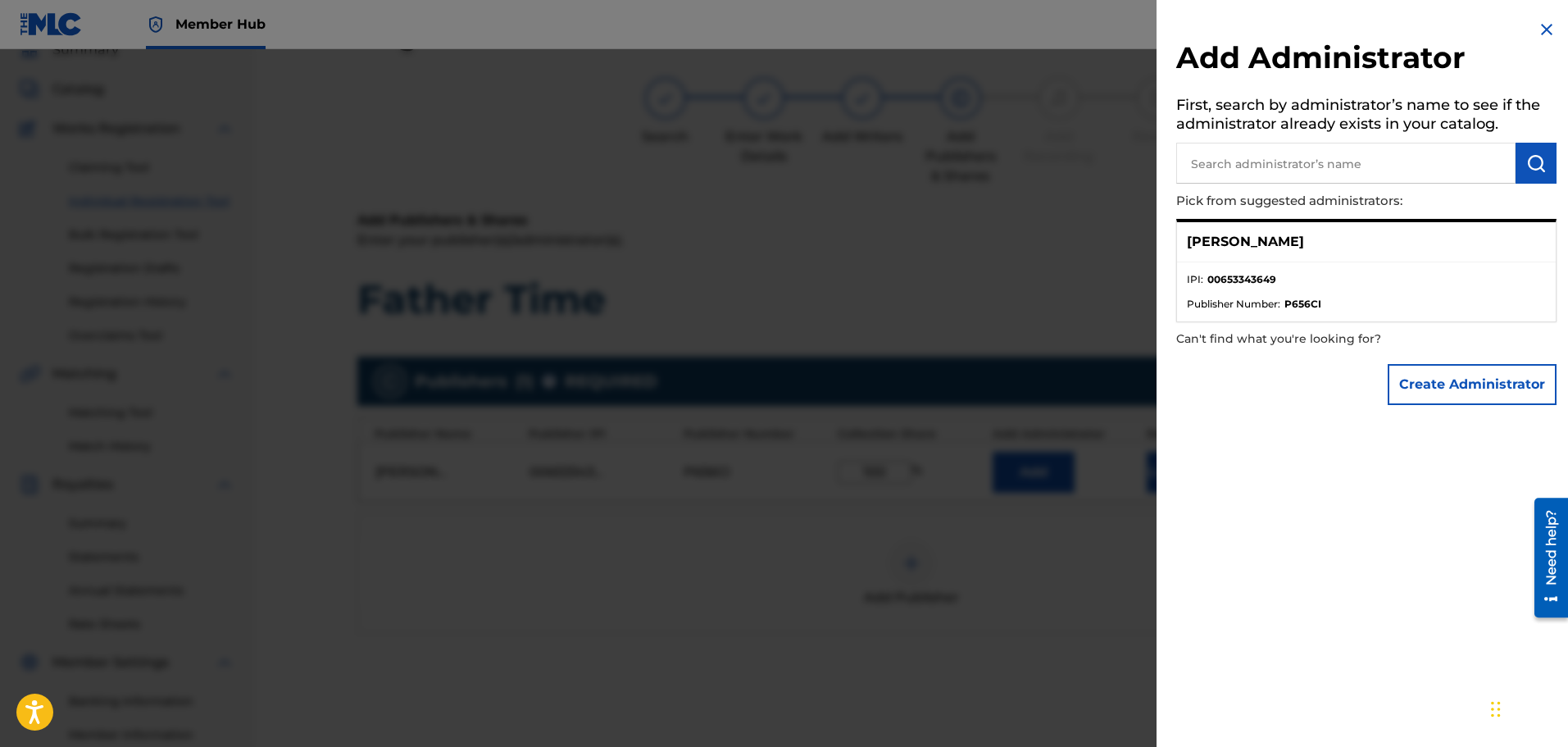
click at [1330, 252] on div "[PERSON_NAME]" at bounding box center [1366, 242] width 379 height 40
click at [1226, 240] on p "[PERSON_NAME]" at bounding box center [1245, 242] width 117 height 20
click at [1294, 160] on input "text" at bounding box center [1346, 163] width 339 height 41
paste input "01280374066"
type input "01280374066"
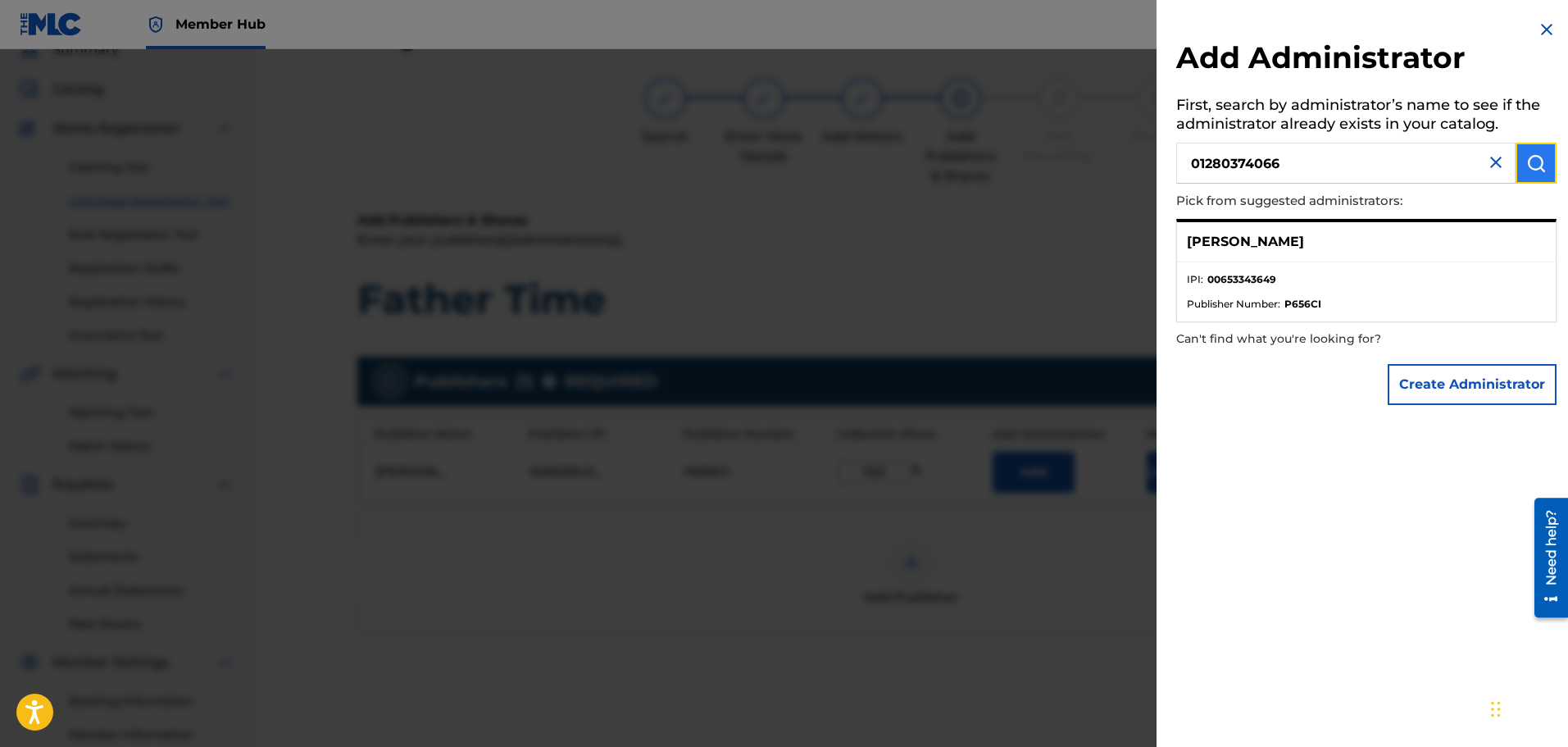
click at [1528, 168] on img "submit" at bounding box center [1536, 163] width 20 height 20
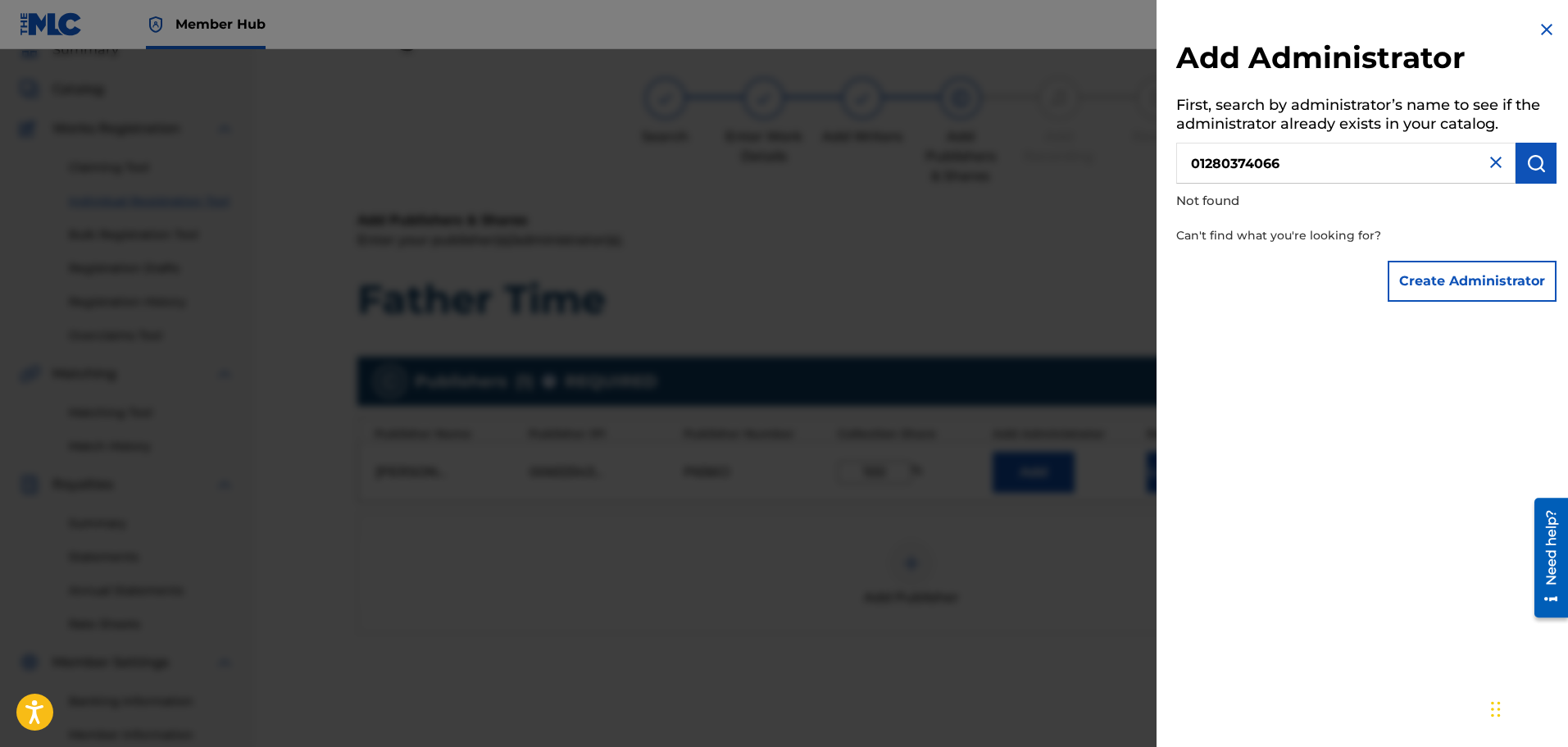
click at [1487, 165] on img at bounding box center [1496, 162] width 20 height 20
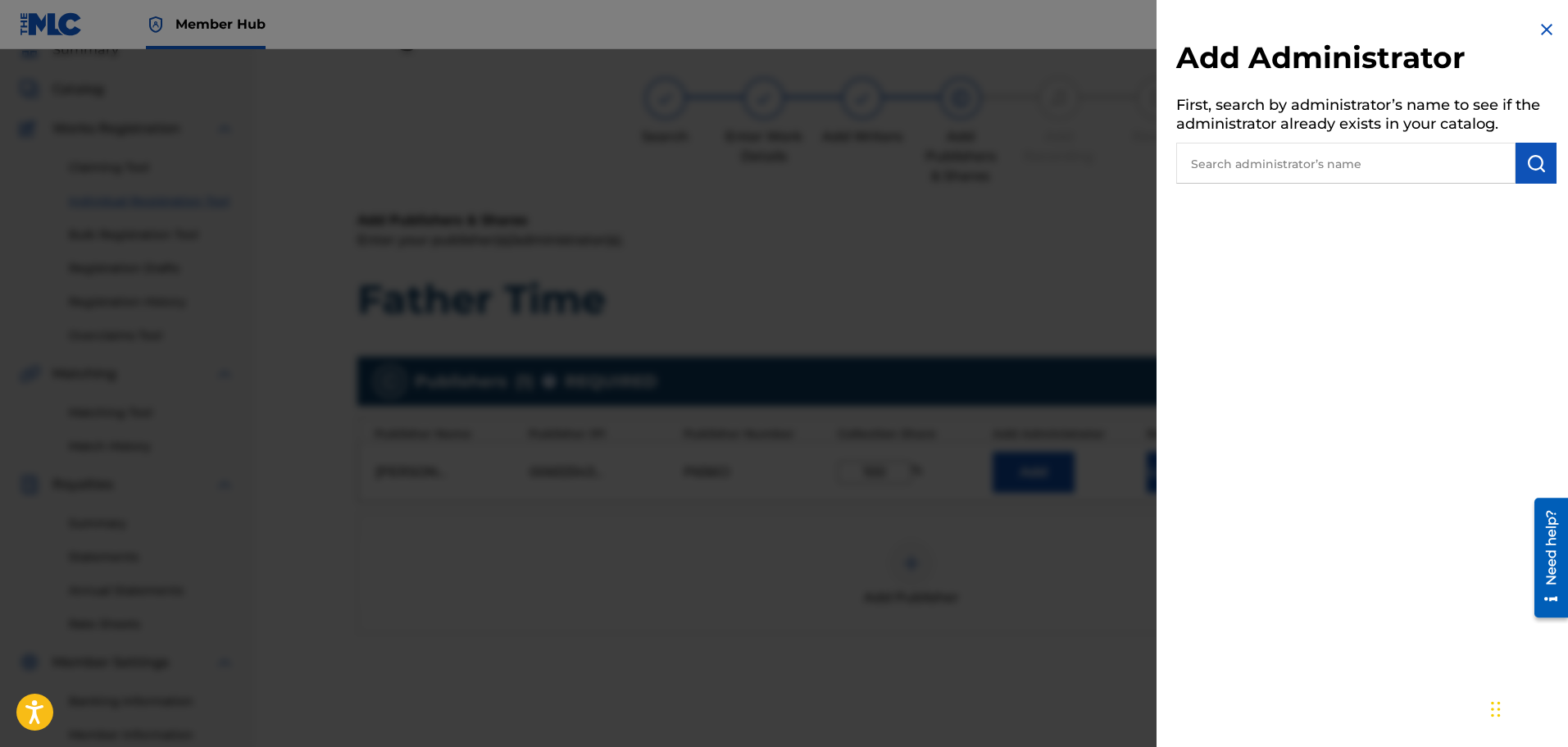
click at [1541, 31] on img at bounding box center [1547, 30] width 20 height 20
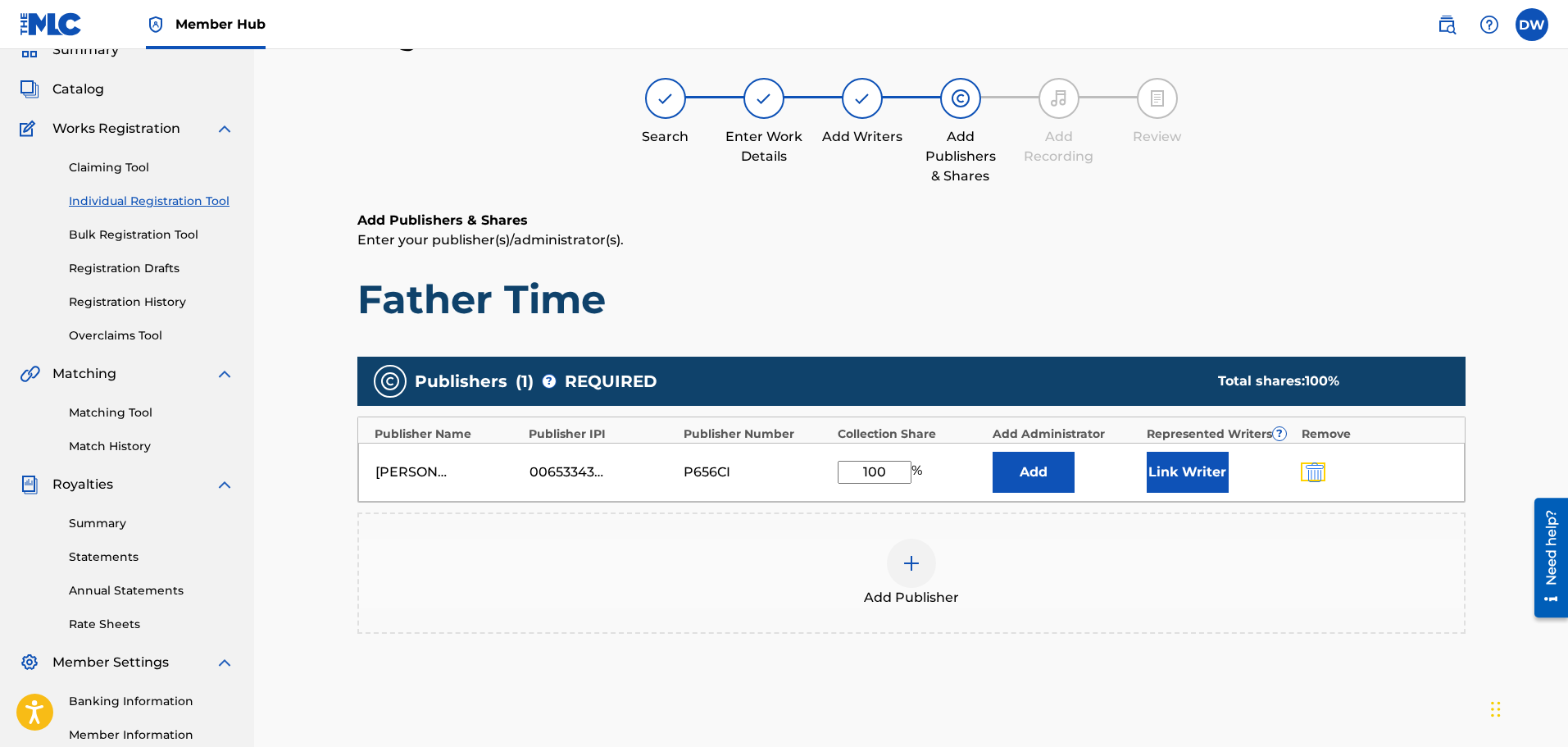
click at [1325, 473] on button "submit" at bounding box center [1314, 472] width 25 height 19
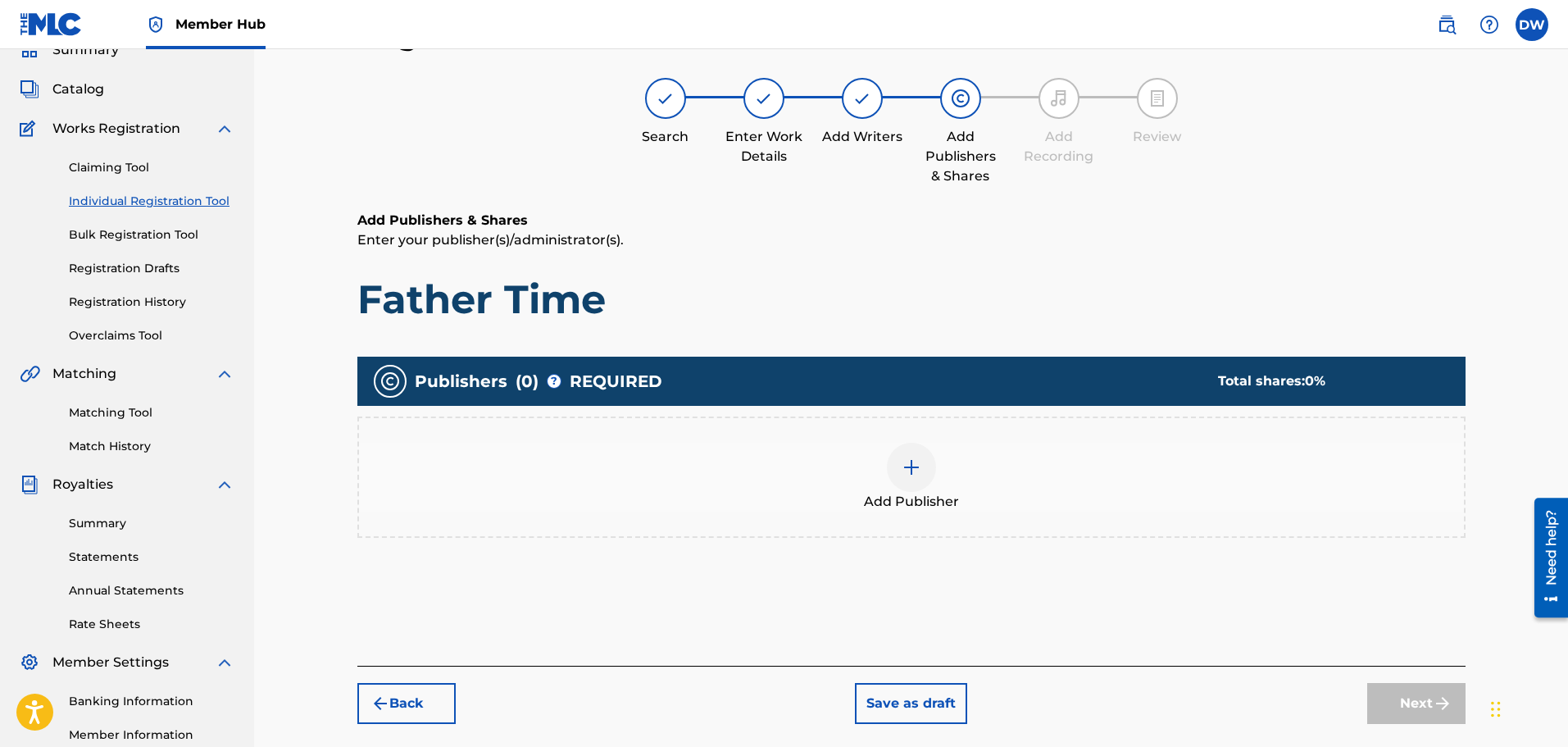
click at [913, 467] on img at bounding box center [912, 468] width 20 height 20
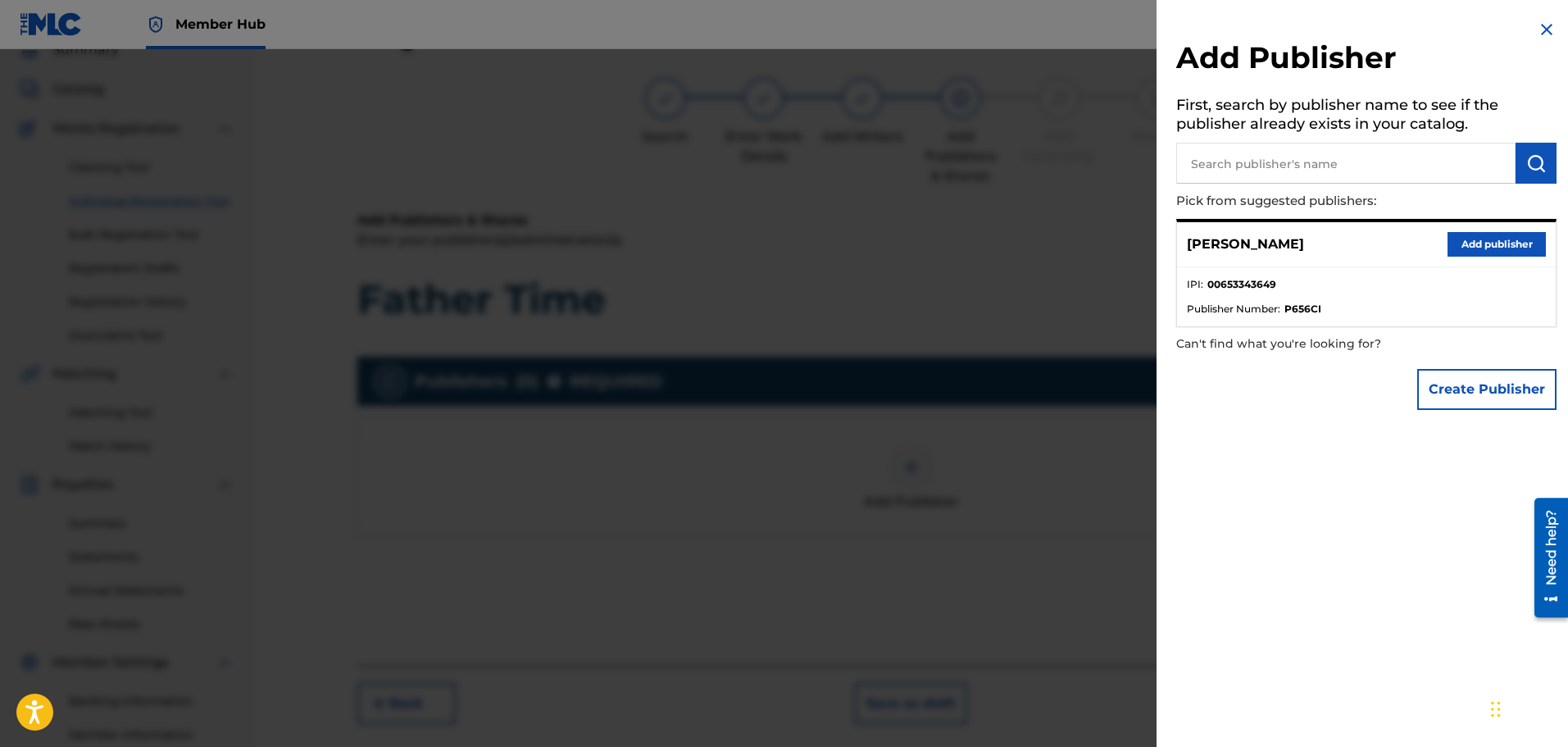
paste input "01280374066"
type input "01280374066"
click at [1533, 157] on img "submit" at bounding box center [1536, 163] width 20 height 20
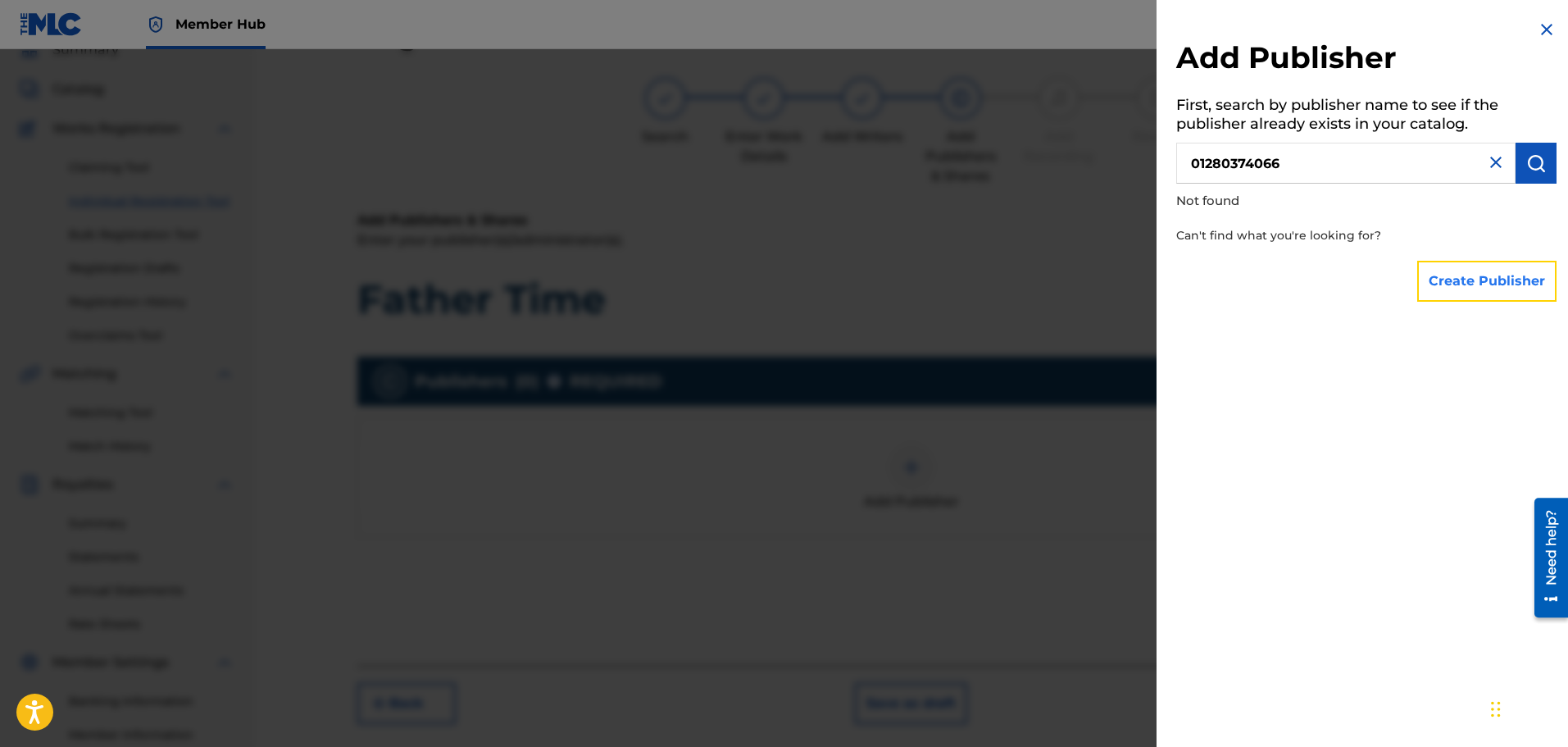
click at [1470, 285] on button "Create Publisher" at bounding box center [1487, 282] width 139 height 41
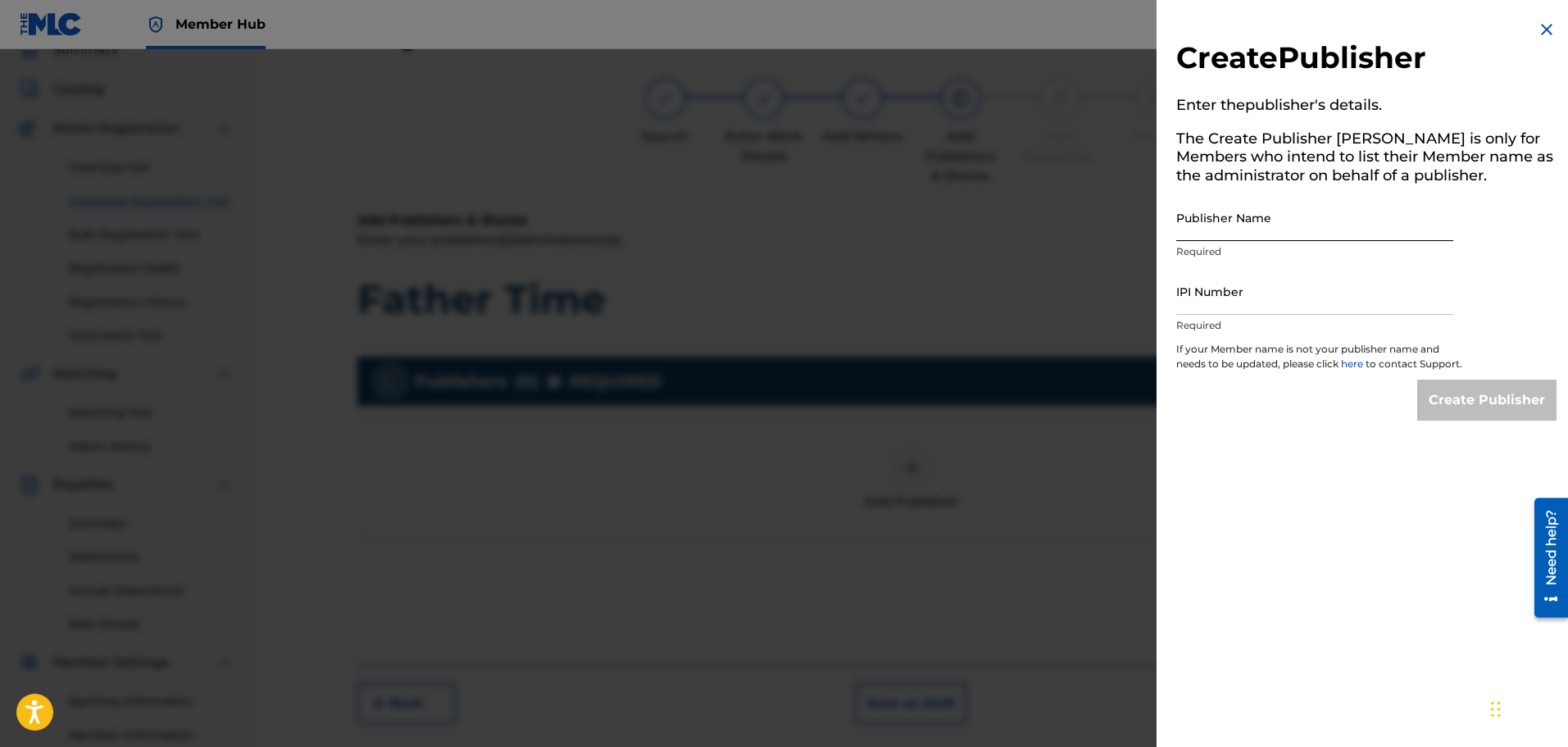
click at [1233, 223] on input "Publisher Name" at bounding box center [1314, 217] width 277 height 47
type input "DDJ Publishing Group"
click at [1219, 298] on input "IPI Number" at bounding box center [1314, 292] width 277 height 47
paste input "01280374066"
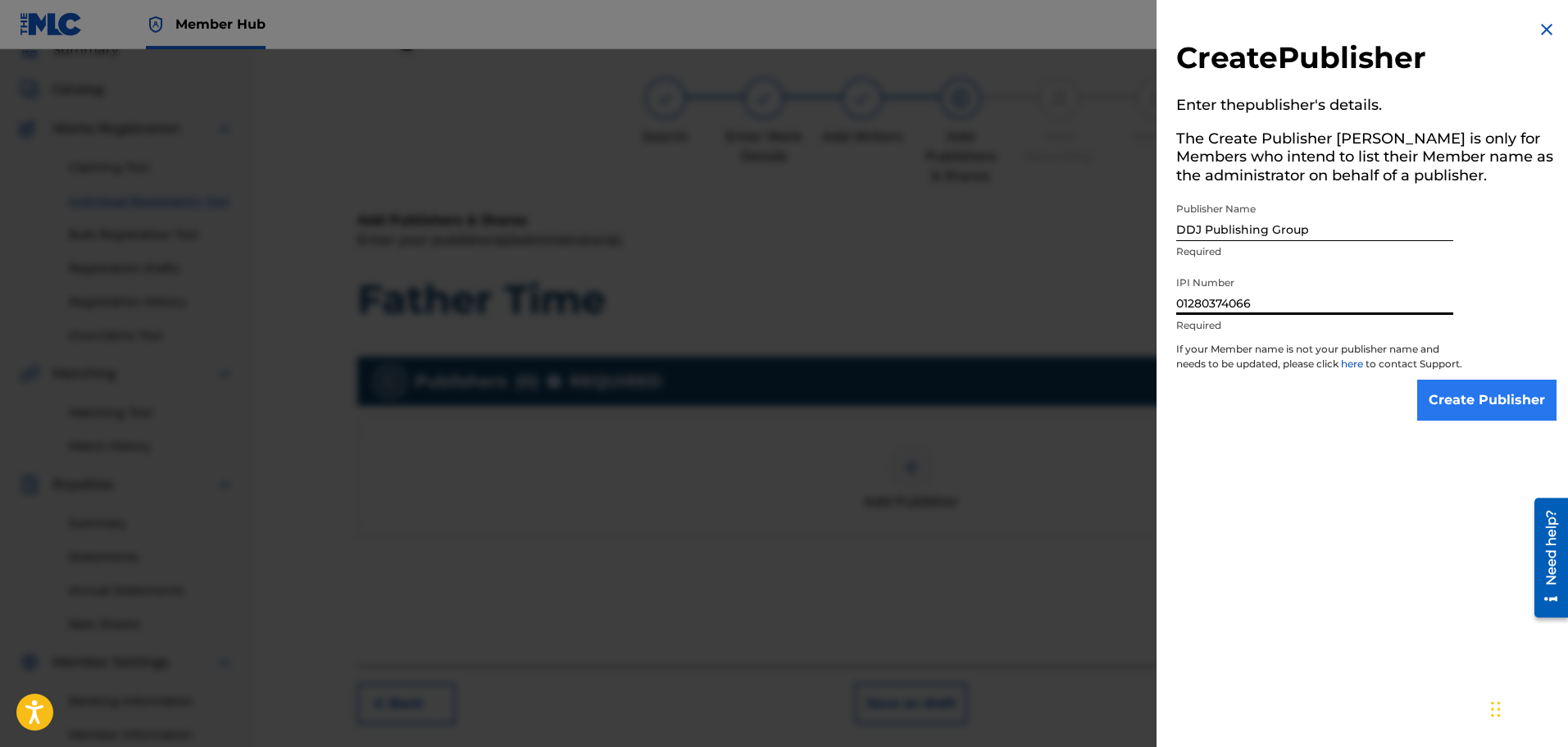
type input "01280374066"
click at [1452, 412] on input "Create Publisher" at bounding box center [1487, 400] width 139 height 41
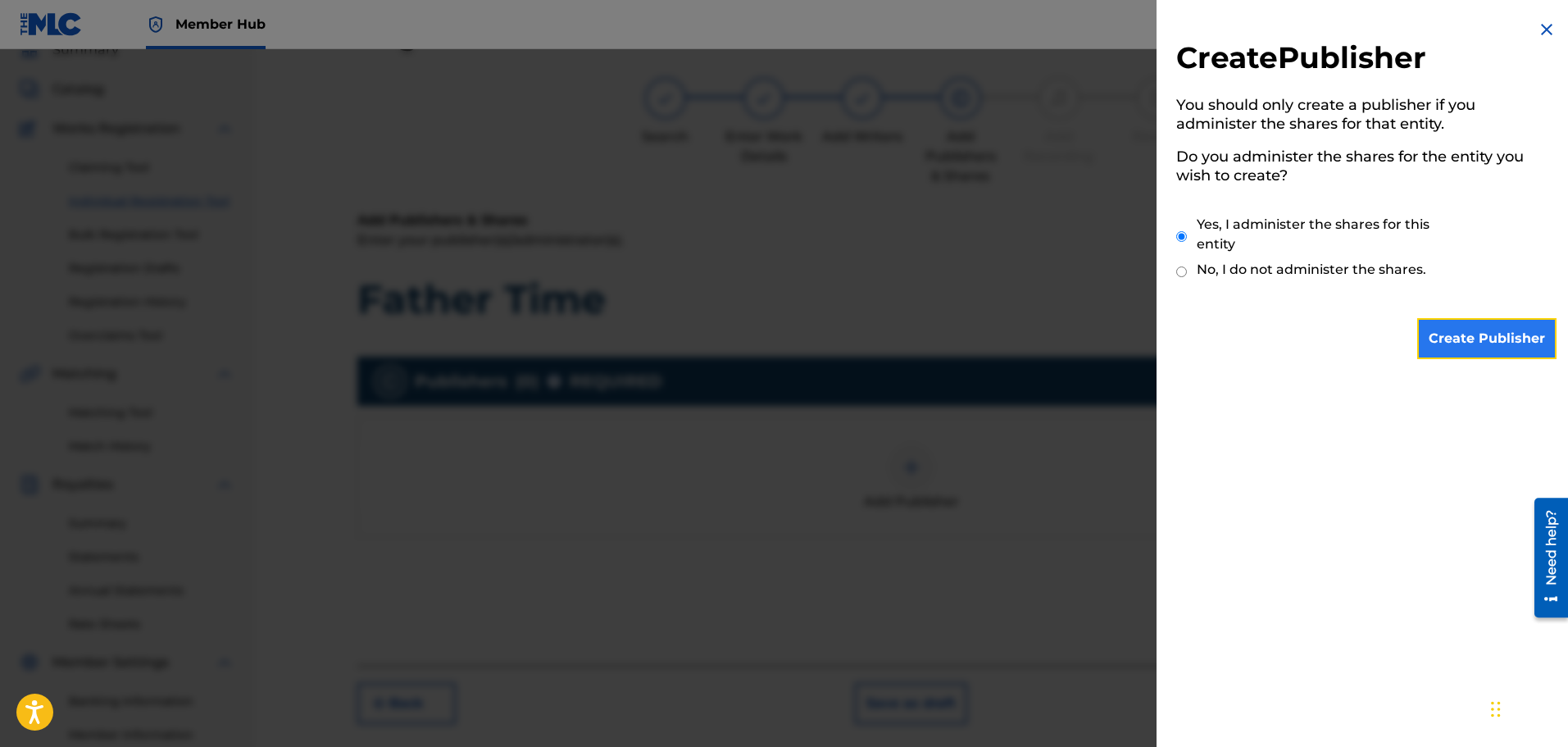
click at [1473, 343] on input "Create Publisher" at bounding box center [1487, 338] width 139 height 41
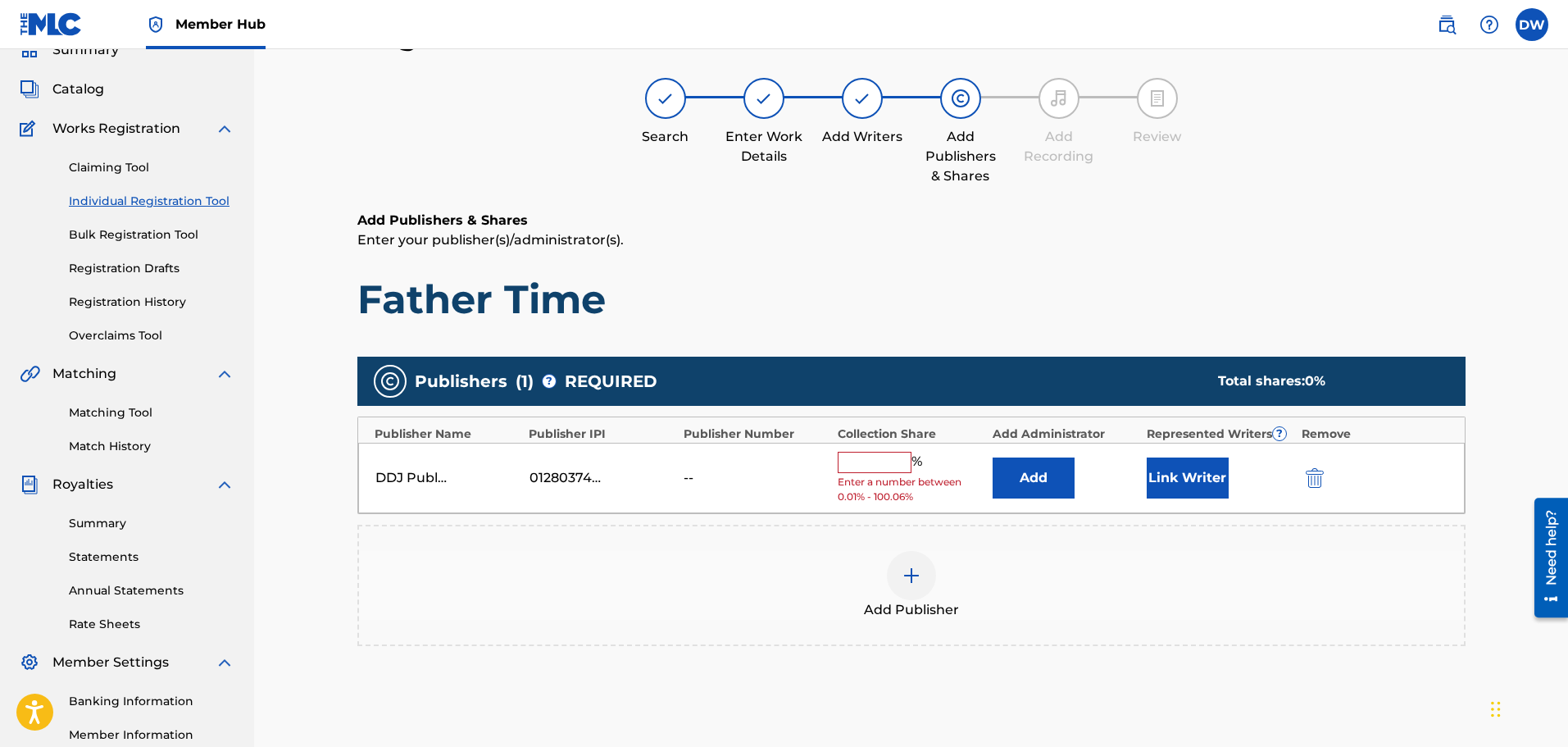
click at [864, 464] on input "text" at bounding box center [875, 463] width 74 height 21
type input "100"
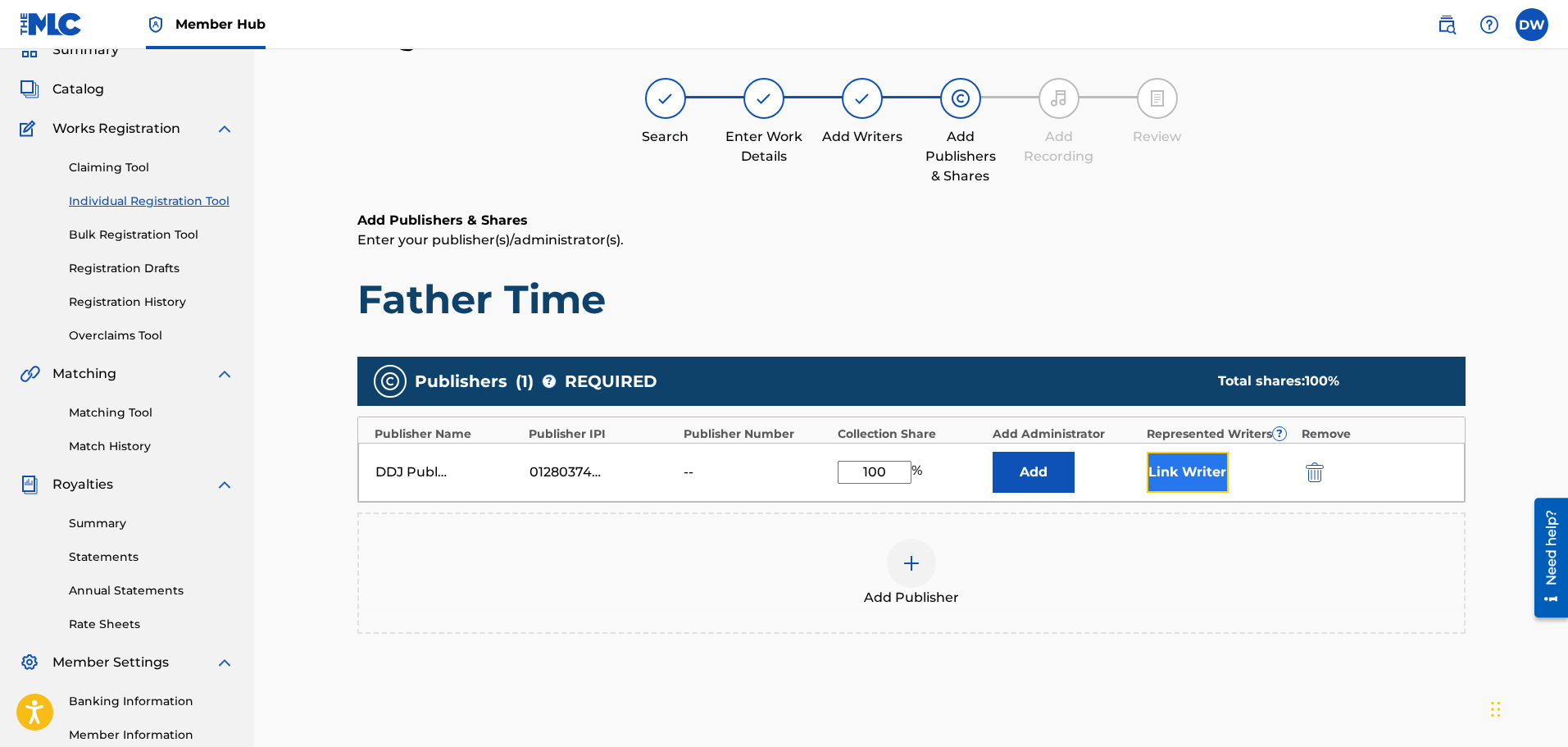
click at [1196, 479] on button "Link Writer" at bounding box center [1188, 473] width 82 height 41
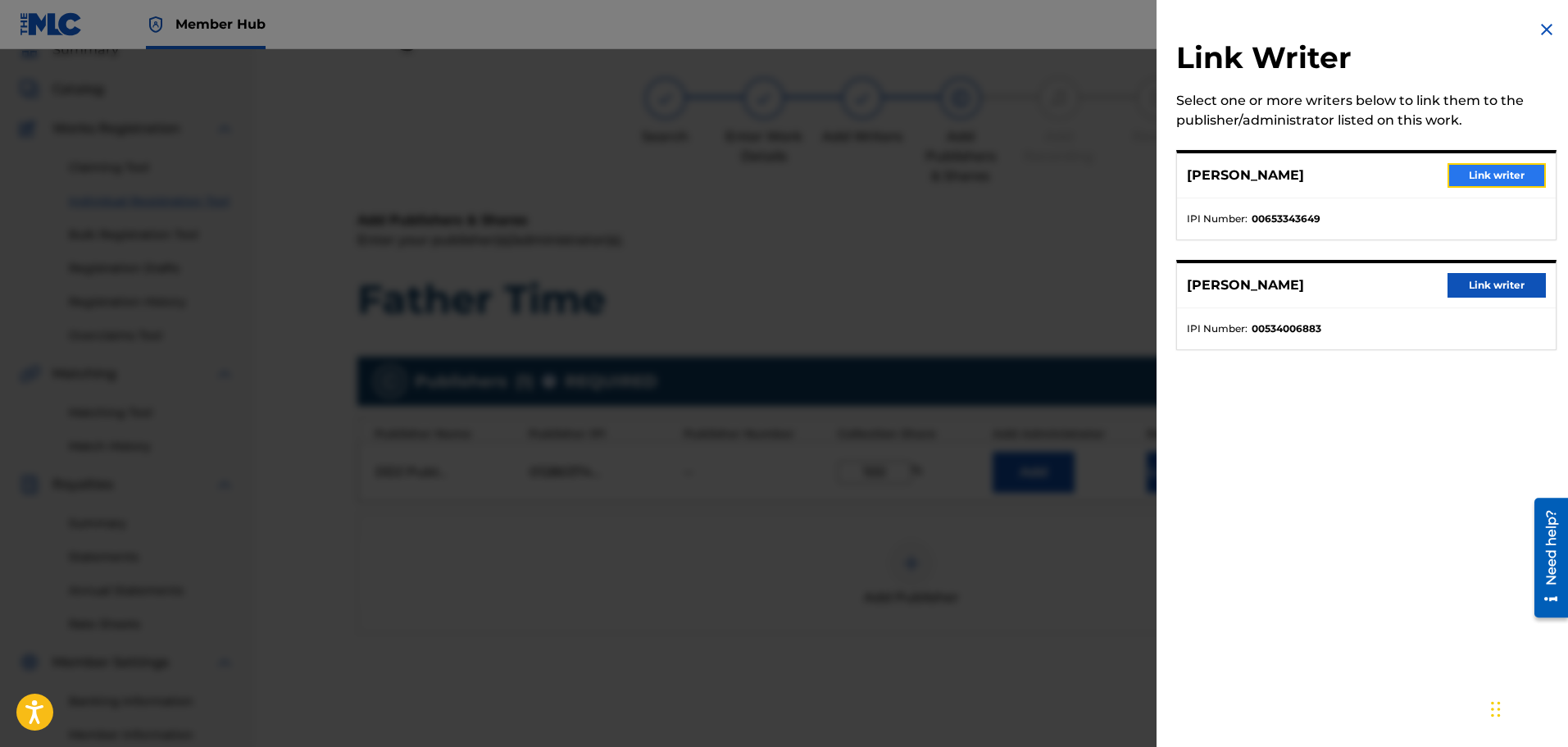
click at [1487, 176] on button "Link writer" at bounding box center [1497, 175] width 99 height 25
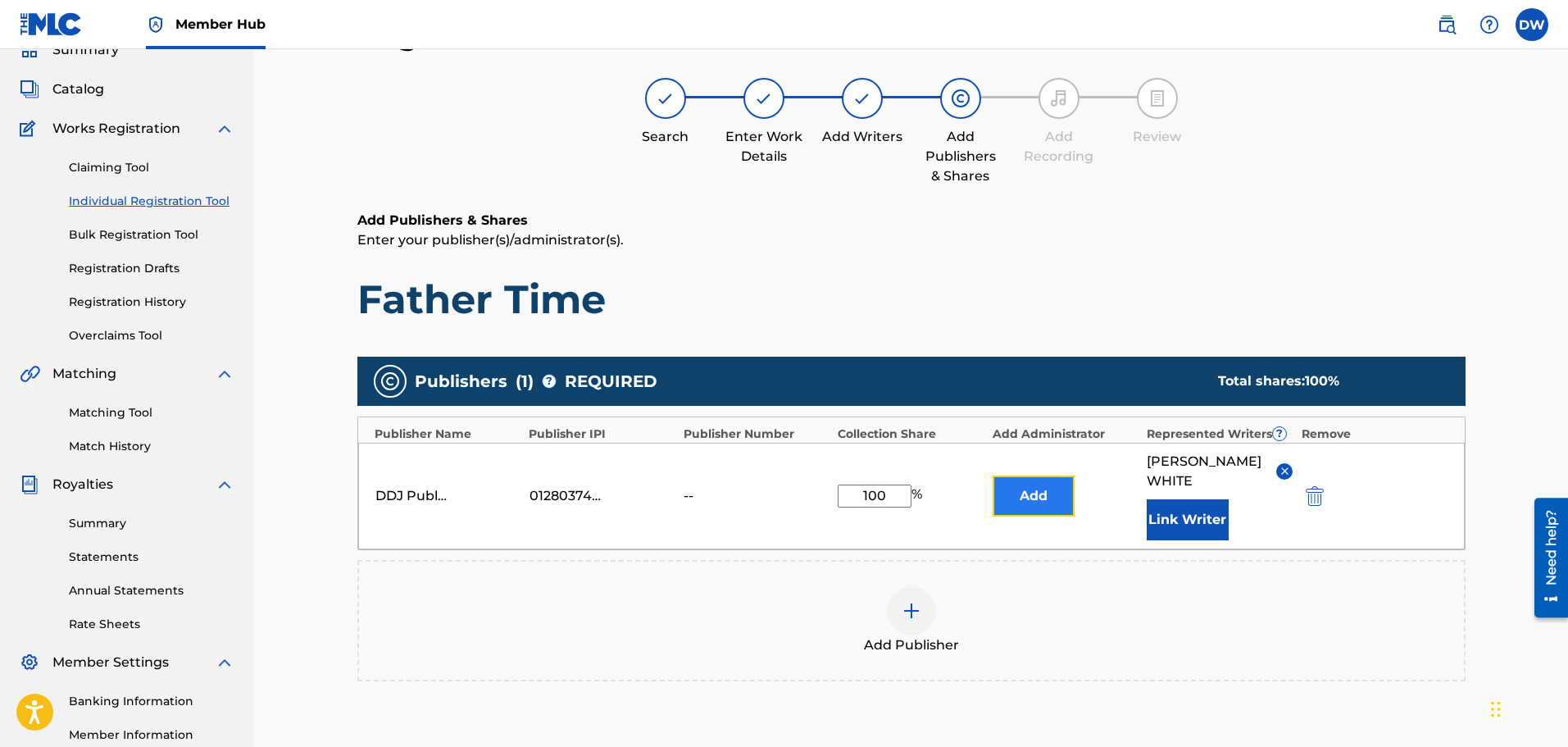
click at [1031, 489] on button "Add" at bounding box center [1034, 497] width 82 height 41
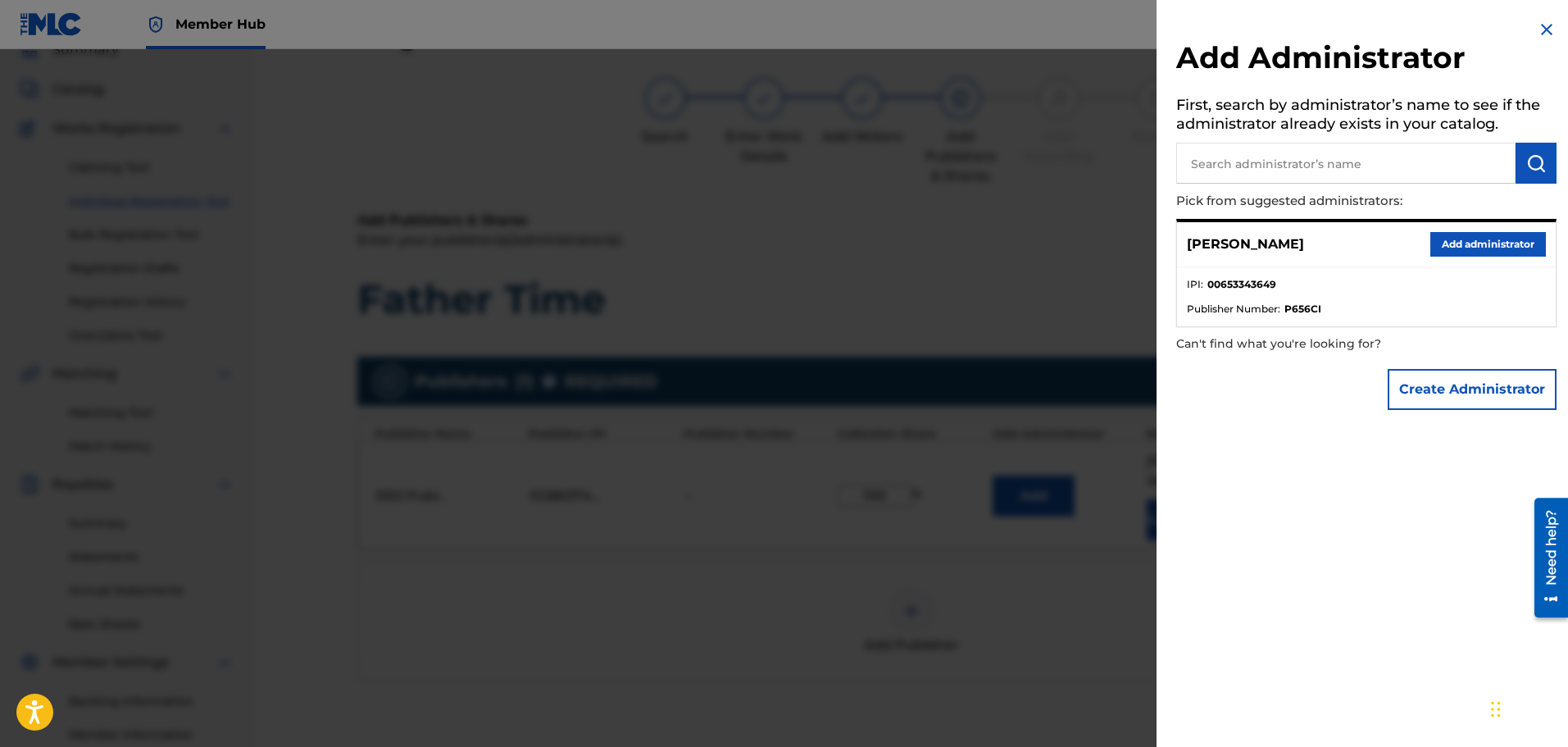
click at [1285, 259] on div "[PERSON_NAME] Add administrator" at bounding box center [1366, 245] width 379 height 45
click at [1465, 245] on button "Add administrator" at bounding box center [1488, 245] width 115 height 25
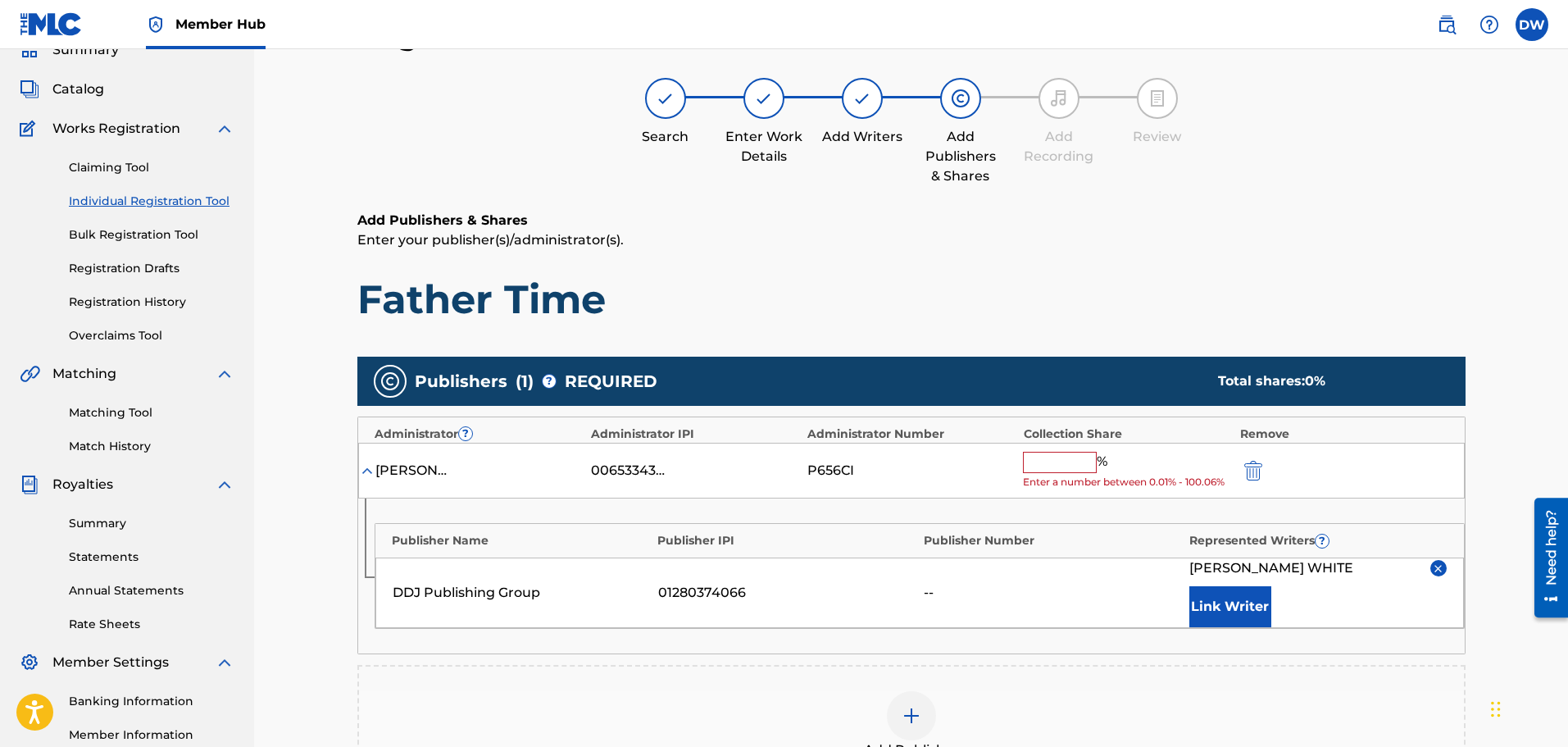
click at [1052, 462] on input "text" at bounding box center [1060, 463] width 74 height 21
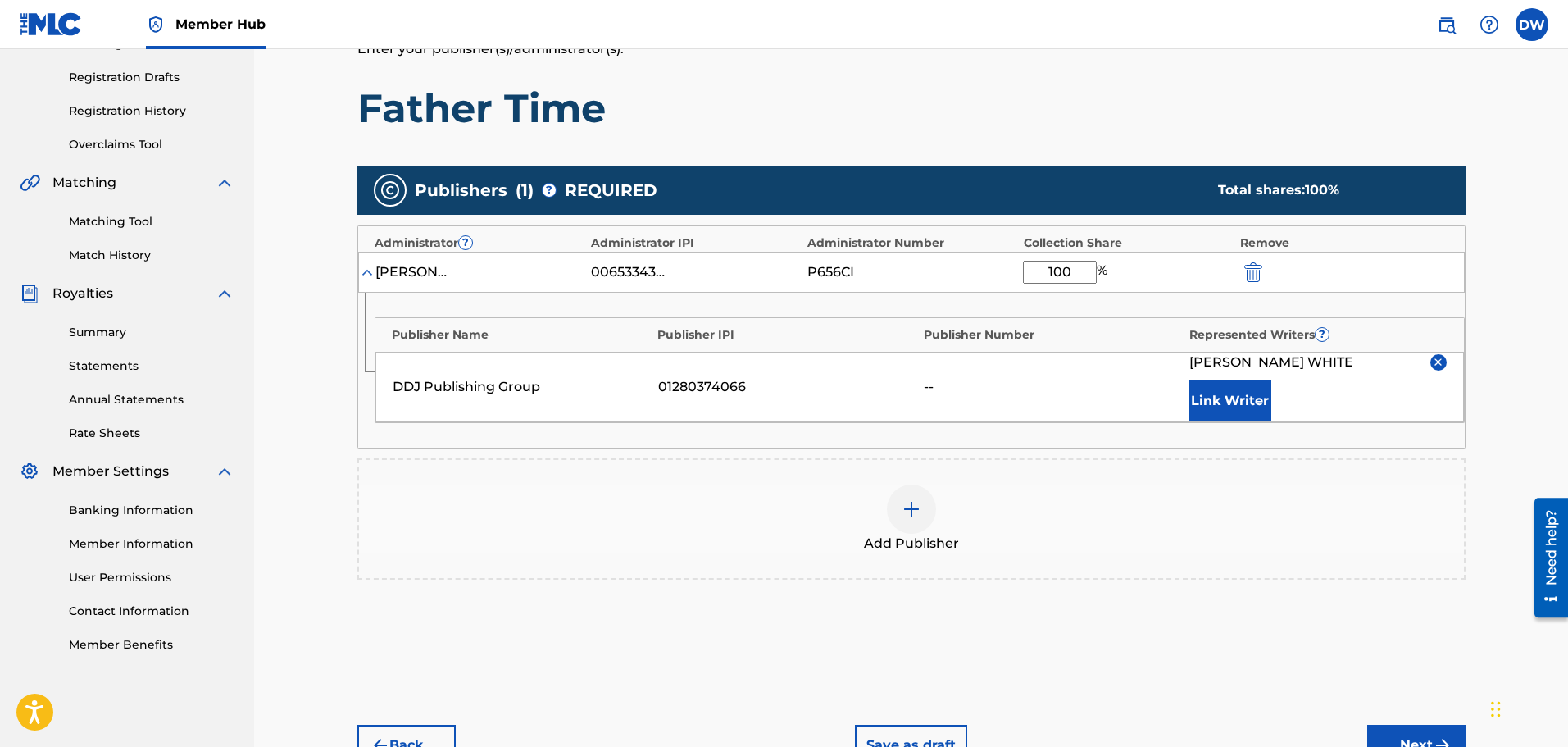
scroll to position [320, 0]
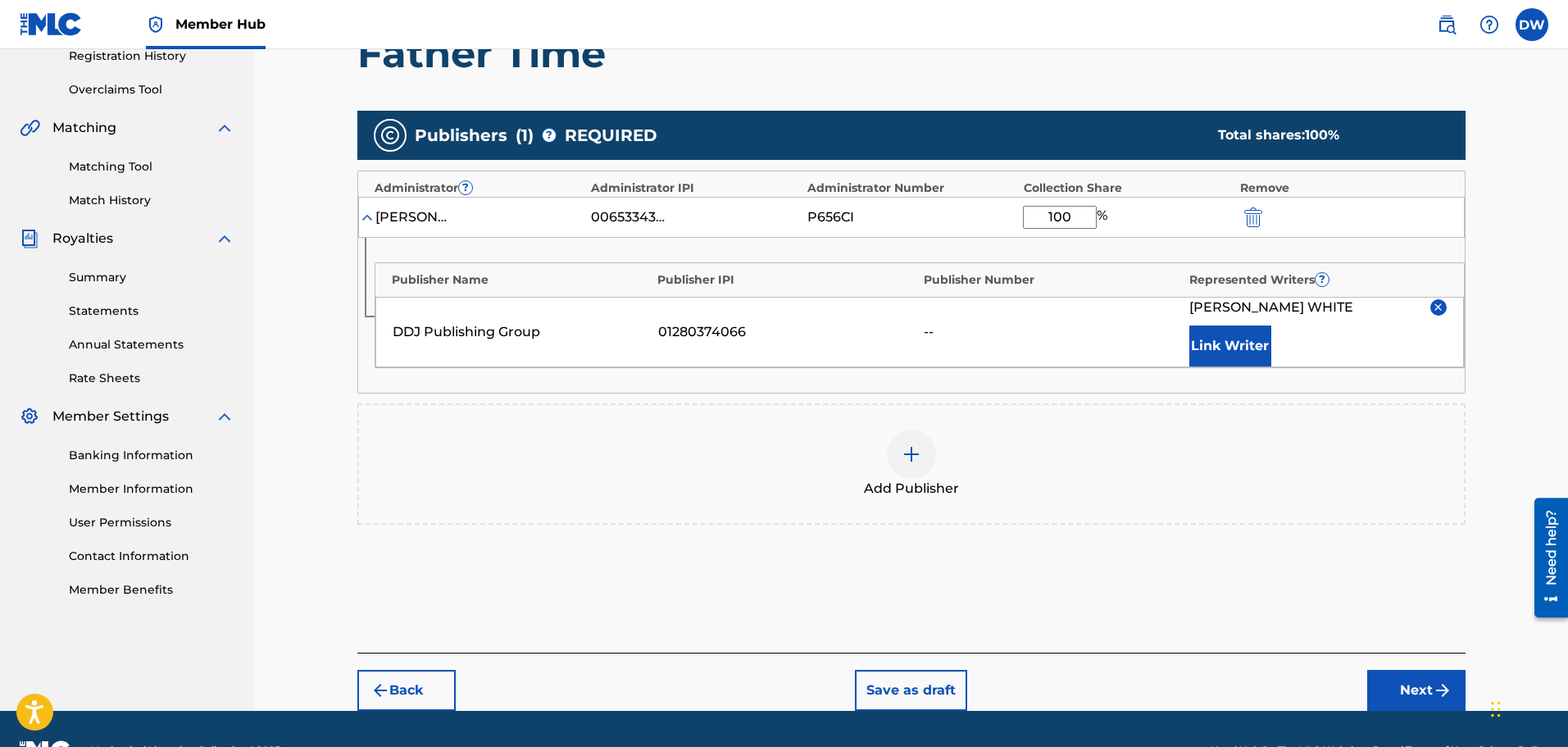
type input "100"
click at [1159, 580] on div "Publishers ( 1 ) ? REQUIRED Total shares: 100 % Administrator ? Administrator I…" at bounding box center [911, 341] width 1108 height 479
click at [1413, 687] on button "Next" at bounding box center [1417, 691] width 99 height 41
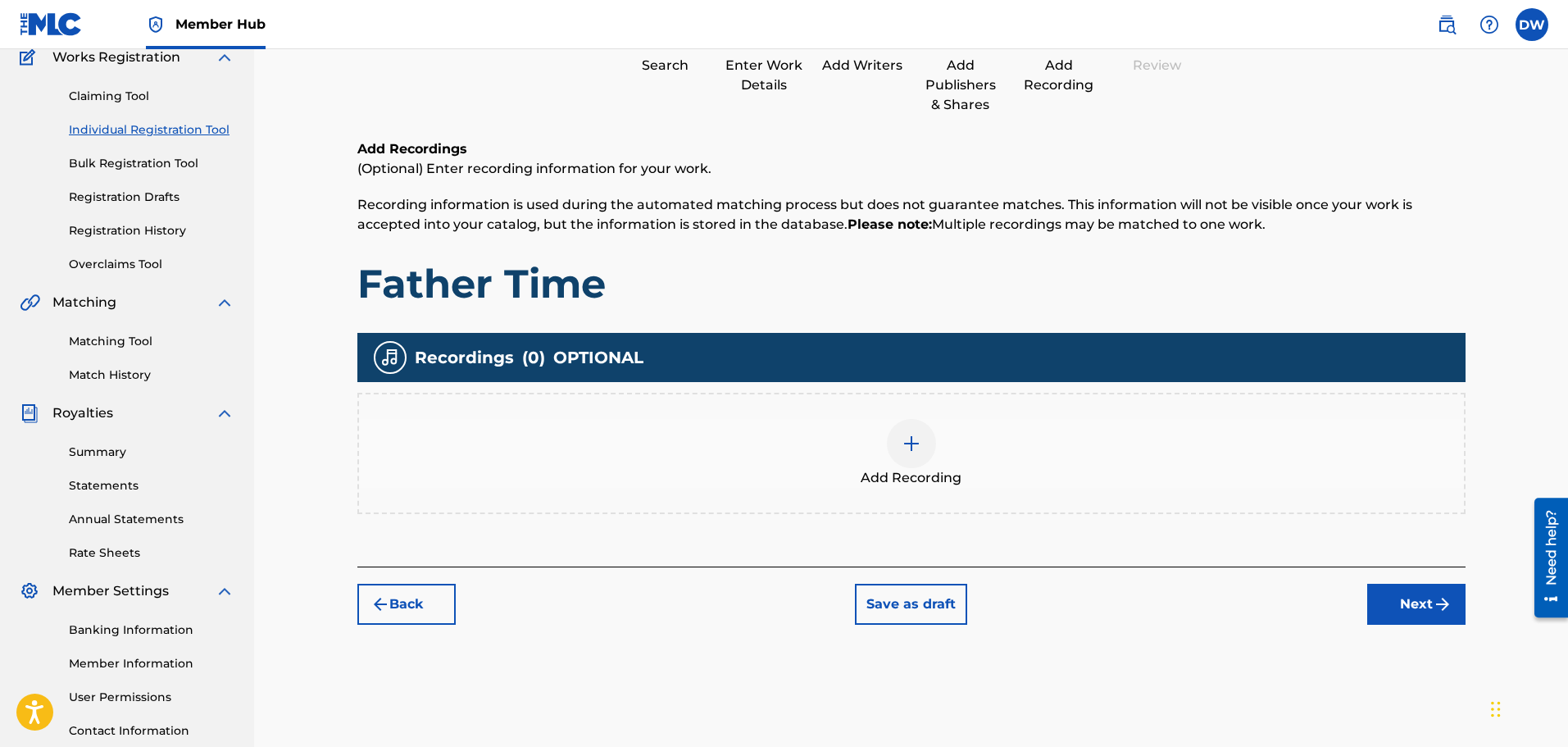
scroll to position [270, 0]
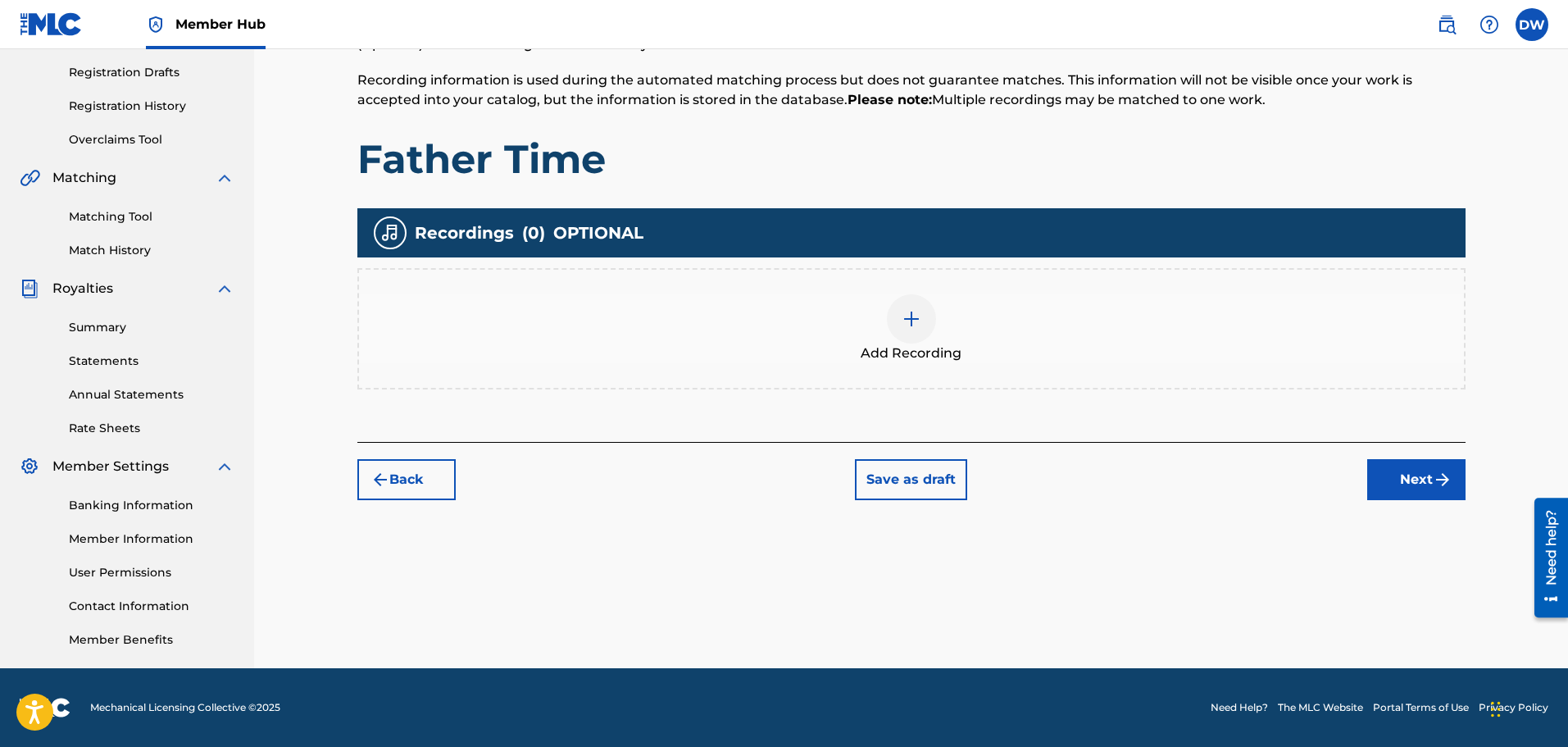
click at [910, 324] on img at bounding box center [912, 319] width 20 height 20
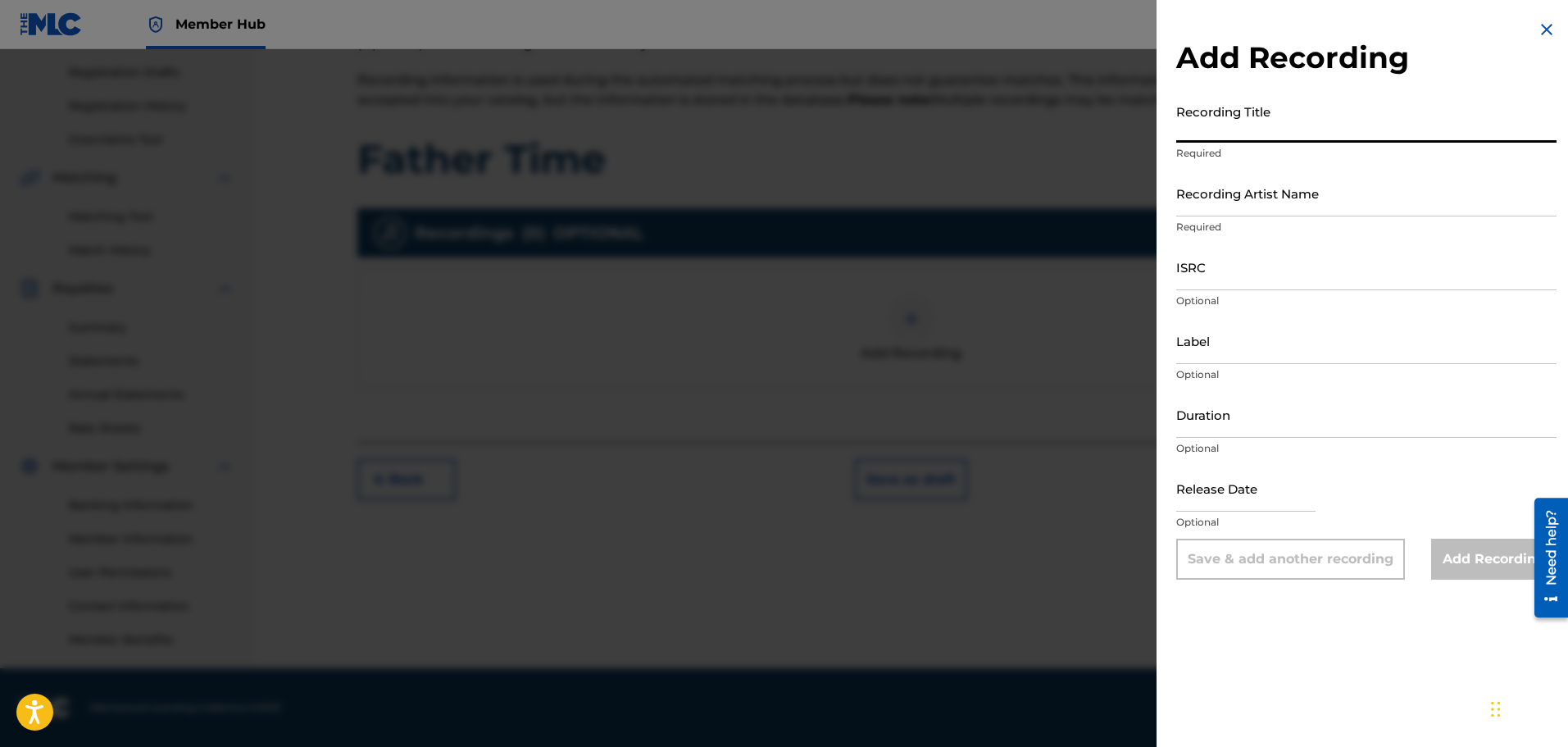
click at [1285, 124] on input "Recording Title" at bounding box center [1366, 119] width 380 height 47
type input "Father Time"
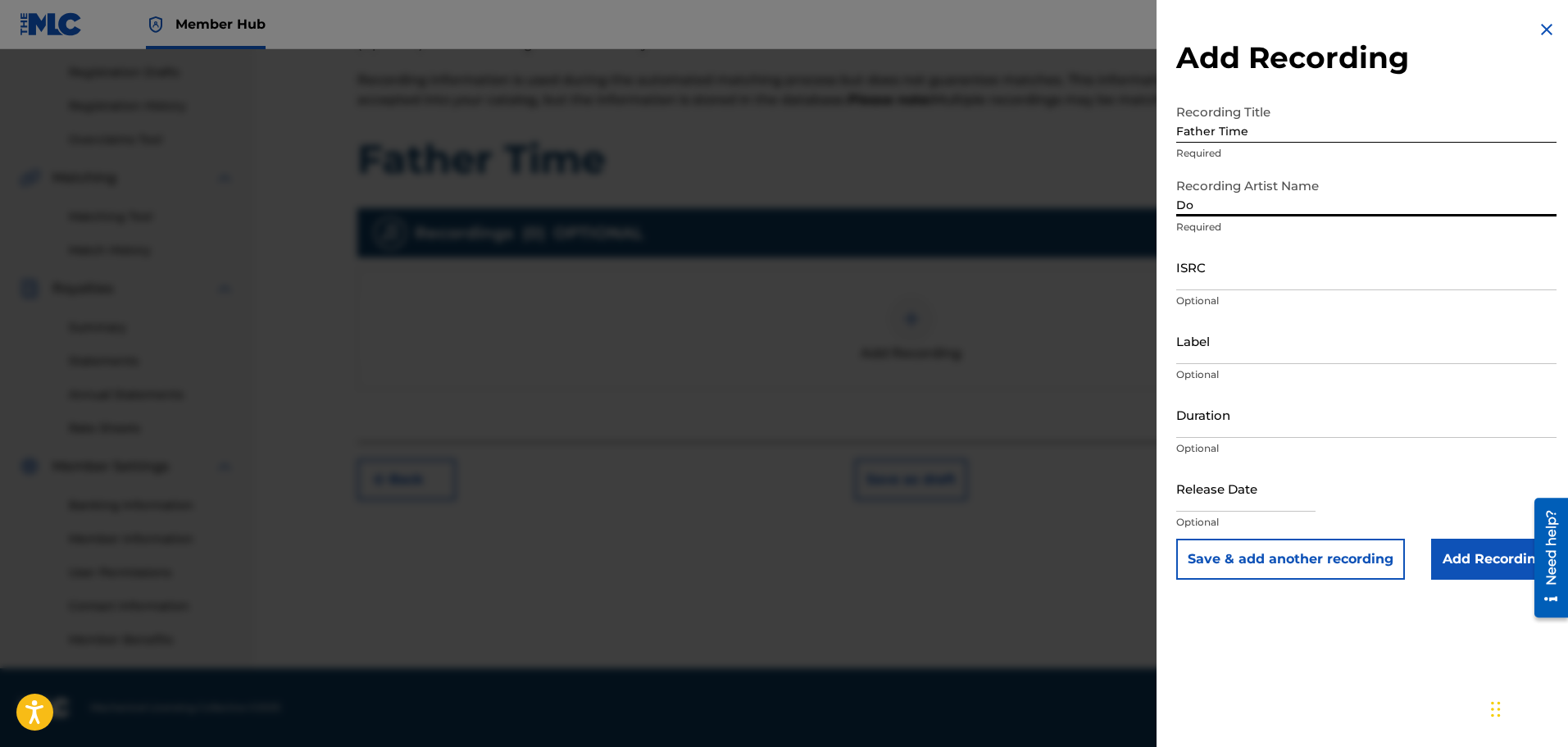
type input "[PERSON_NAME] [PERSON_NAME]"
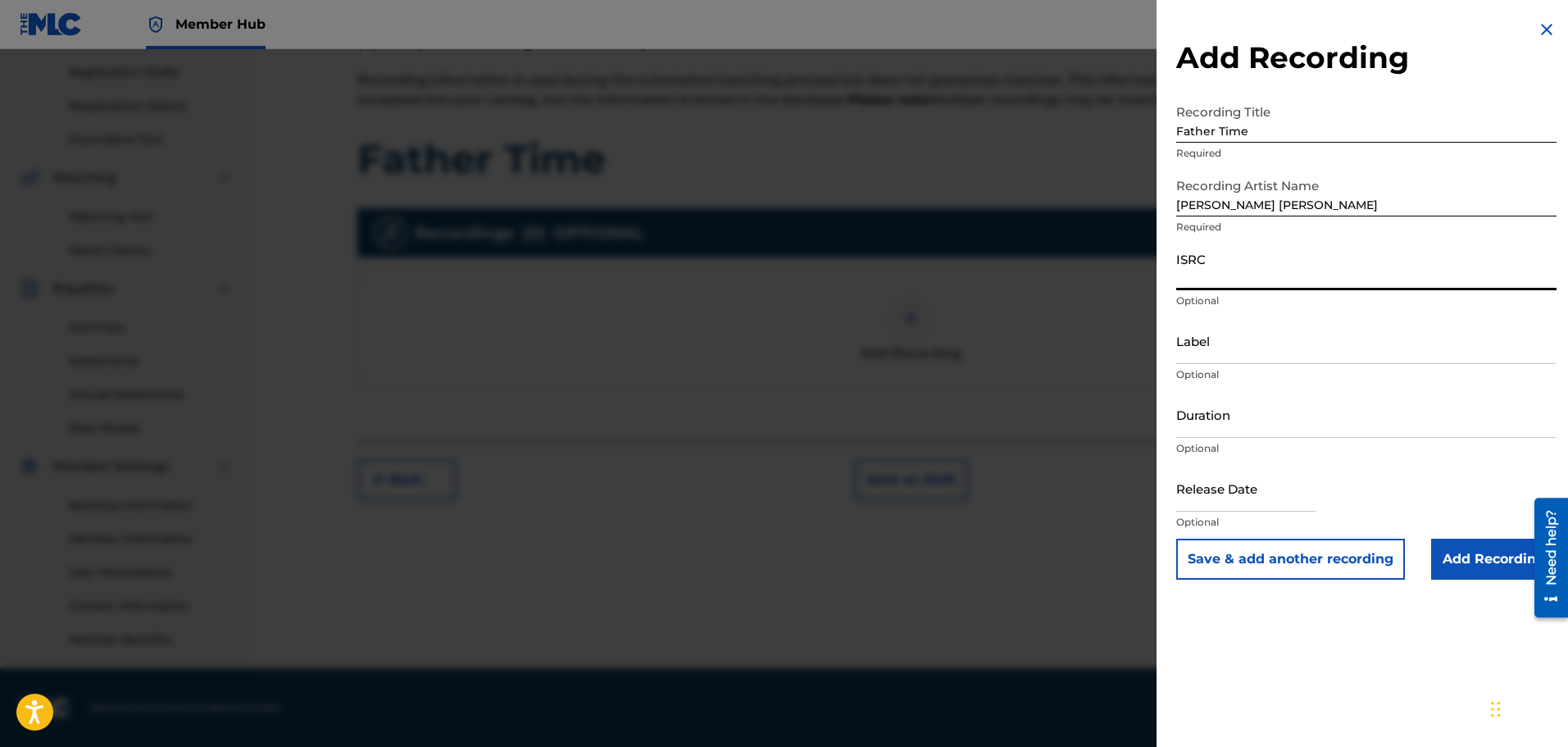
click at [1249, 272] on input "ISRC" at bounding box center [1366, 267] width 380 height 47
paste input "QZZFQ2500016"
type input "QZZFQ2500016"
click at [1473, 551] on input "Add Recording" at bounding box center [1494, 559] width 125 height 41
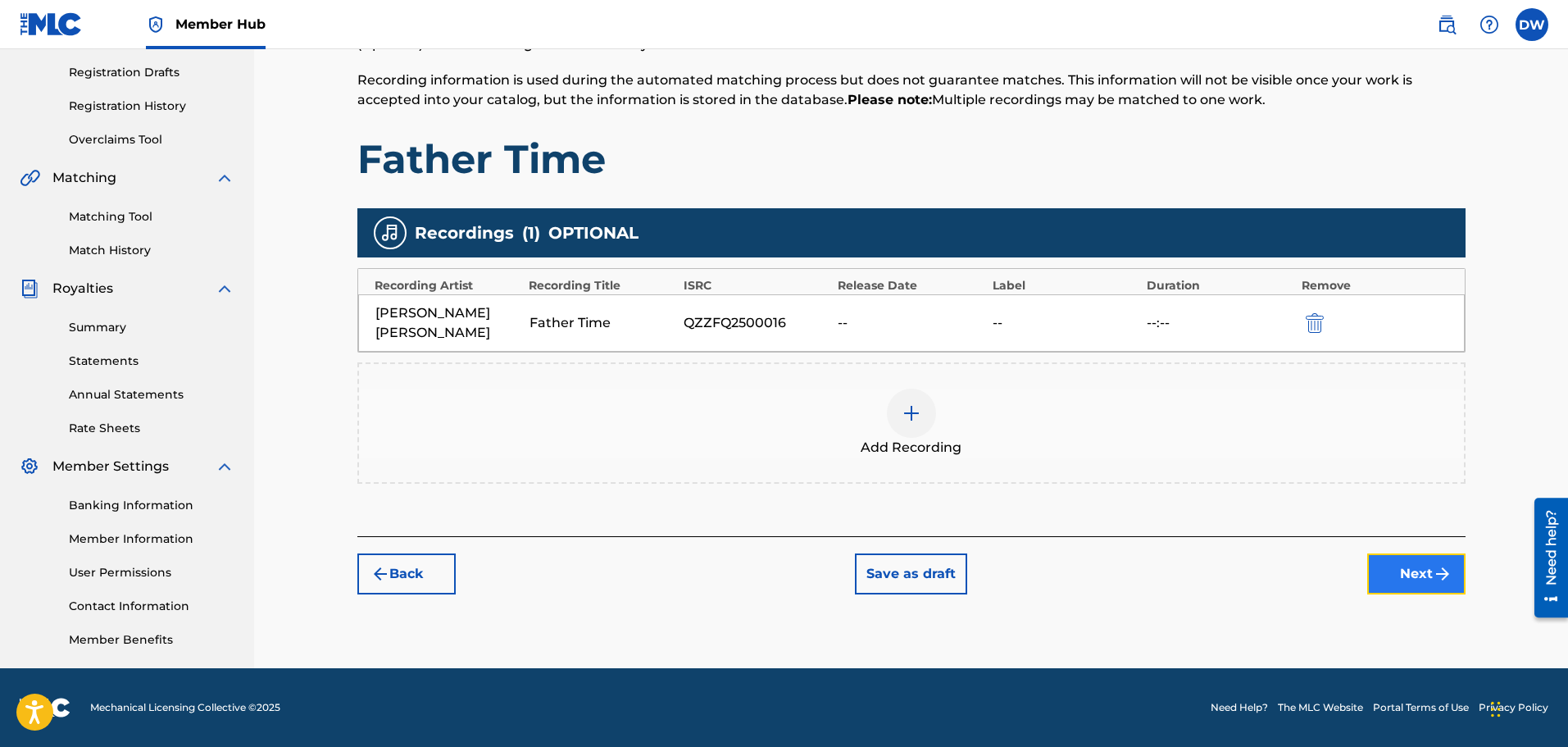
click at [1407, 559] on button "Next" at bounding box center [1417, 574] width 99 height 41
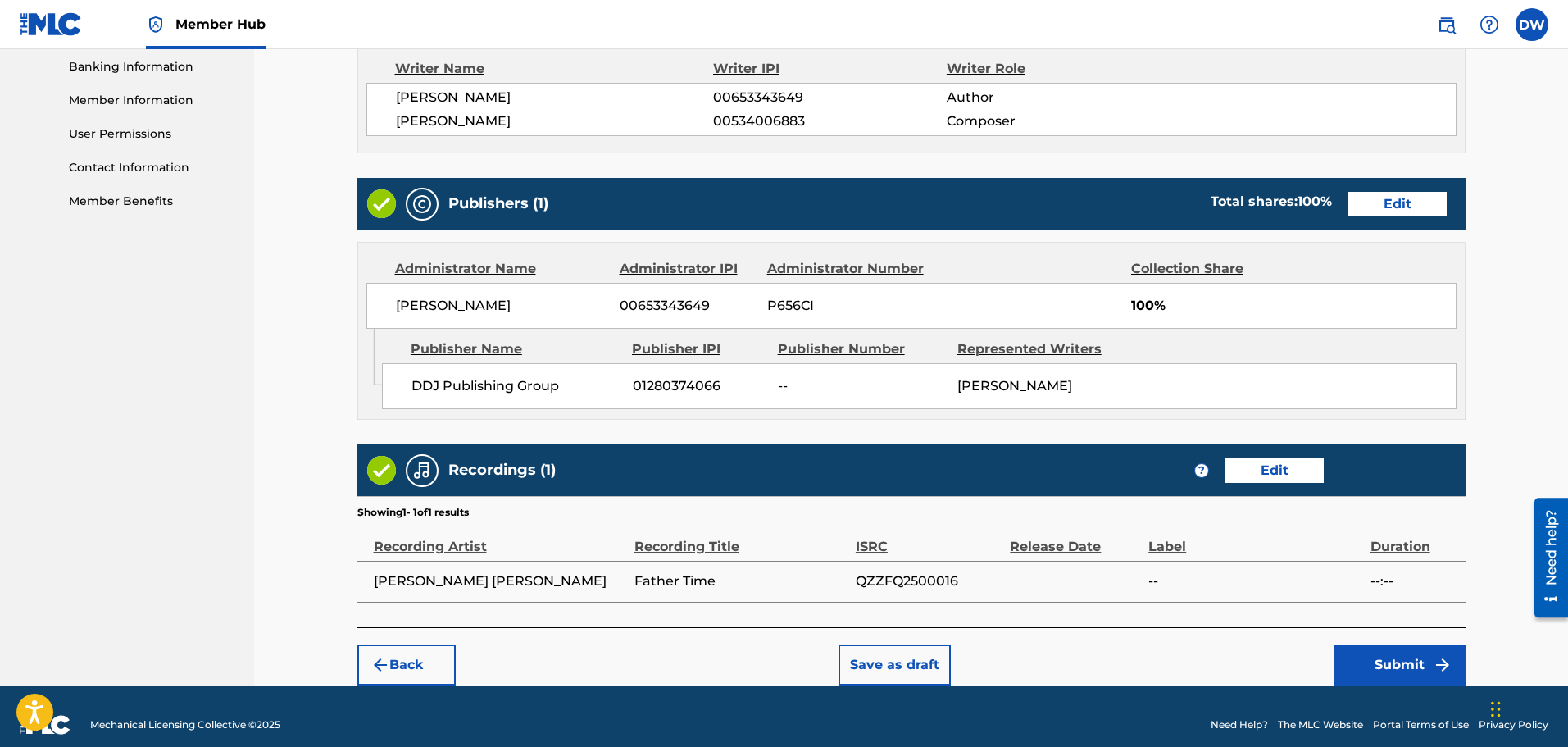
scroll to position [726, 0]
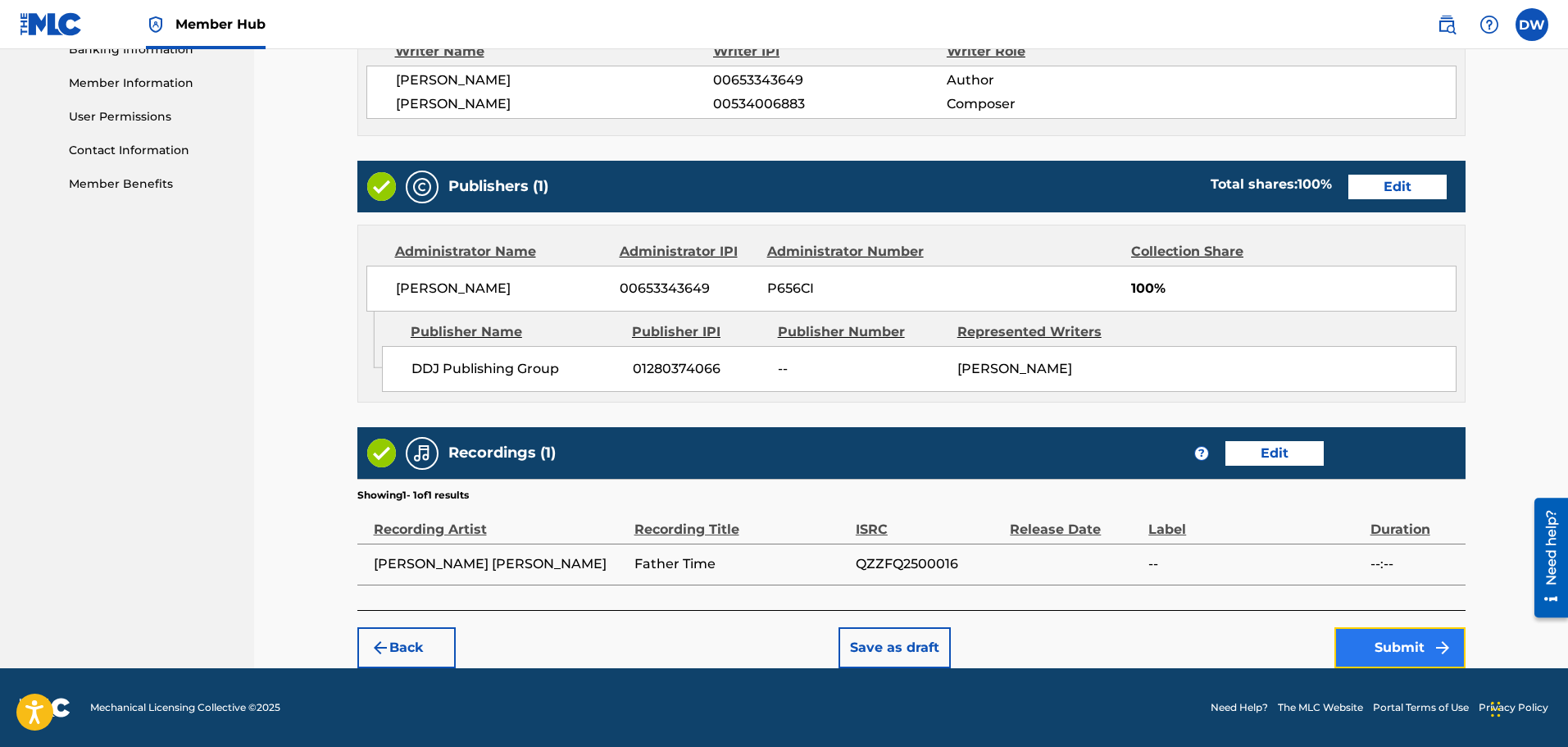
click at [1386, 651] on button "Submit" at bounding box center [1399, 648] width 131 height 41
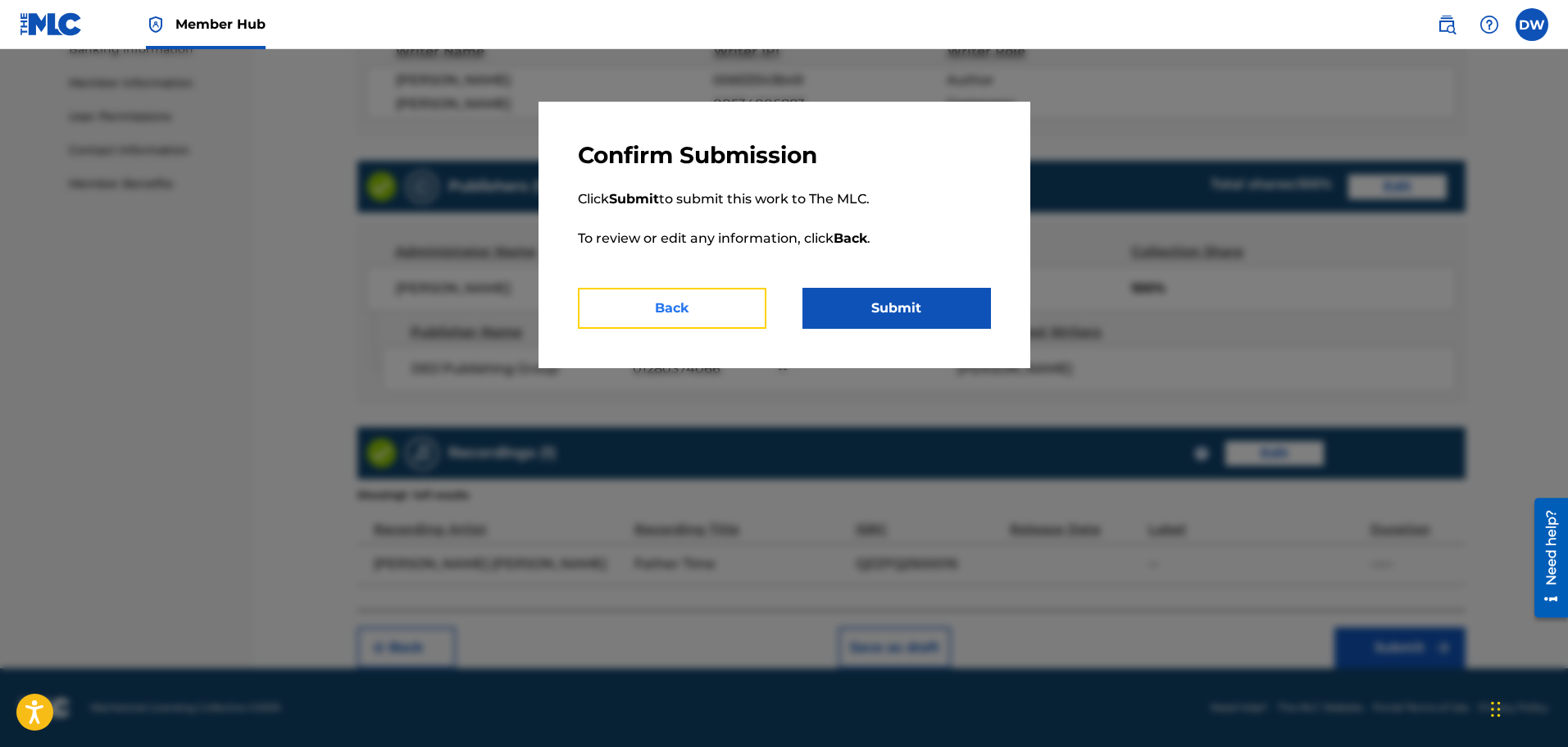
click at [720, 307] on button "Back" at bounding box center [672, 309] width 188 height 41
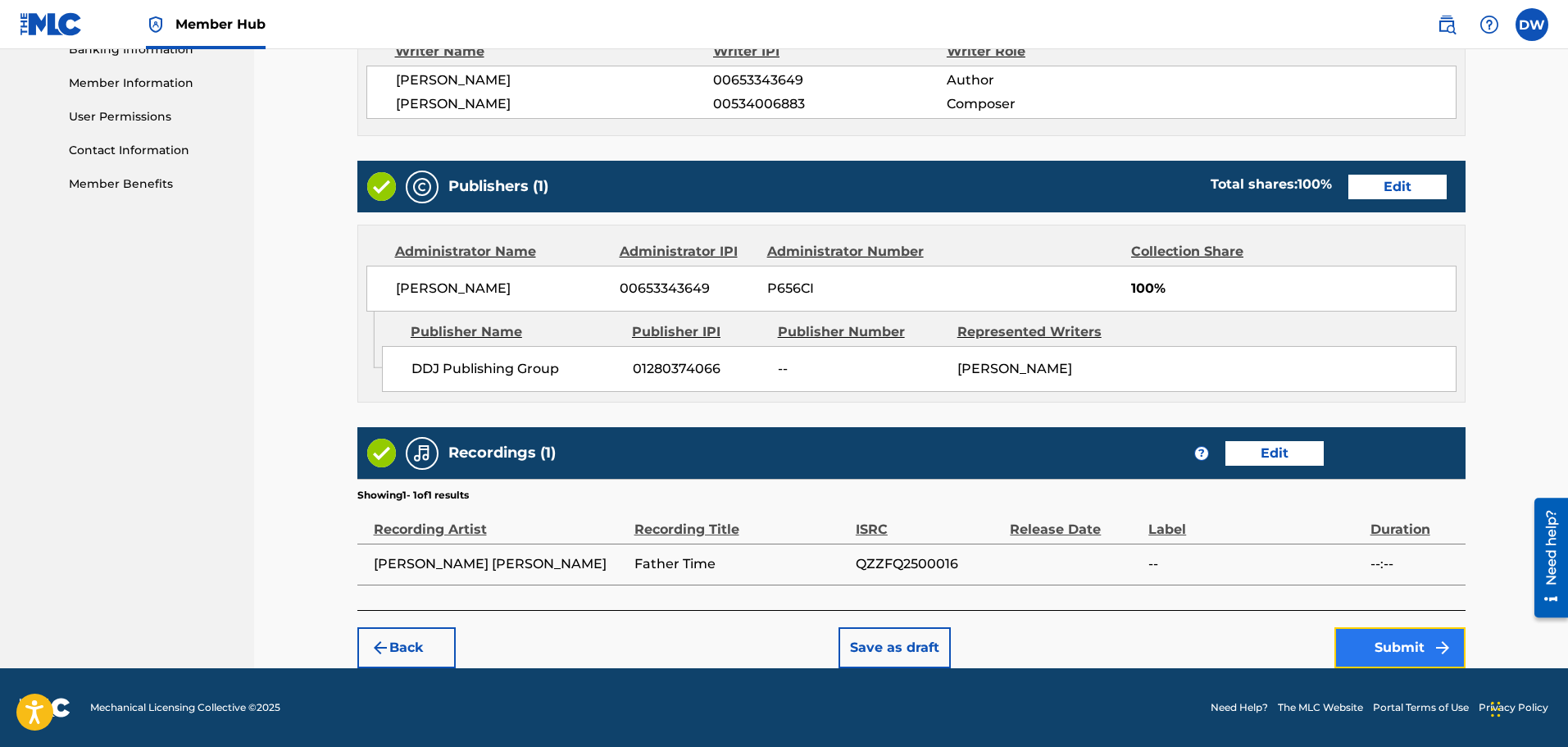
click at [1369, 643] on button "Submit" at bounding box center [1399, 648] width 131 height 41
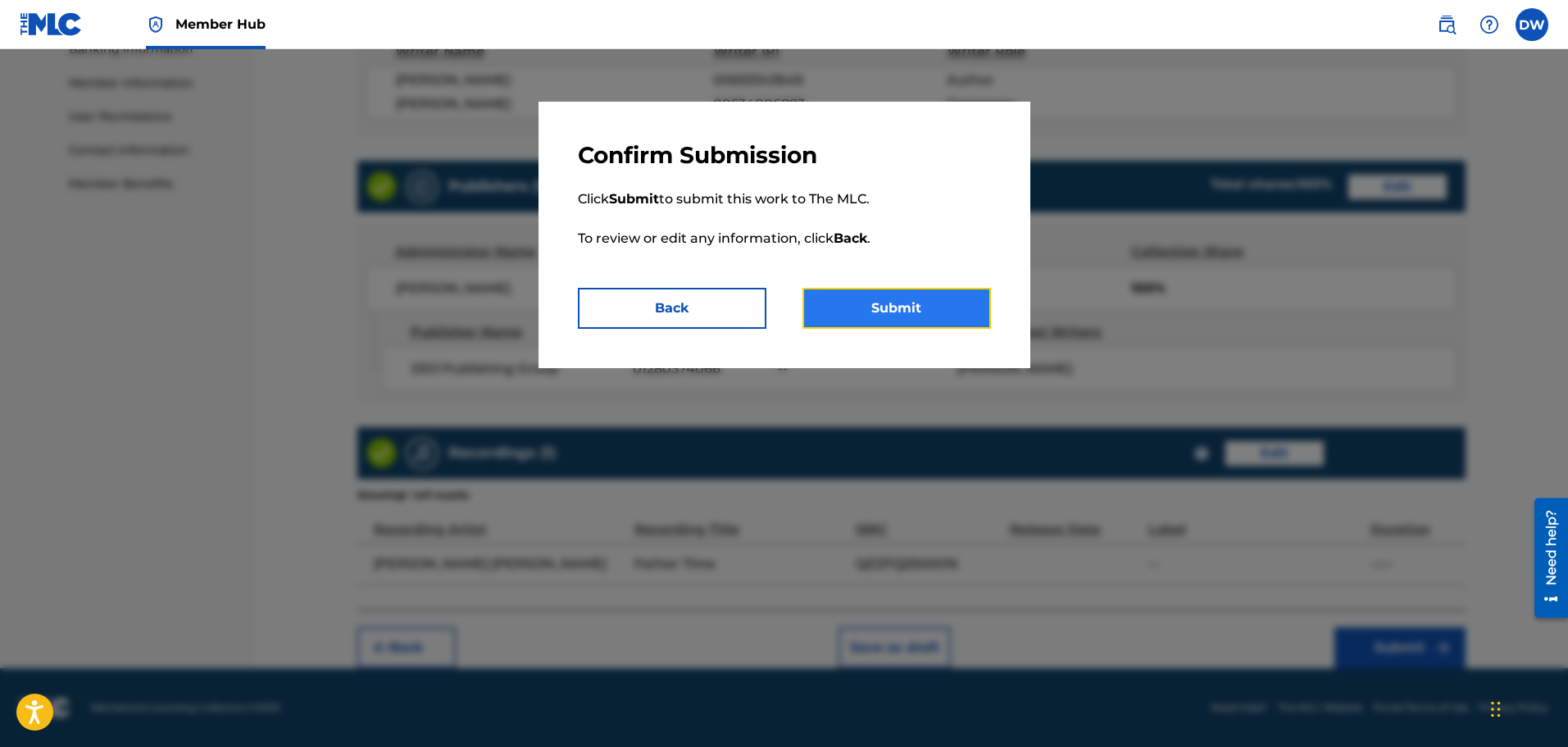
click at [944, 309] on button "Submit" at bounding box center [896, 309] width 188 height 41
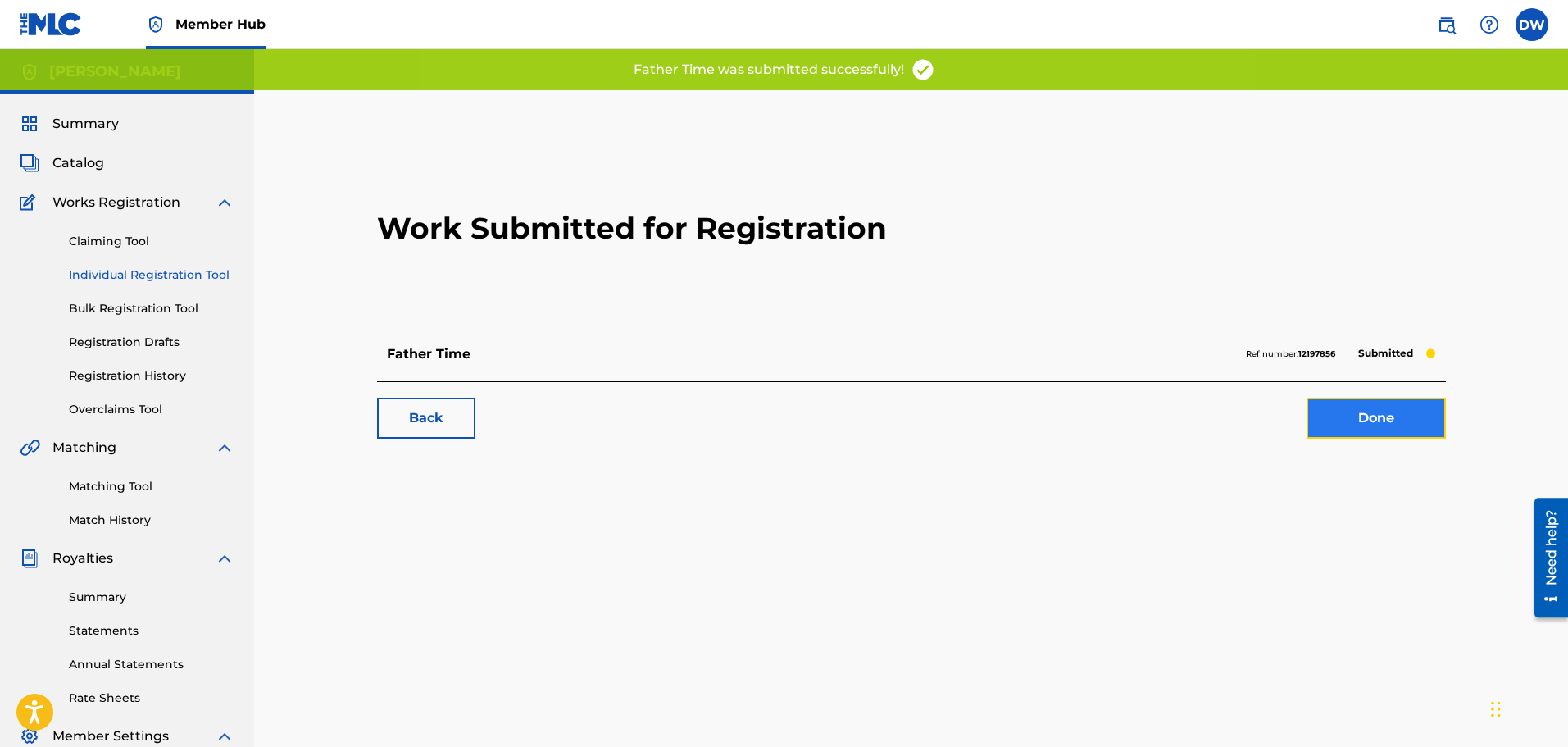
click at [1395, 419] on link "Done" at bounding box center [1375, 418] width 139 height 41
